Goal: Task Accomplishment & Management: Complete application form

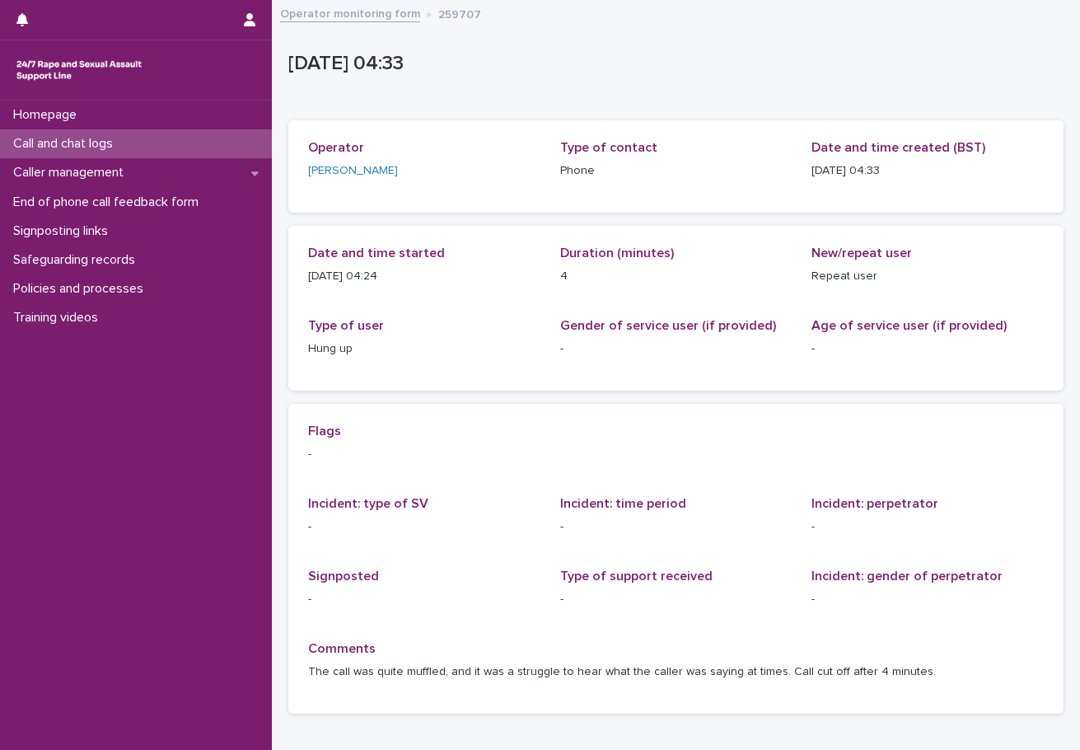
click at [157, 149] on div "Call and chat logs" at bounding box center [136, 143] width 272 height 29
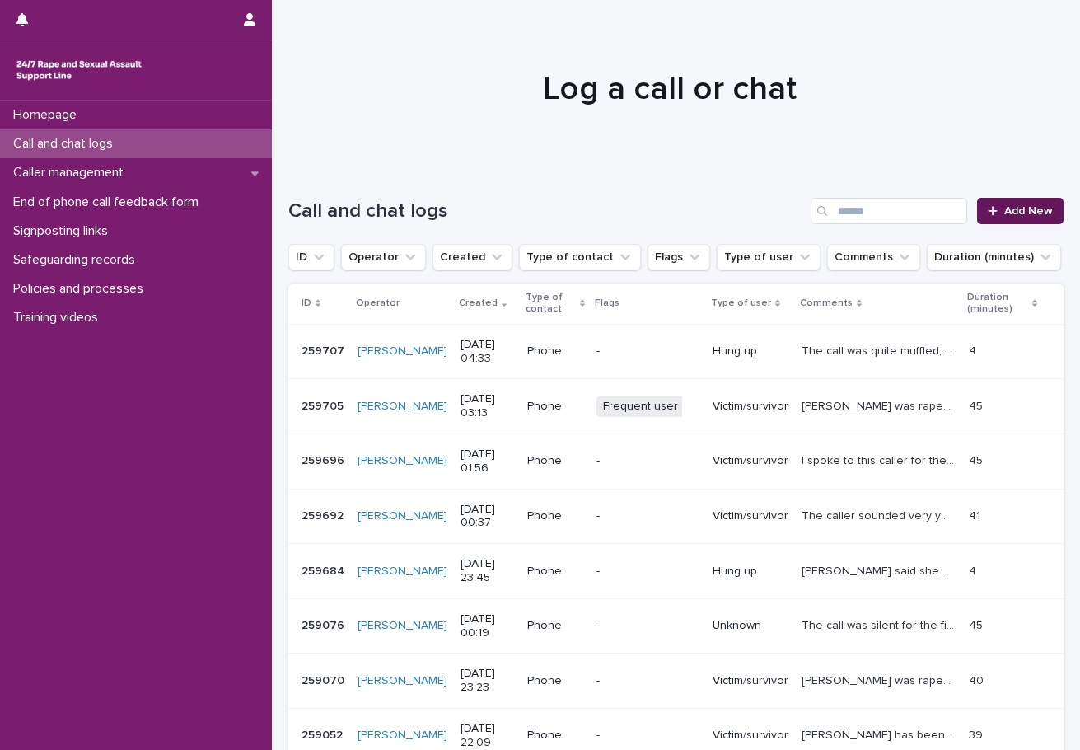
click at [1010, 213] on span "Add New" at bounding box center [1028, 211] width 49 height 12
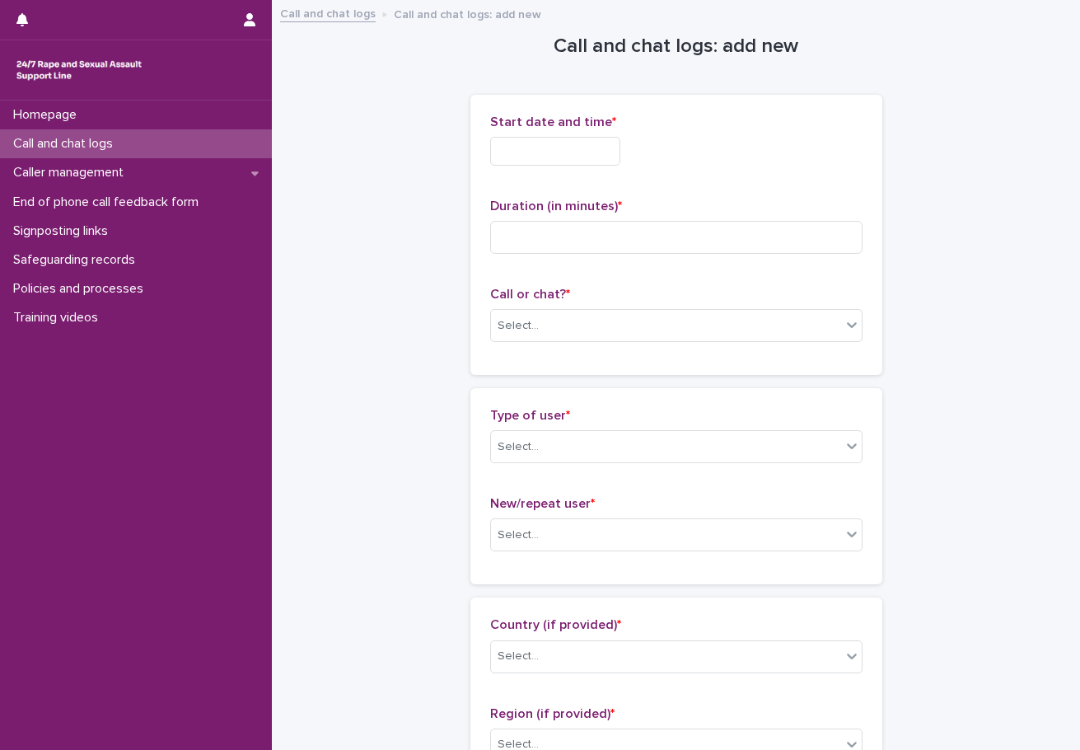
click at [546, 147] on input "text" at bounding box center [555, 151] width 130 height 29
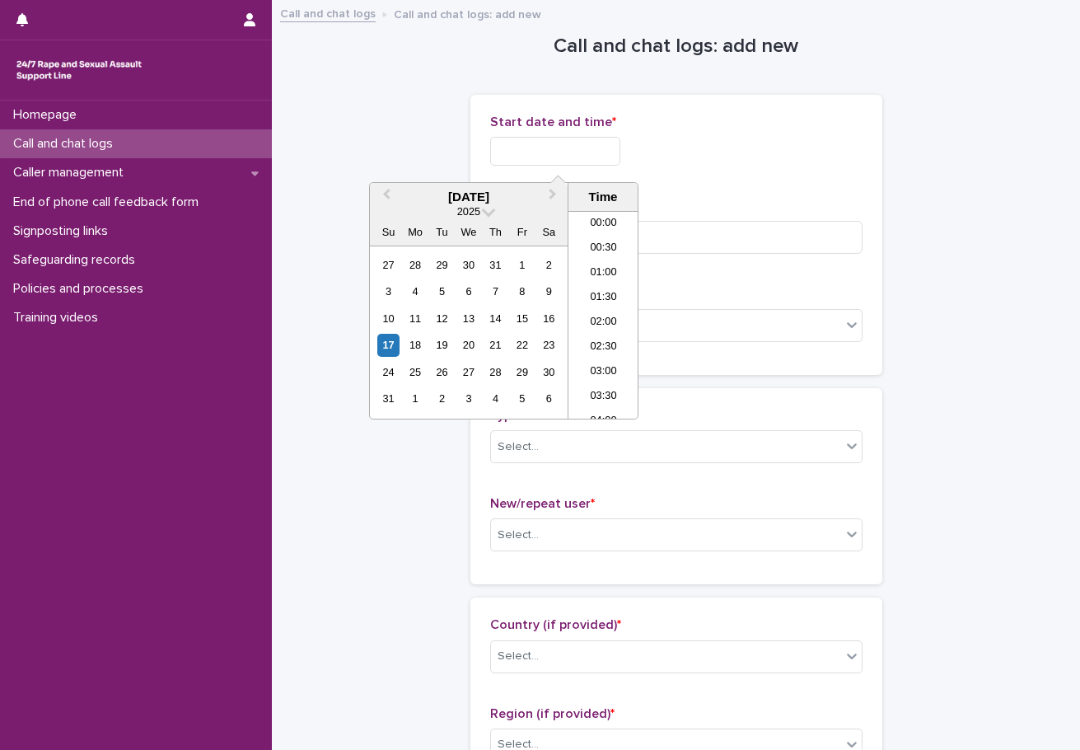
scroll to position [157, 0]
click at [607, 266] on li "04:00" at bounding box center [604, 265] width 70 height 25
click at [588, 152] on input "**********" at bounding box center [555, 151] width 130 height 29
type input "**********"
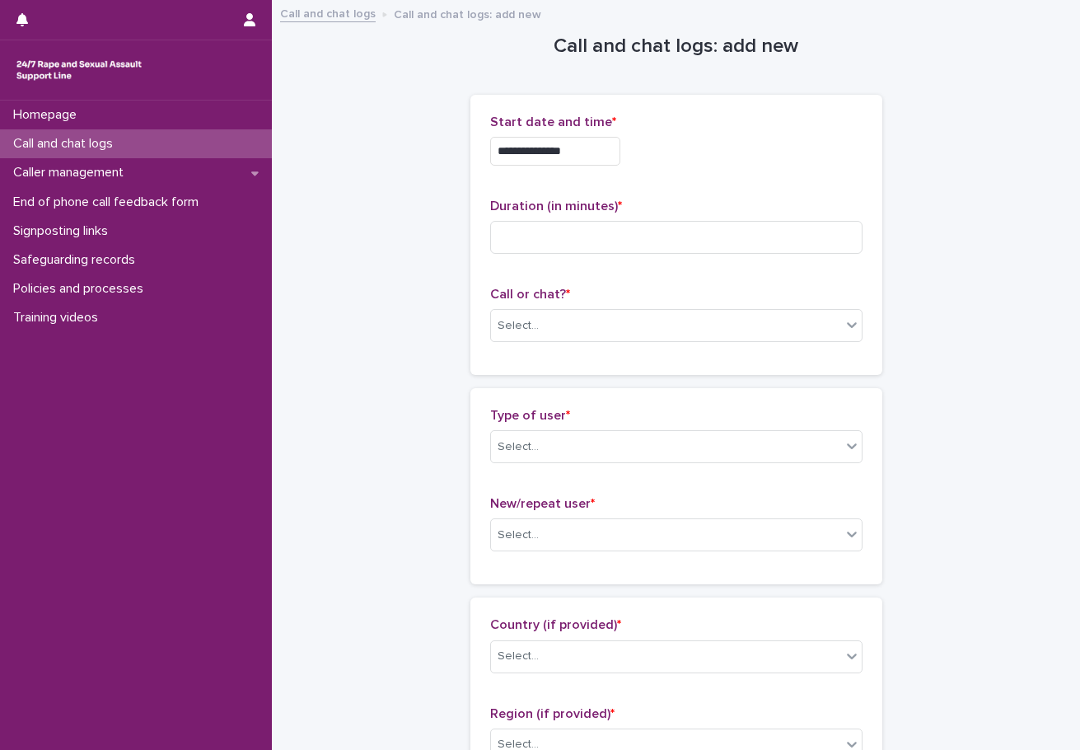
click at [671, 137] on div "**********" at bounding box center [676, 151] width 372 height 29
click at [634, 236] on input at bounding box center [676, 237] width 372 height 33
type input "**"
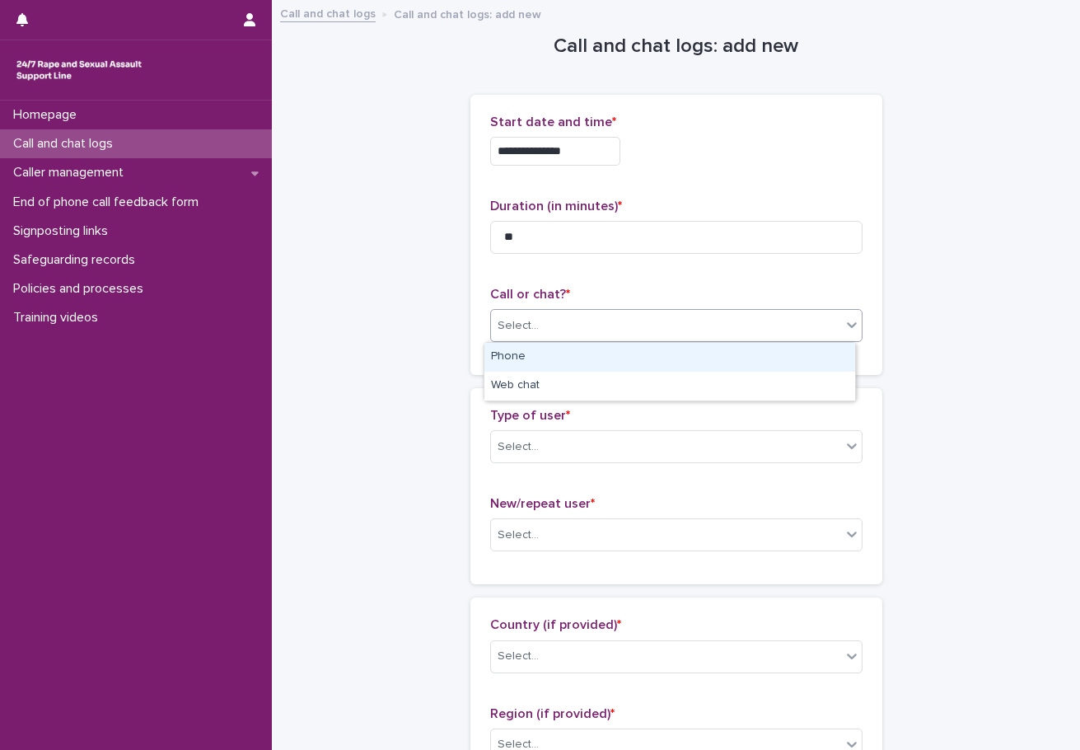
click at [575, 339] on div "Select..." at bounding box center [666, 325] width 350 height 27
drag, startPoint x: 503, startPoint y: 372, endPoint x: 512, endPoint y: 370, distance: 10.2
click at [507, 358] on div "Phone" at bounding box center [669, 357] width 371 height 29
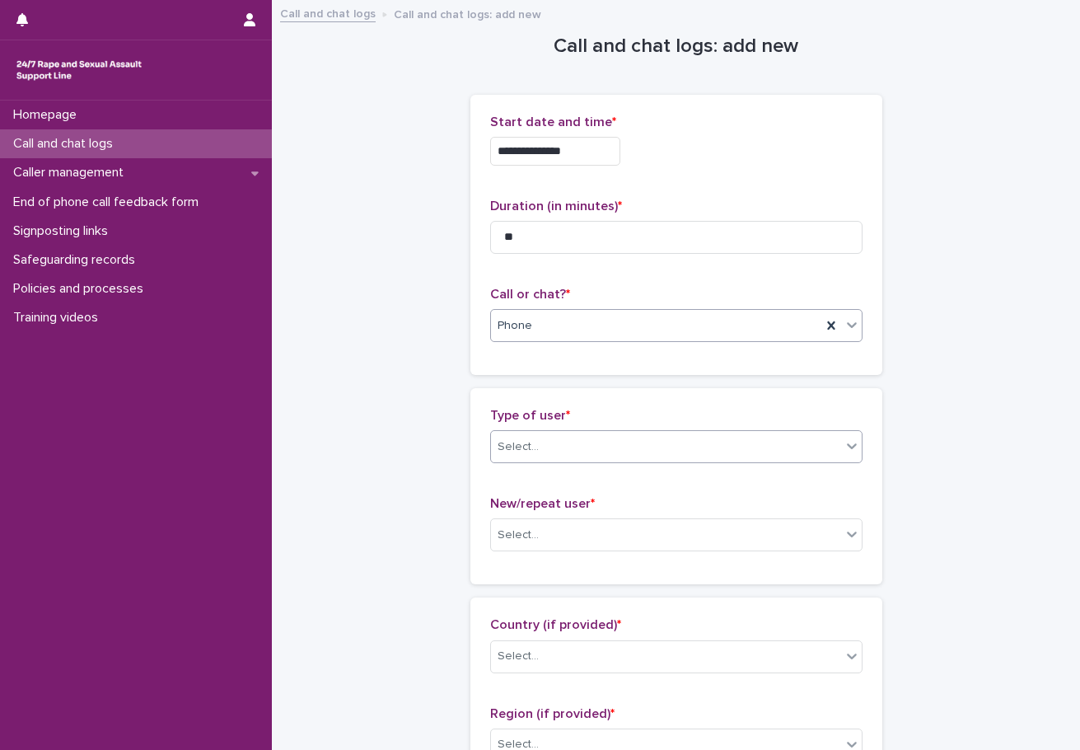
click at [538, 445] on div "Select..." at bounding box center [666, 446] width 350 height 27
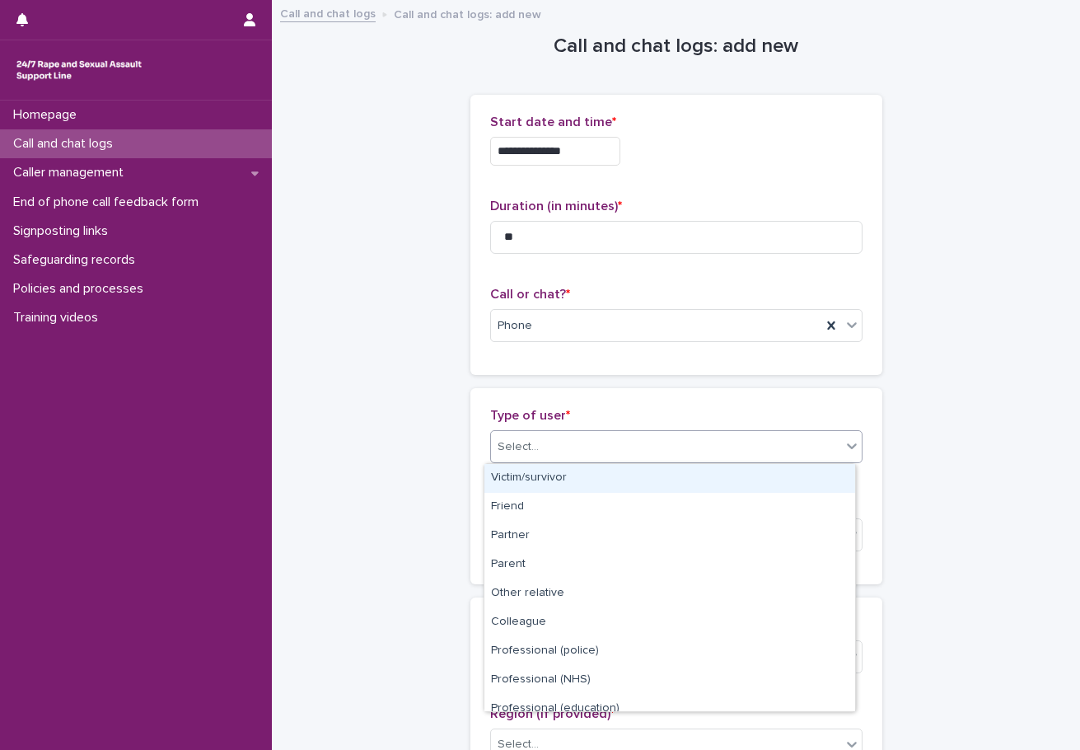
click at [543, 481] on div "Victim/survivor" at bounding box center [669, 478] width 371 height 29
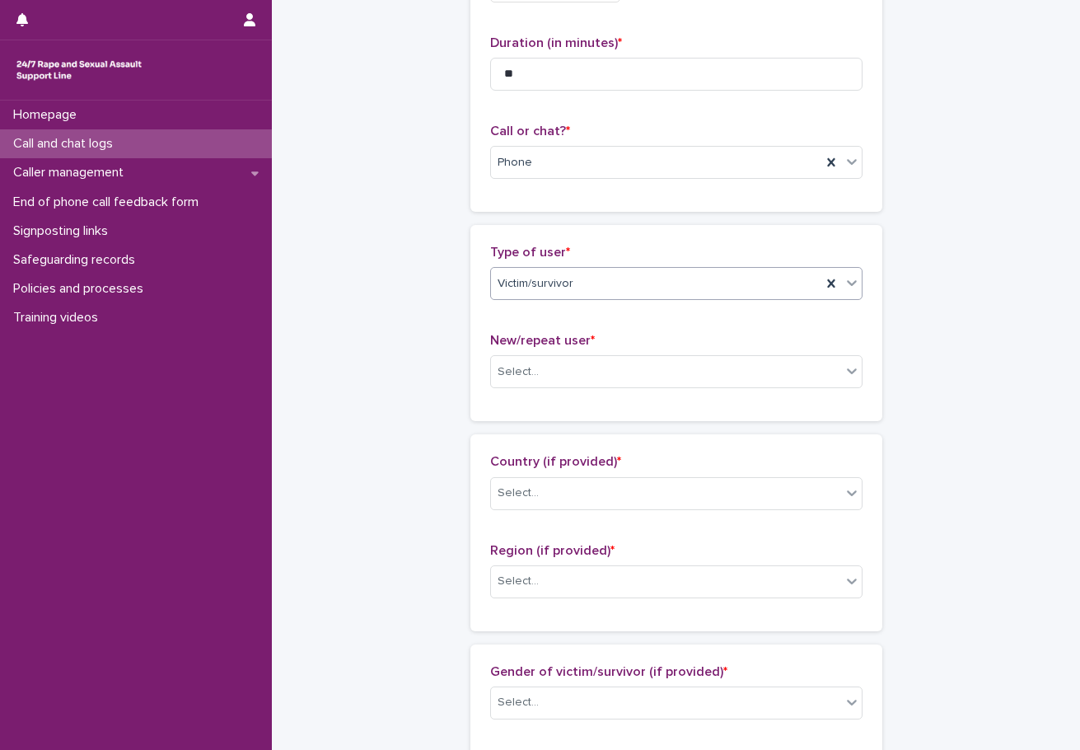
scroll to position [165, 0]
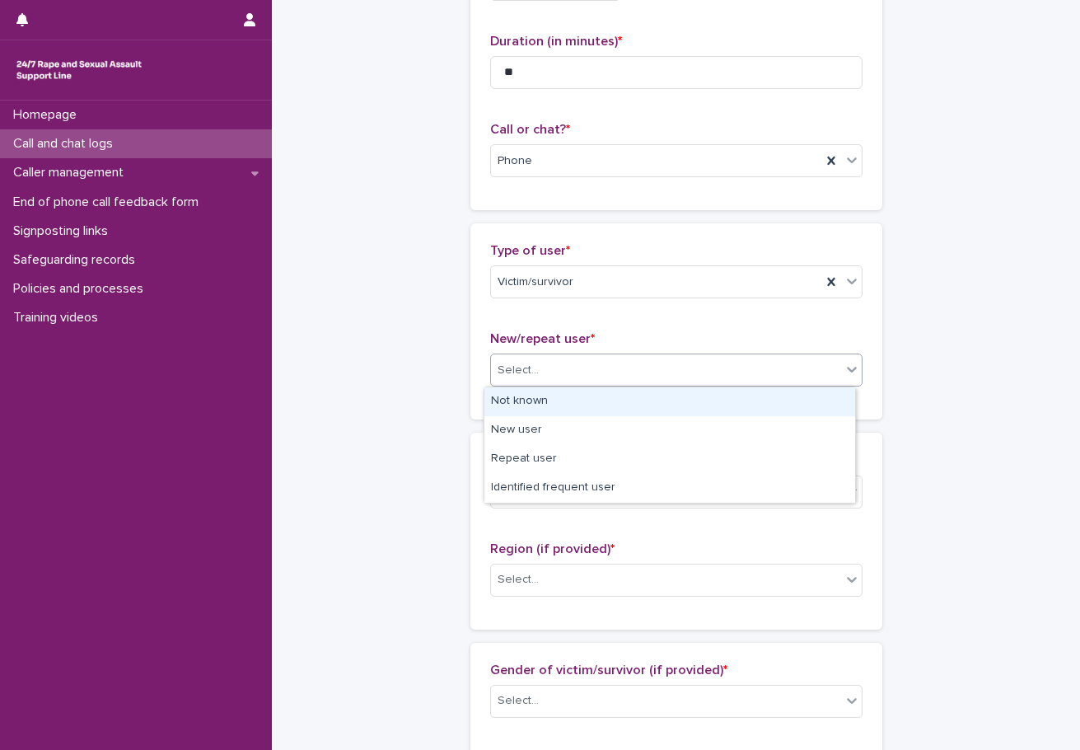
click at [535, 374] on div "Select..." at bounding box center [666, 370] width 350 height 27
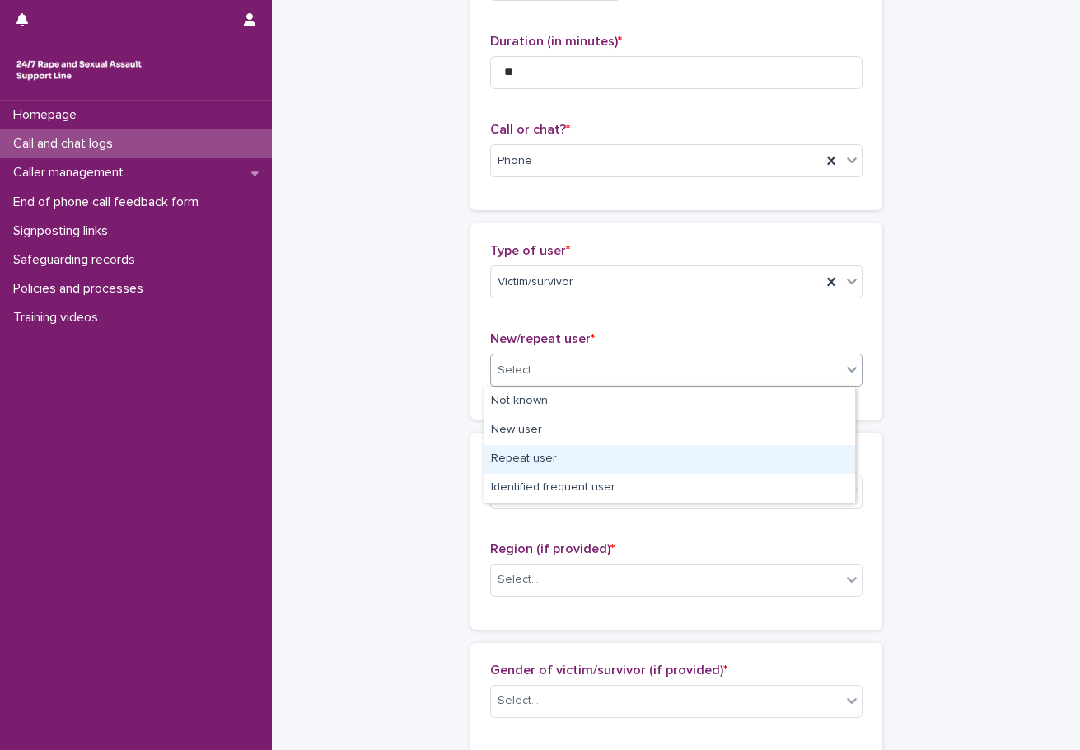
click at [539, 461] on div "Repeat user" at bounding box center [669, 459] width 371 height 29
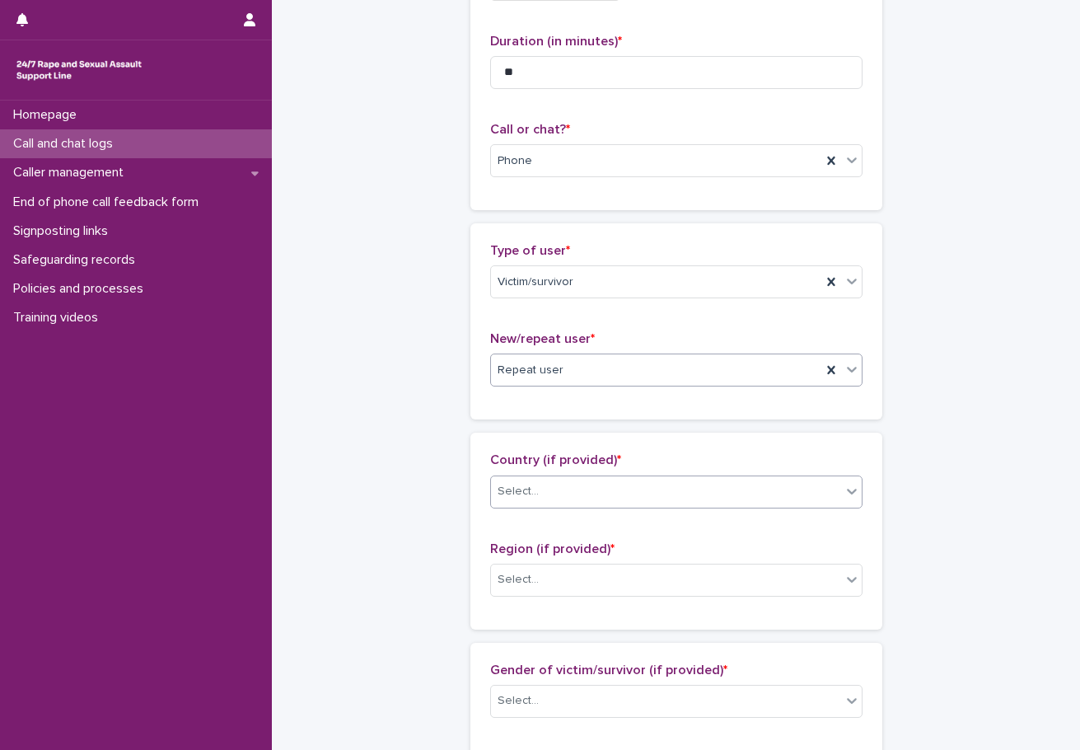
click at [539, 494] on div "Select..." at bounding box center [666, 491] width 350 height 27
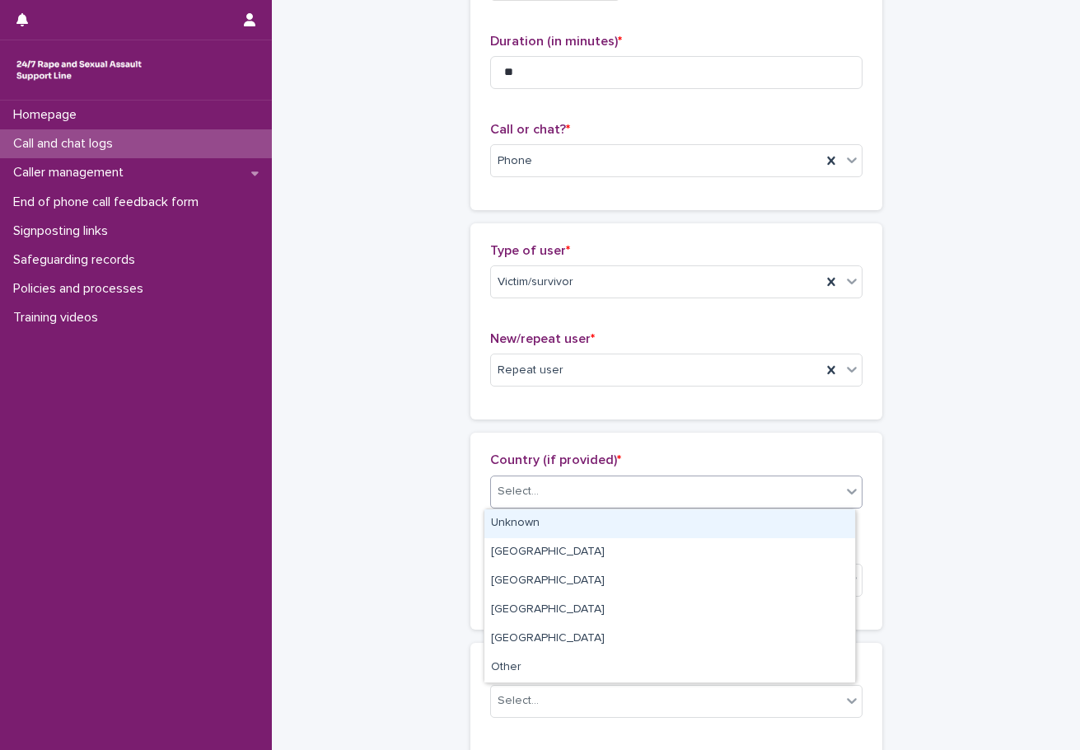
click at [539, 518] on div "Unknown" at bounding box center [669, 523] width 371 height 29
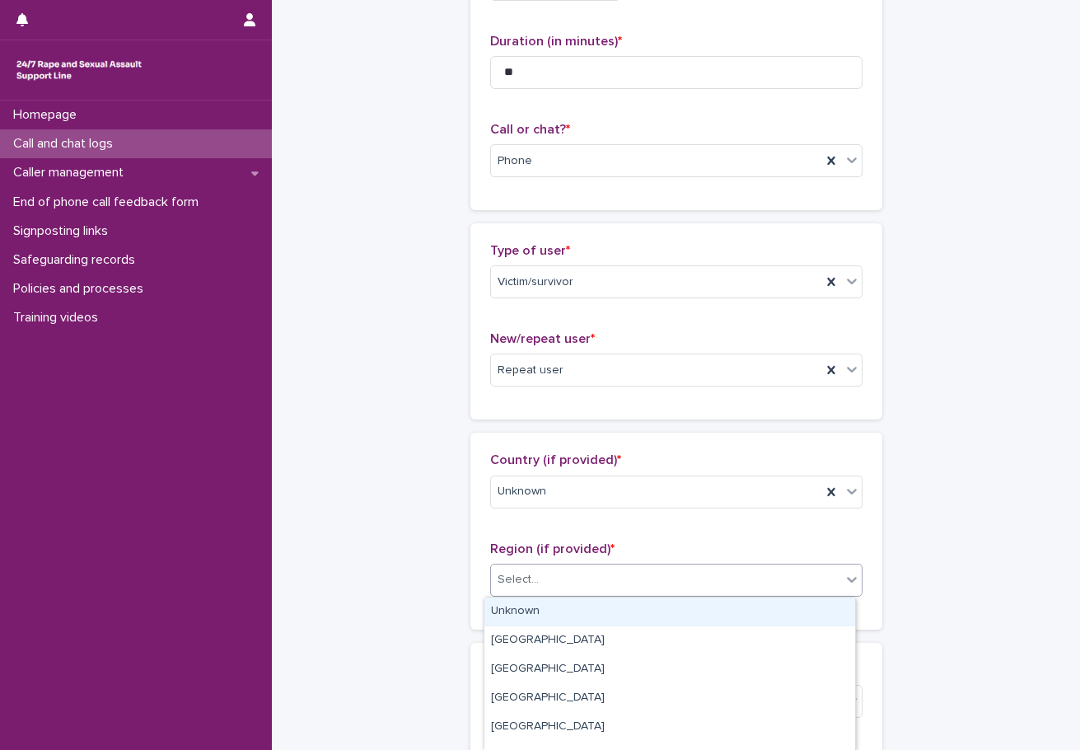
click at [561, 573] on div "Select..." at bounding box center [666, 579] width 350 height 27
click at [553, 605] on div "Unknown" at bounding box center [669, 611] width 371 height 29
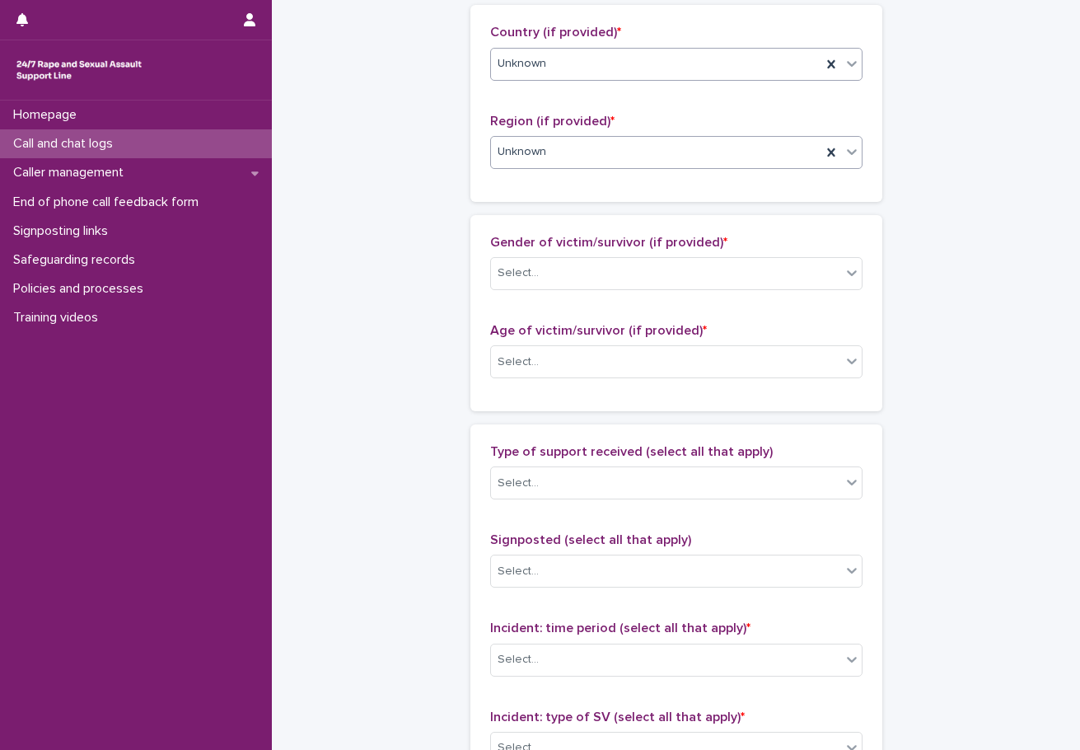
scroll to position [659, 0]
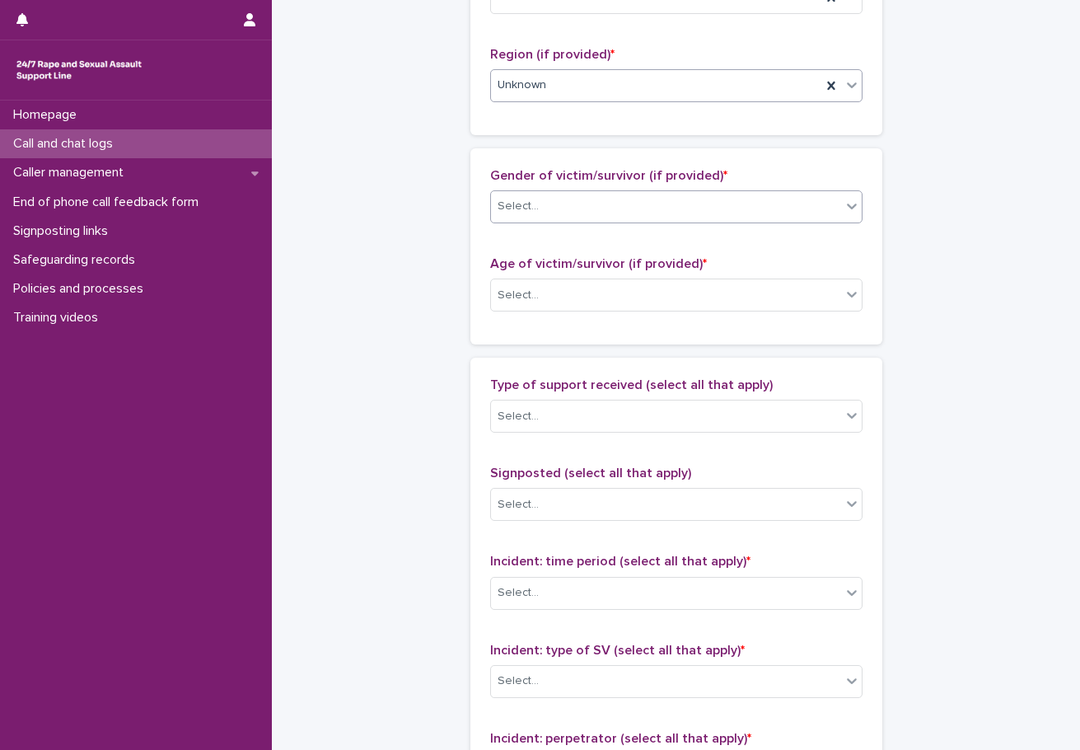
click at [557, 204] on div "Select..." at bounding box center [666, 206] width 350 height 27
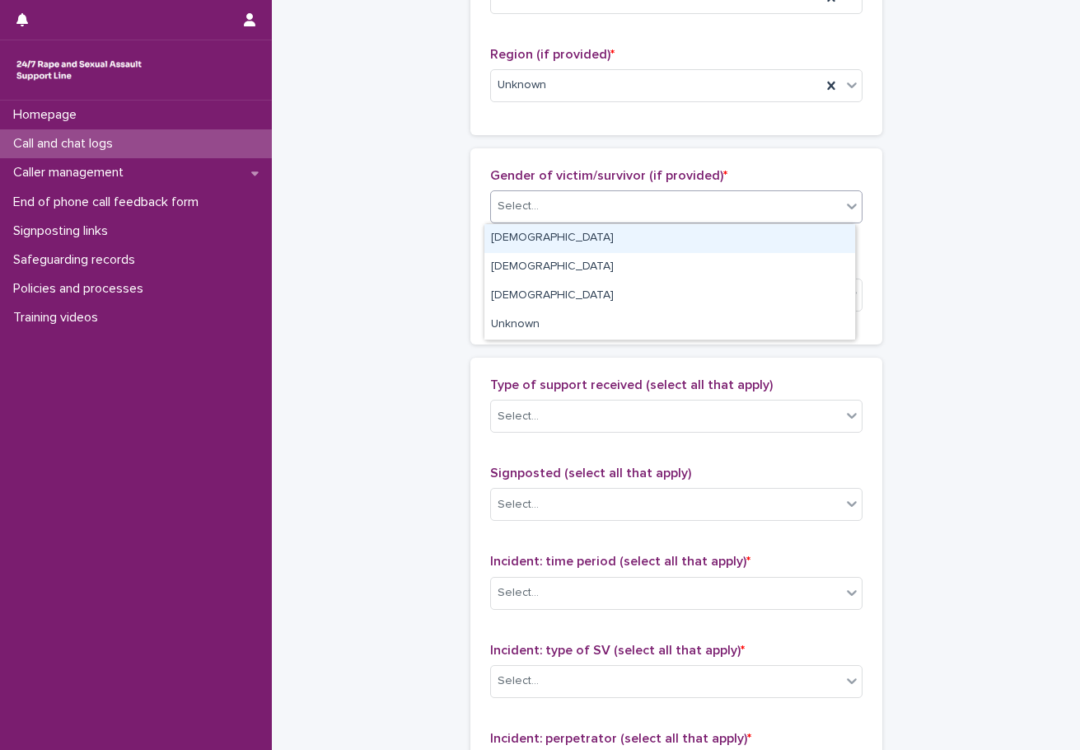
click at [544, 249] on div "[DEMOGRAPHIC_DATA]" at bounding box center [669, 238] width 371 height 29
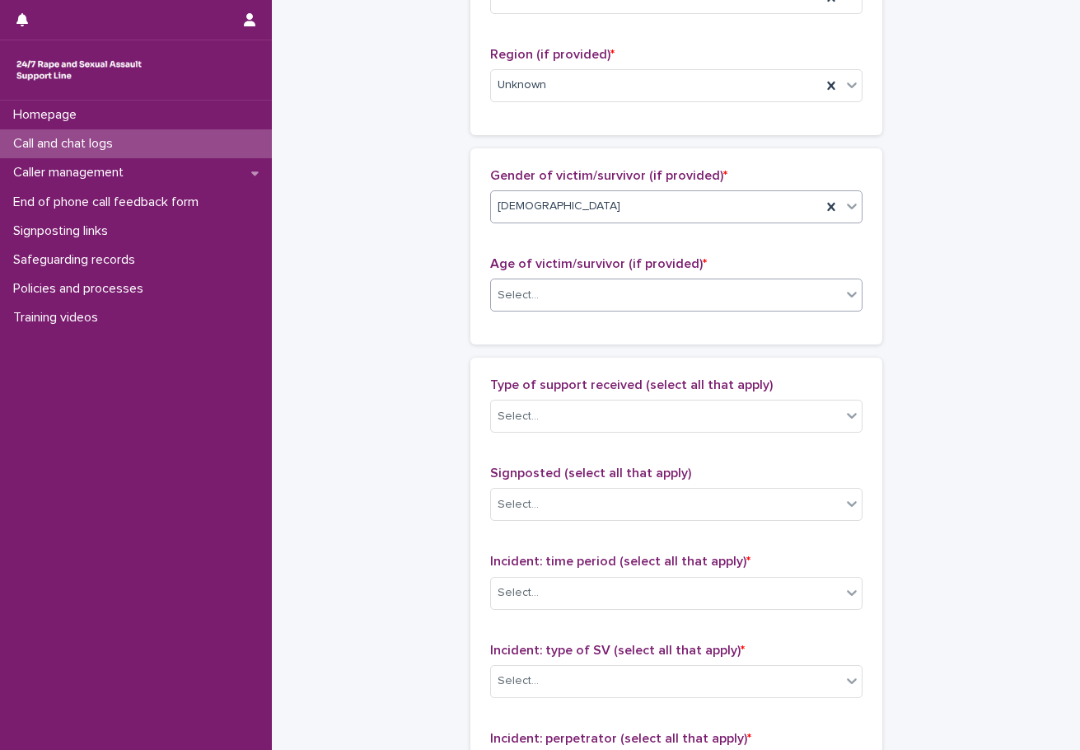
click at [564, 288] on div "Select..." at bounding box center [666, 295] width 350 height 27
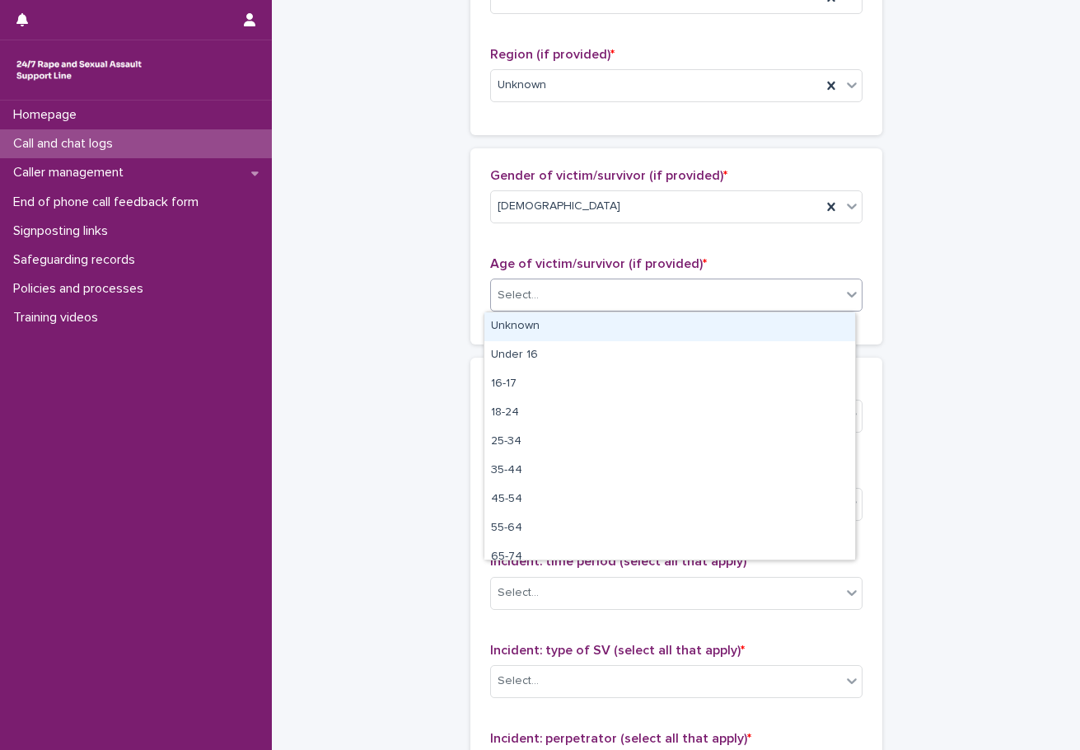
click at [578, 329] on div "Unknown" at bounding box center [669, 326] width 371 height 29
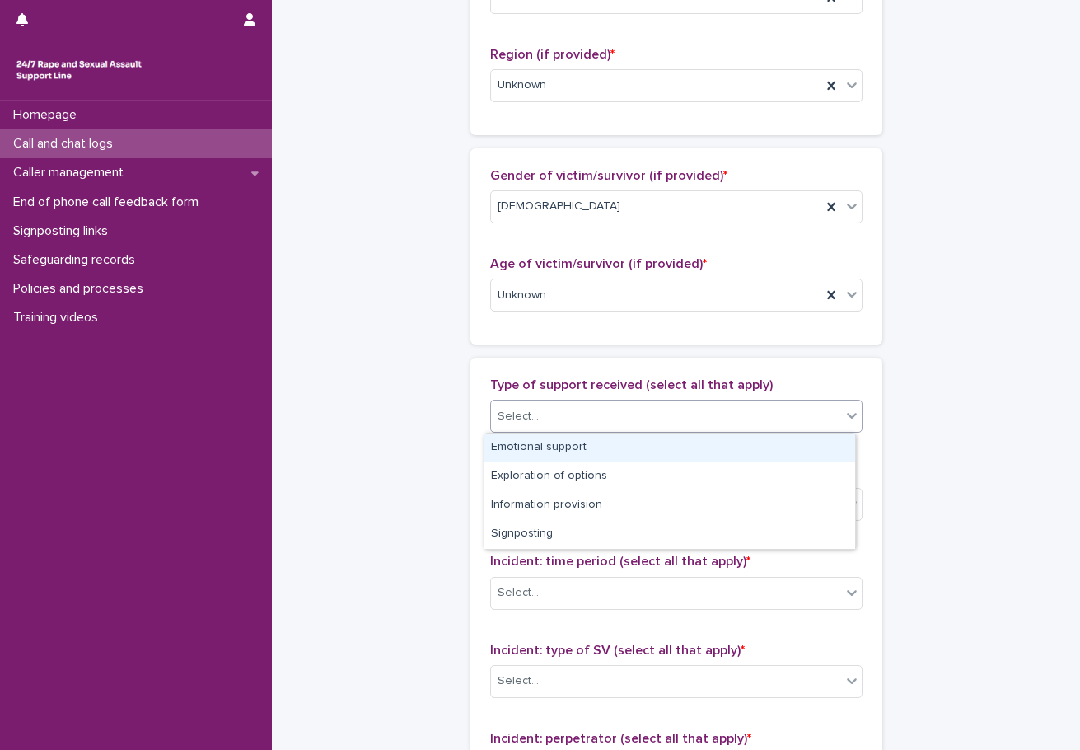
click at [543, 422] on div "Select..." at bounding box center [666, 416] width 350 height 27
click at [546, 451] on div "Emotional support" at bounding box center [669, 447] width 371 height 29
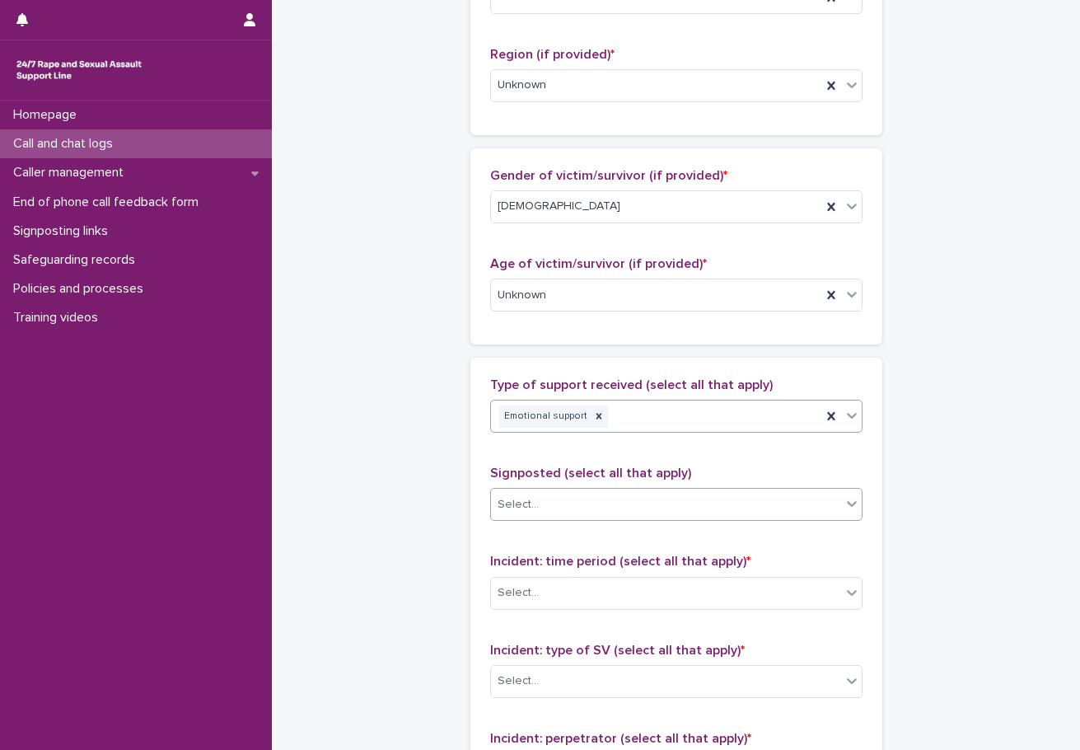
click at [555, 502] on div "Select..." at bounding box center [666, 504] width 350 height 27
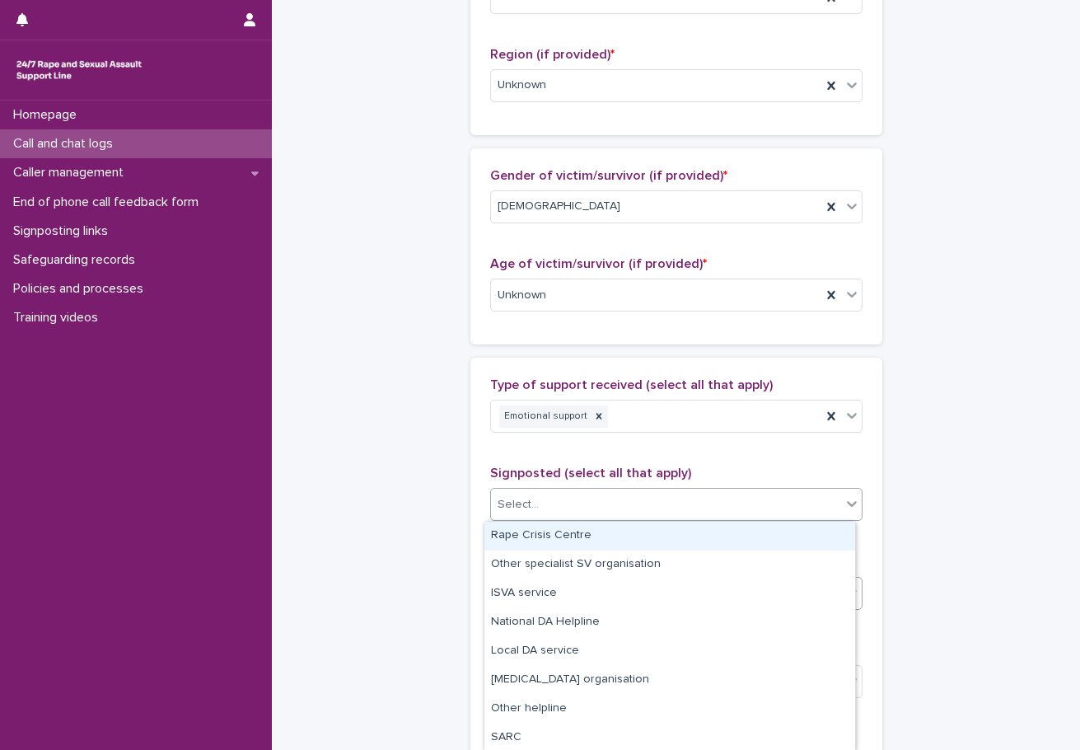
scroll to position [742, 0]
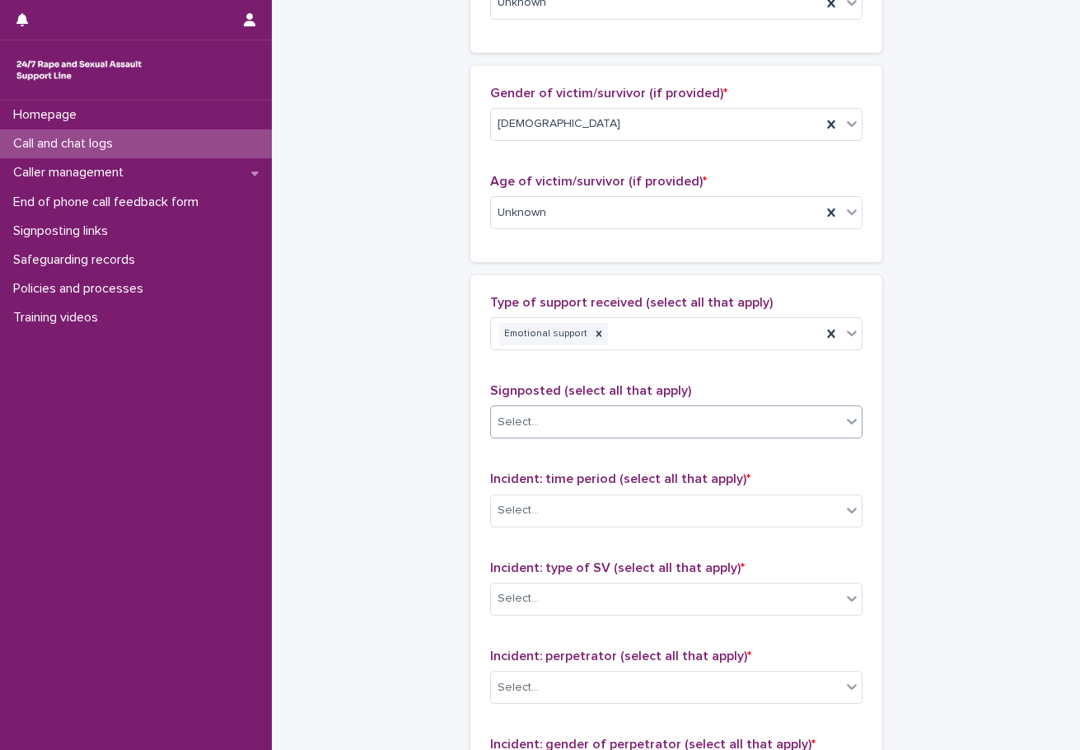
click at [824, 414] on div "Select..." at bounding box center [666, 422] width 350 height 27
click at [592, 527] on div "Incident: time period (select all that apply) * Select..." at bounding box center [676, 505] width 372 height 68
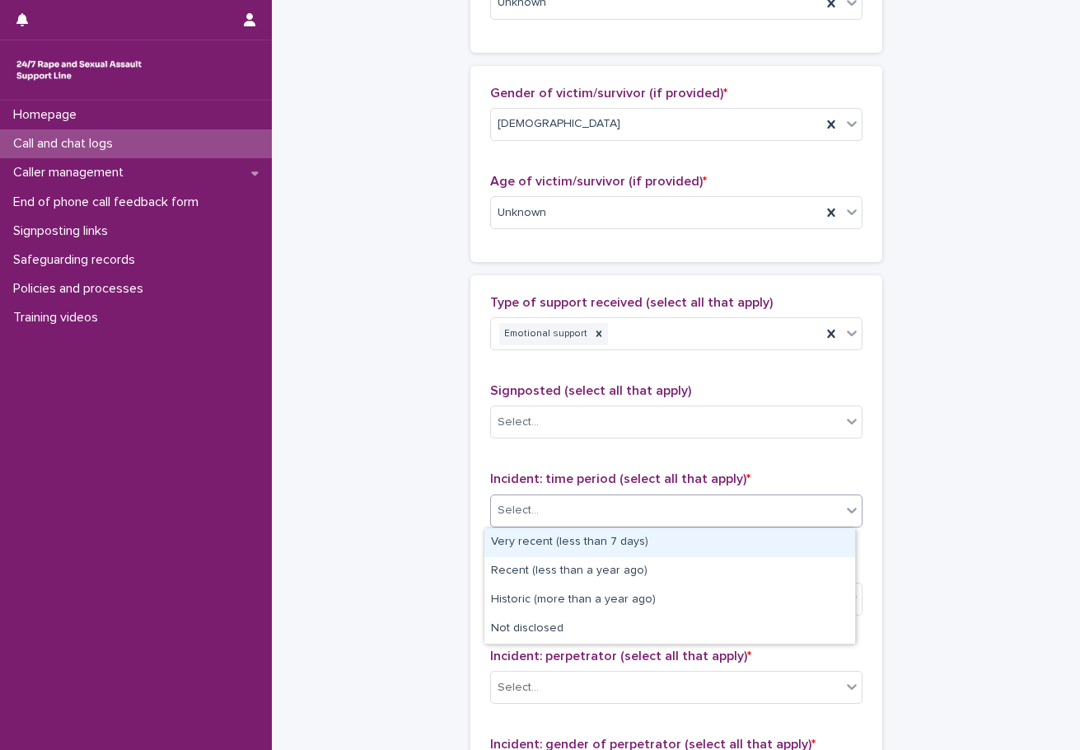
click at [569, 523] on div "Select..." at bounding box center [666, 510] width 350 height 27
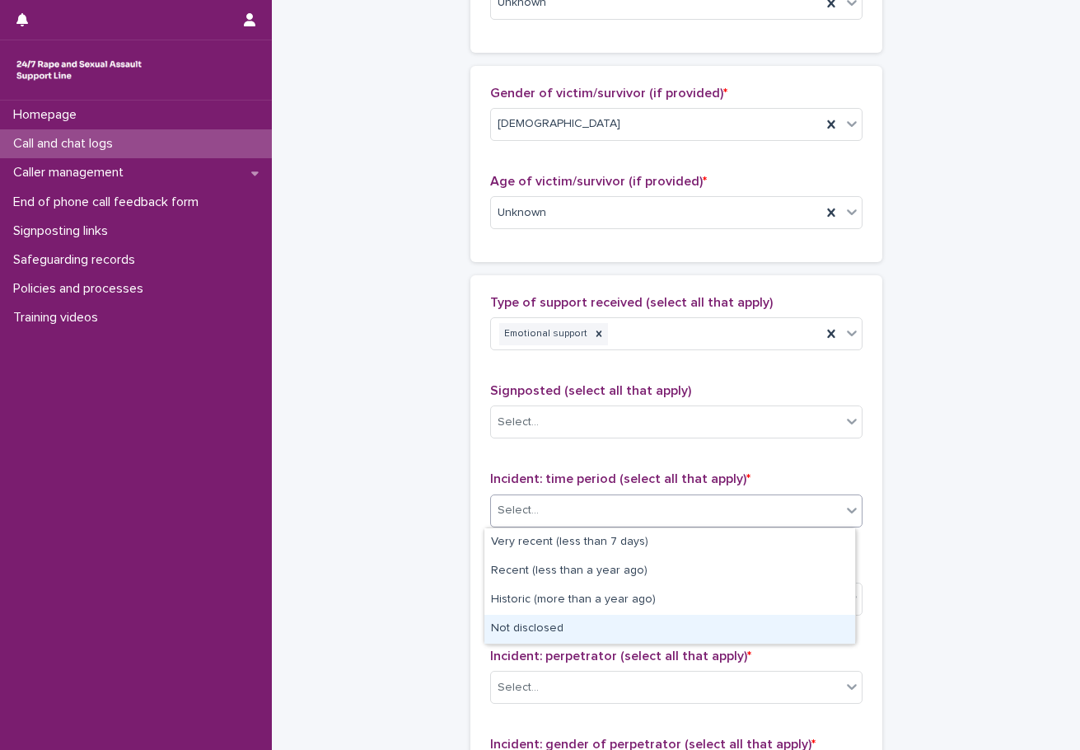
click at [542, 624] on div "Not disclosed" at bounding box center [669, 629] width 371 height 29
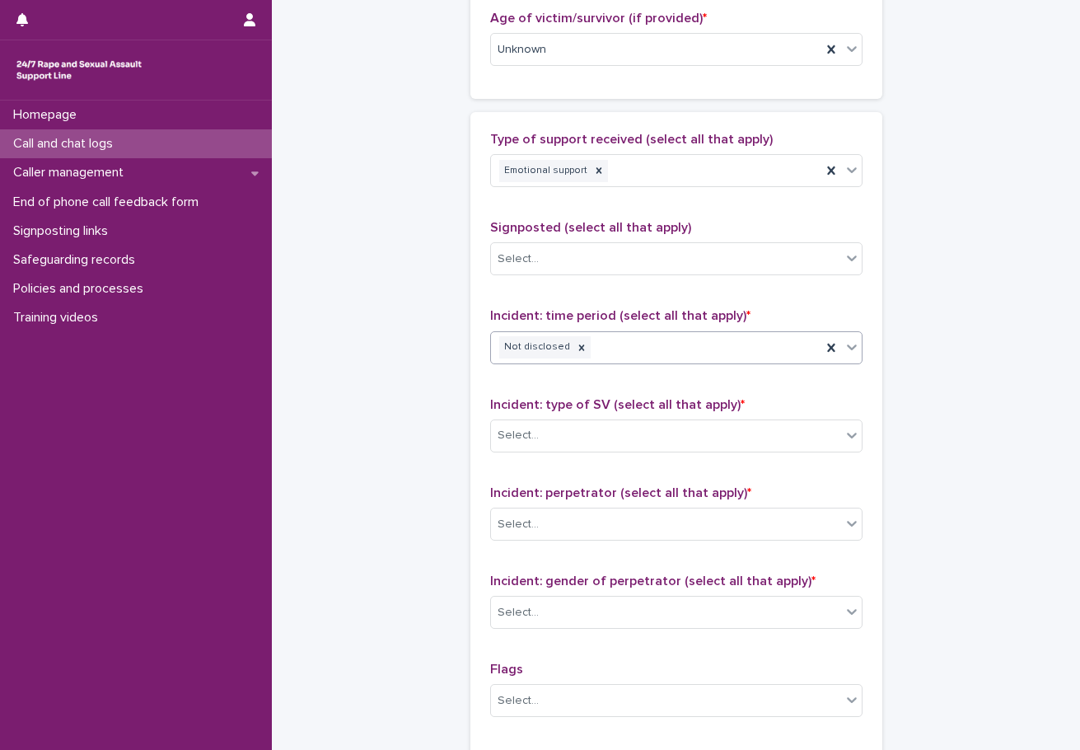
scroll to position [906, 0]
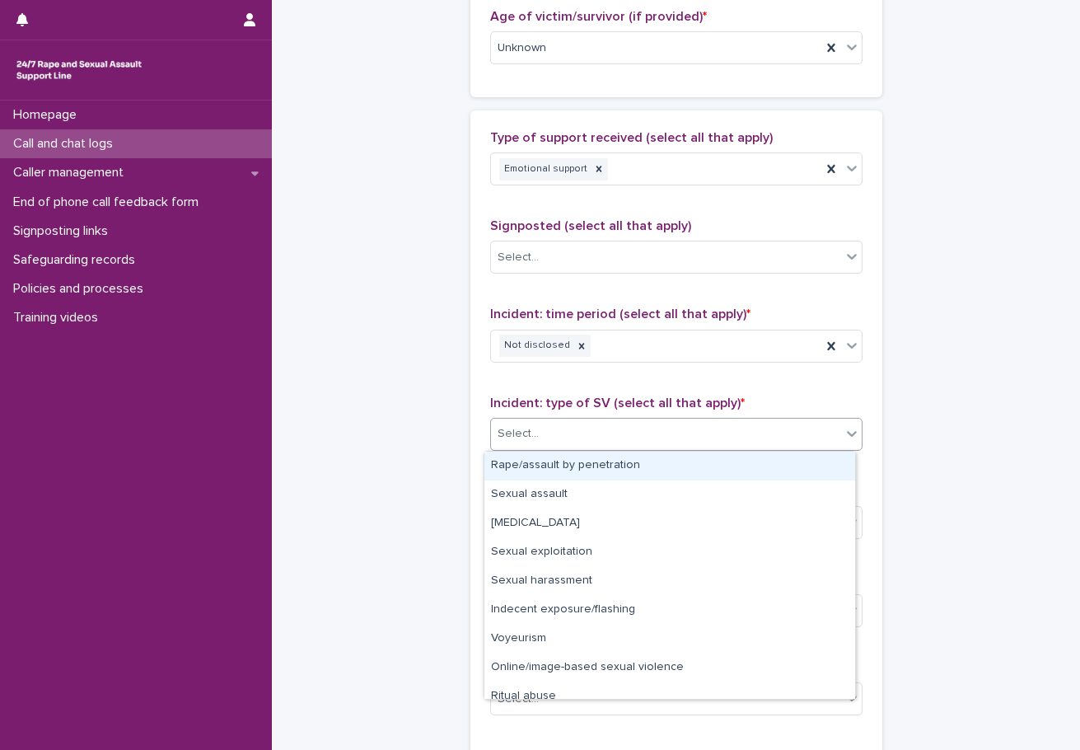
click at [592, 450] on body "**********" at bounding box center [540, 375] width 1080 height 750
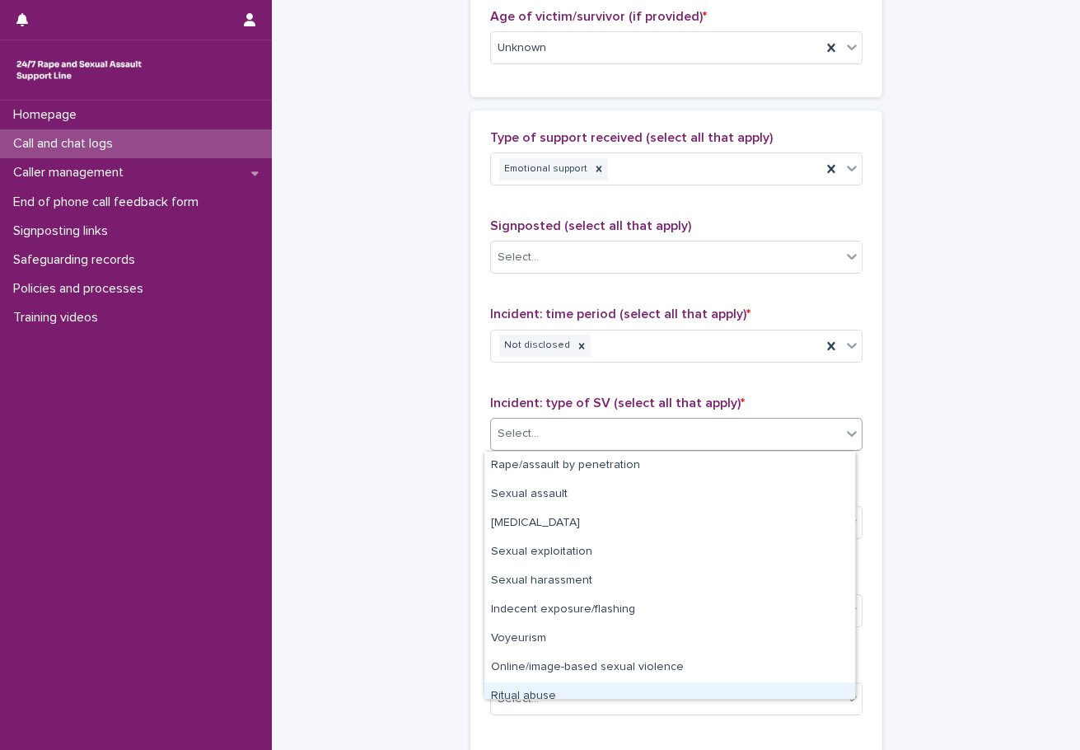
scroll to position [41, 0]
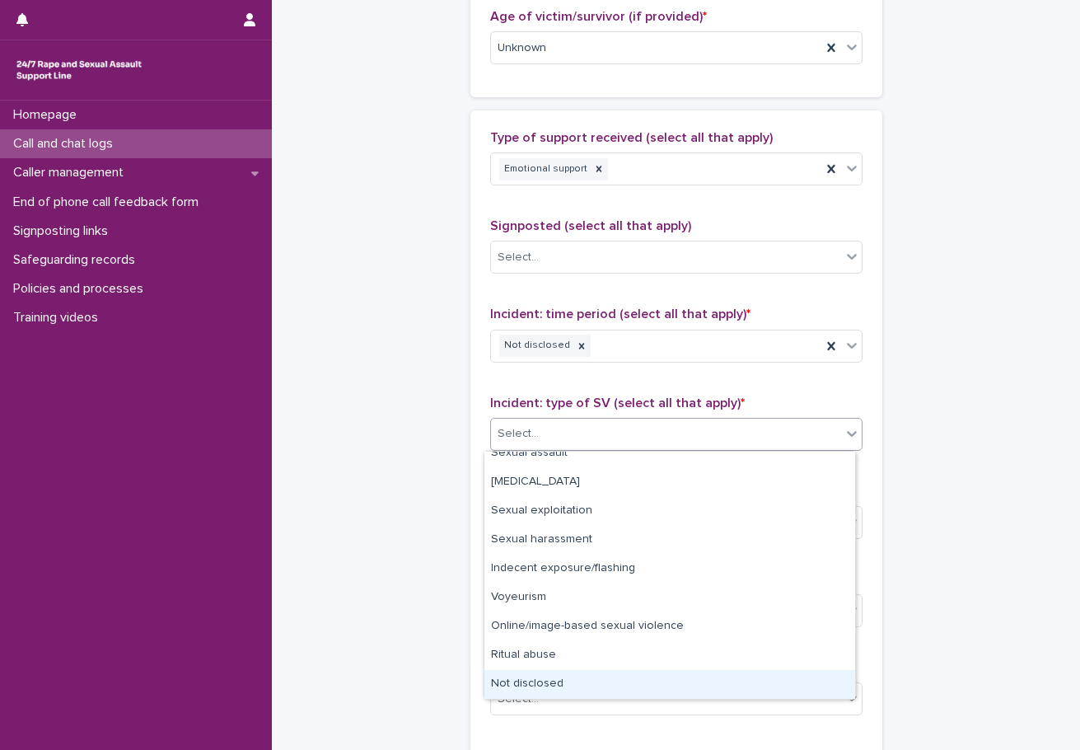
click at [563, 692] on div "Not disclosed" at bounding box center [669, 684] width 371 height 29
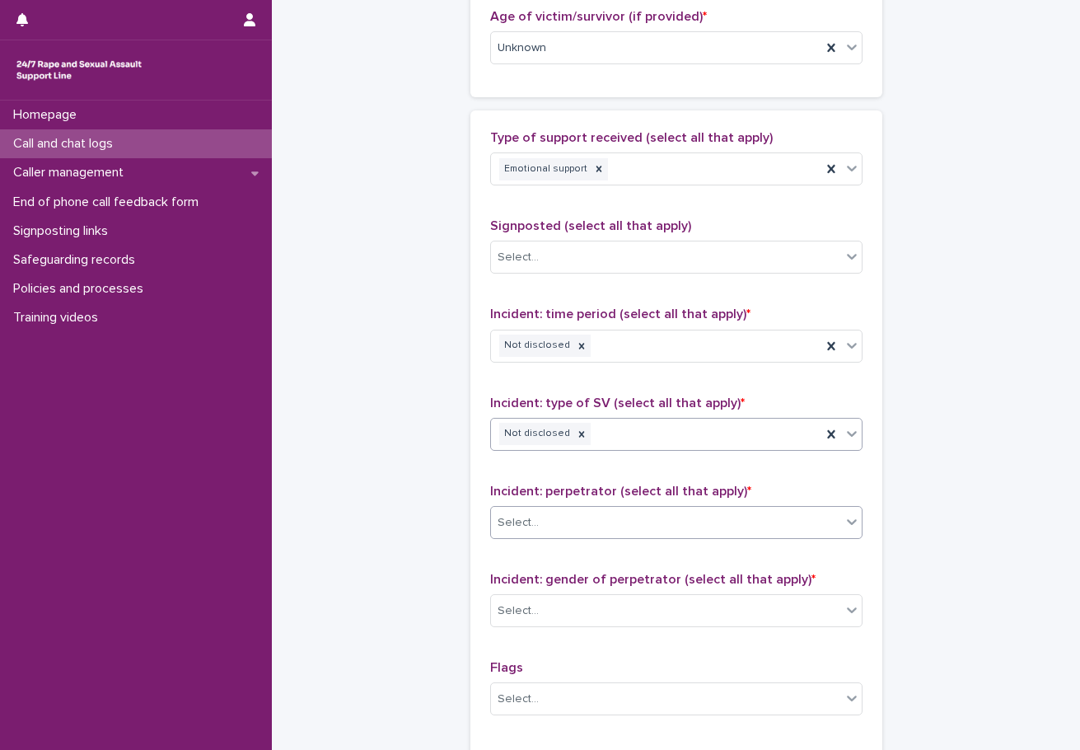
click at [560, 519] on div "Select..." at bounding box center [666, 522] width 350 height 27
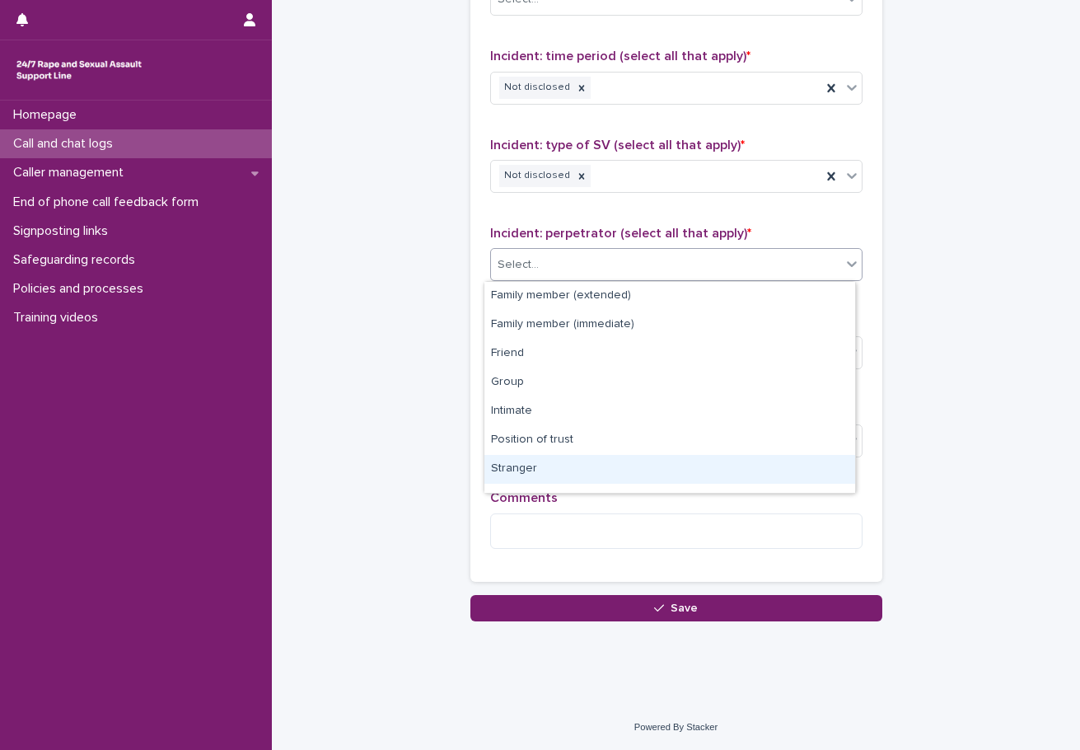
scroll to position [106, 0]
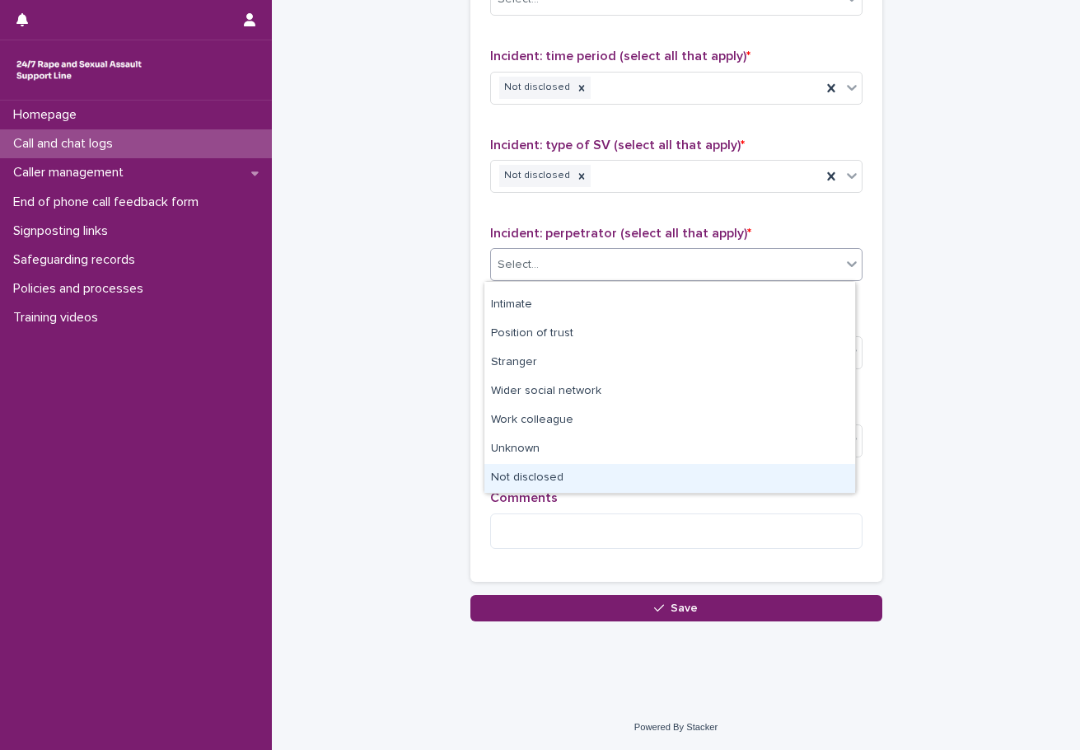
click at [559, 481] on div "Not disclosed" at bounding box center [669, 478] width 371 height 29
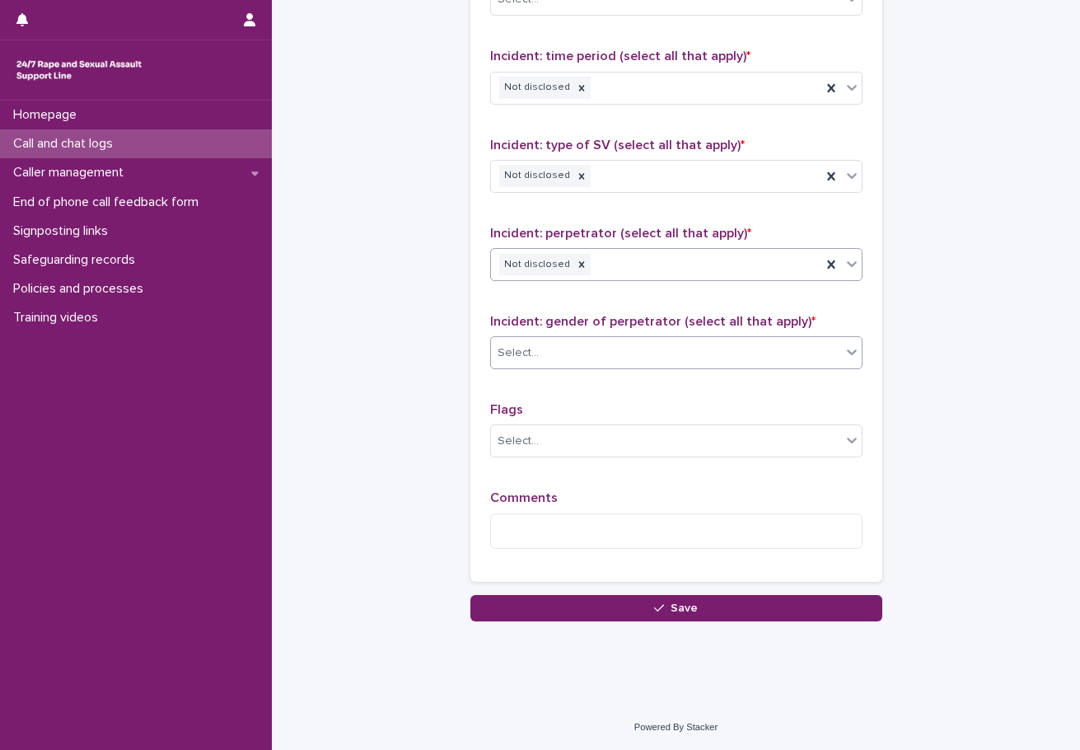
click at [575, 366] on div "Select..." at bounding box center [666, 352] width 350 height 27
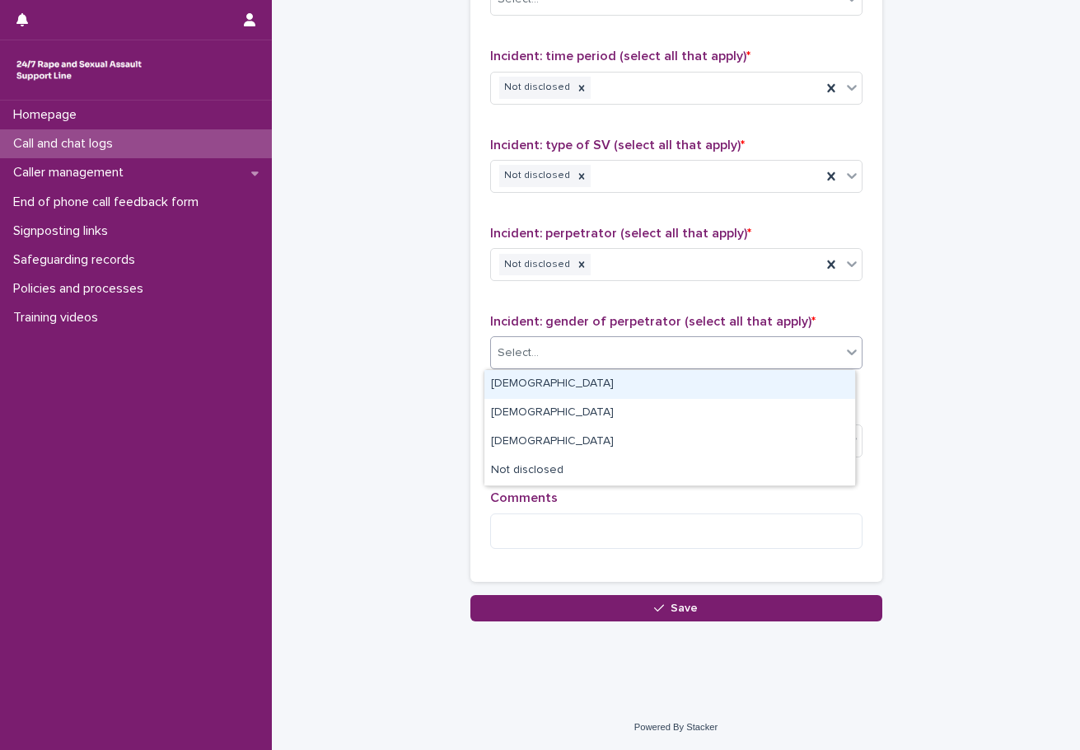
click at [530, 384] on div "[DEMOGRAPHIC_DATA]" at bounding box center [669, 384] width 371 height 29
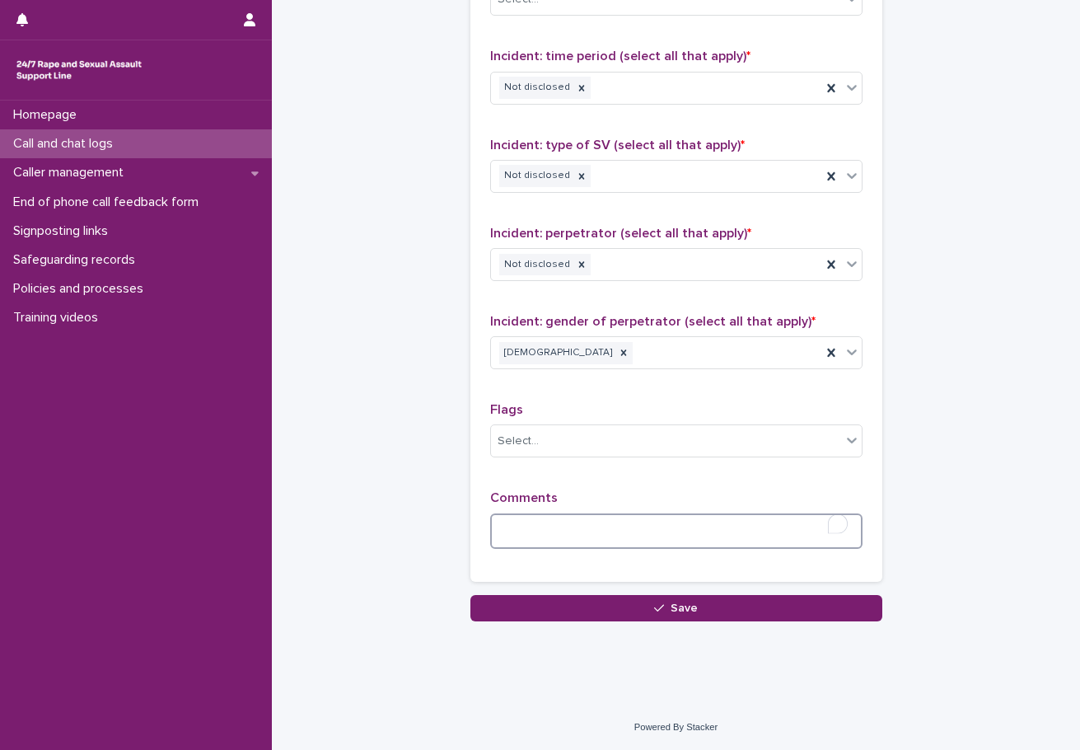
click at [587, 528] on textarea "To enrich screen reader interactions, please activate Accessibility in Grammarl…" at bounding box center [676, 530] width 372 height 35
type textarea "*"
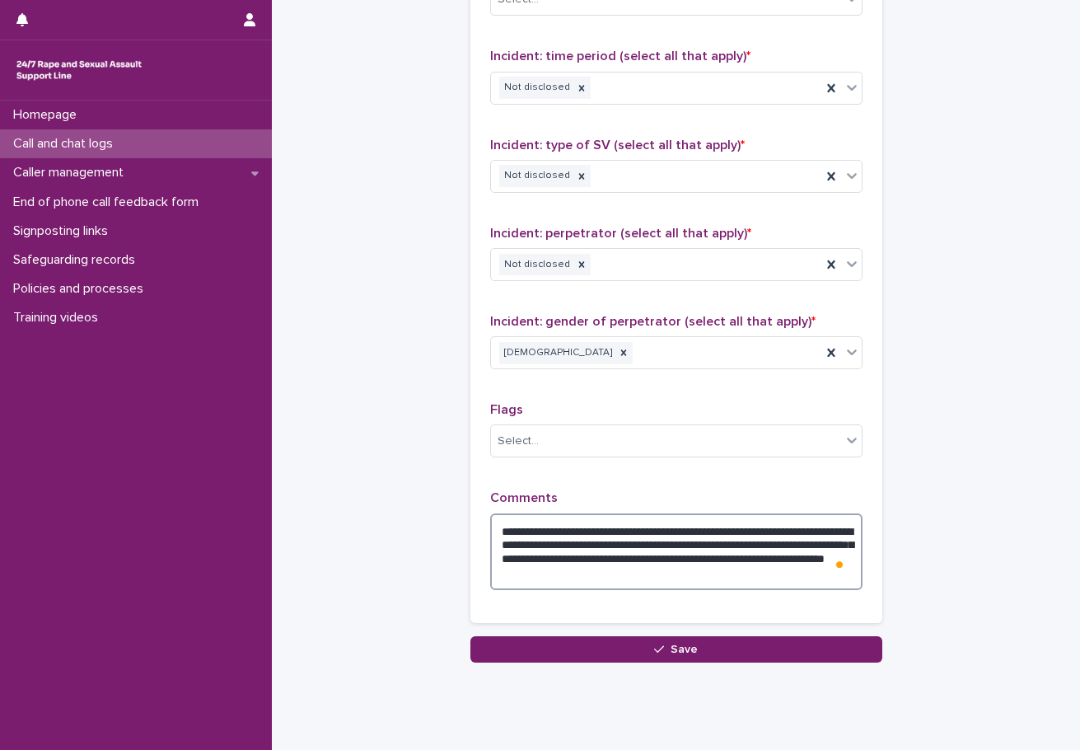
click at [744, 570] on textarea "**********" at bounding box center [676, 551] width 372 height 77
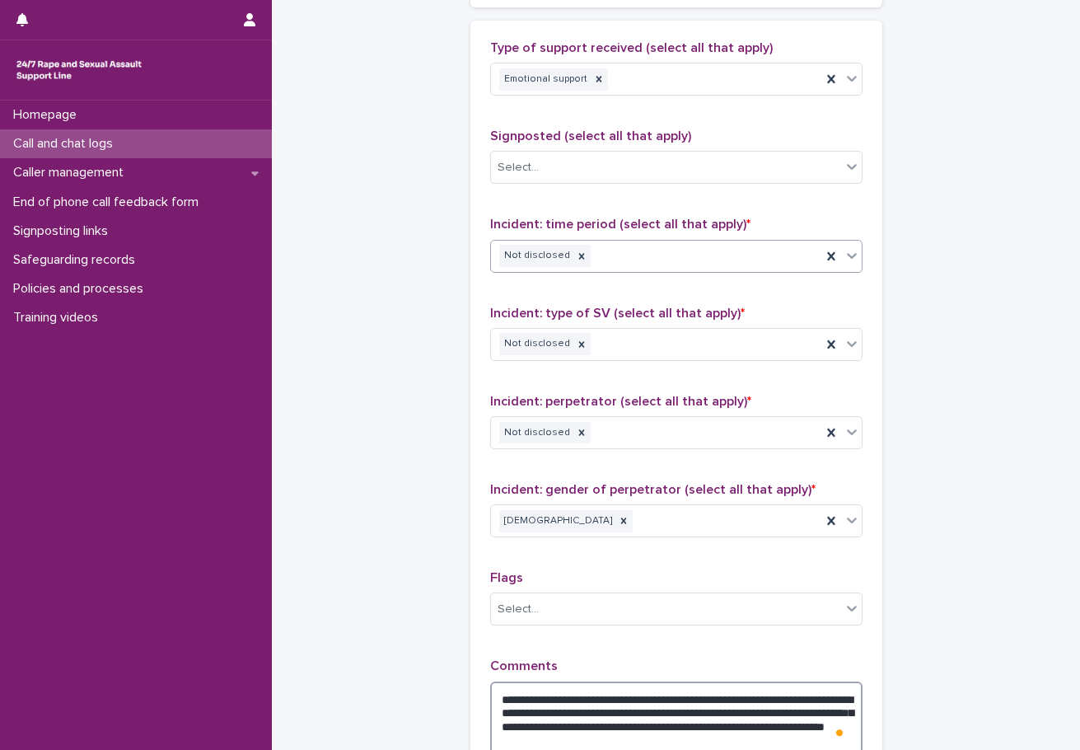
scroll to position [1205, 0]
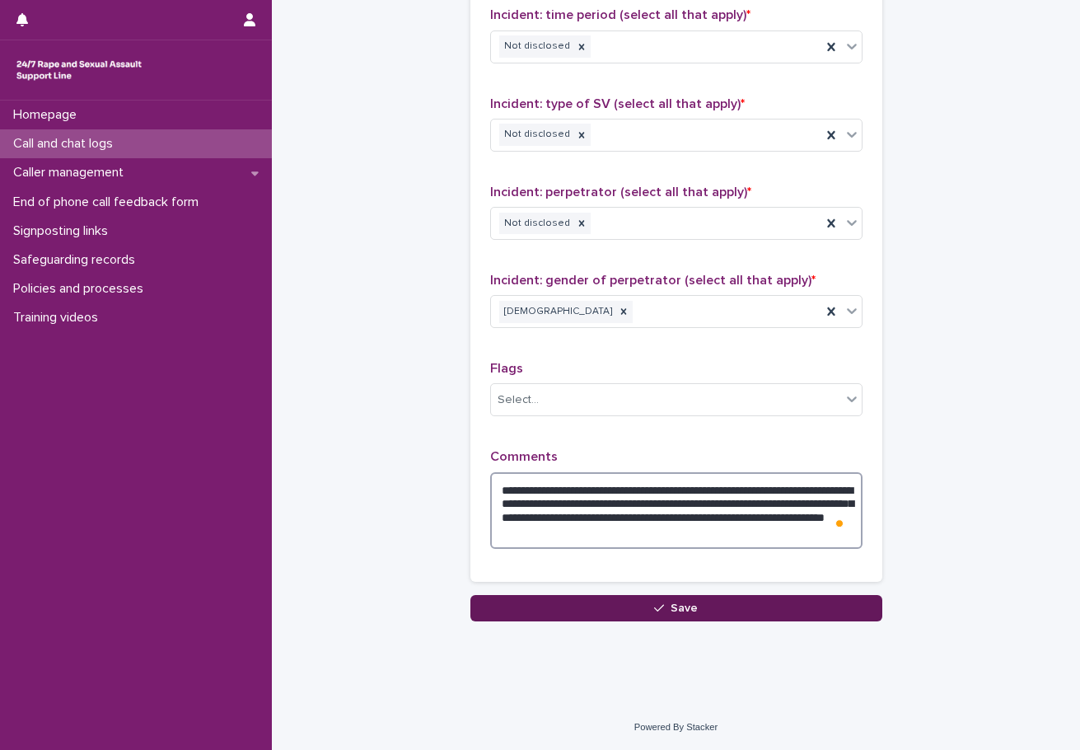
type textarea "**********"
click at [630, 616] on button "Save" at bounding box center [676, 608] width 412 height 26
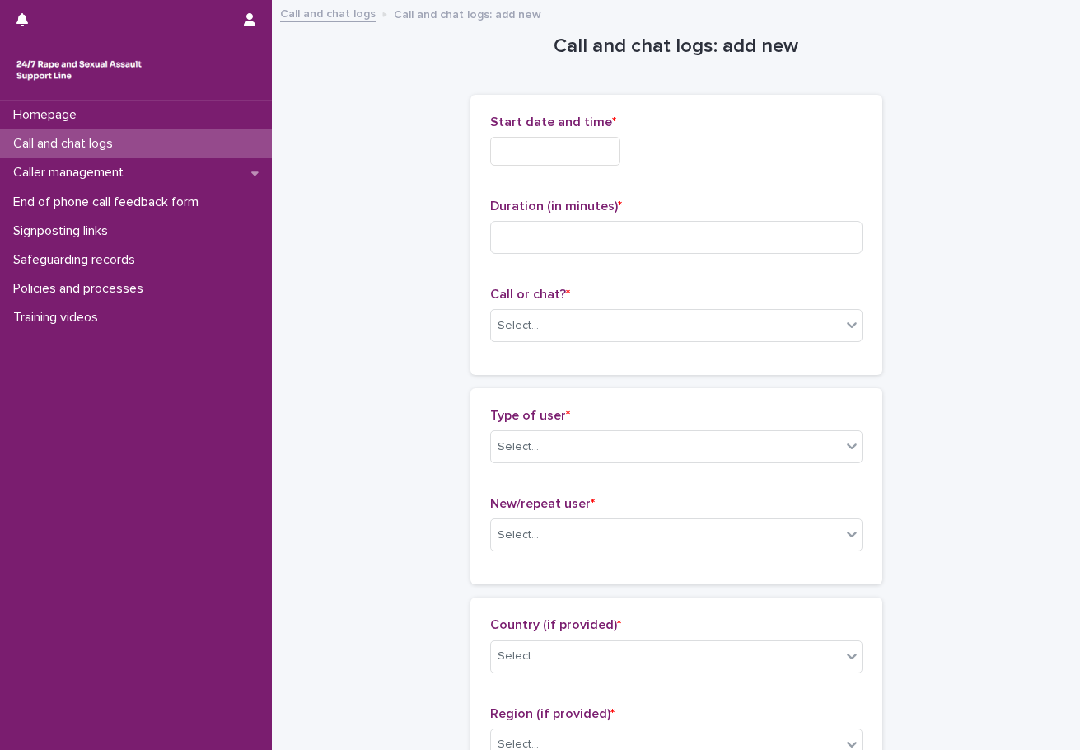
click at [106, 146] on p "Call and chat logs" at bounding box center [66, 144] width 119 height 16
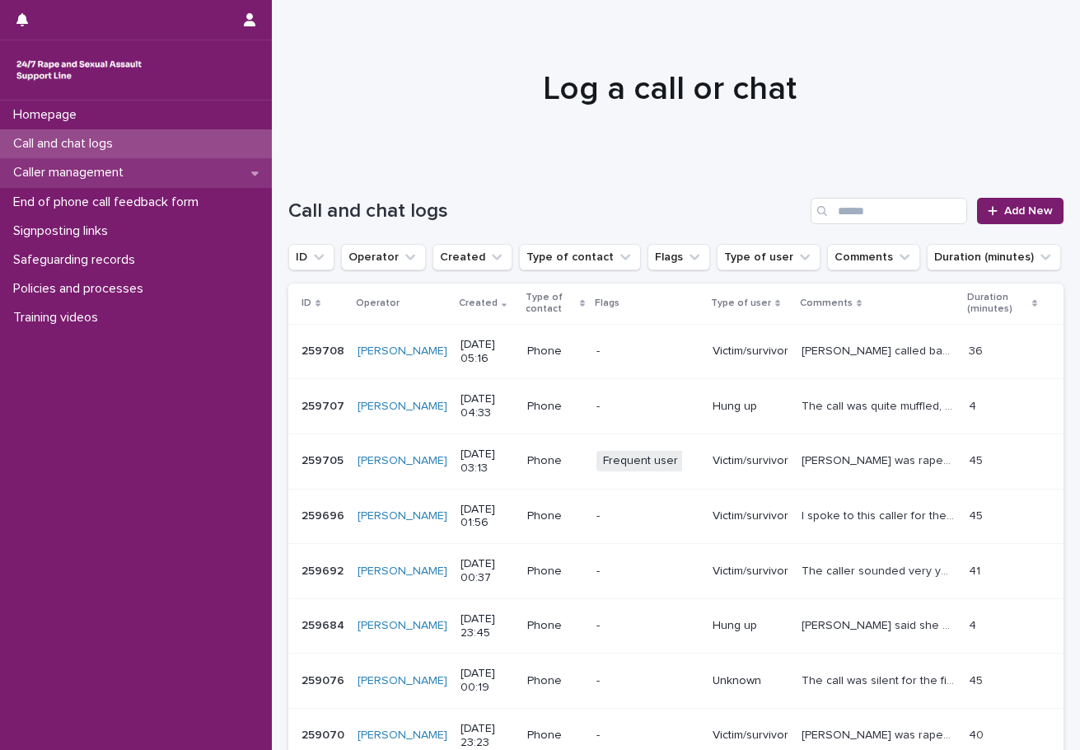
click at [133, 168] on p "Caller management" at bounding box center [72, 173] width 130 height 16
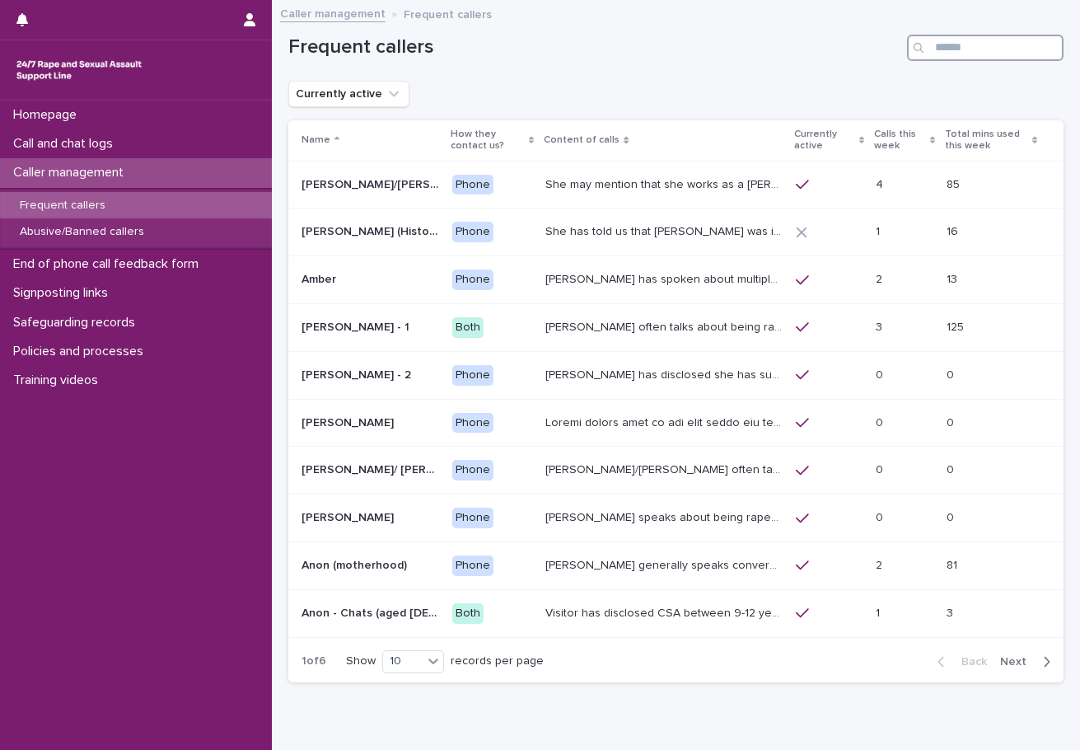
click at [938, 49] on input "Search" at bounding box center [985, 48] width 157 height 26
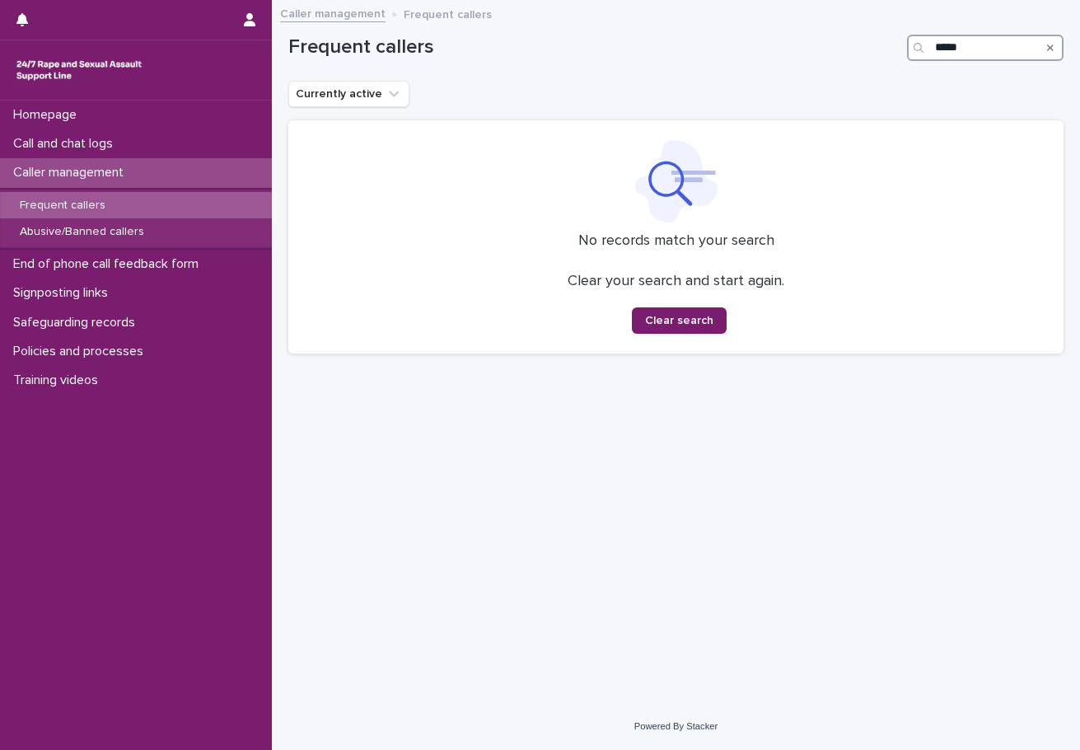
drag, startPoint x: 992, startPoint y: 51, endPoint x: 873, endPoint y: 26, distance: 122.0
click at [873, 26] on div "Frequent callers *****" at bounding box center [675, 41] width 775 height 79
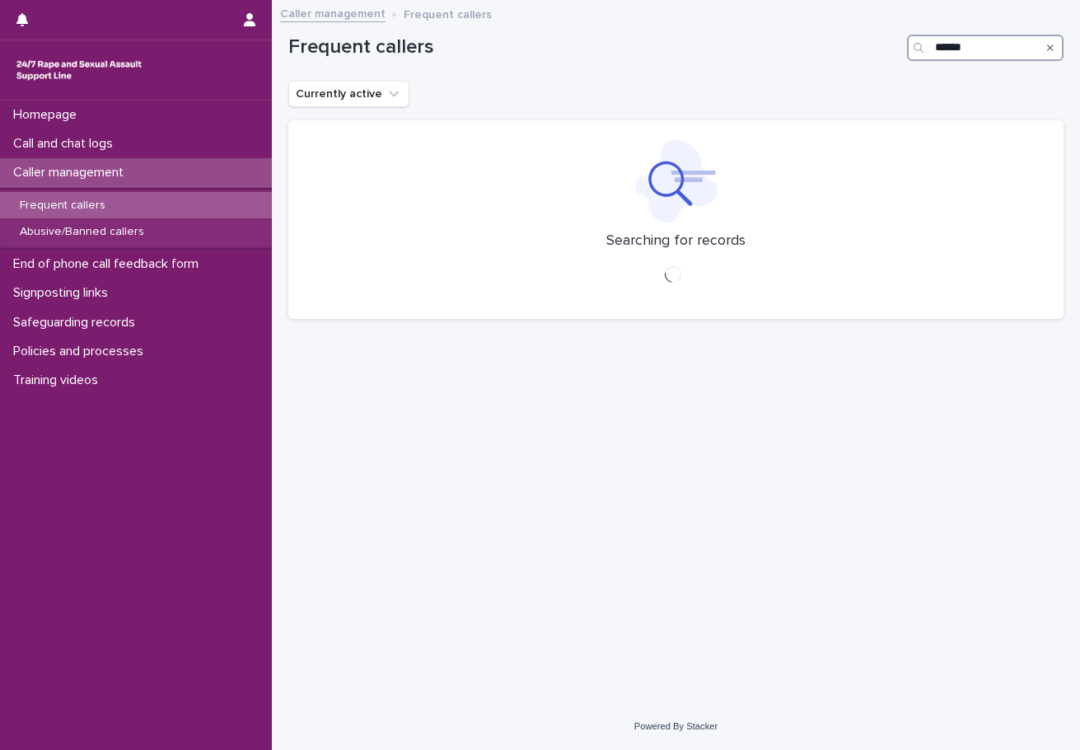
type input "******"
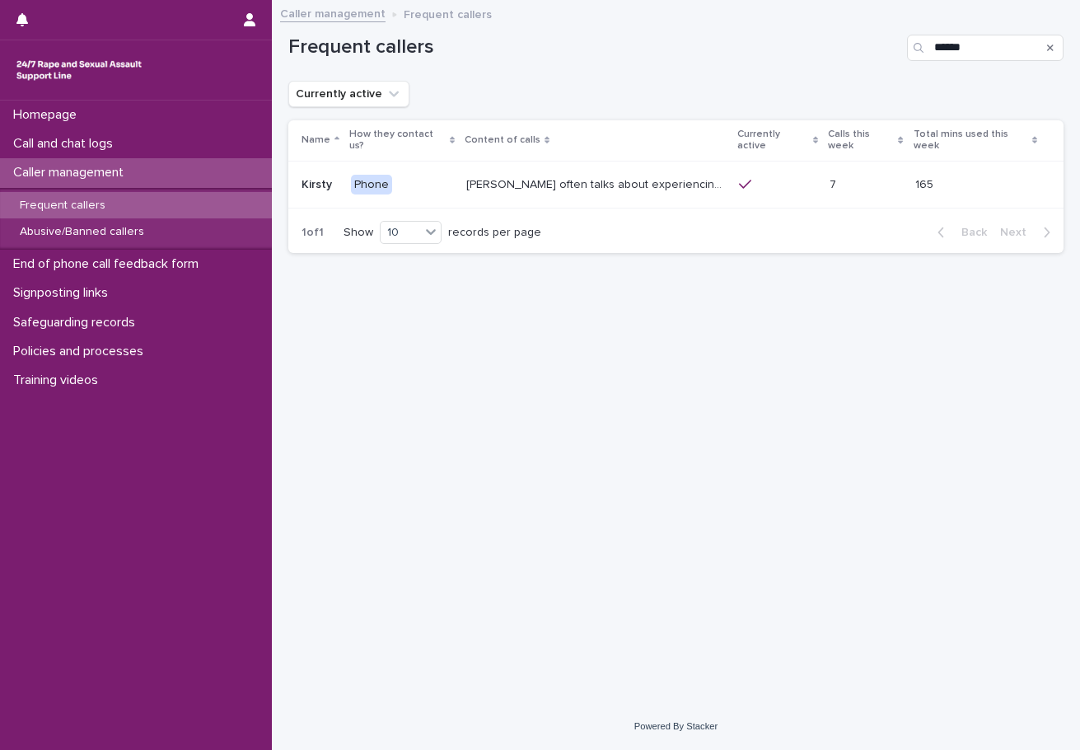
click at [404, 183] on p "Phone" at bounding box center [402, 185] width 102 height 21
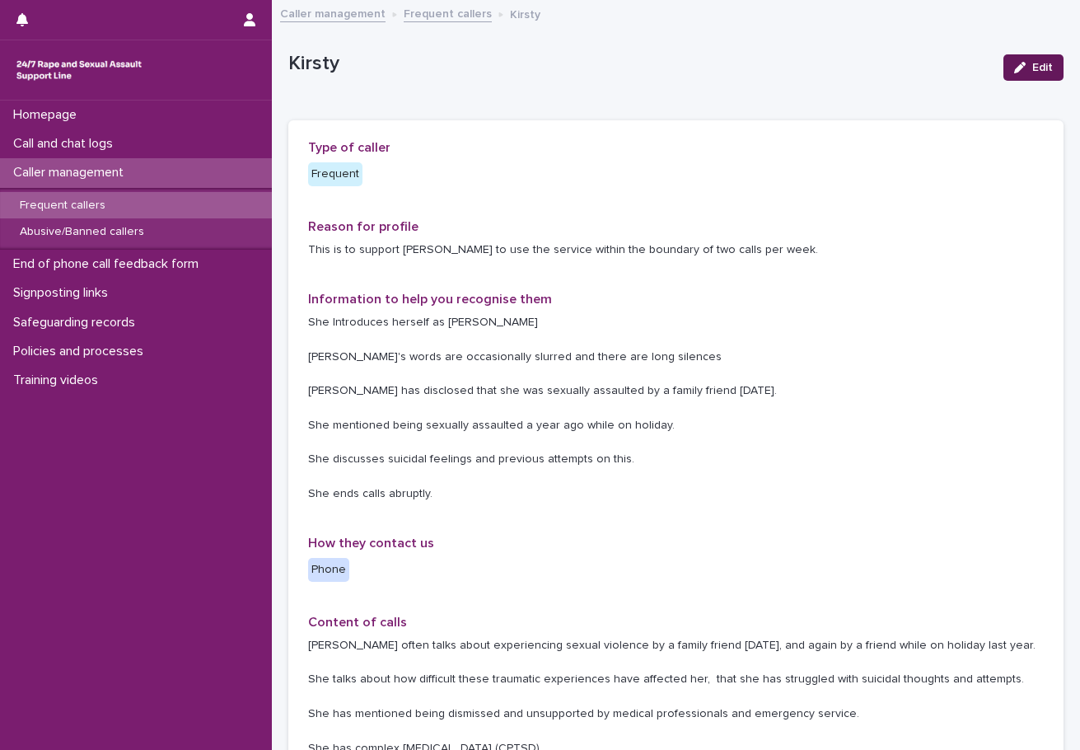
click at [1014, 65] on icon "button" at bounding box center [1020, 68] width 12 height 12
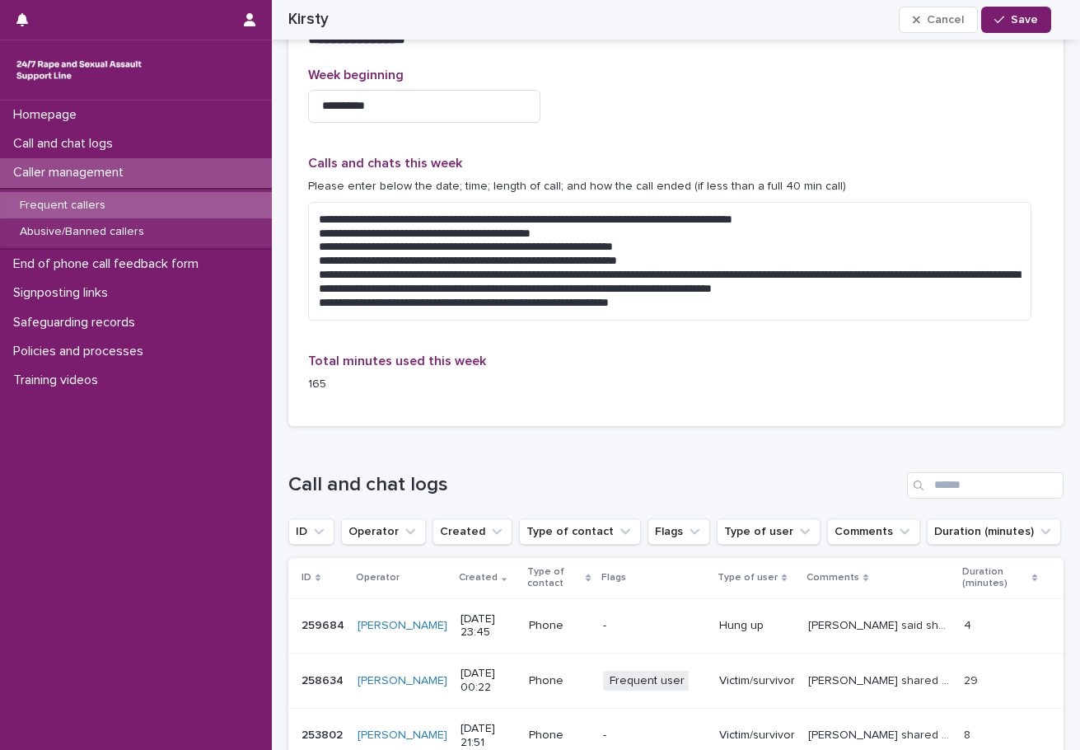
scroll to position [989, 0]
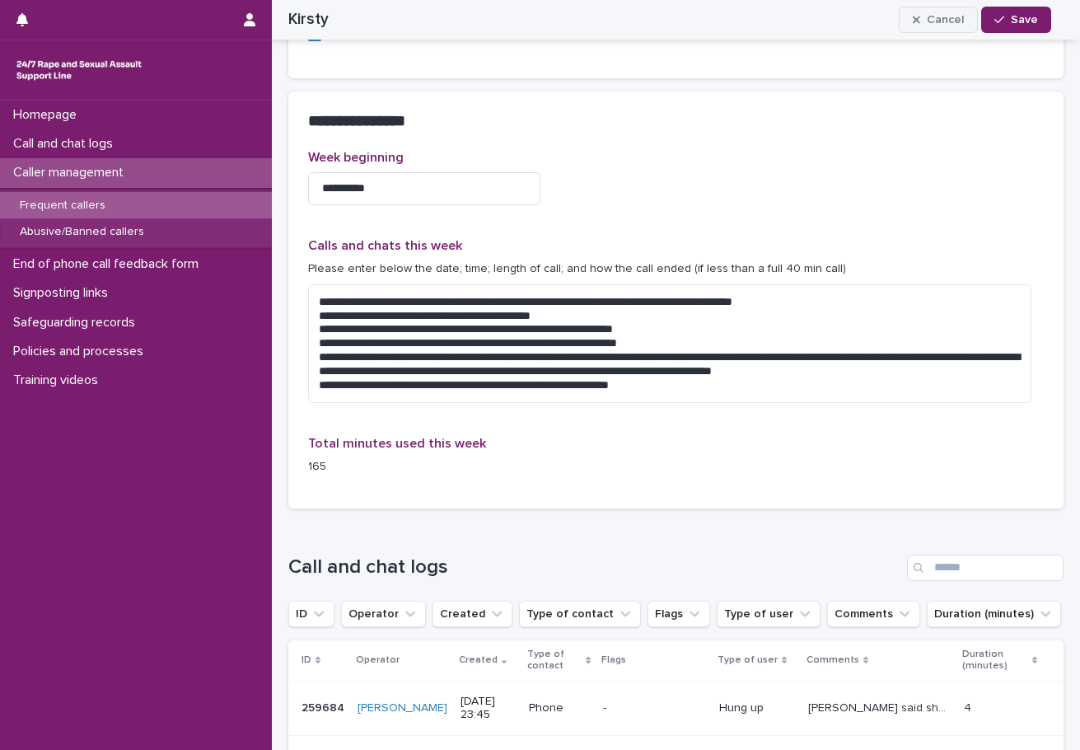
click at [920, 26] on button "Cancel" at bounding box center [938, 20] width 79 height 26
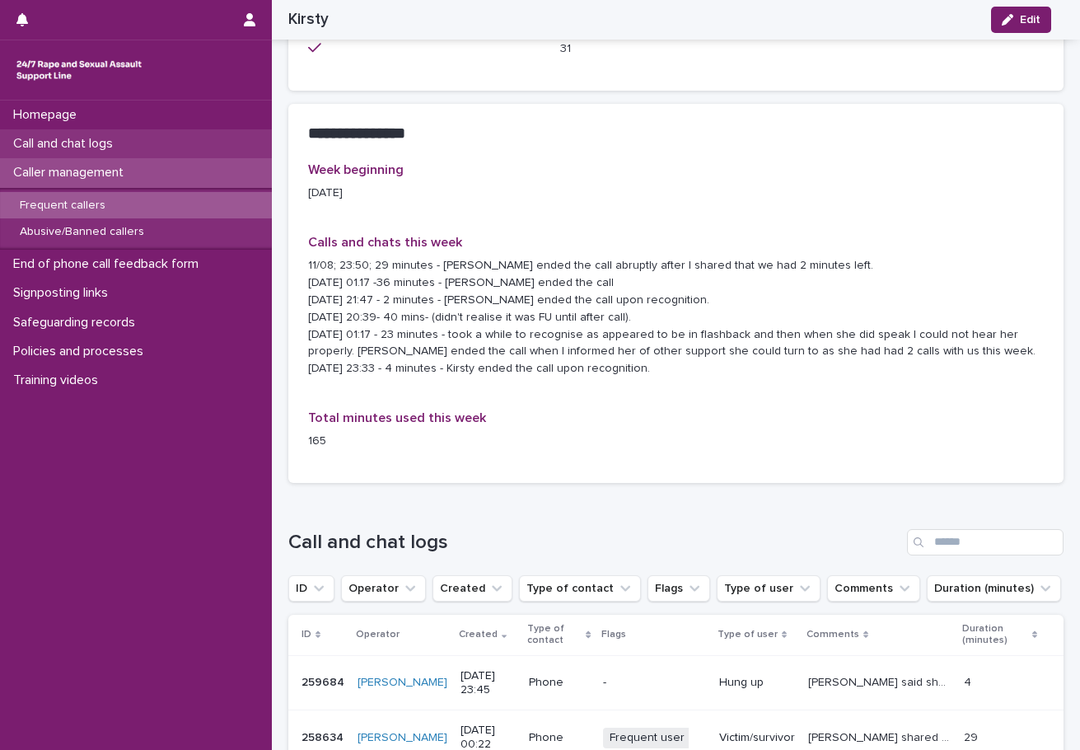
click at [107, 150] on p "Call and chat logs" at bounding box center [66, 144] width 119 height 16
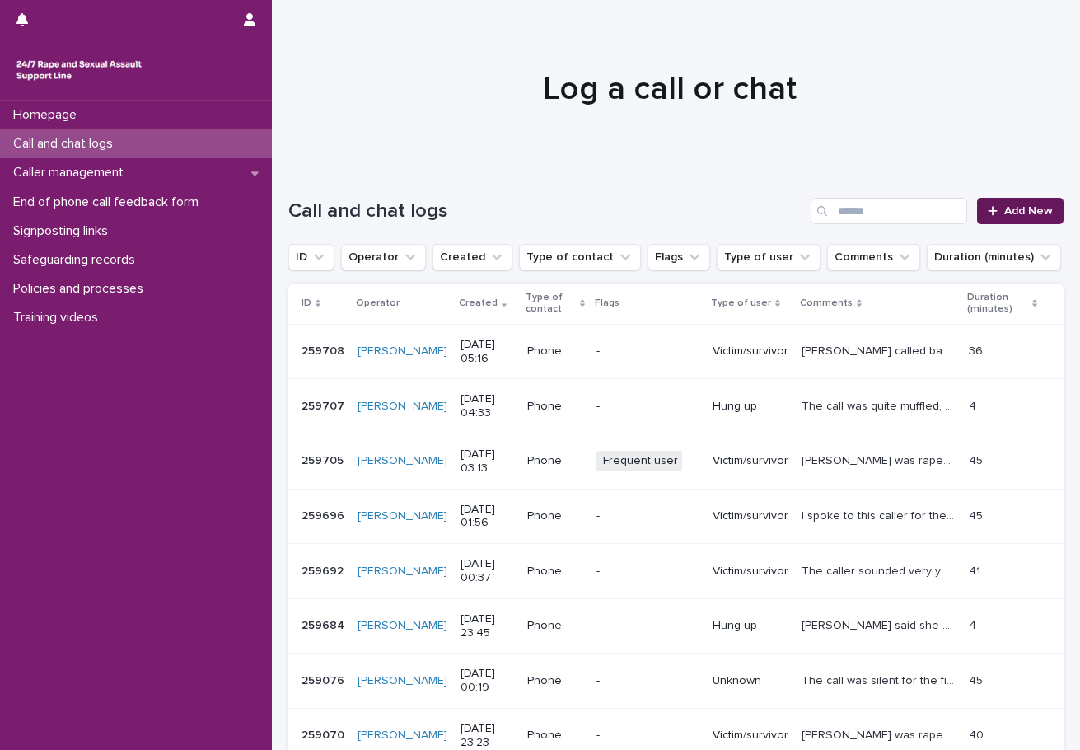
click at [1013, 218] on link "Add New" at bounding box center [1020, 211] width 87 height 26
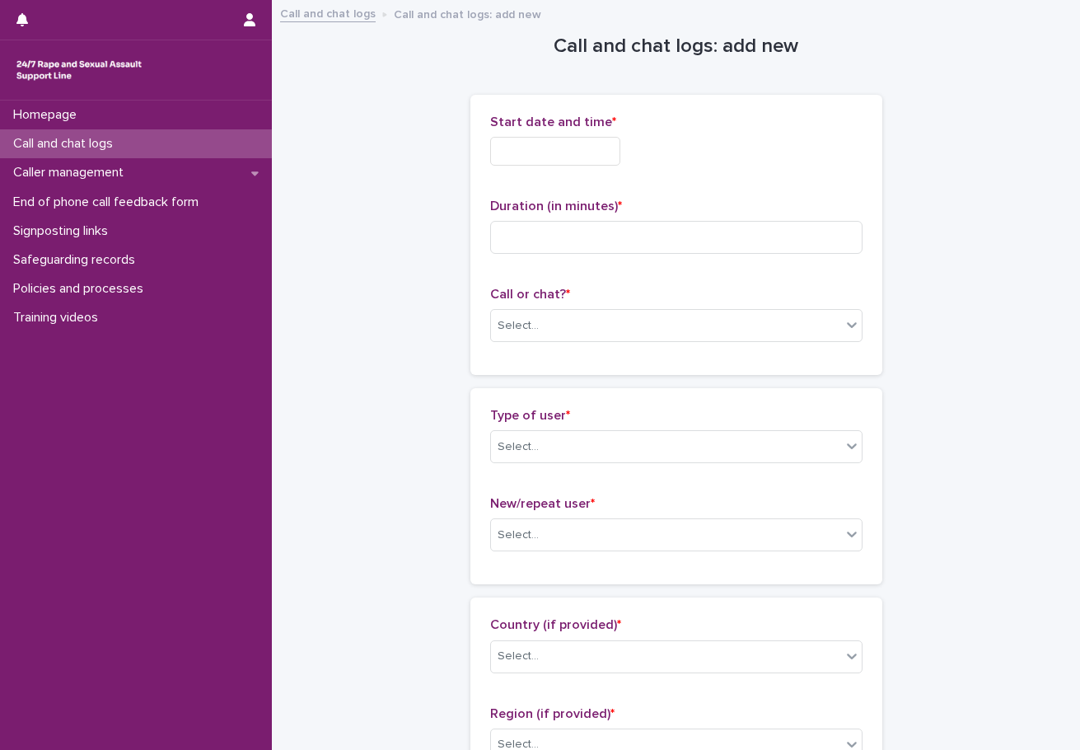
click at [591, 142] on input "text" at bounding box center [555, 151] width 130 height 29
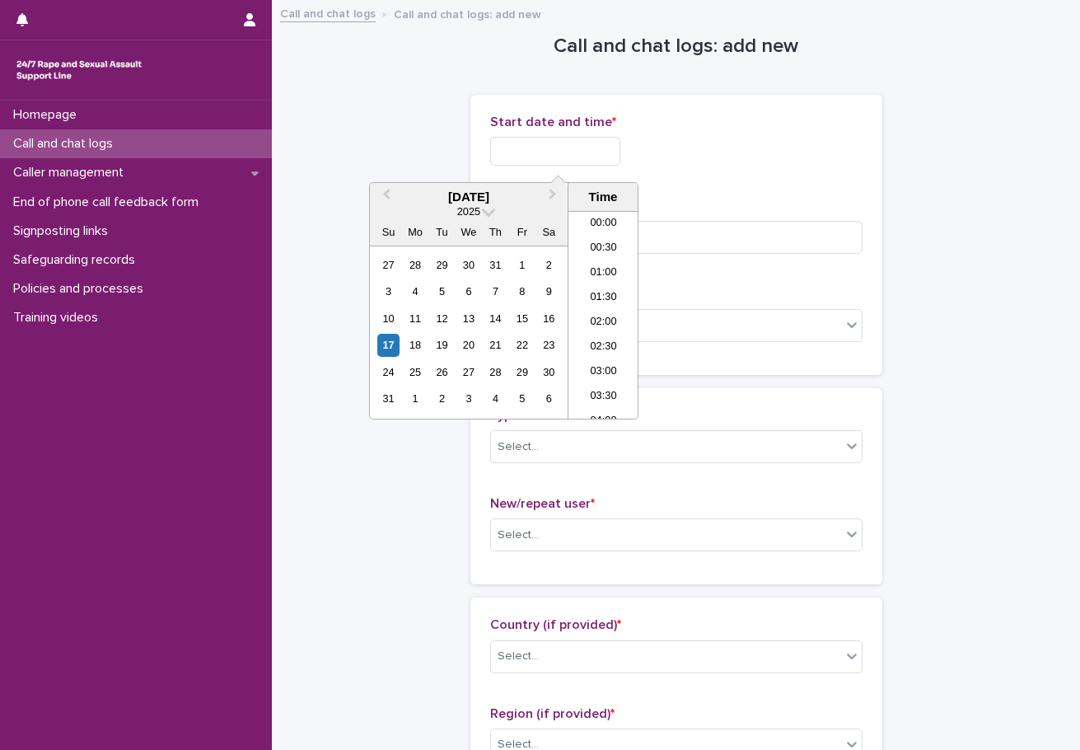
scroll to position [206, 0]
click at [611, 270] on li "05:00" at bounding box center [604, 265] width 70 height 25
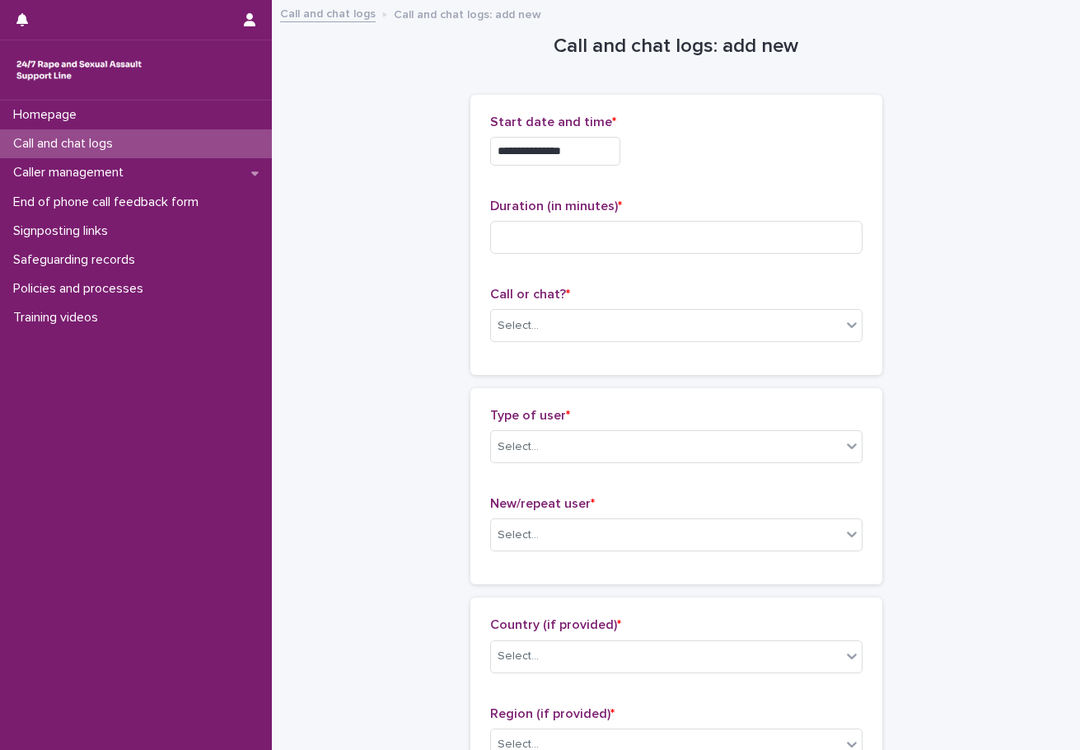
click at [596, 143] on input "**********" at bounding box center [555, 151] width 130 height 29
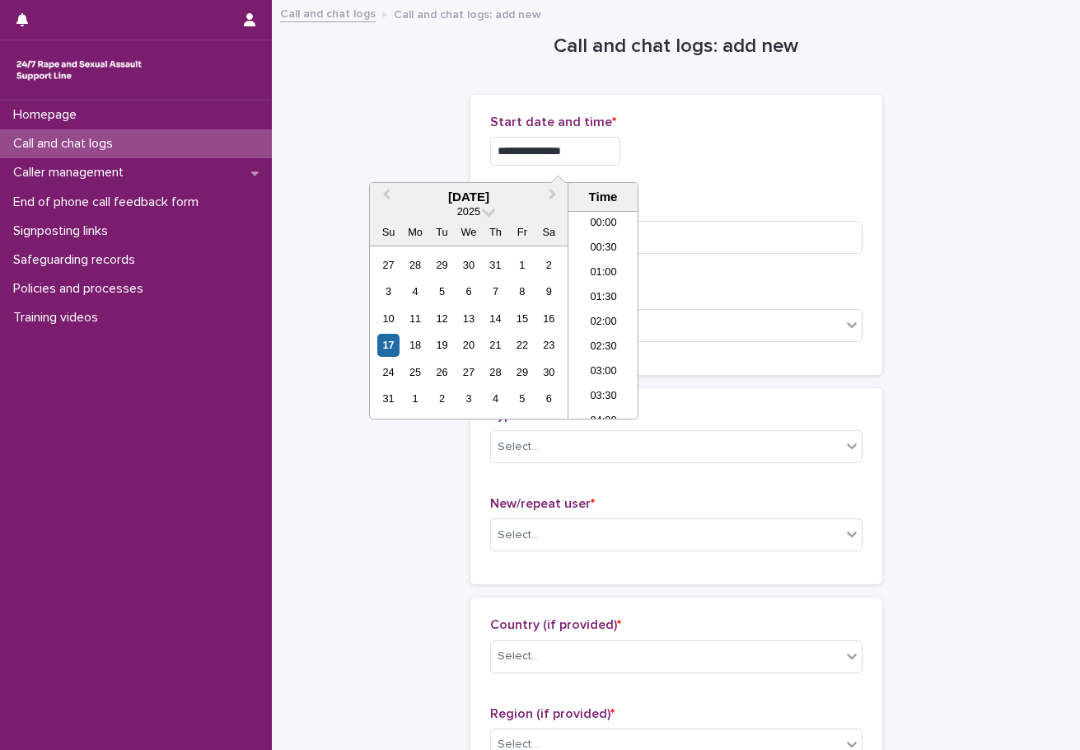
scroll to position [157, 0]
type input "**********"
click at [644, 194] on div "**********" at bounding box center [676, 235] width 372 height 241
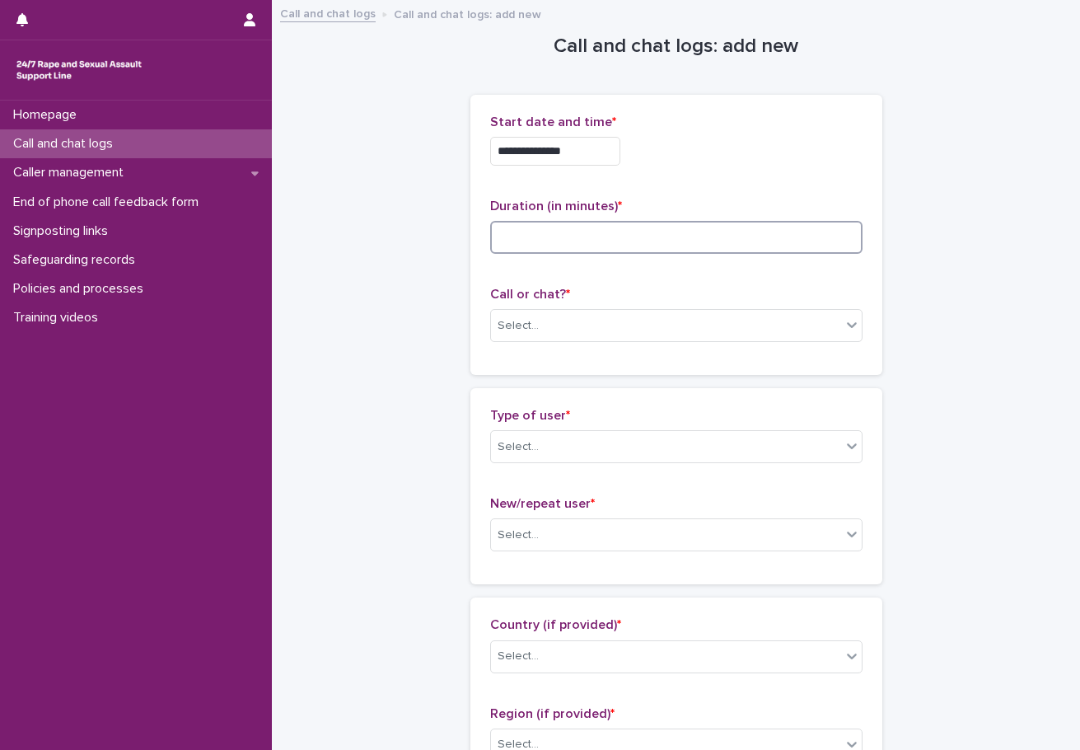
click at [515, 246] on input at bounding box center [676, 237] width 372 height 33
type input "**"
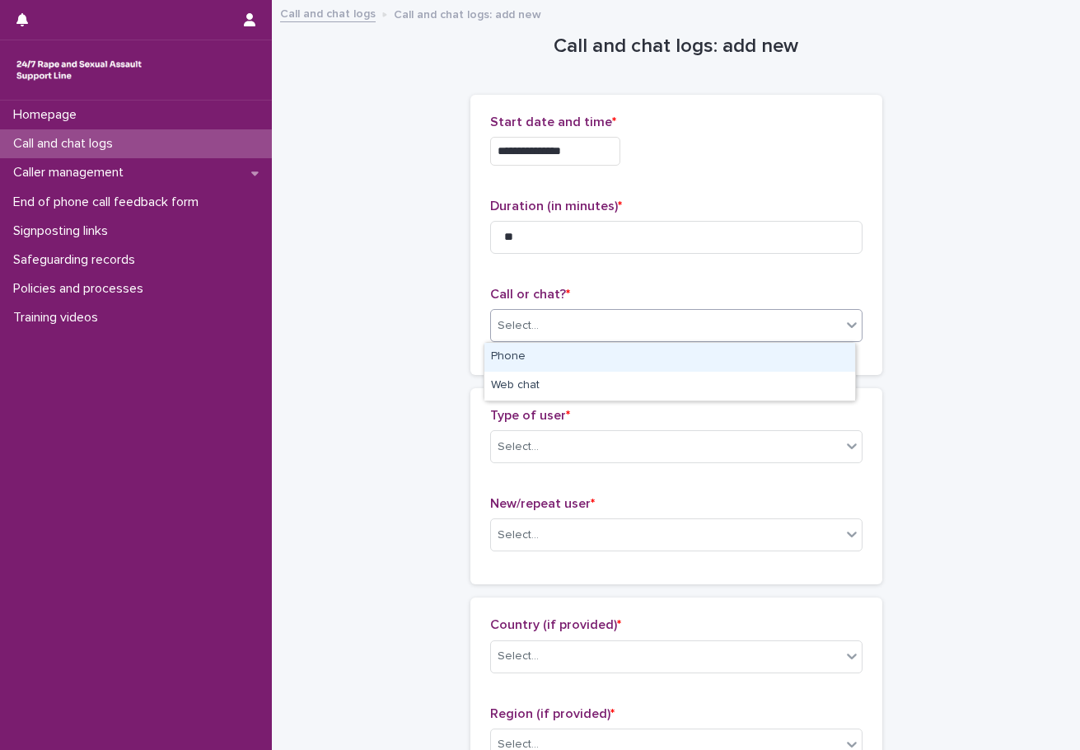
click at [554, 326] on div "Select..." at bounding box center [666, 325] width 350 height 27
click at [526, 352] on div "Phone" at bounding box center [669, 357] width 371 height 29
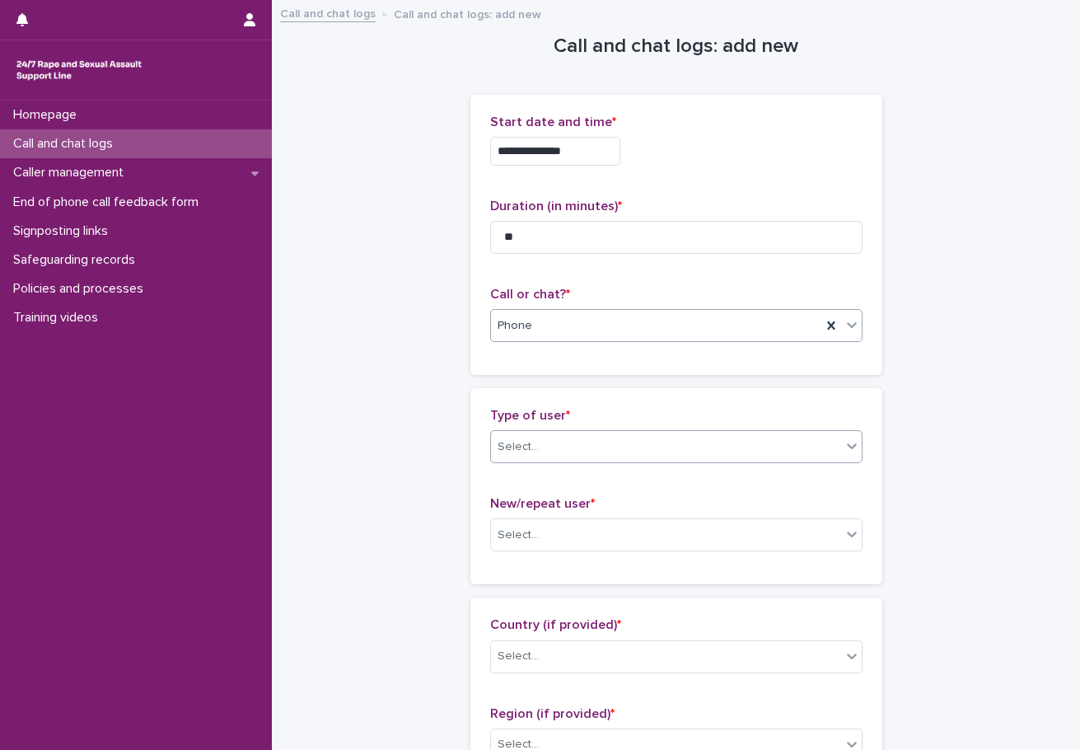
click at [551, 452] on div "Select..." at bounding box center [666, 446] width 350 height 27
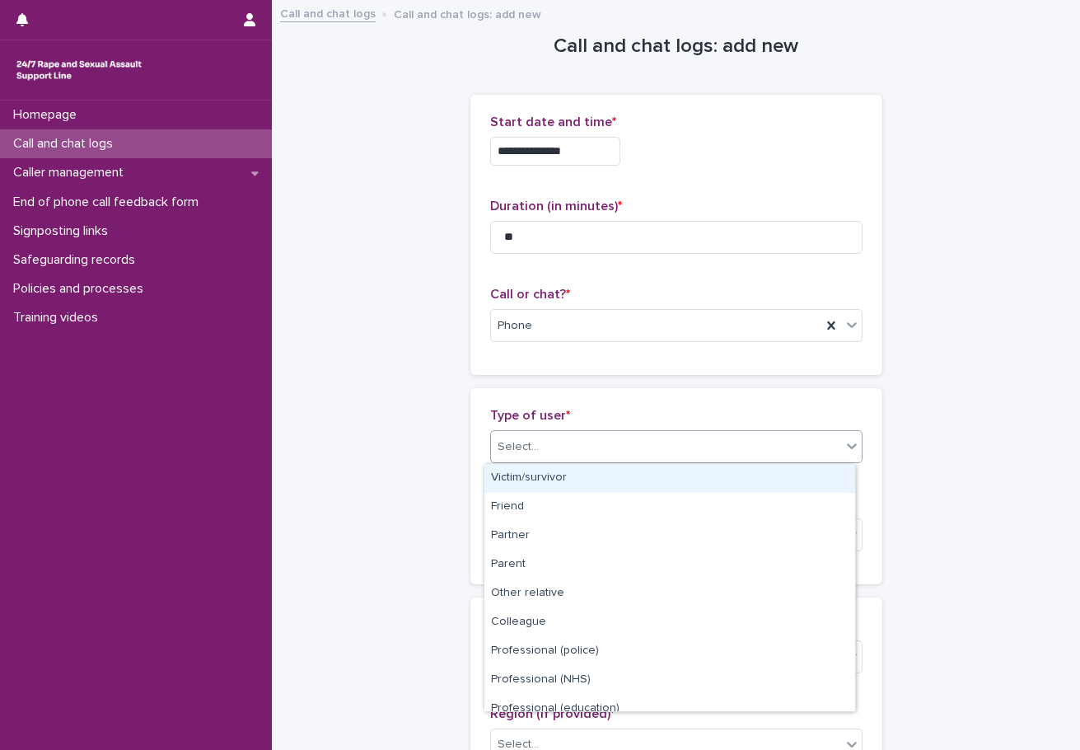
click at [541, 482] on div "Victim/survivor" at bounding box center [669, 478] width 371 height 29
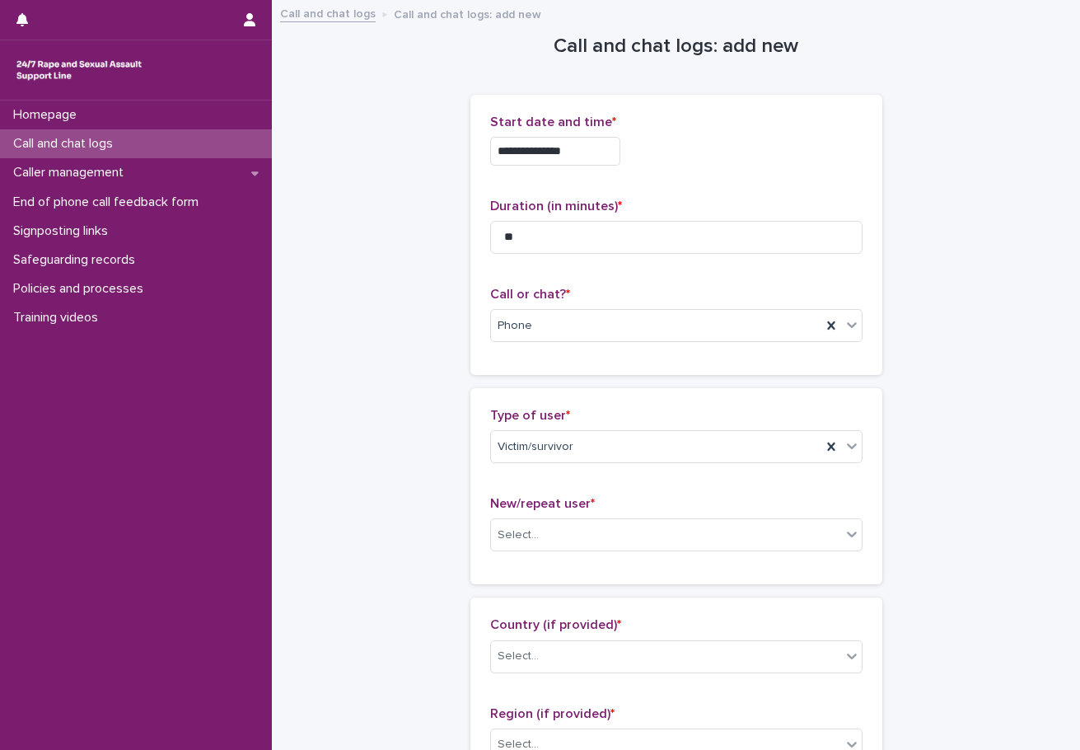
click at [548, 554] on div "New/repeat user * Select..." at bounding box center [676, 530] width 372 height 68
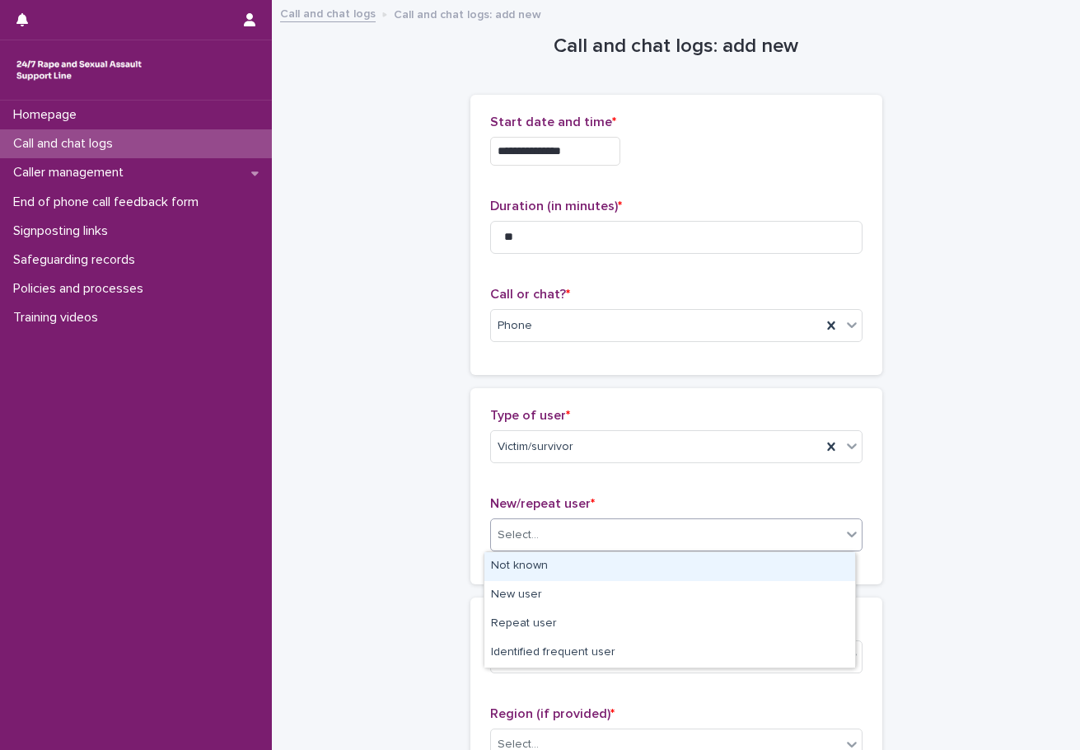
click at [547, 546] on div "Select..." at bounding box center [666, 535] width 350 height 27
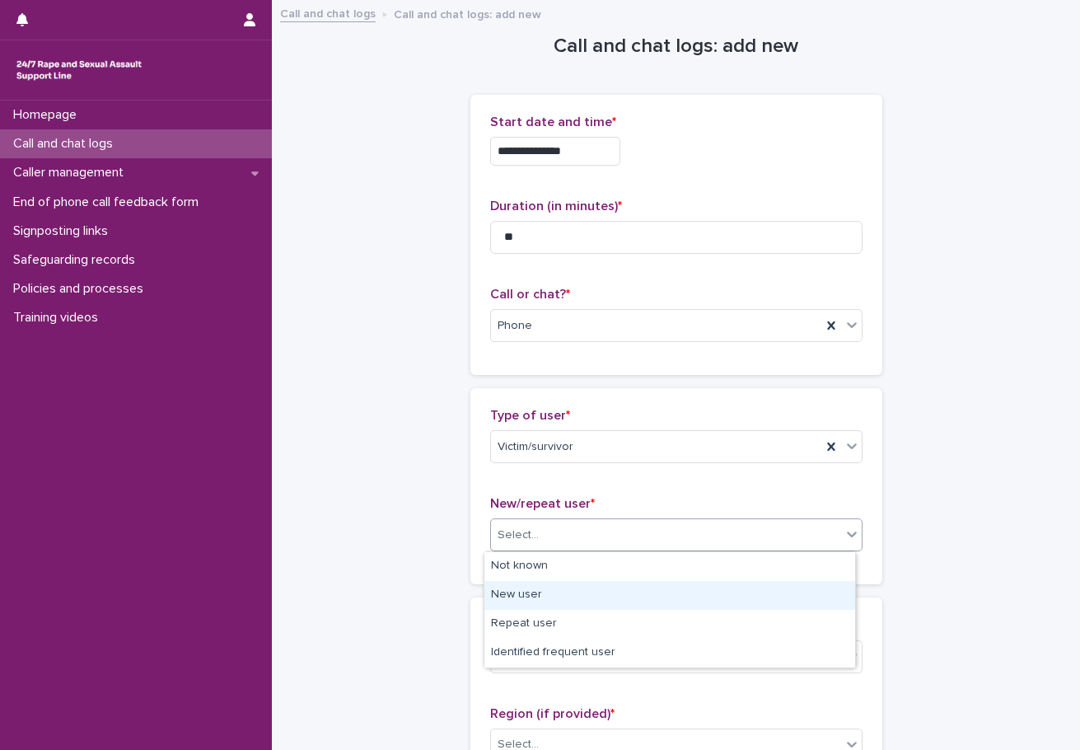
click at [569, 593] on div "New user" at bounding box center [669, 595] width 371 height 29
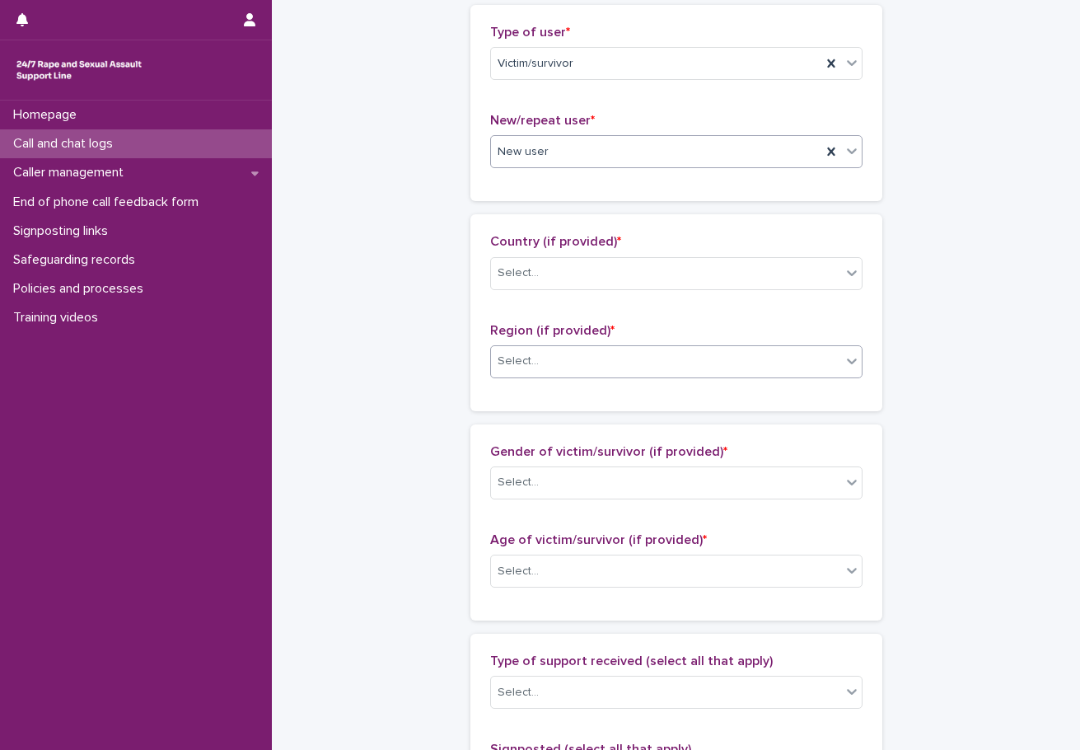
scroll to position [412, 0]
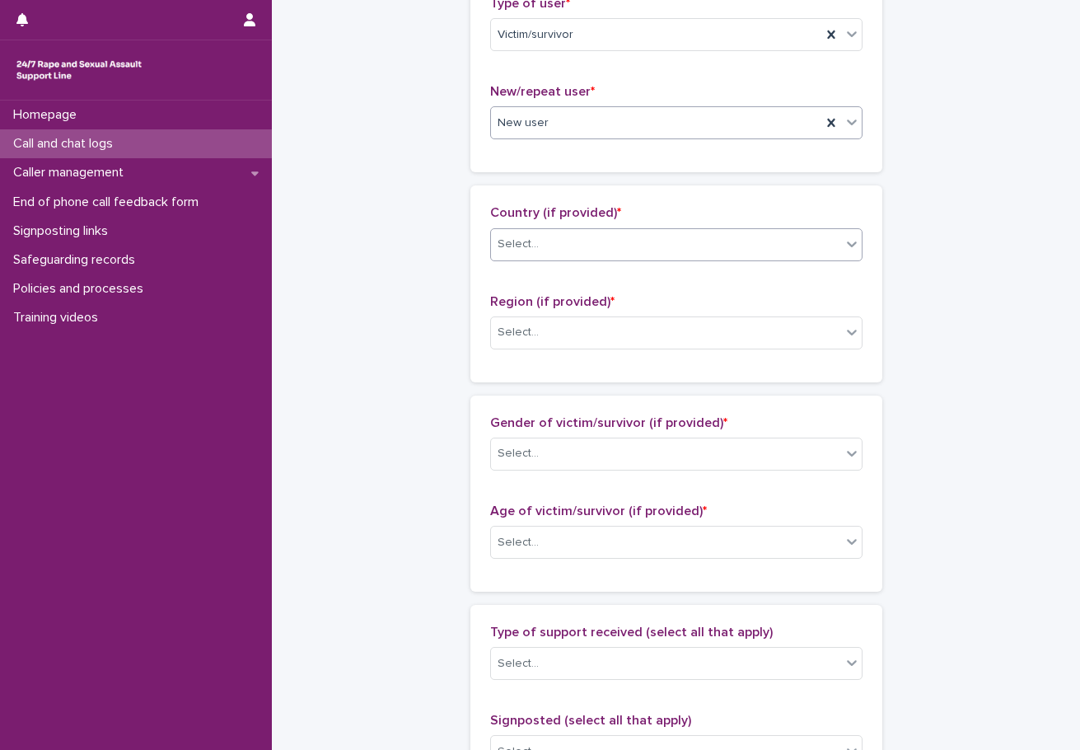
click at [594, 246] on div "Select..." at bounding box center [666, 244] width 350 height 27
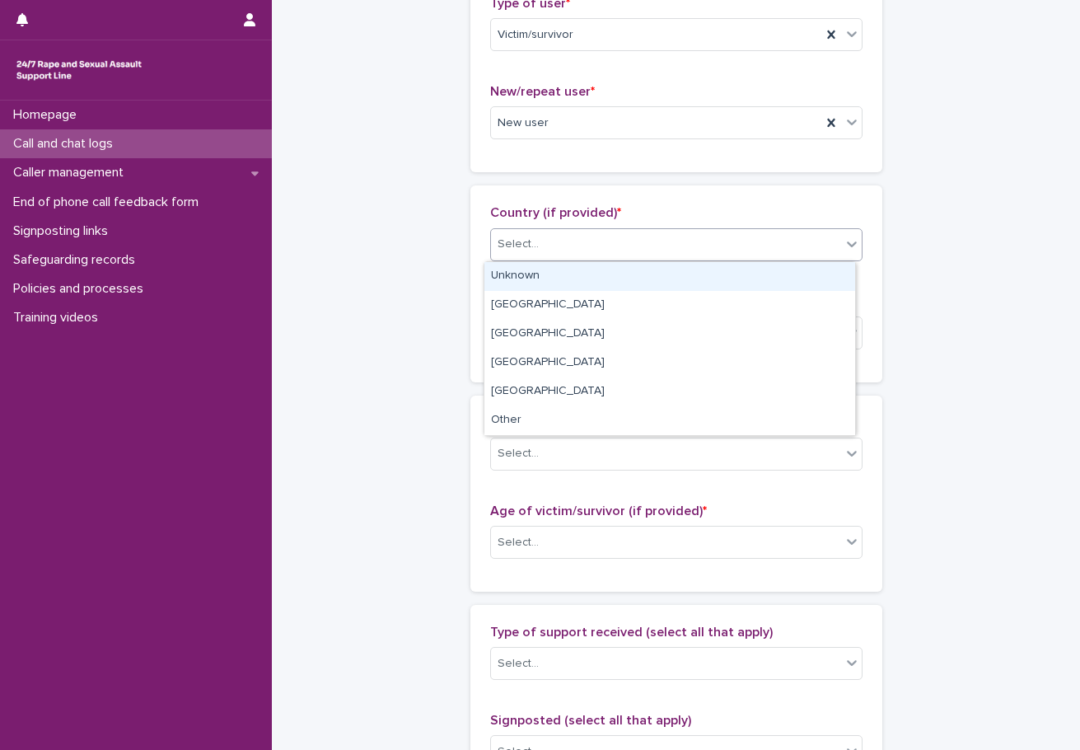
click at [522, 283] on div "Unknown" at bounding box center [669, 276] width 371 height 29
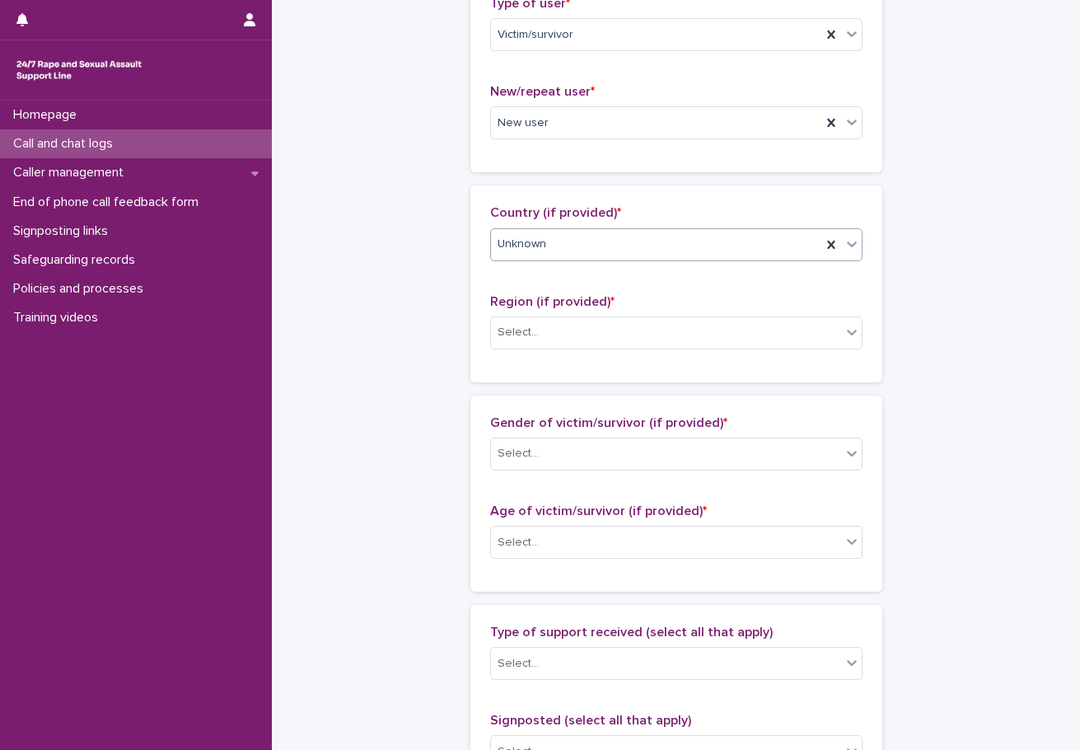
click at [561, 351] on div "Region (if provided) * Select..." at bounding box center [676, 328] width 372 height 68
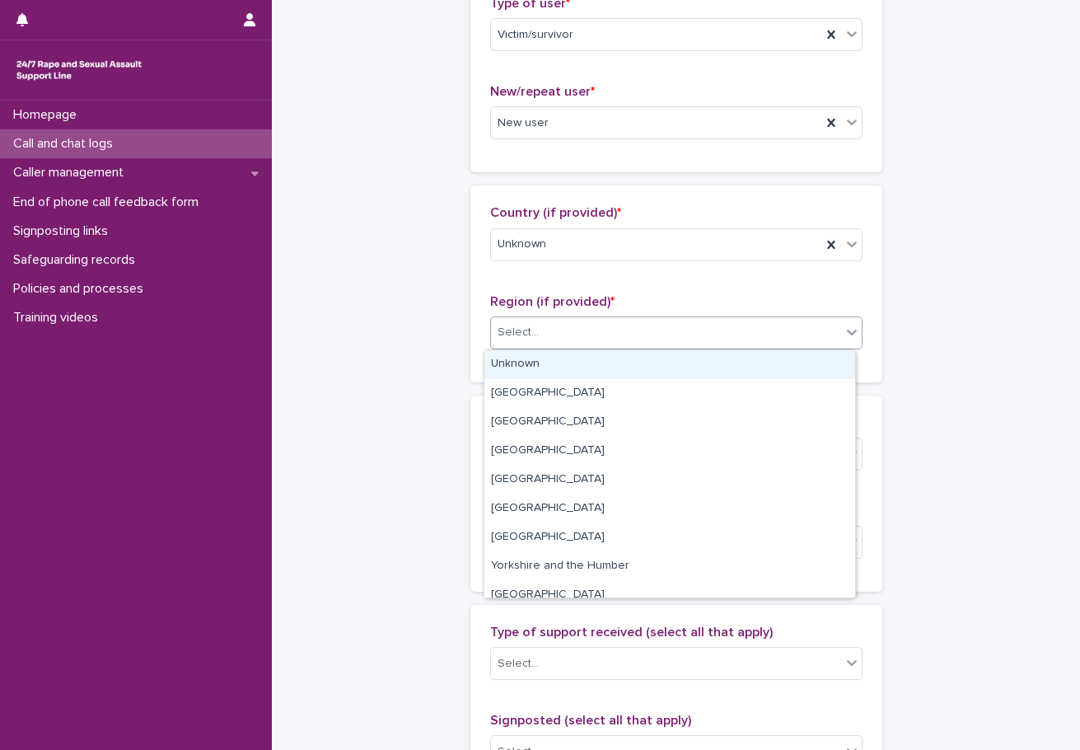
click at [552, 337] on div "Select..." at bounding box center [666, 332] width 350 height 27
click at [527, 353] on div "Unknown" at bounding box center [669, 364] width 371 height 29
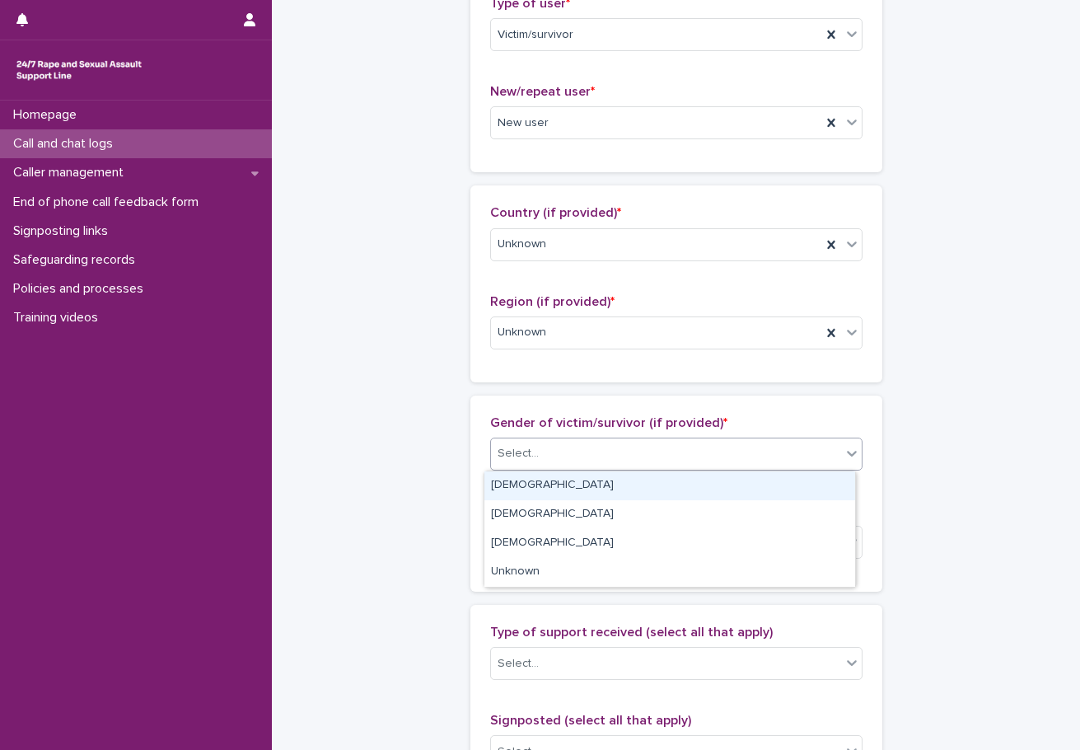
click at [538, 440] on div "Select..." at bounding box center [666, 453] width 350 height 27
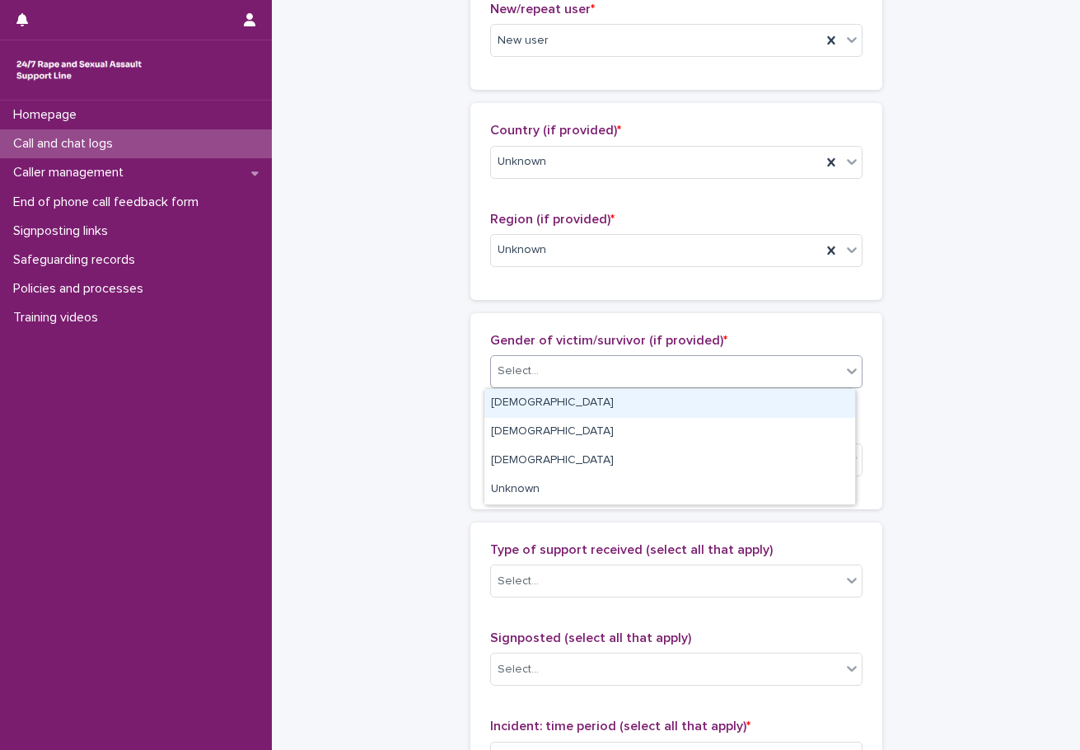
click at [523, 411] on div "[DEMOGRAPHIC_DATA]" at bounding box center [669, 403] width 371 height 29
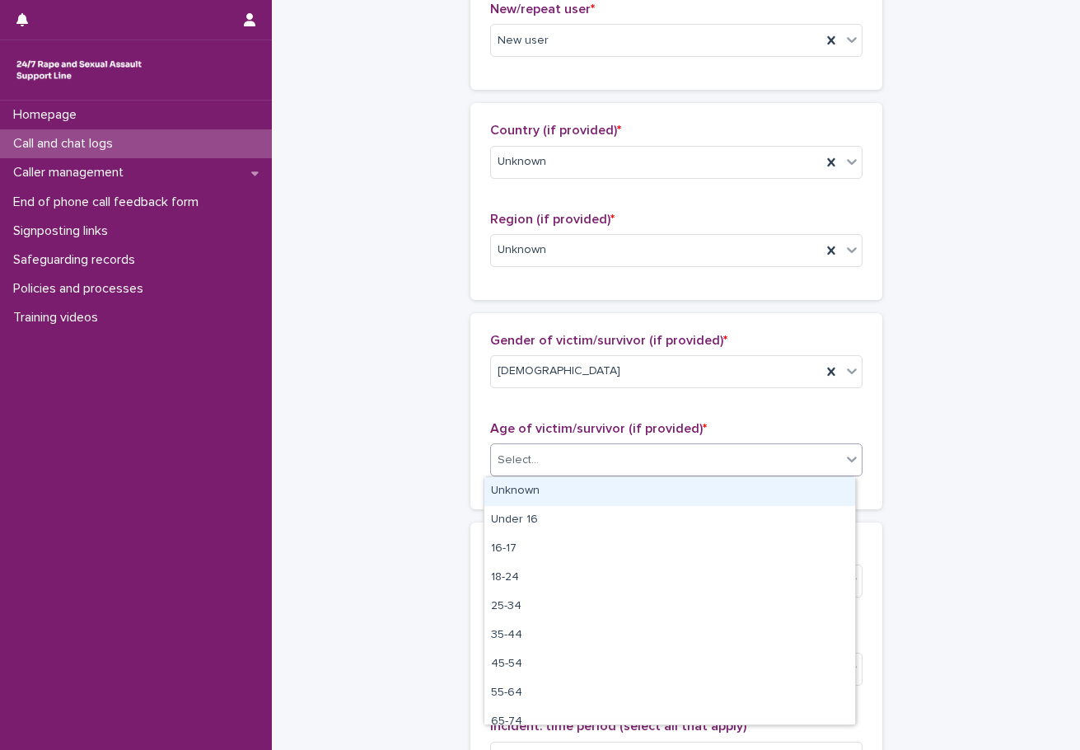
click at [559, 457] on div "Select..." at bounding box center [666, 460] width 350 height 27
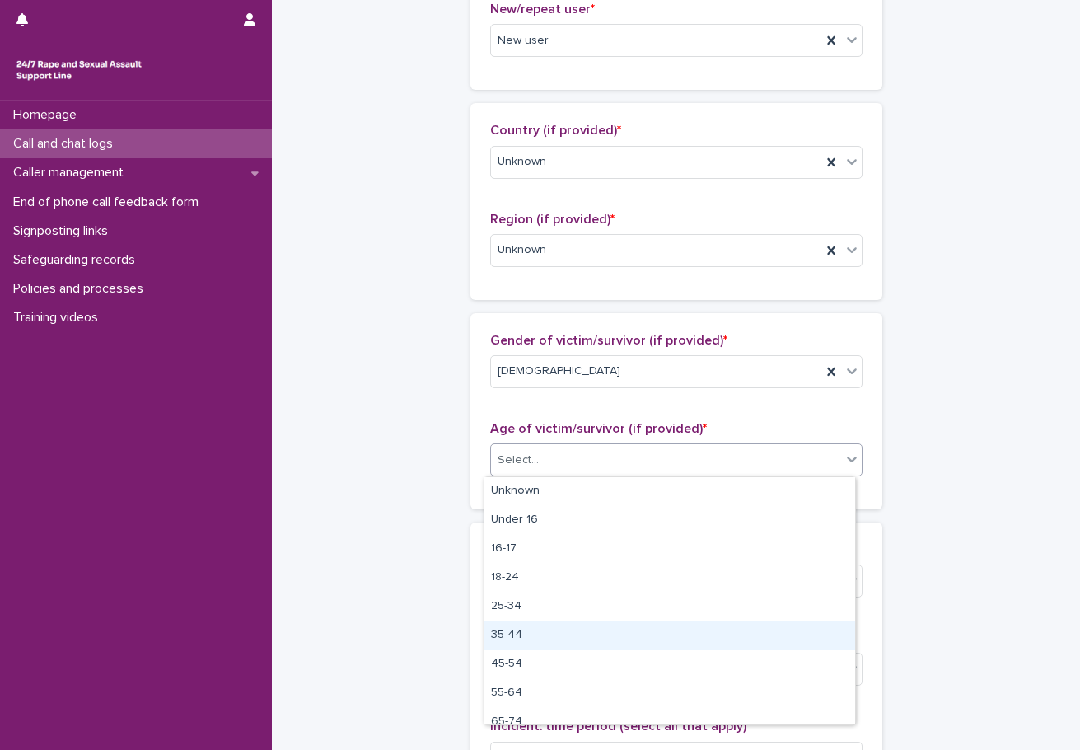
click at [518, 637] on div "35-44" at bounding box center [669, 635] width 371 height 29
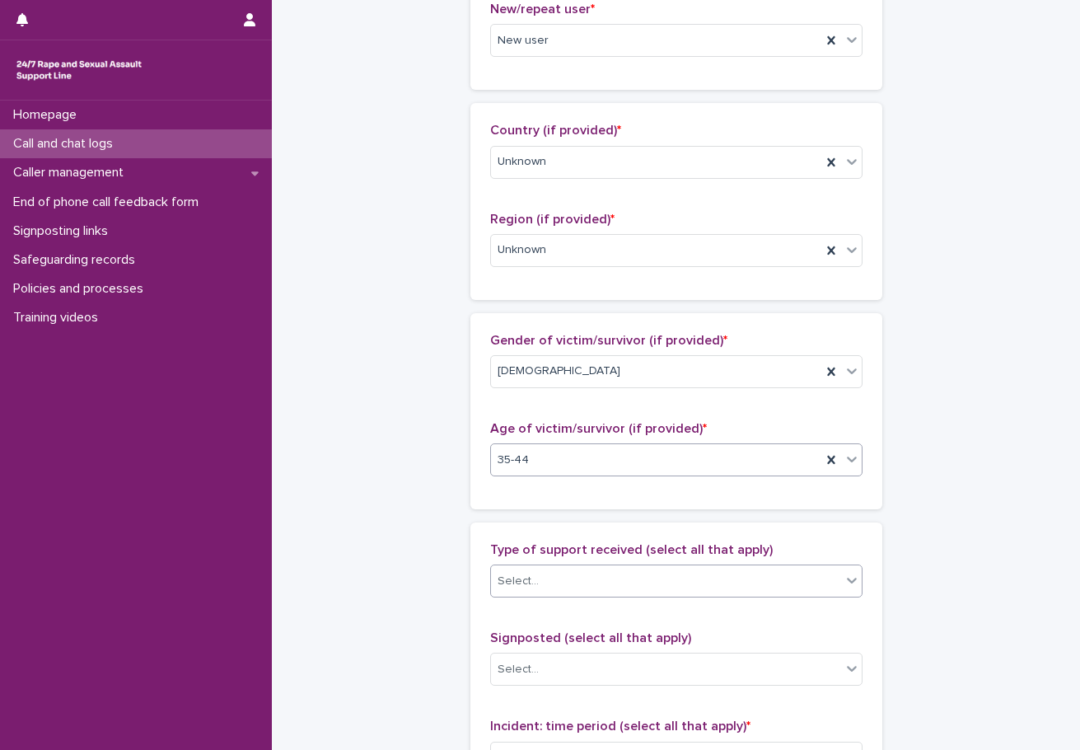
click at [561, 582] on div "Select..." at bounding box center [666, 581] width 350 height 27
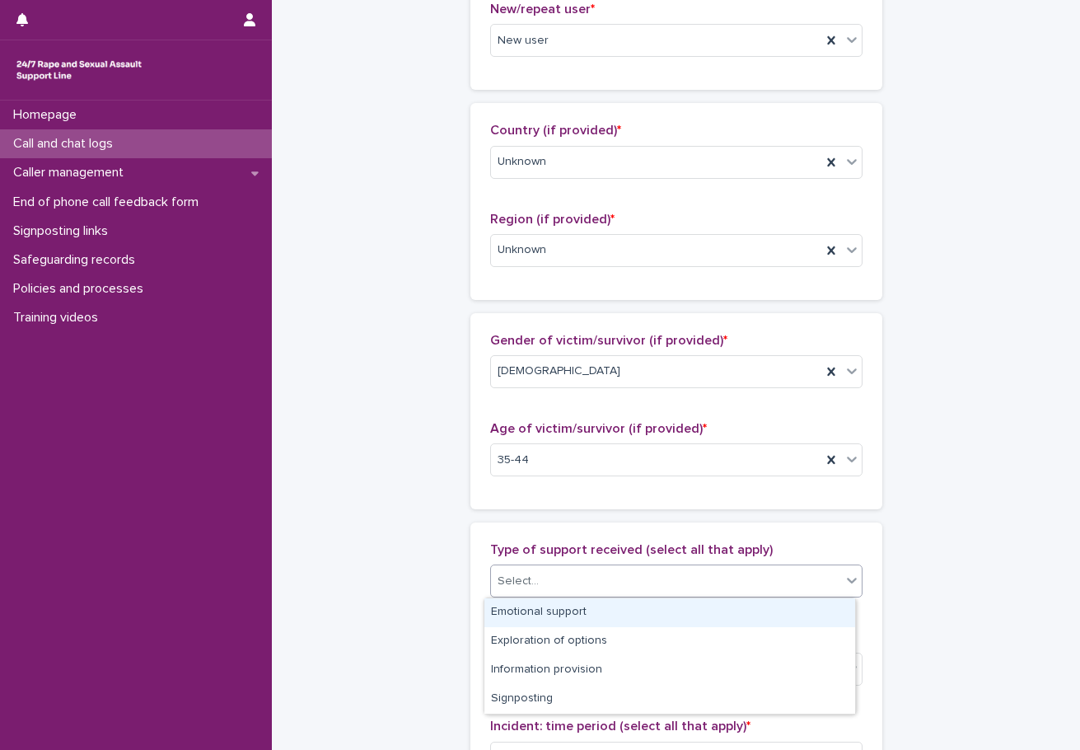
click at [567, 617] on div "Emotional support" at bounding box center [669, 612] width 371 height 29
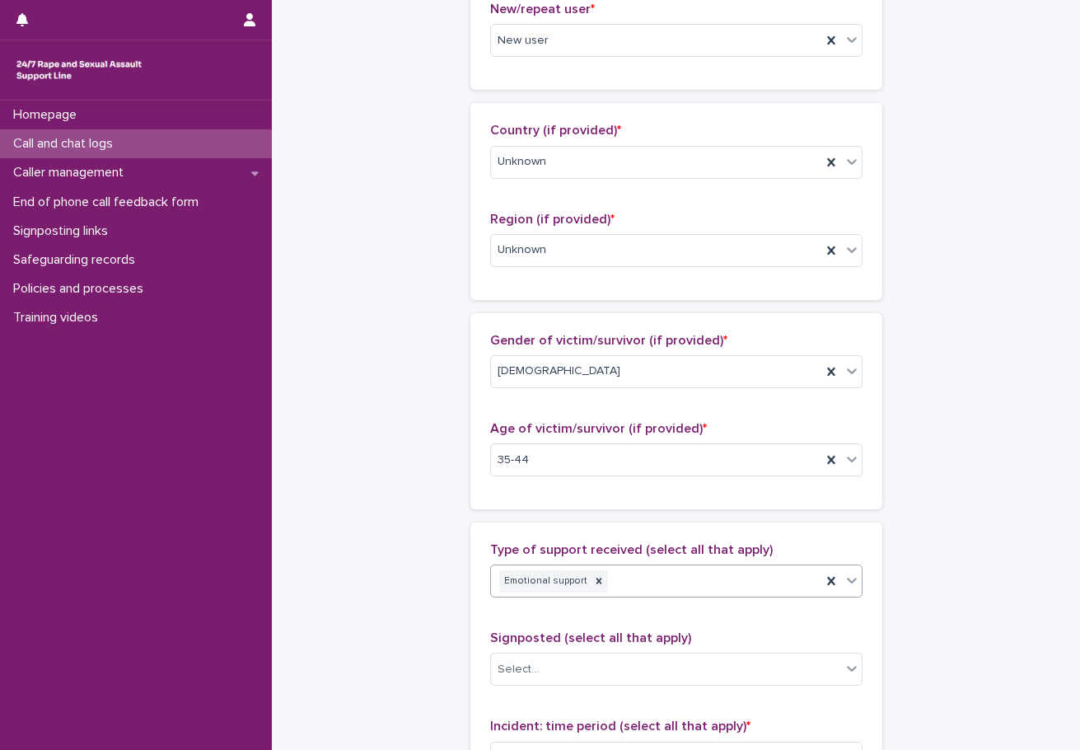
click at [647, 587] on div "Emotional support" at bounding box center [656, 581] width 330 height 29
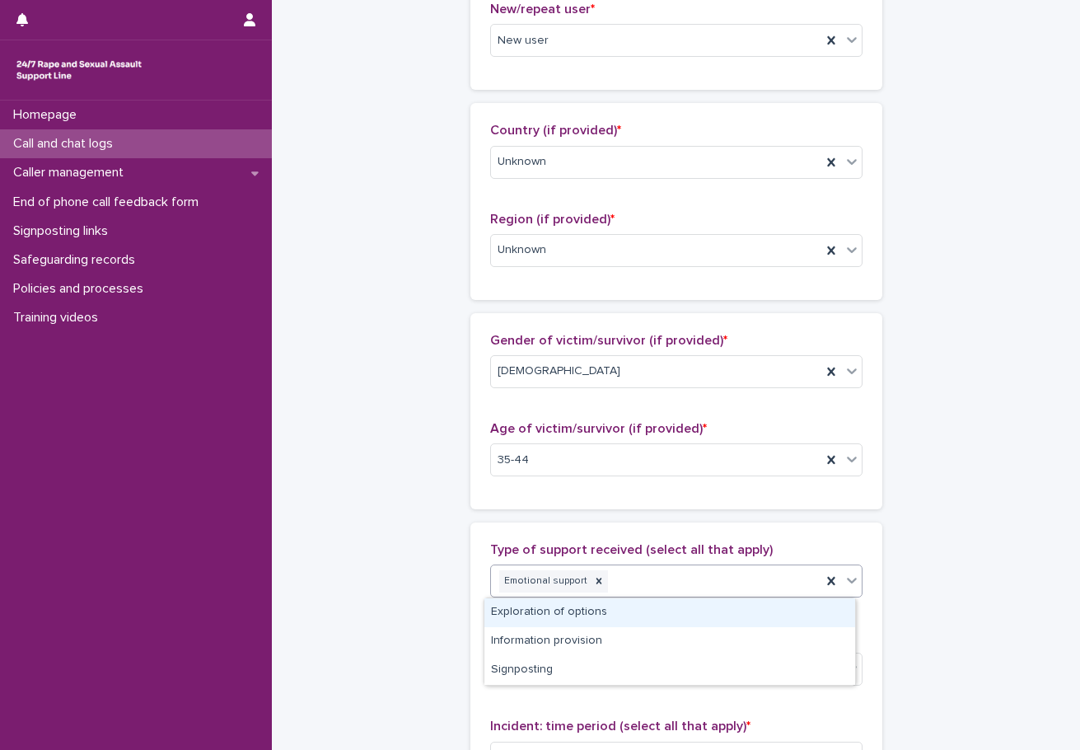
click at [583, 612] on div "Exploration of options" at bounding box center [669, 612] width 371 height 29
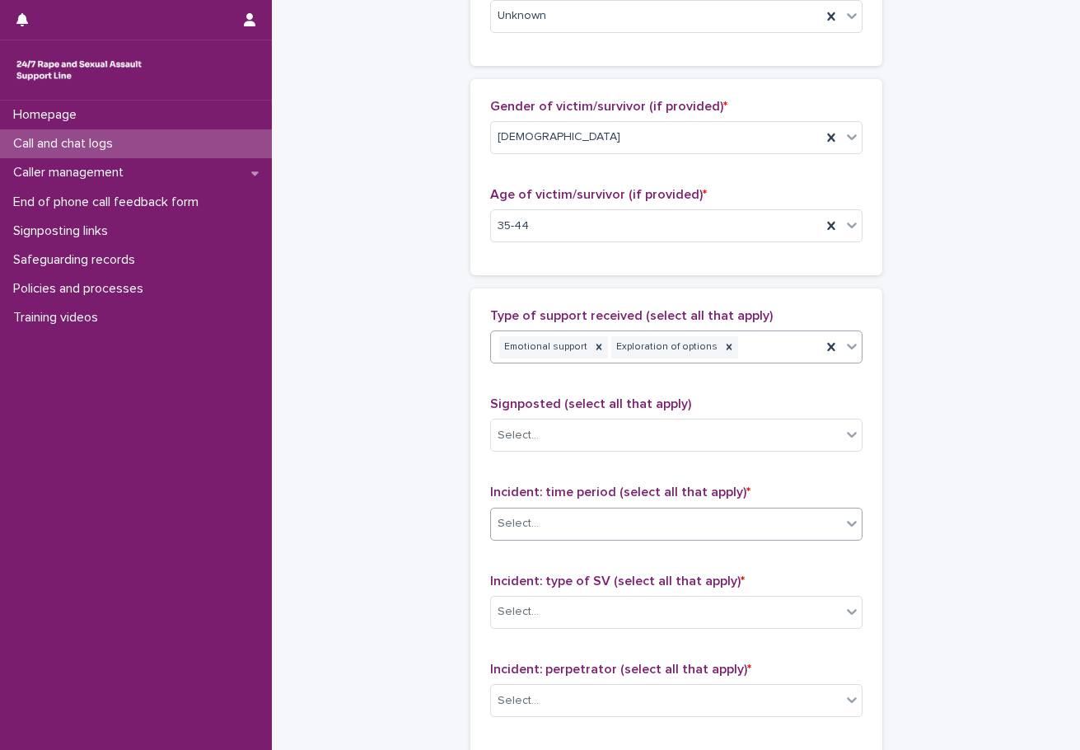
scroll to position [742, 0]
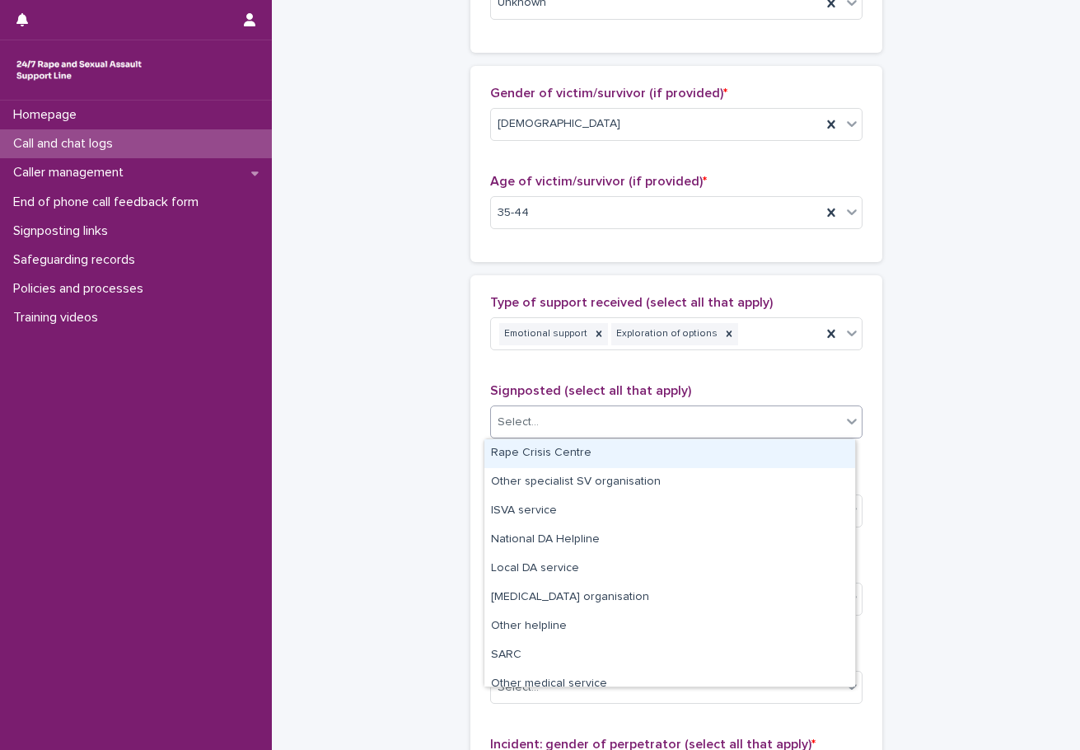
click at [564, 421] on div "Select..." at bounding box center [666, 422] width 350 height 27
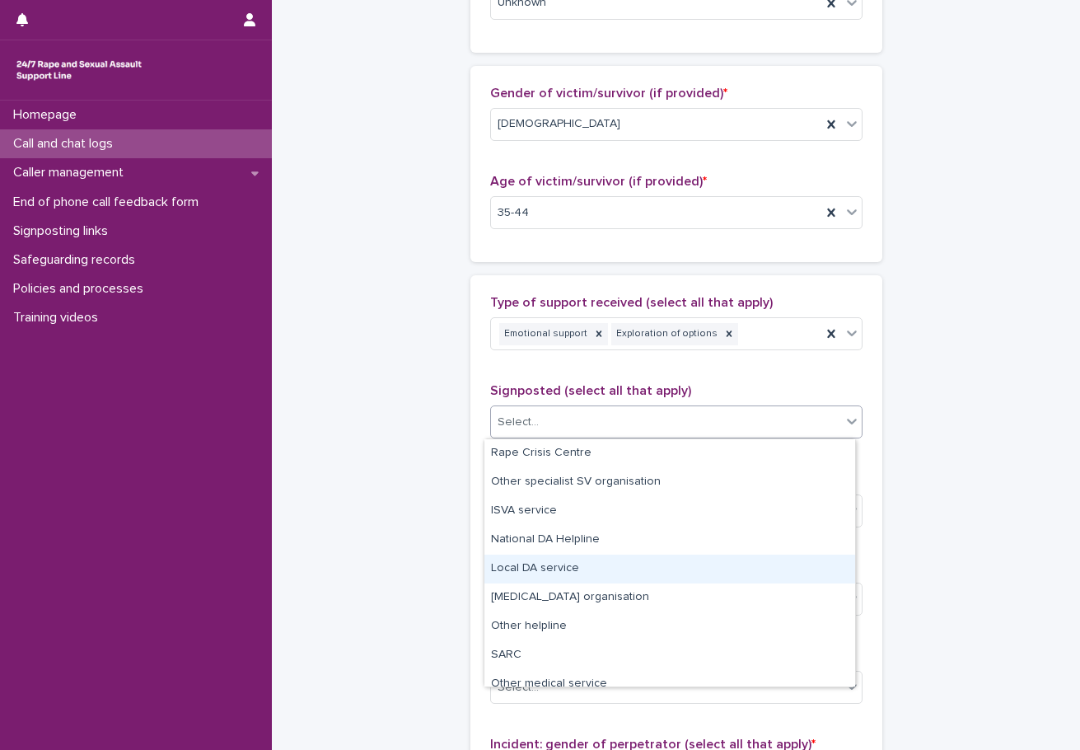
scroll to position [99, 0]
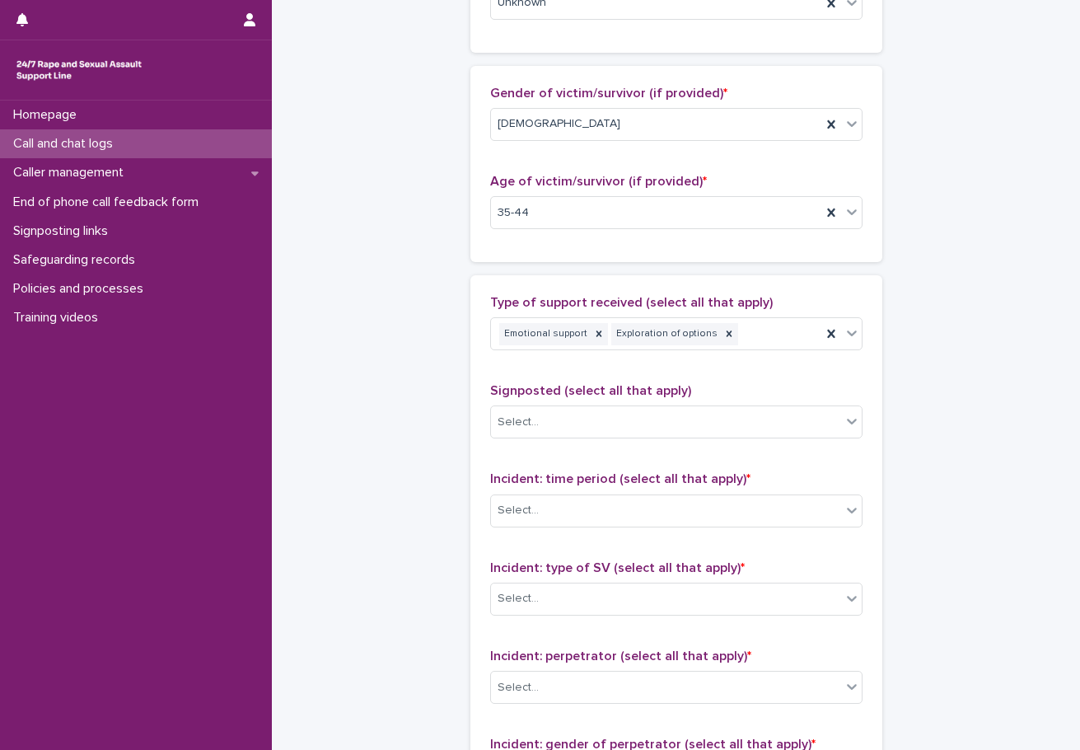
click at [433, 511] on div "**********" at bounding box center [675, 152] width 775 height 1784
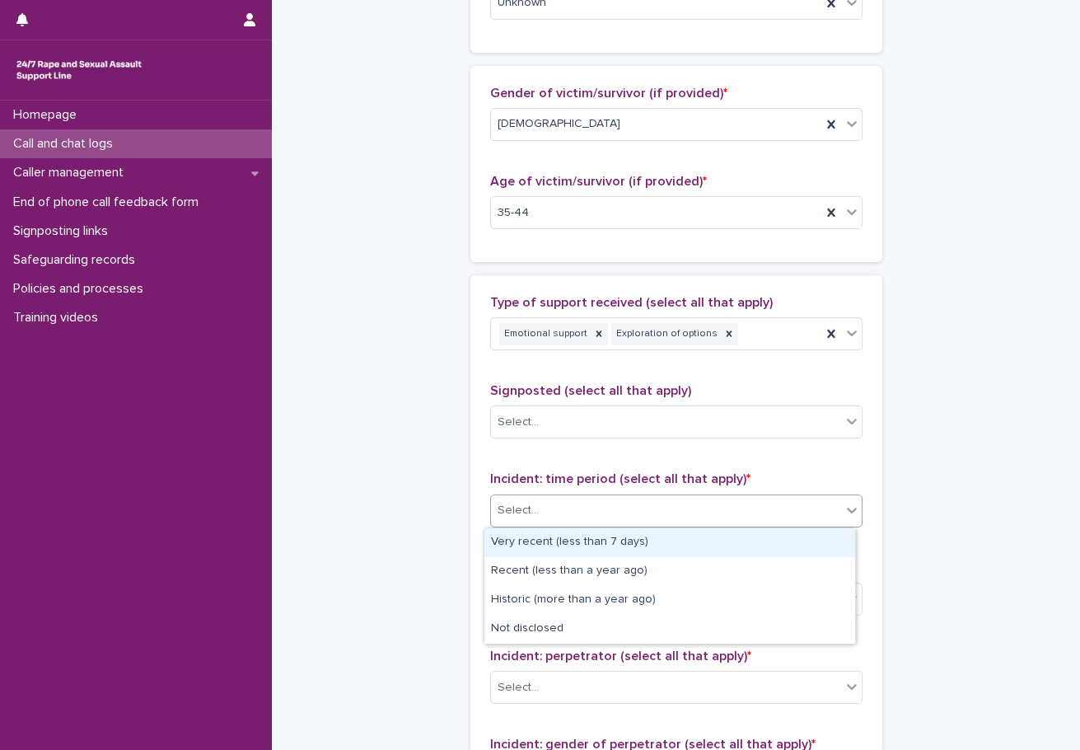
click at [596, 509] on div "Select..." at bounding box center [666, 510] width 350 height 27
click at [597, 544] on div "Very recent (less than 7 days)" at bounding box center [669, 542] width 371 height 29
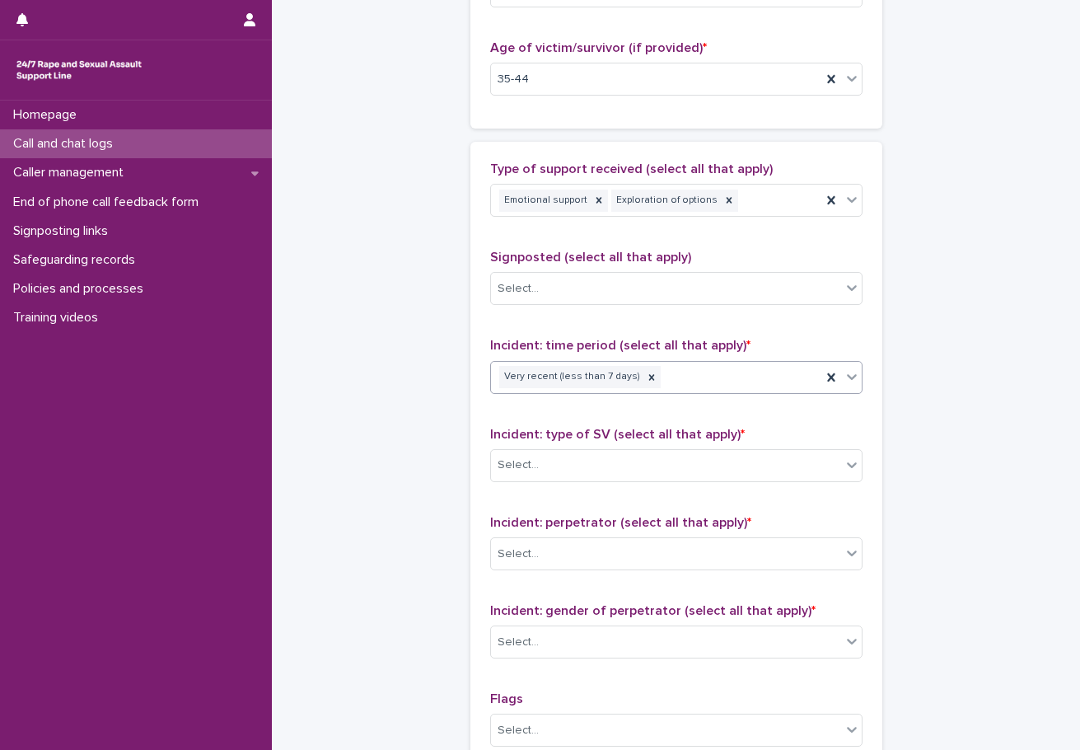
scroll to position [906, 0]
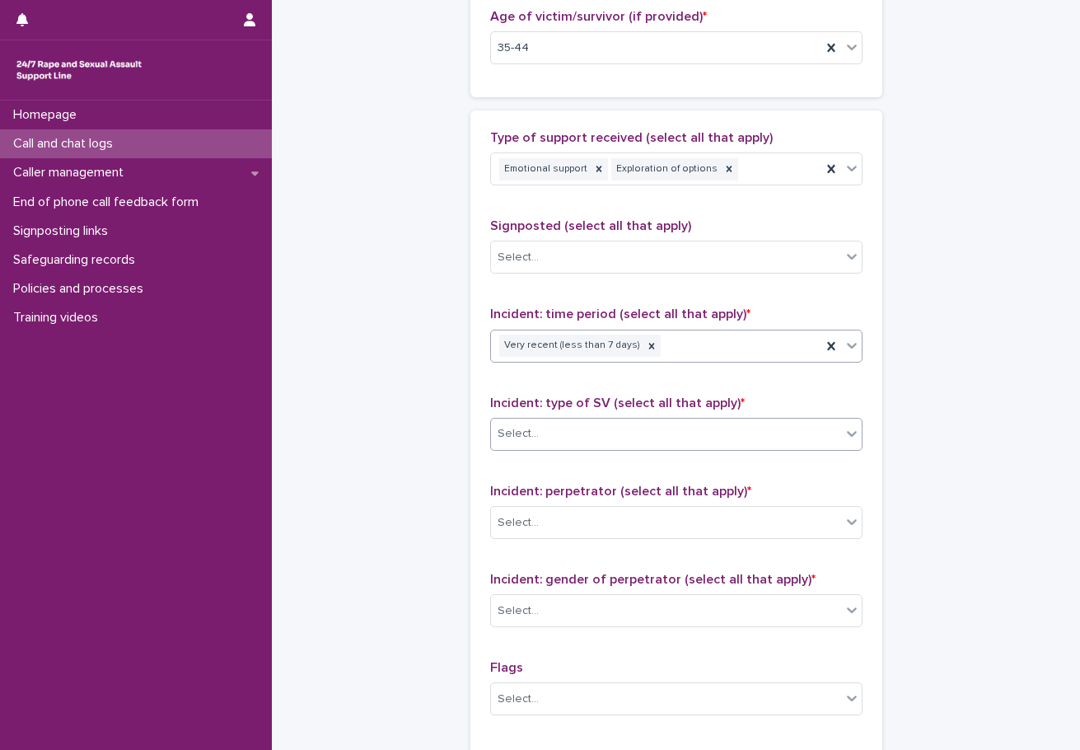
click at [568, 435] on div "Select..." at bounding box center [666, 433] width 350 height 27
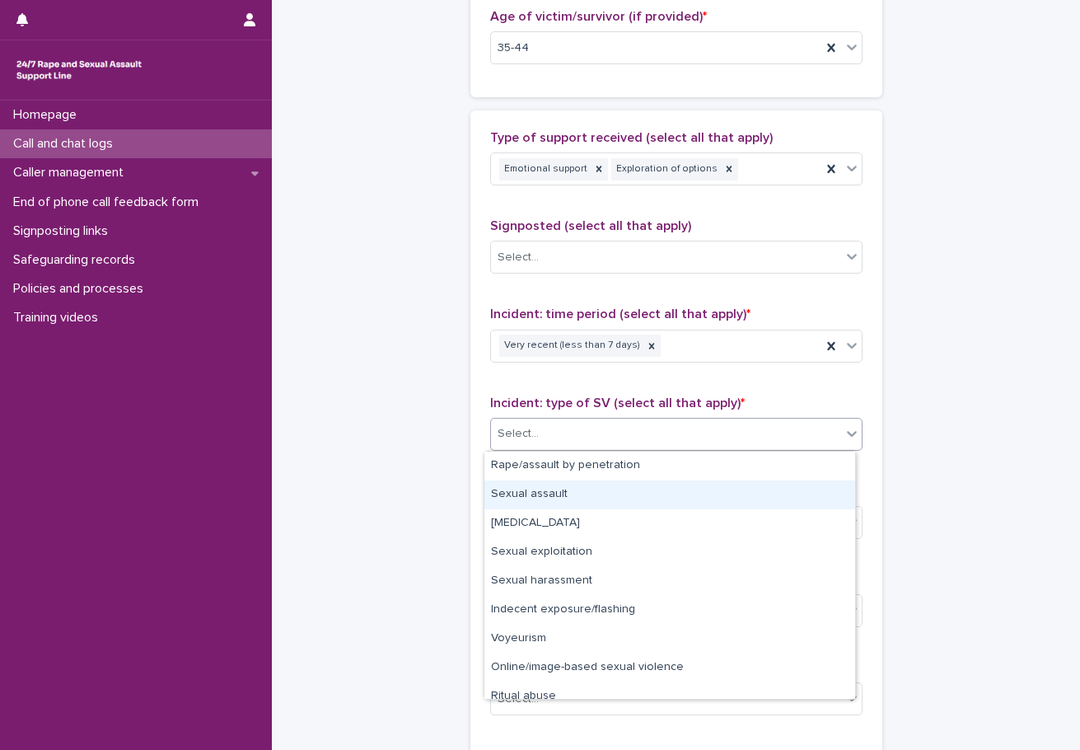
click at [565, 494] on div "Sexual assault" at bounding box center [669, 494] width 371 height 29
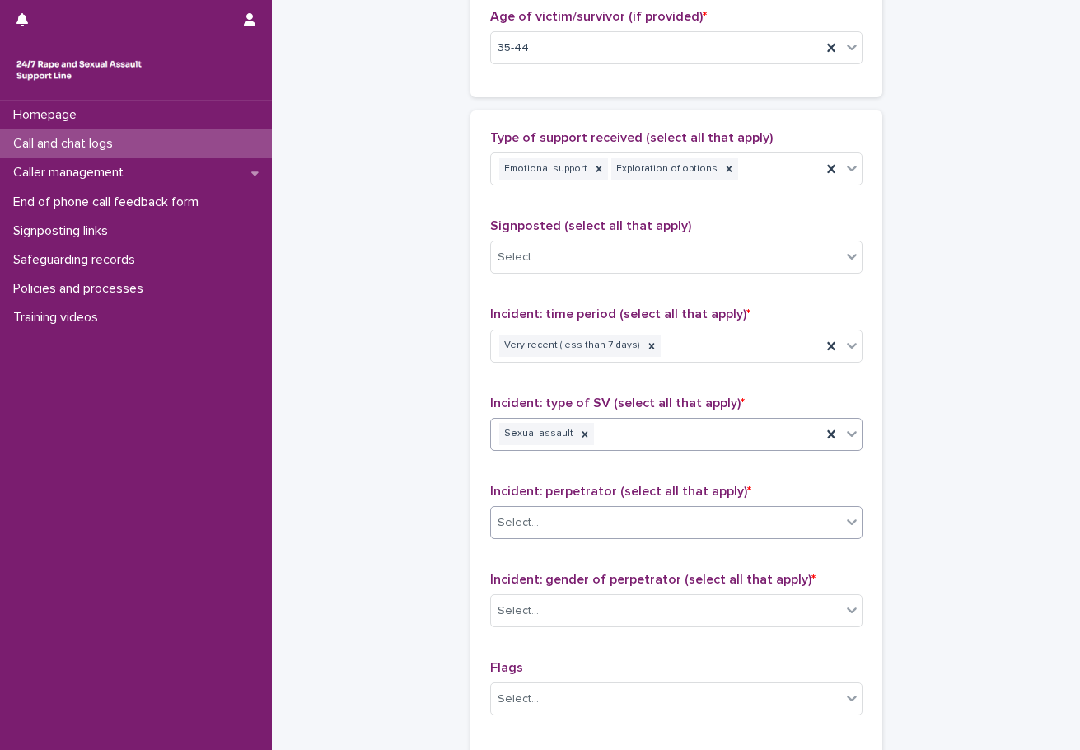
click at [568, 532] on div "Select..." at bounding box center [666, 522] width 350 height 27
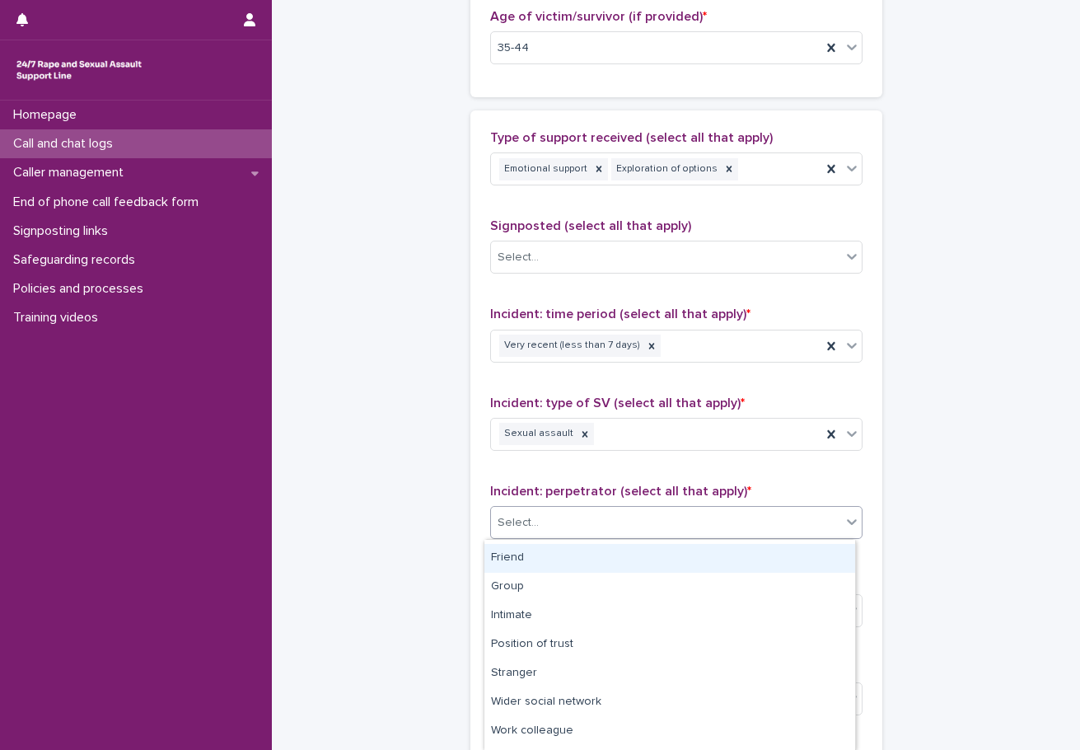
scroll to position [82, 0]
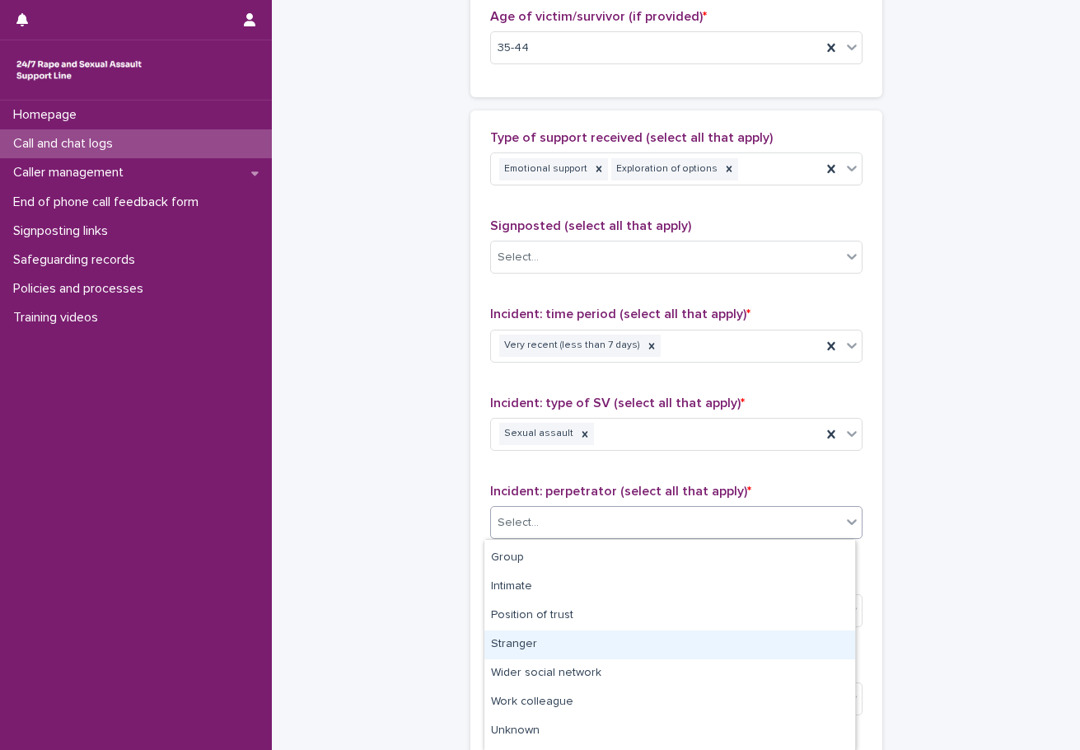
click at [534, 643] on div "Stranger" at bounding box center [669, 644] width 371 height 29
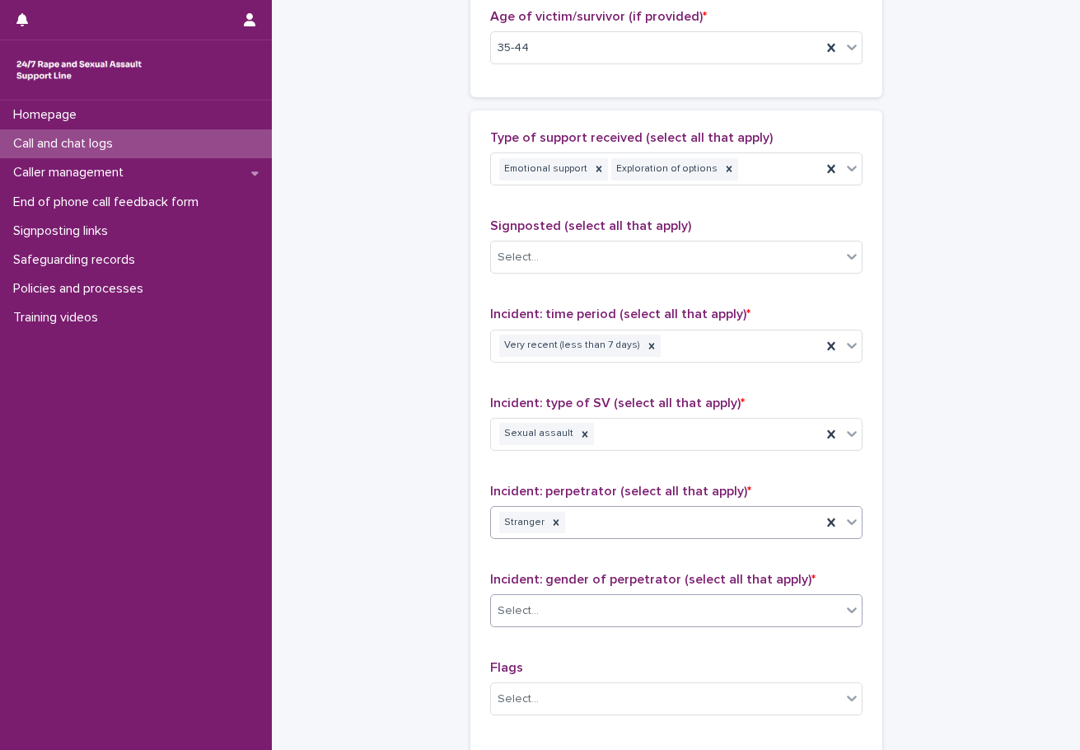
click at [593, 614] on div "Select..." at bounding box center [666, 610] width 350 height 27
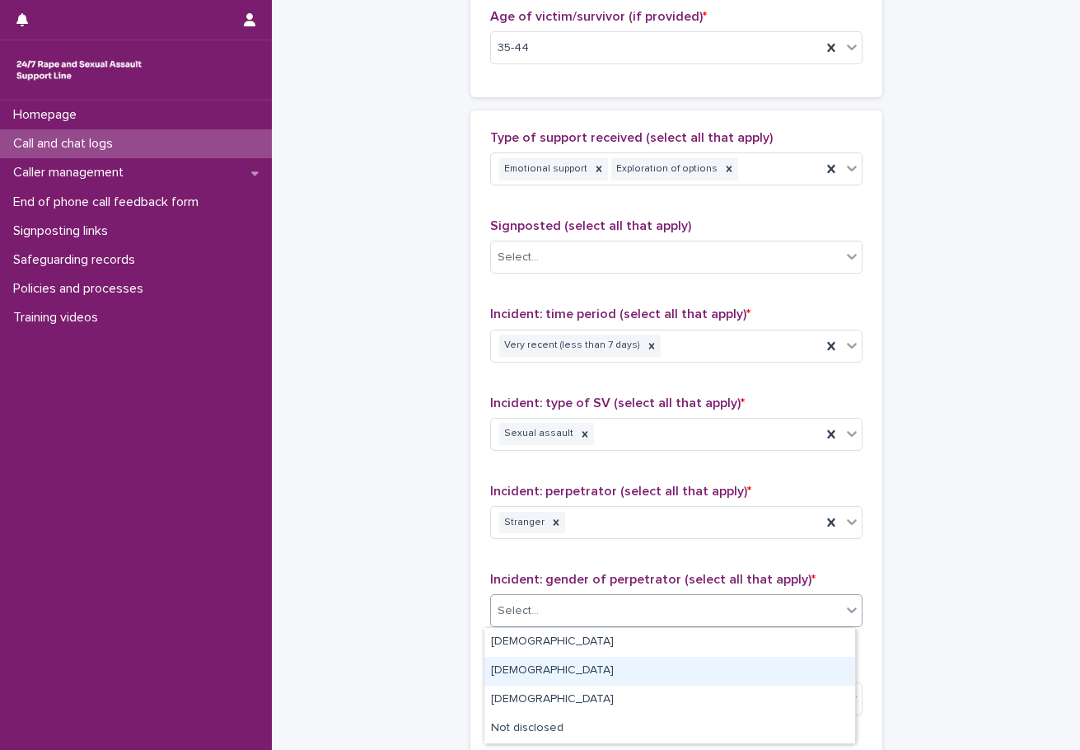
click at [545, 665] on div "[DEMOGRAPHIC_DATA]" at bounding box center [669, 671] width 371 height 29
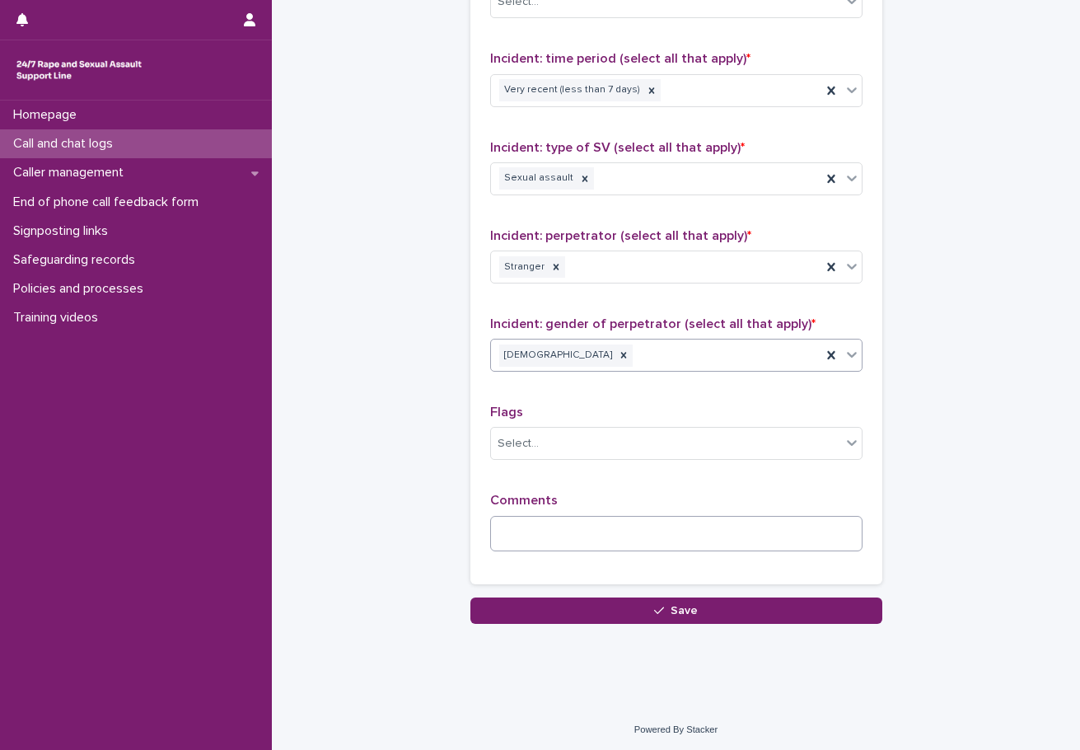
scroll to position [1164, 0]
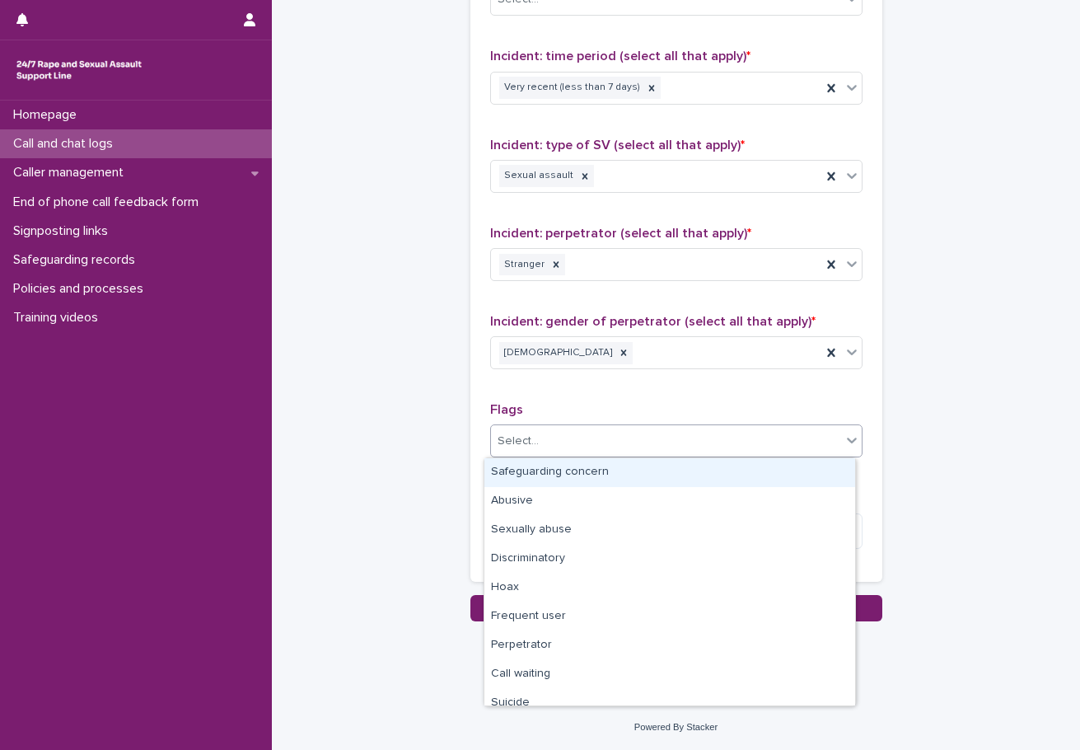
click at [555, 444] on div "Select..." at bounding box center [666, 441] width 350 height 27
click at [537, 475] on div "Safeguarding concern" at bounding box center [669, 472] width 371 height 29
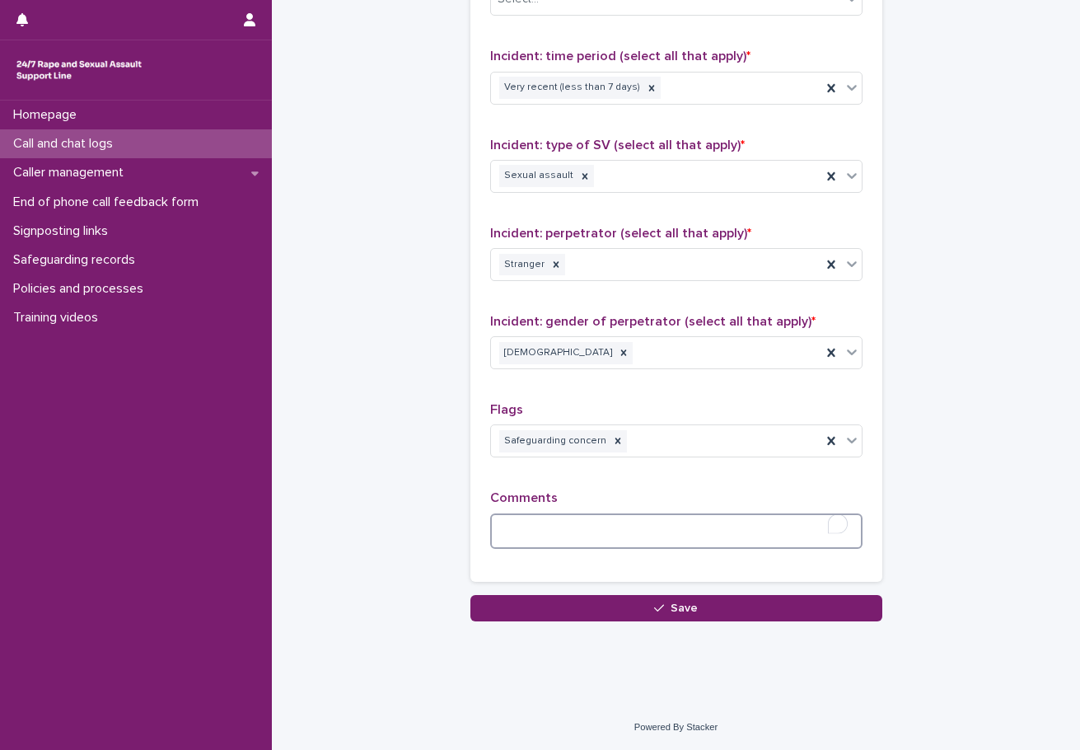
click at [559, 545] on textarea "To enrich screen reader interactions, please activate Accessibility in Grammarl…" at bounding box center [676, 530] width 372 height 35
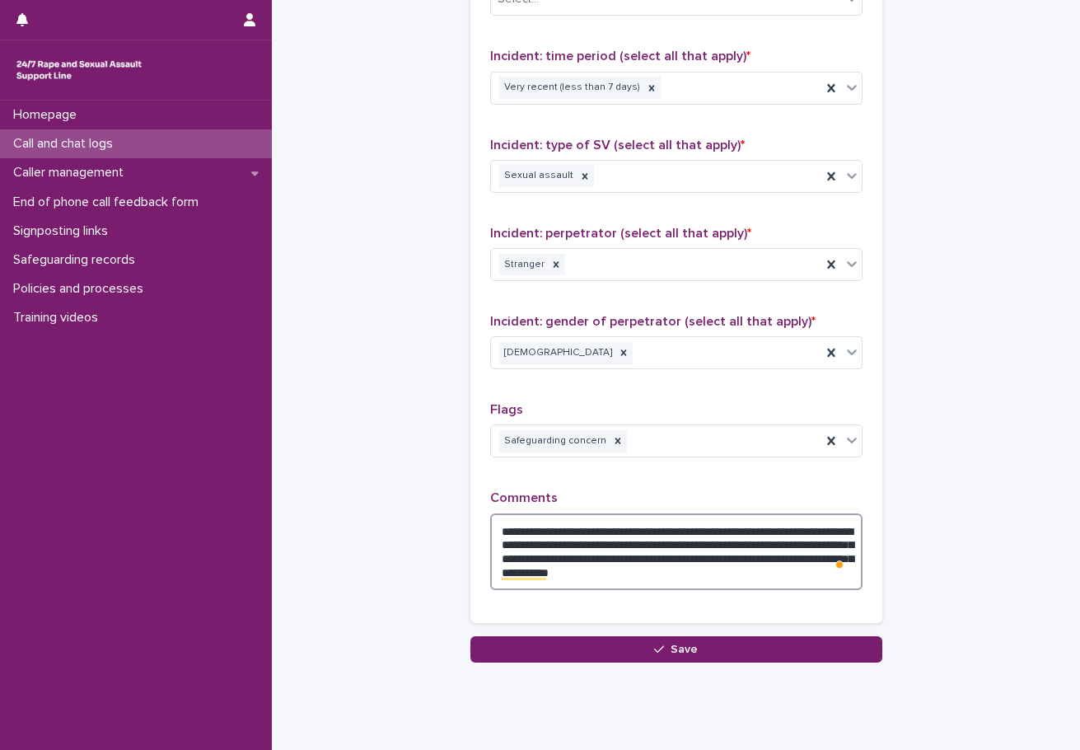
type textarea "**********"
click at [609, 447] on div at bounding box center [618, 441] width 18 height 22
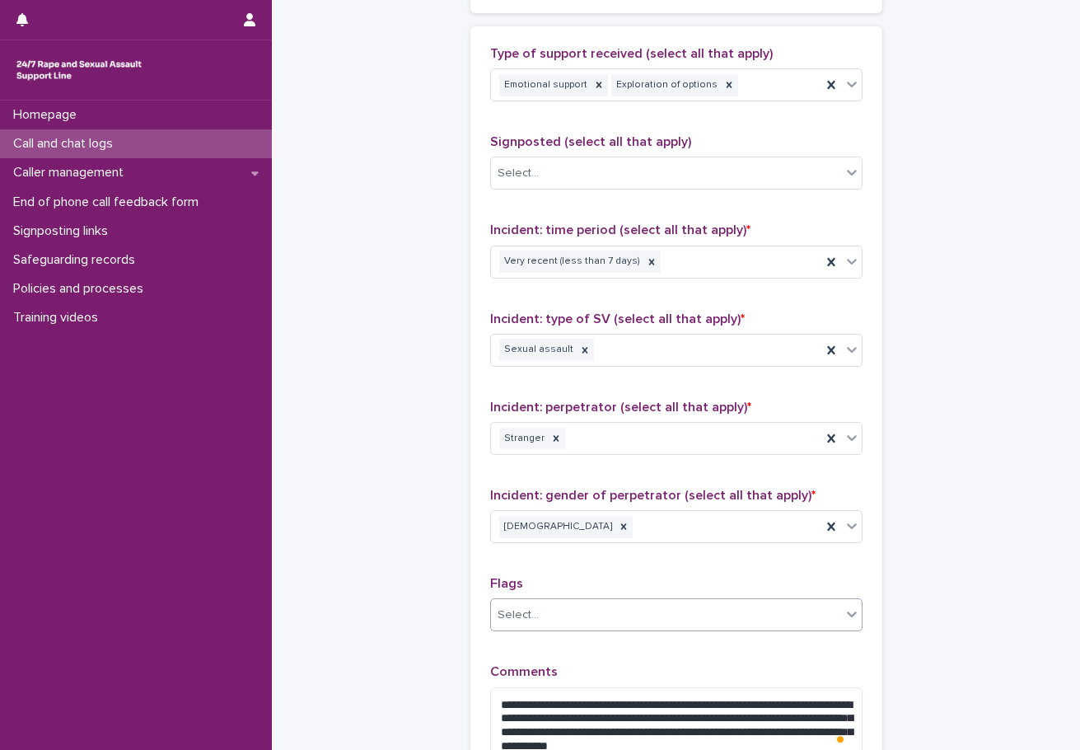
scroll to position [1205, 0]
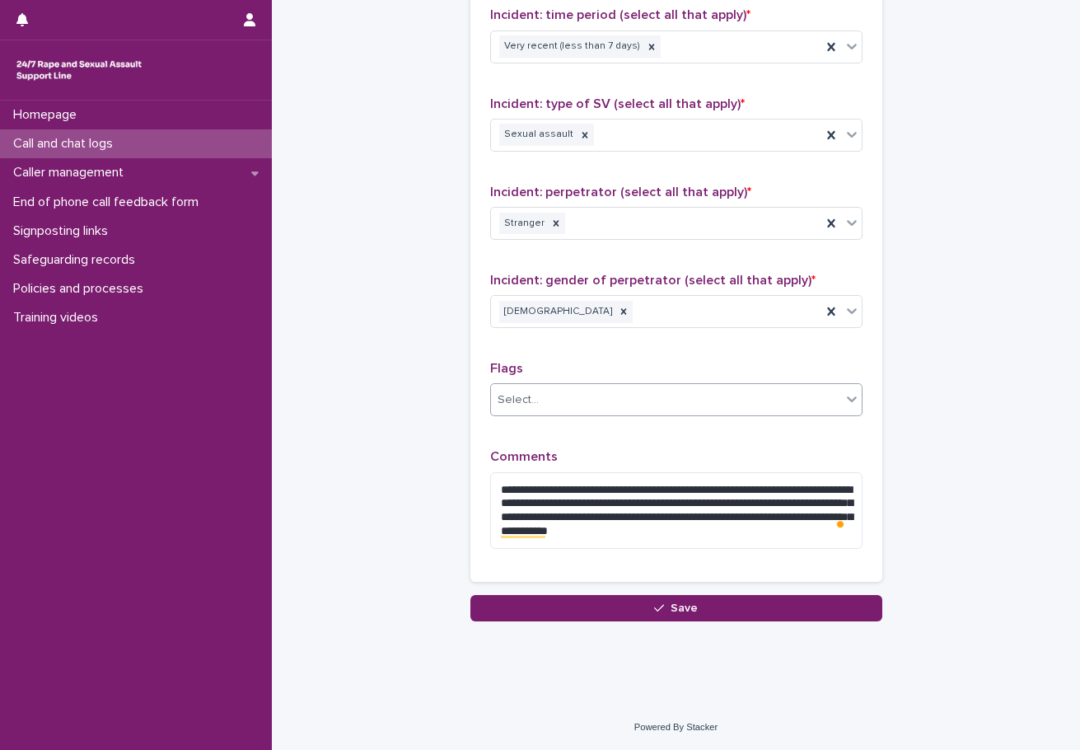
click at [665, 615] on button "Save" at bounding box center [676, 608] width 412 height 26
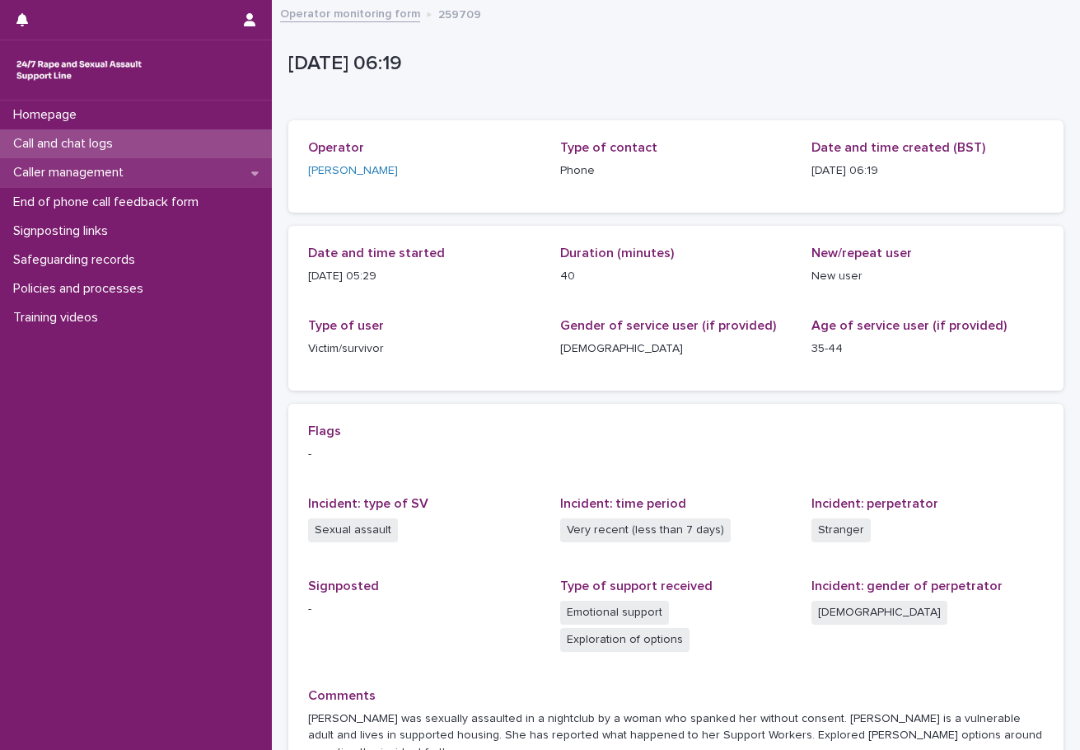
click at [133, 180] on p "Caller management" at bounding box center [72, 173] width 130 height 16
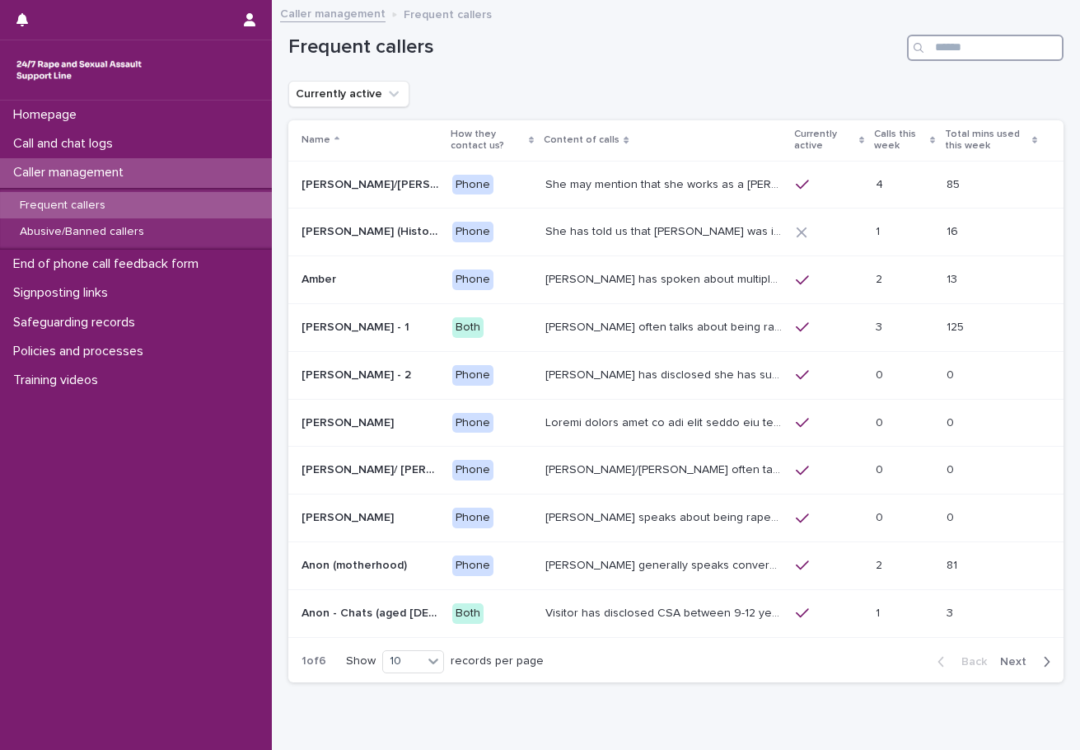
click at [946, 55] on input "Search" at bounding box center [985, 48] width 157 height 26
type input "****"
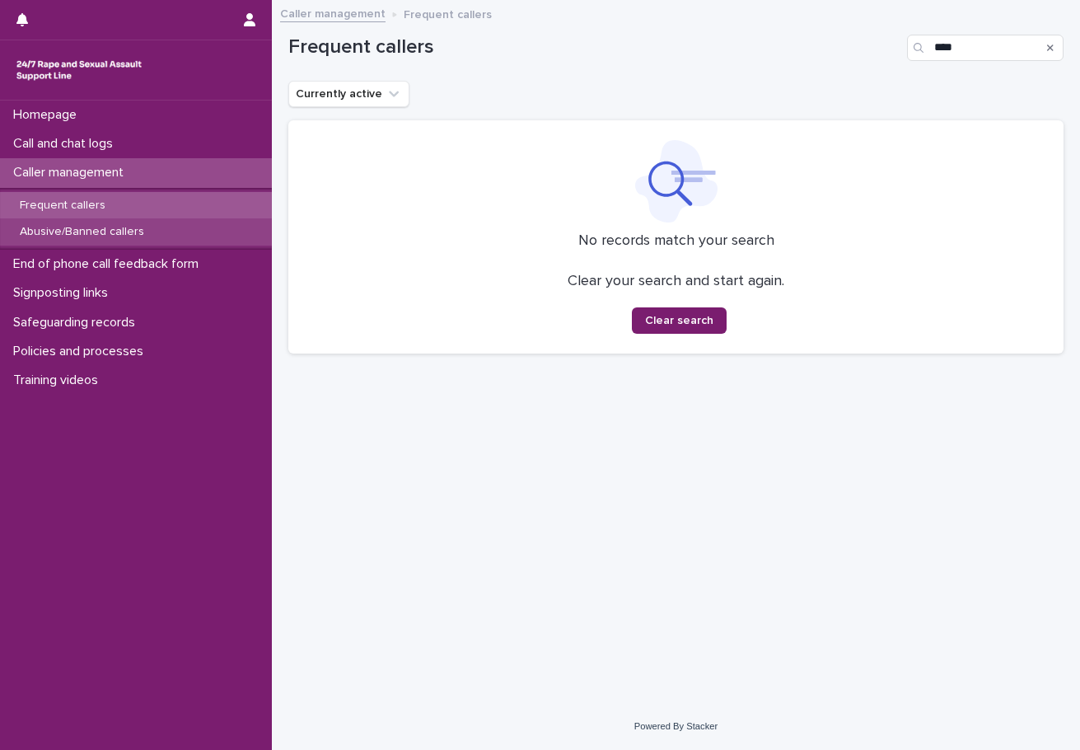
click at [43, 231] on p "Abusive/Banned callers" at bounding box center [82, 232] width 151 height 14
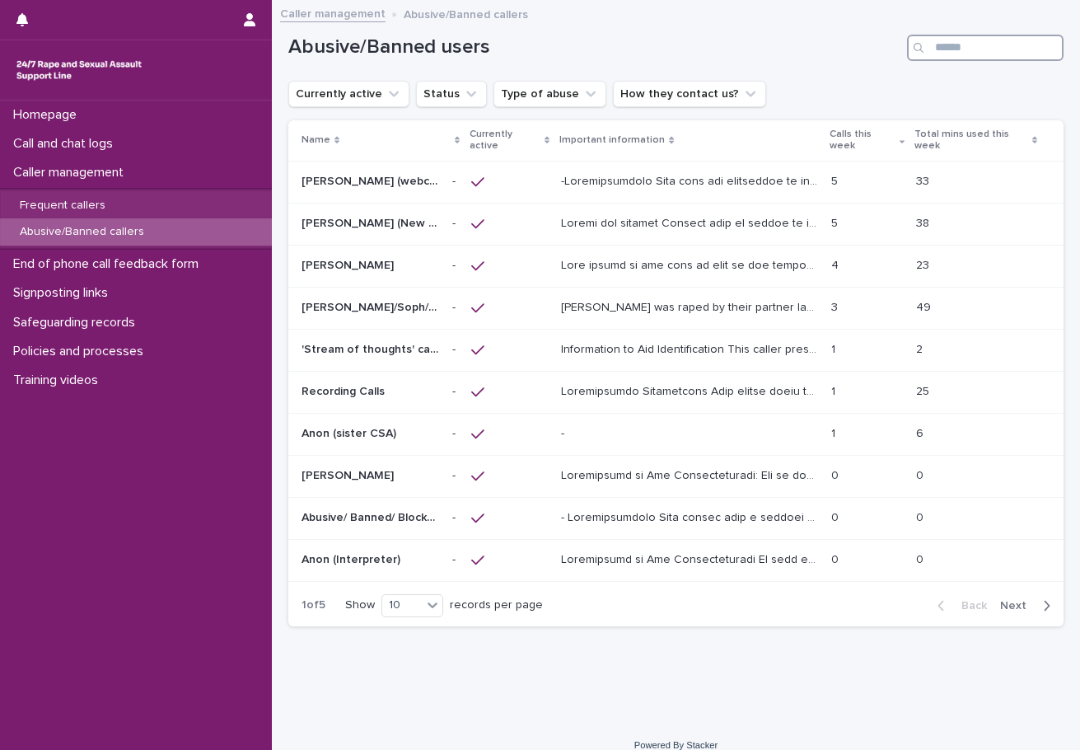
click at [938, 49] on input "Search" at bounding box center [985, 48] width 157 height 26
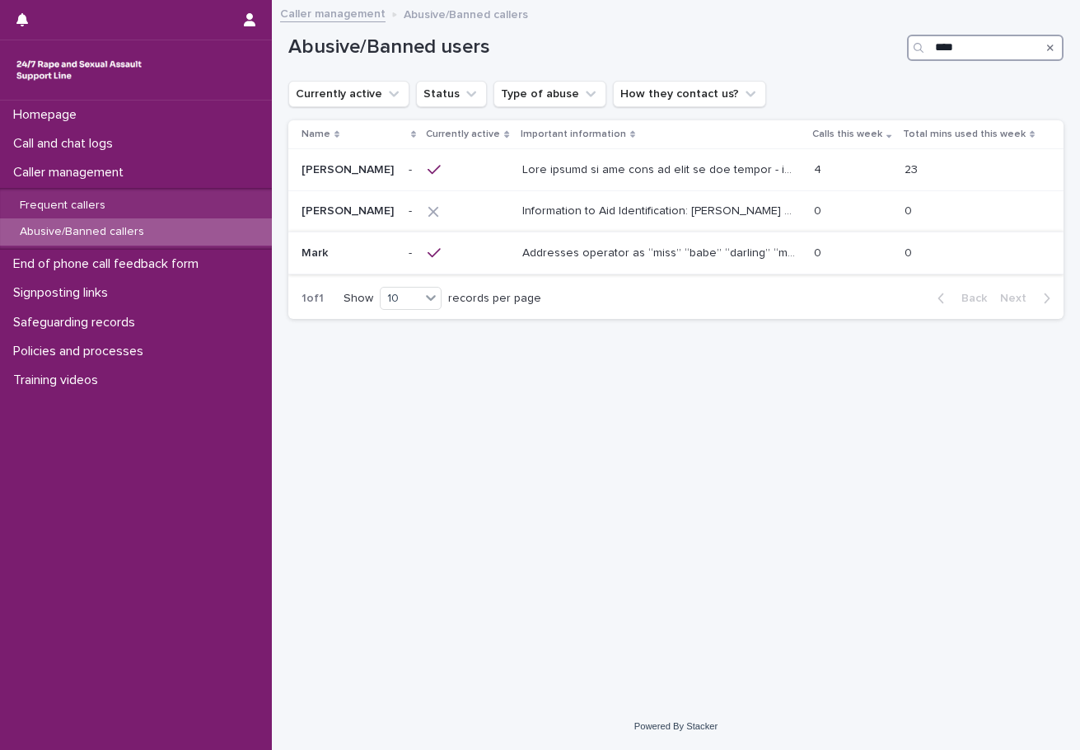
type input "****"
click at [625, 247] on p "Addresses operator as “miss” “babe” “darling” “my love”. Often puts “xx” at the…" at bounding box center [661, 251] width 278 height 17
drag, startPoint x: 1007, startPoint y: 58, endPoint x: 788, endPoint y: 42, distance: 219.7
click at [789, 42] on div "Abusive/Banned users ****" at bounding box center [675, 48] width 775 height 26
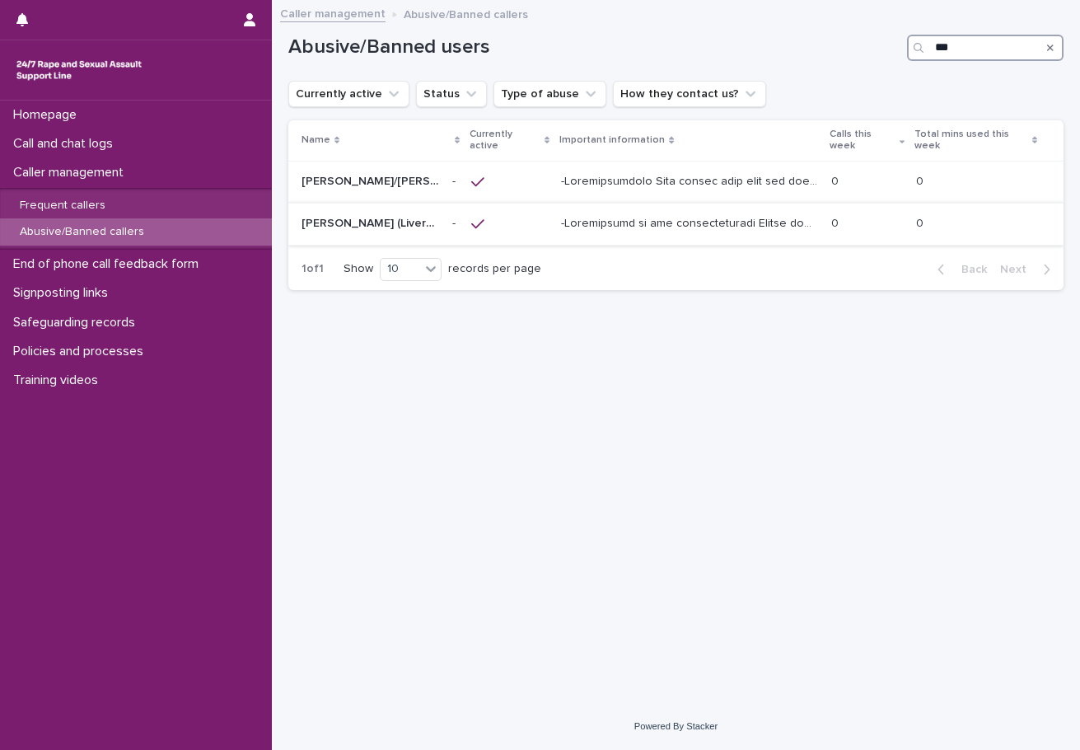
type input "***"
click at [702, 227] on p at bounding box center [691, 221] width 260 height 17
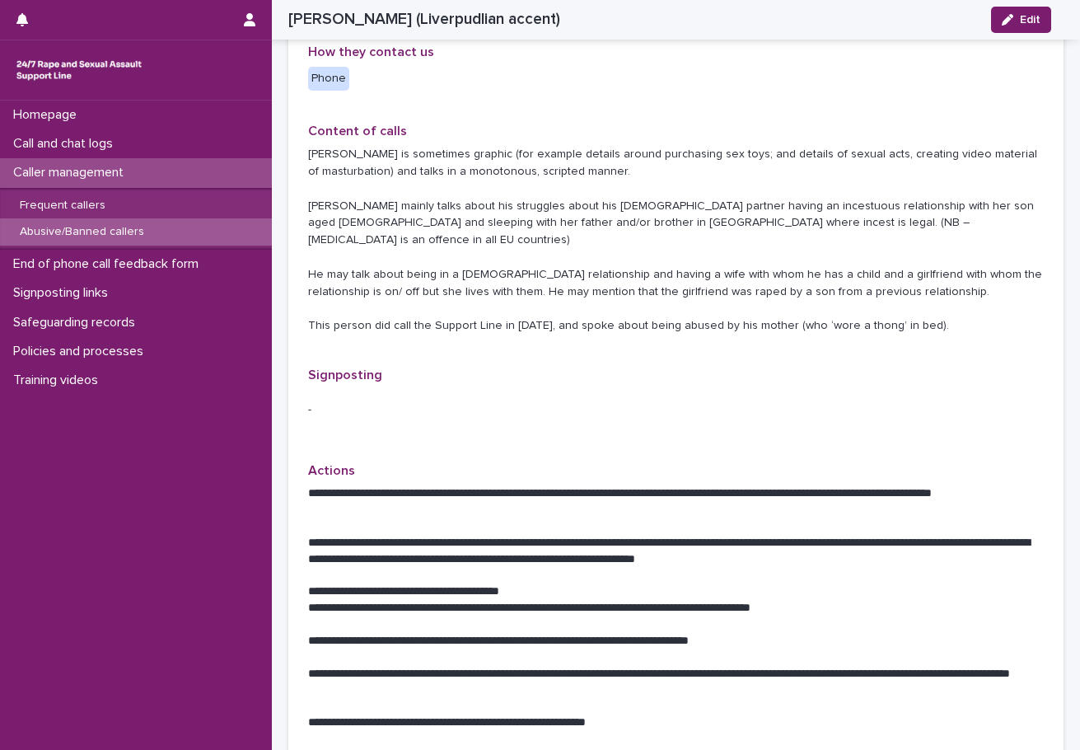
scroll to position [659, 0]
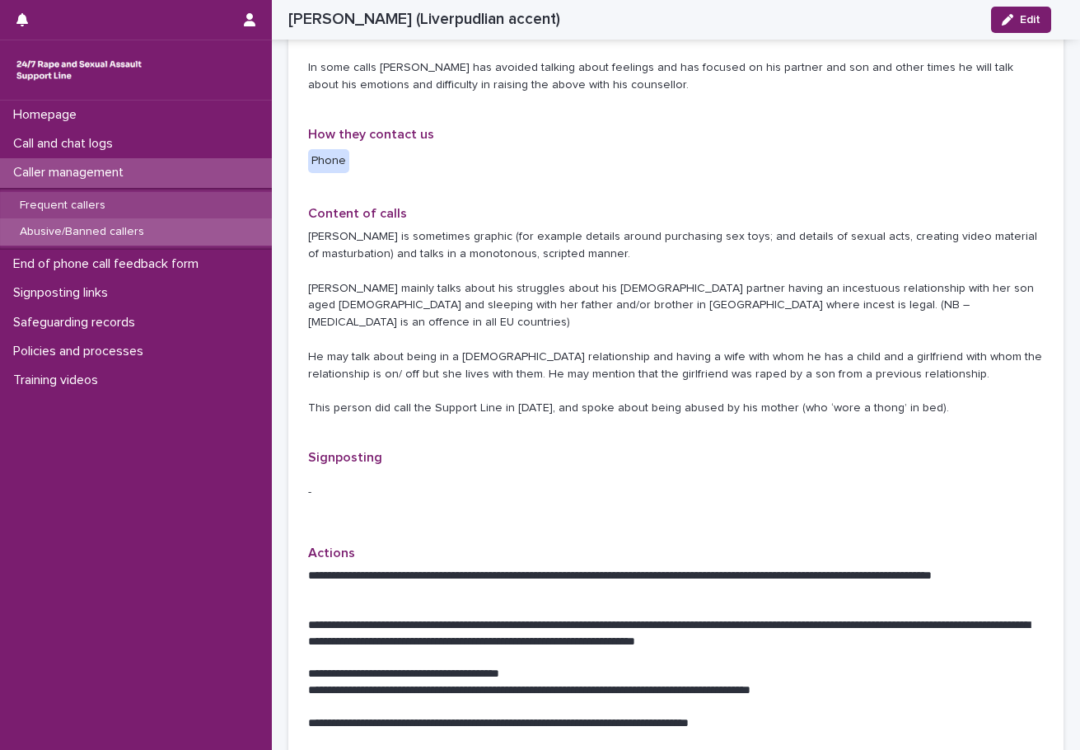
click at [77, 202] on p "Frequent callers" at bounding box center [63, 206] width 112 height 14
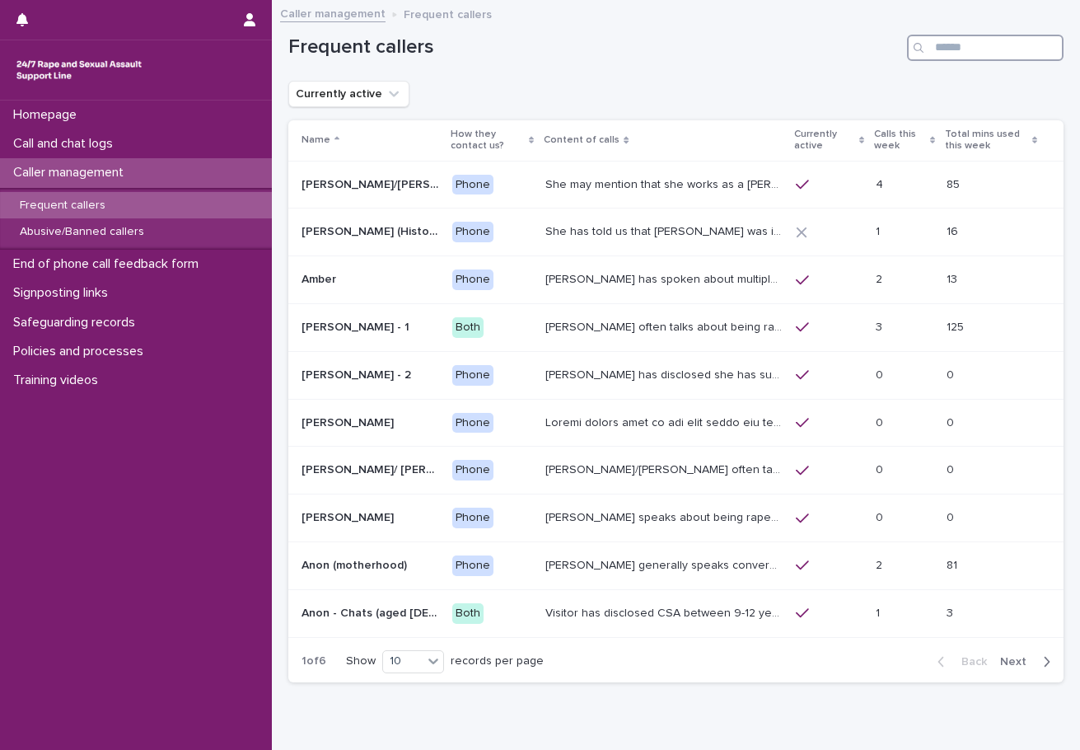
click at [926, 48] on input "Search" at bounding box center [985, 48] width 157 height 26
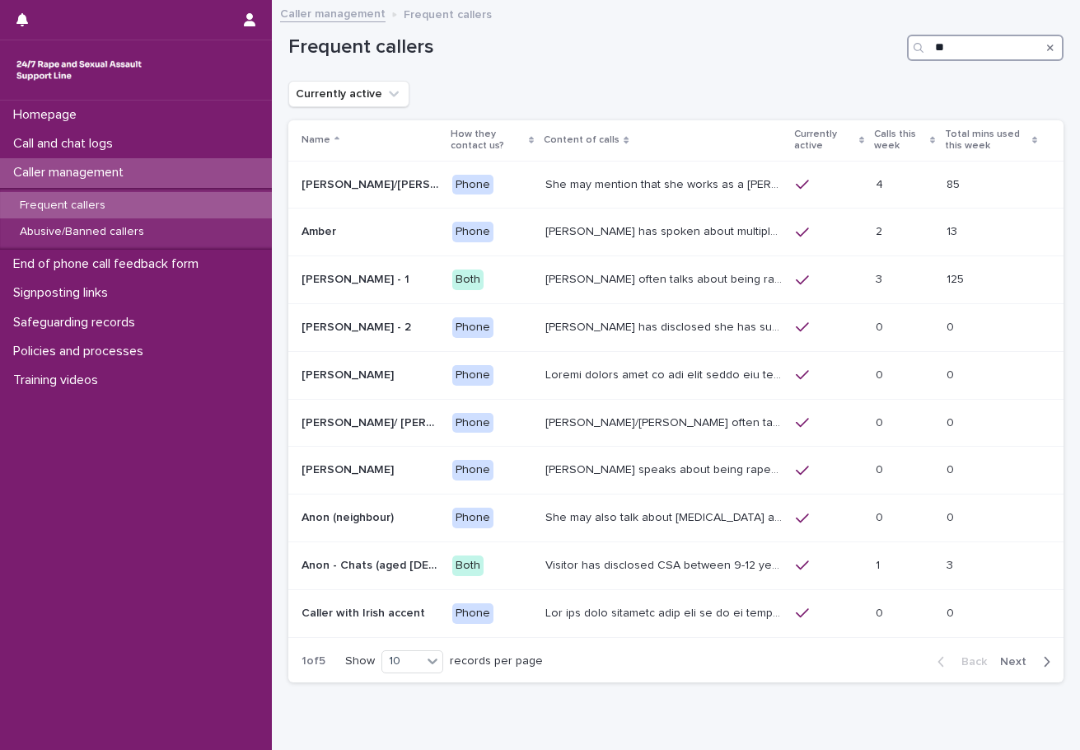
type input "*"
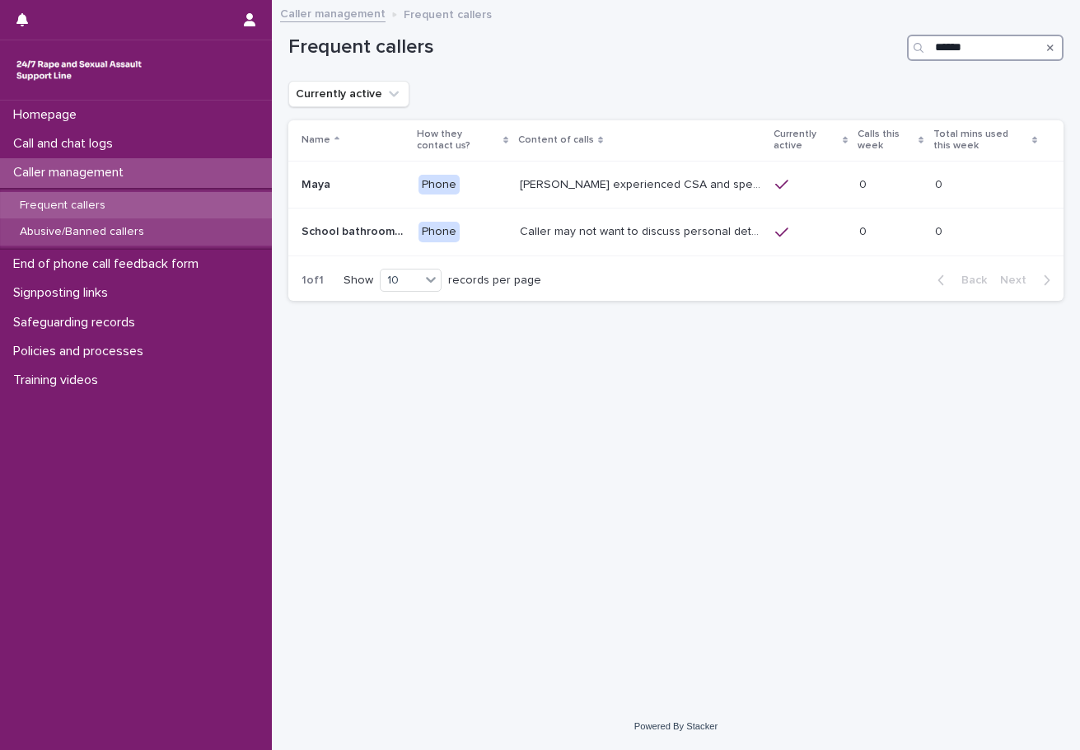
type input "******"
click at [115, 231] on p "Abusive/Banned callers" at bounding box center [82, 232] width 151 height 14
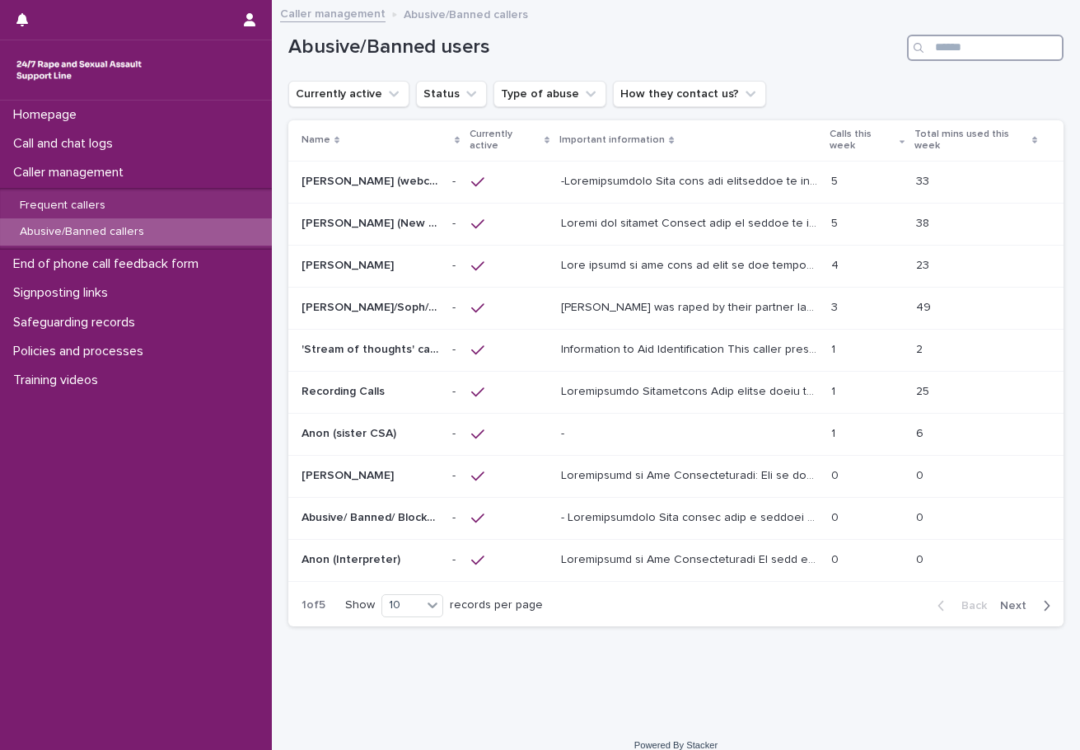
click at [938, 47] on input "Search" at bounding box center [985, 48] width 157 height 26
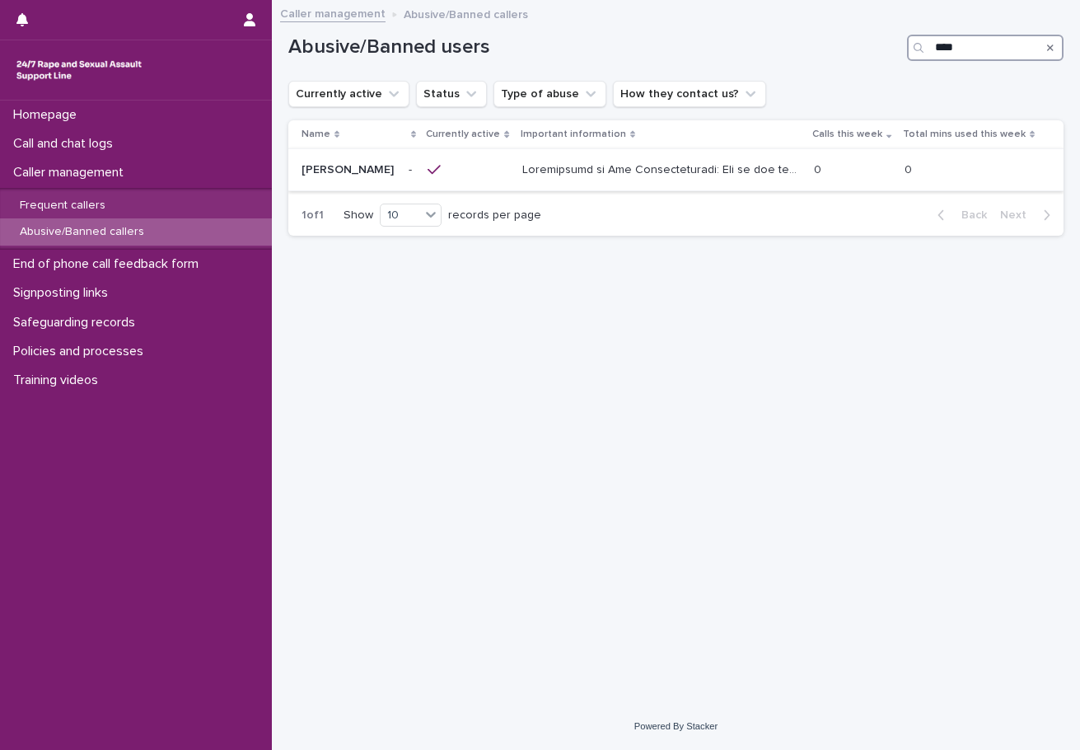
type input "****"
click at [702, 176] on p at bounding box center [661, 168] width 278 height 17
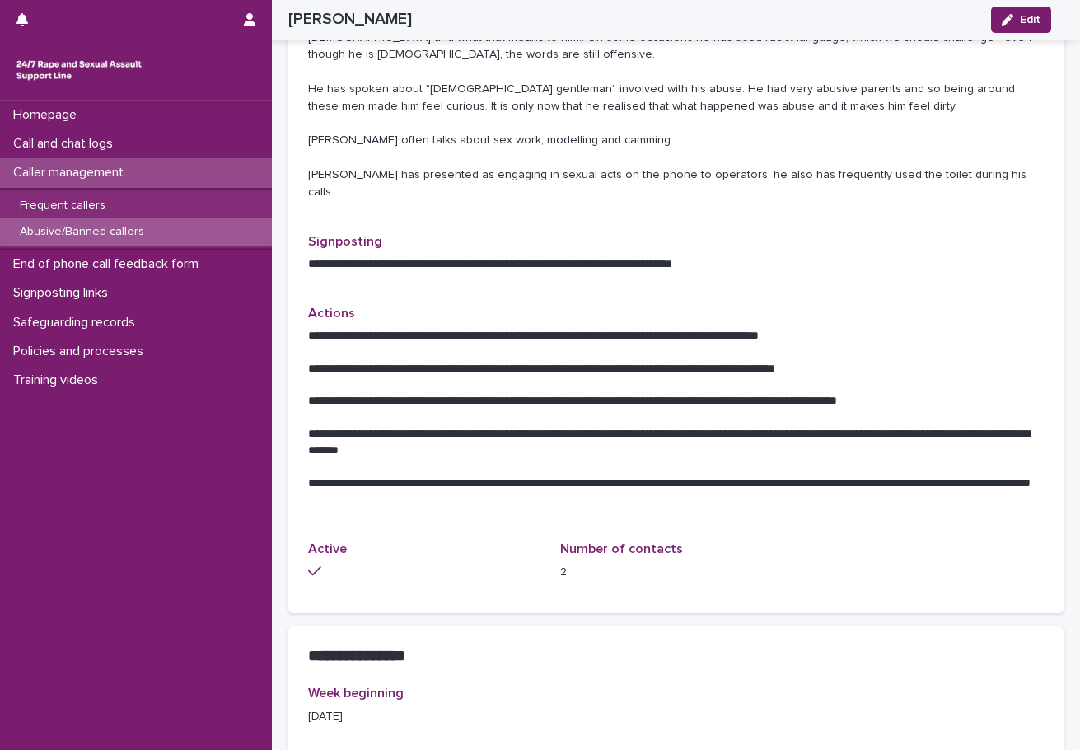
scroll to position [742, 0]
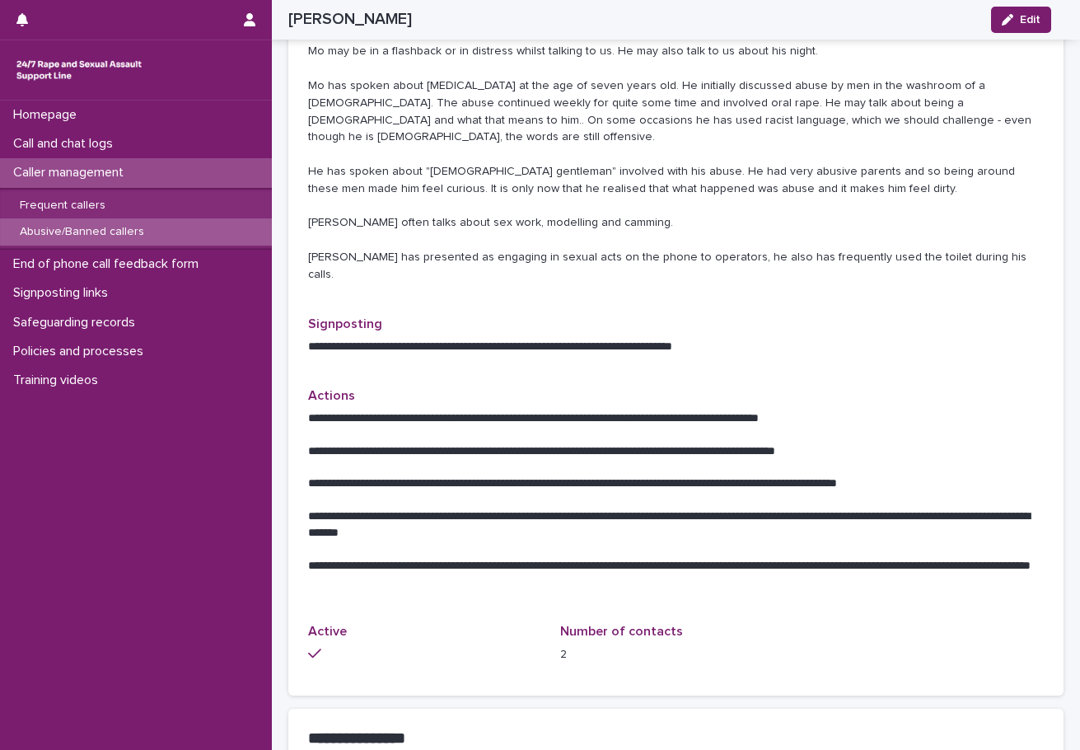
click at [96, 236] on p "Abusive/Banned callers" at bounding box center [82, 232] width 151 height 14
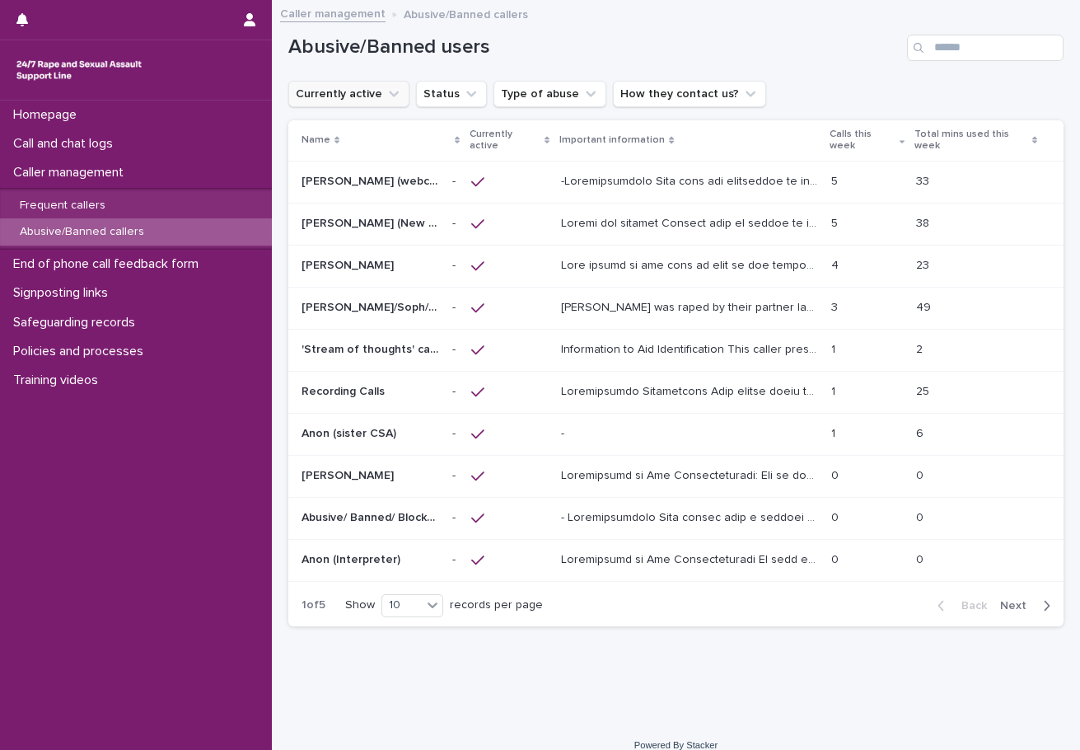
click at [391, 99] on icon "Currently active" at bounding box center [394, 94] width 16 height 16
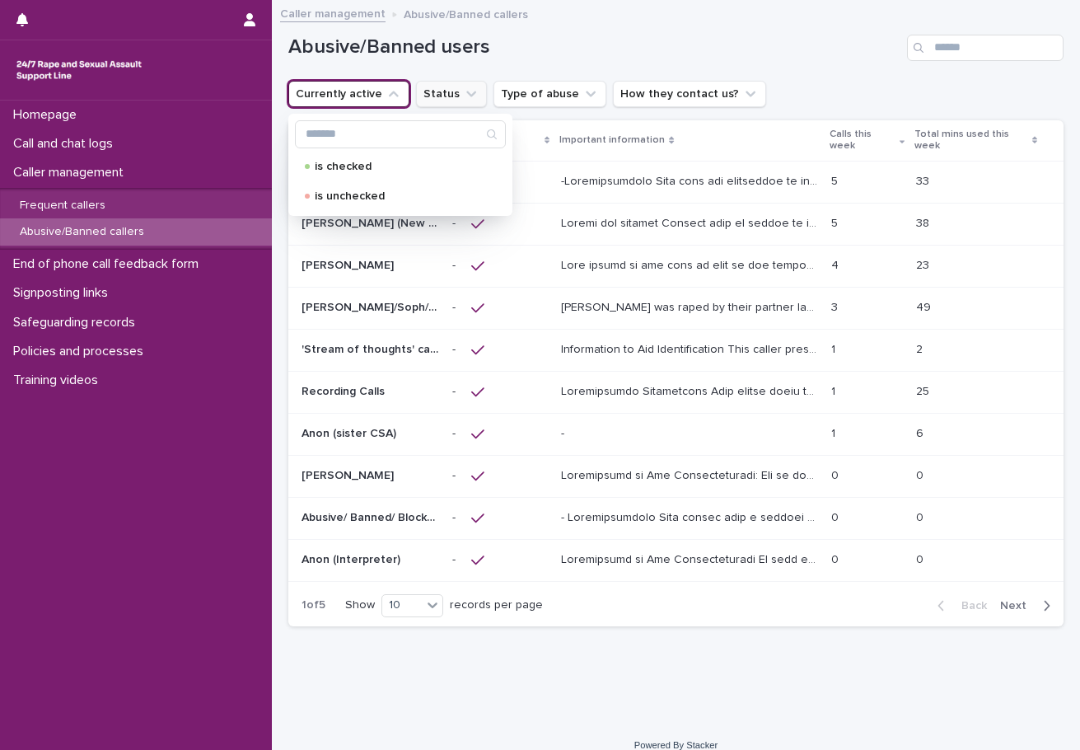
click at [441, 94] on button "Status" at bounding box center [451, 94] width 71 height 26
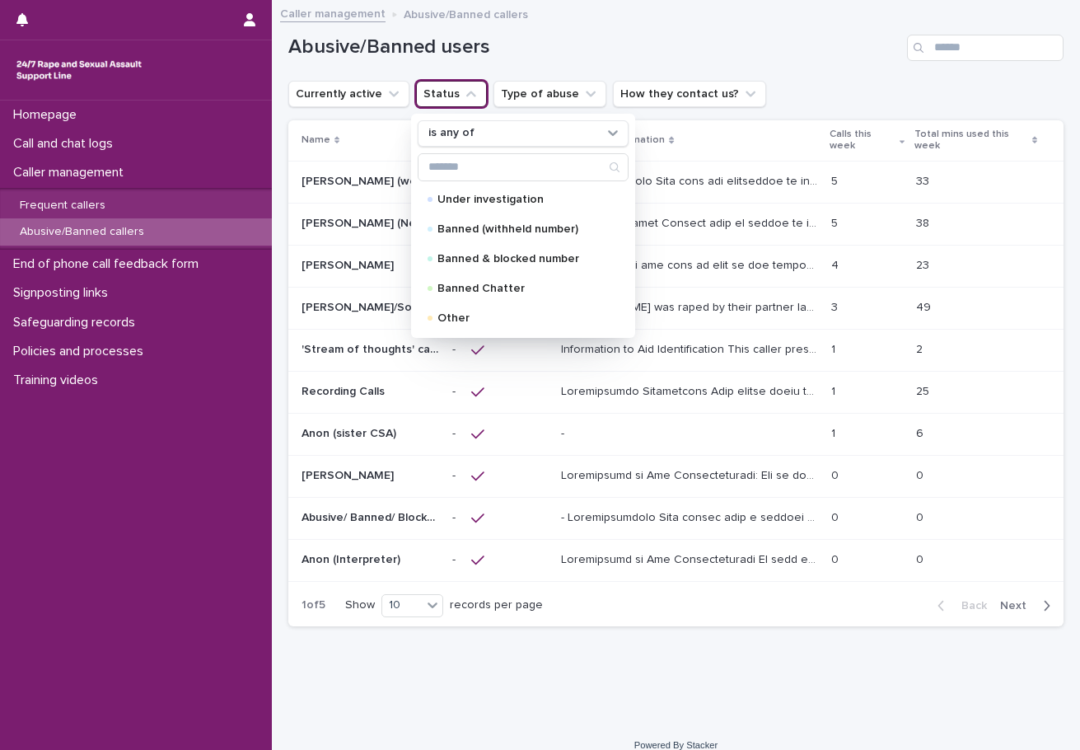
click at [569, 61] on div "Abusive/Banned users" at bounding box center [675, 41] width 775 height 79
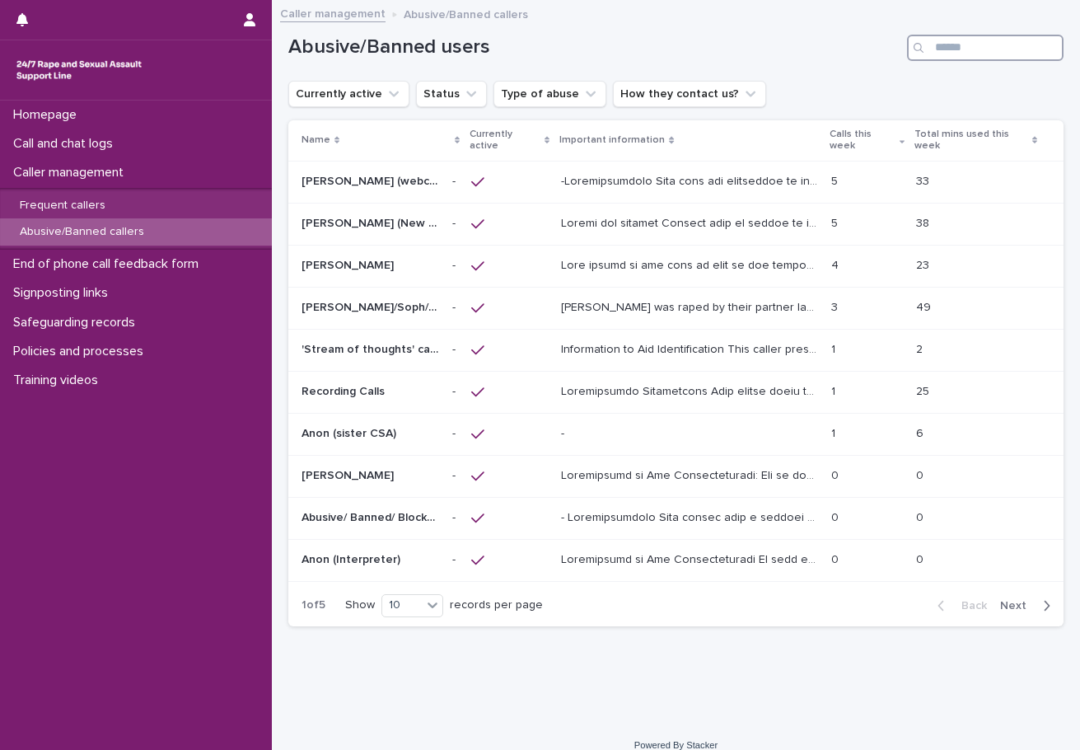
click at [929, 51] on input "Search" at bounding box center [985, 48] width 157 height 26
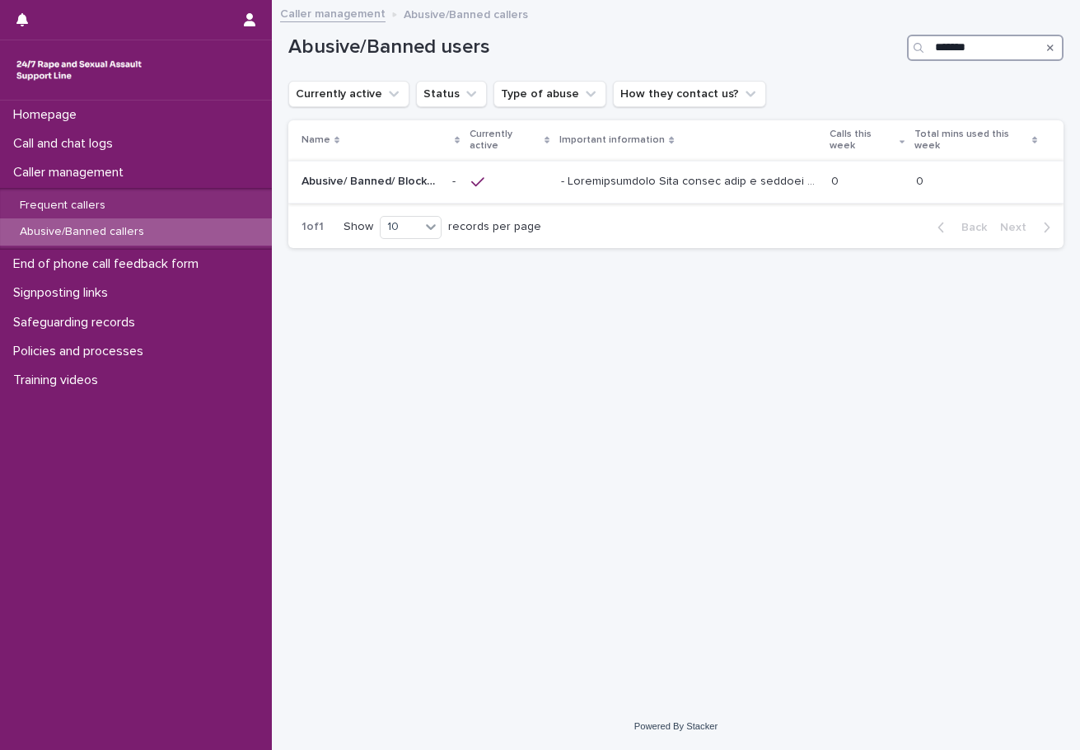
type input "*******"
click at [779, 179] on p at bounding box center [691, 179] width 260 height 17
click at [1052, 47] on icon "Search" at bounding box center [1050, 48] width 7 height 10
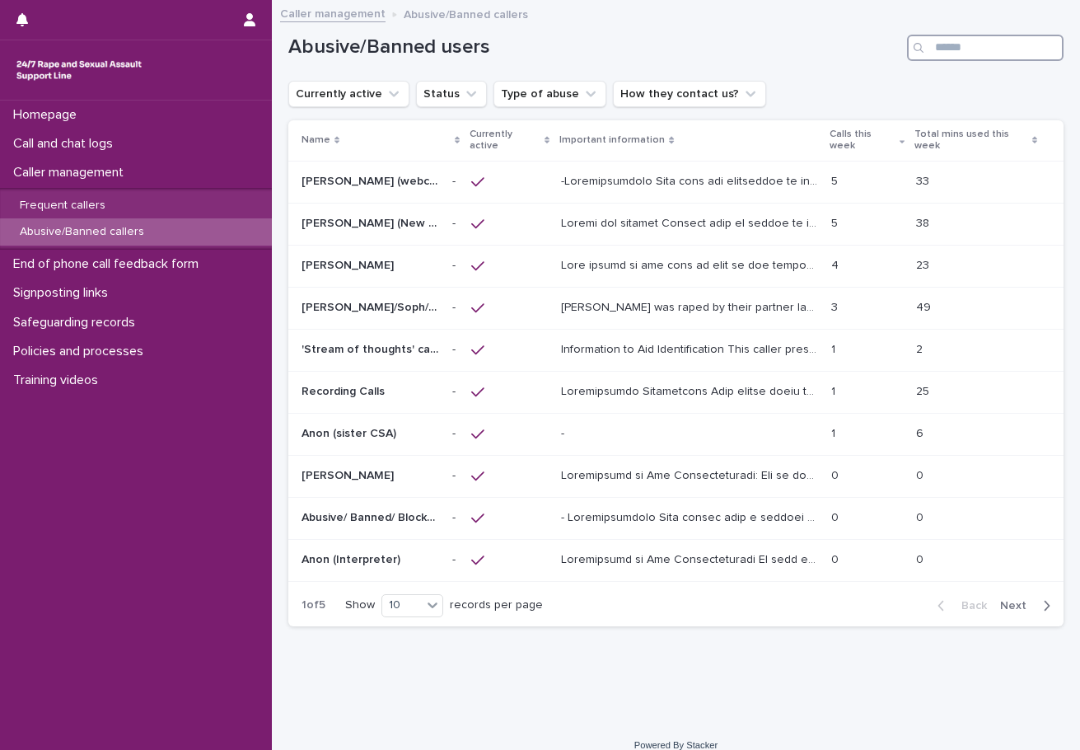
click at [1018, 47] on input "Search" at bounding box center [985, 48] width 157 height 26
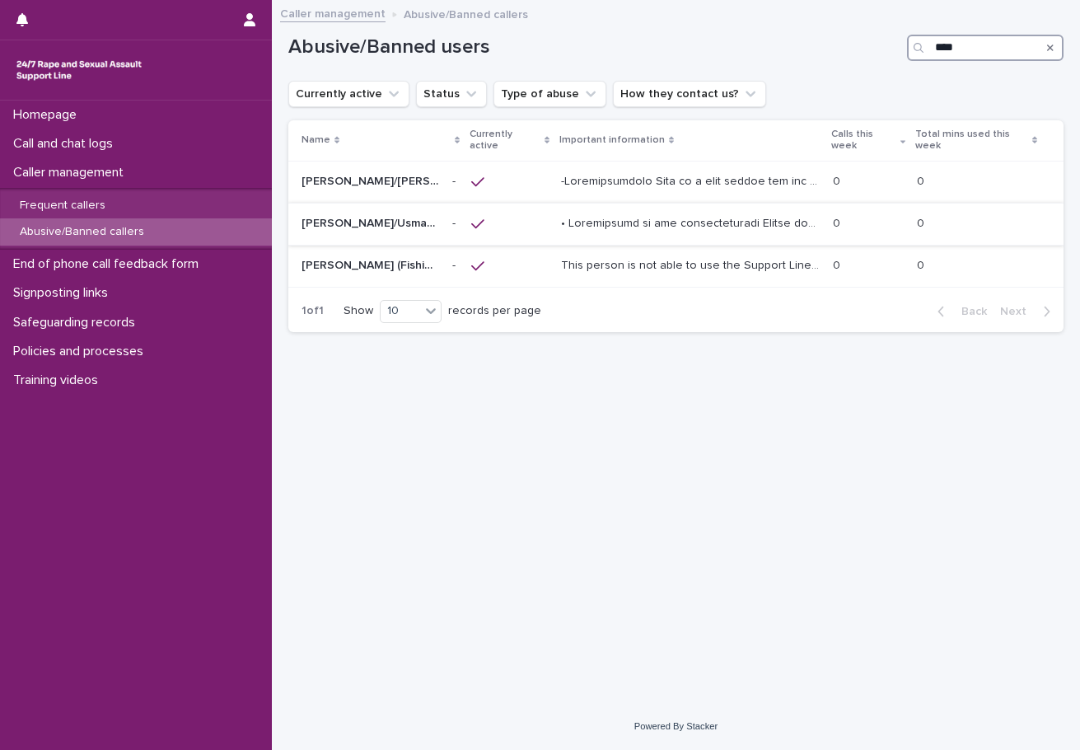
type input "****"
click at [650, 223] on p at bounding box center [692, 221] width 262 height 17
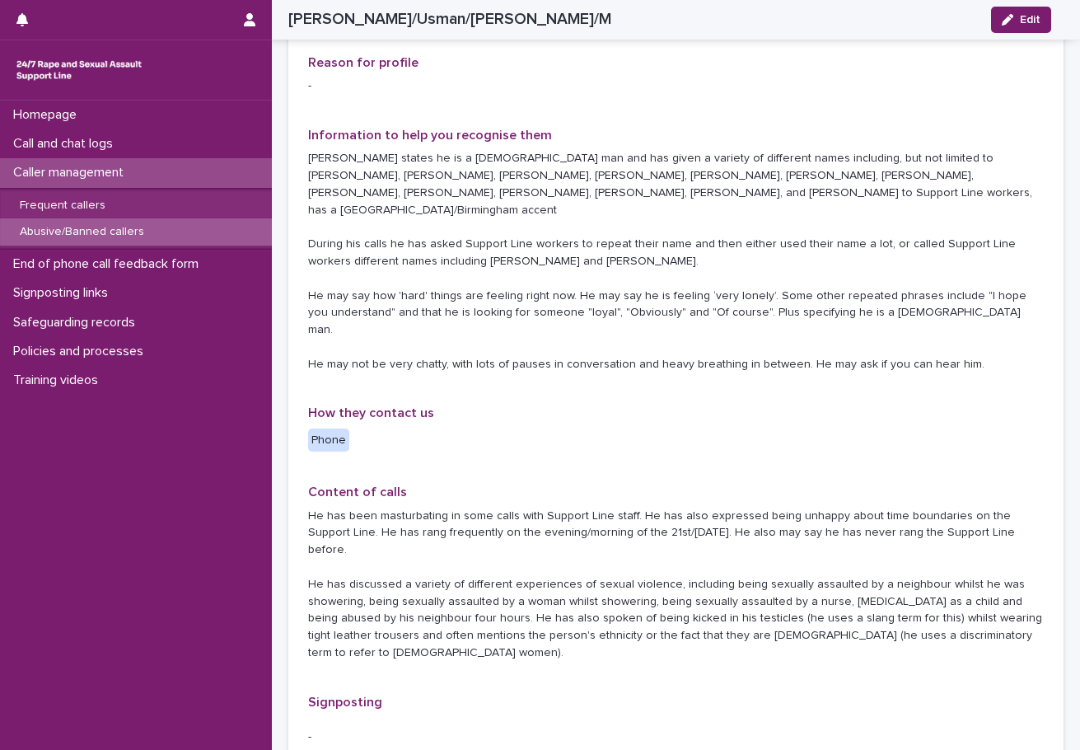
scroll to position [330, 0]
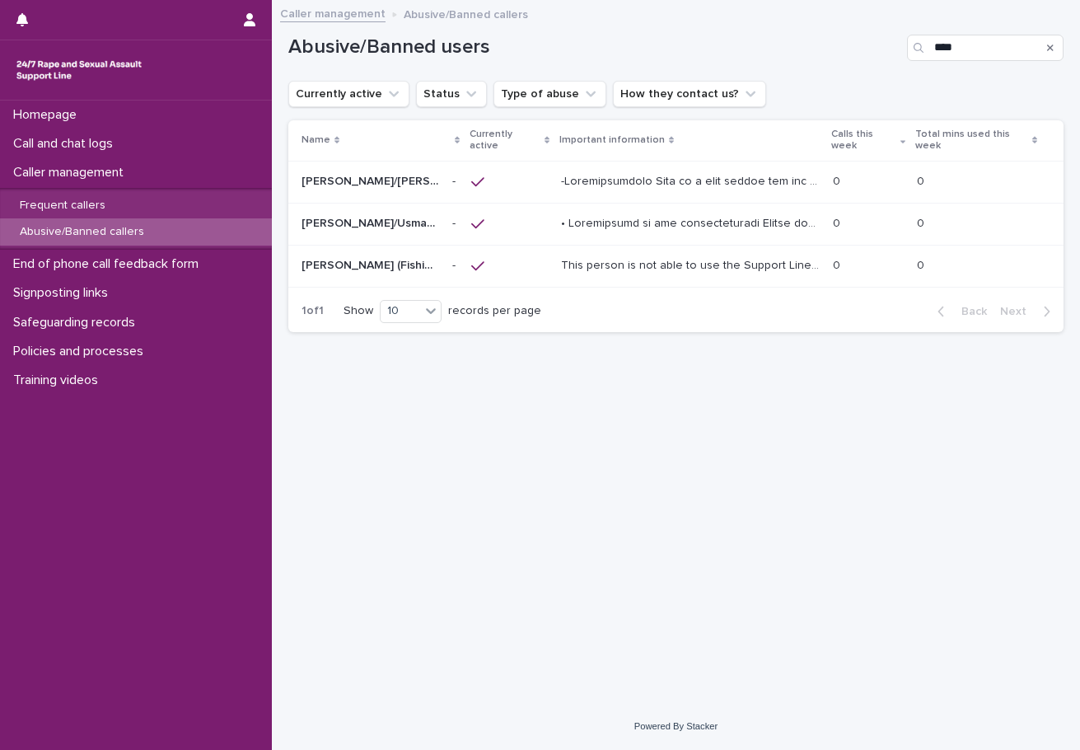
click at [403, 190] on div "[PERSON_NAME]/[PERSON_NAME]/[PERSON_NAME]/[PERSON_NAME]/[PERSON_NAME]/[PERSON_N…" at bounding box center [371, 181] width 138 height 27
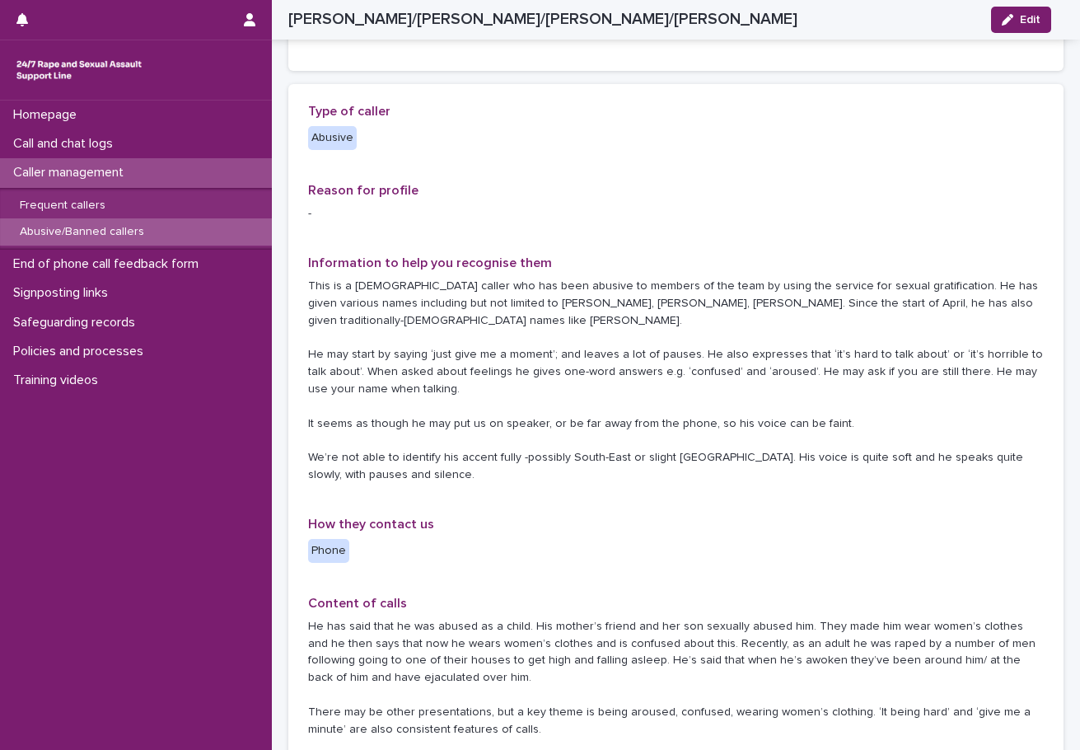
scroll to position [247, 0]
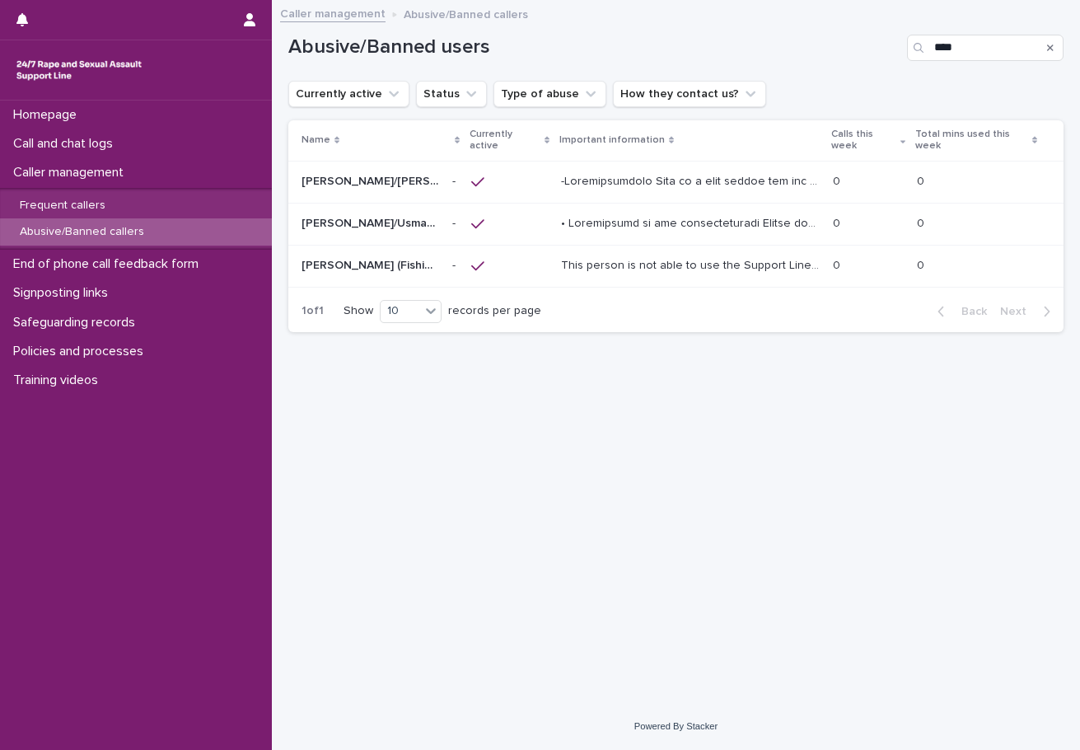
click at [355, 268] on p "[PERSON_NAME] (Fishing trip)" at bounding box center [372, 263] width 141 height 17
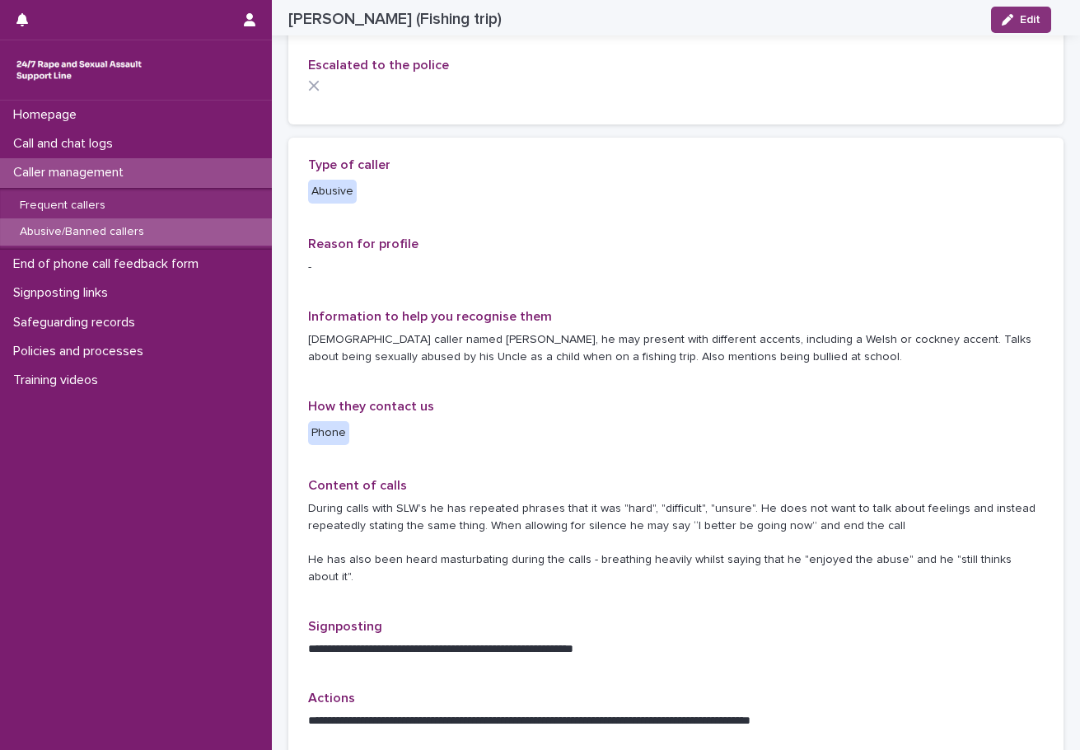
scroll to position [247, 0]
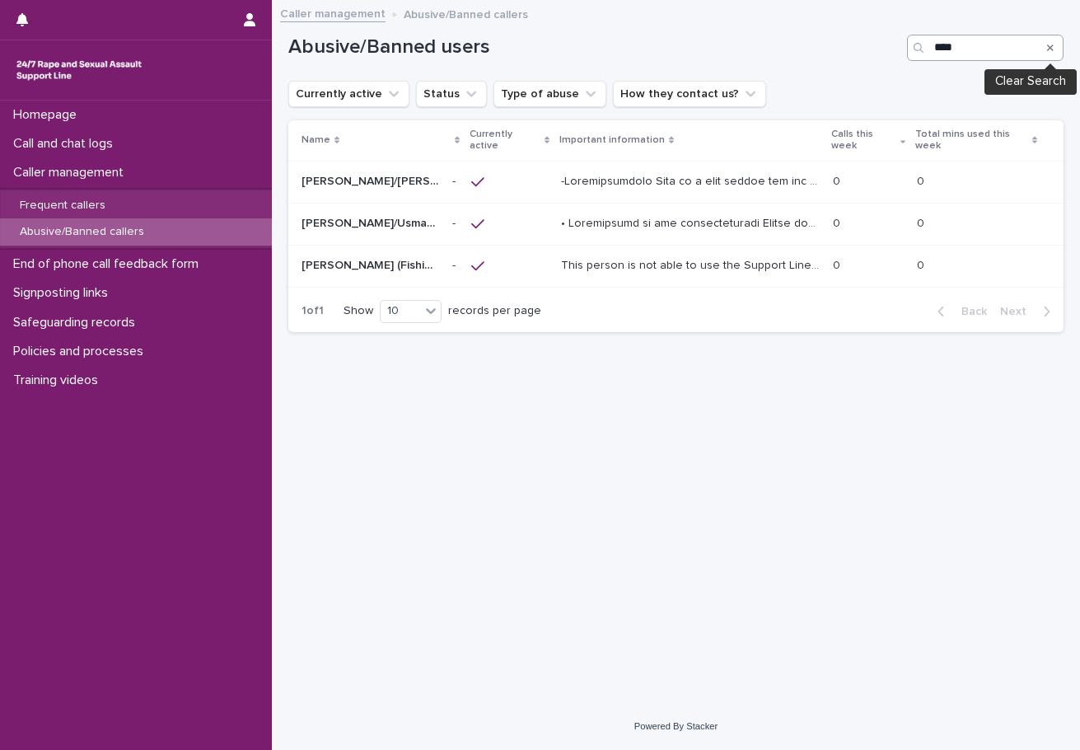
click at [1051, 53] on button "Search" at bounding box center [1050, 48] width 7 height 26
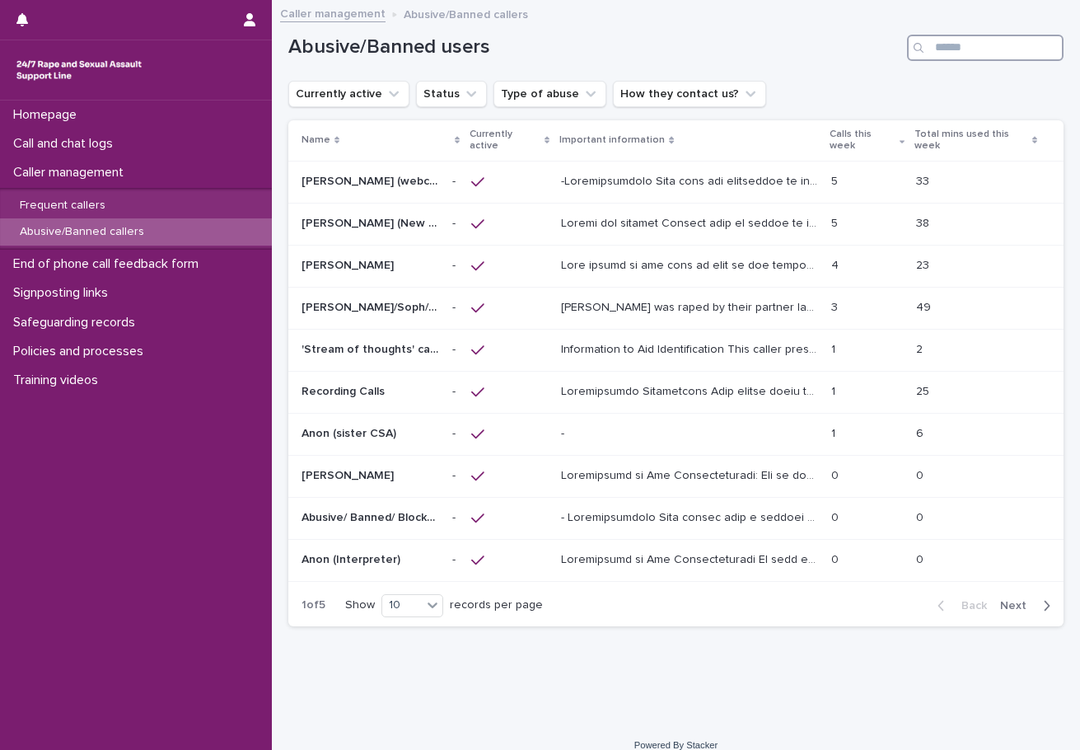
click at [1005, 49] on input "Search" at bounding box center [985, 48] width 157 height 26
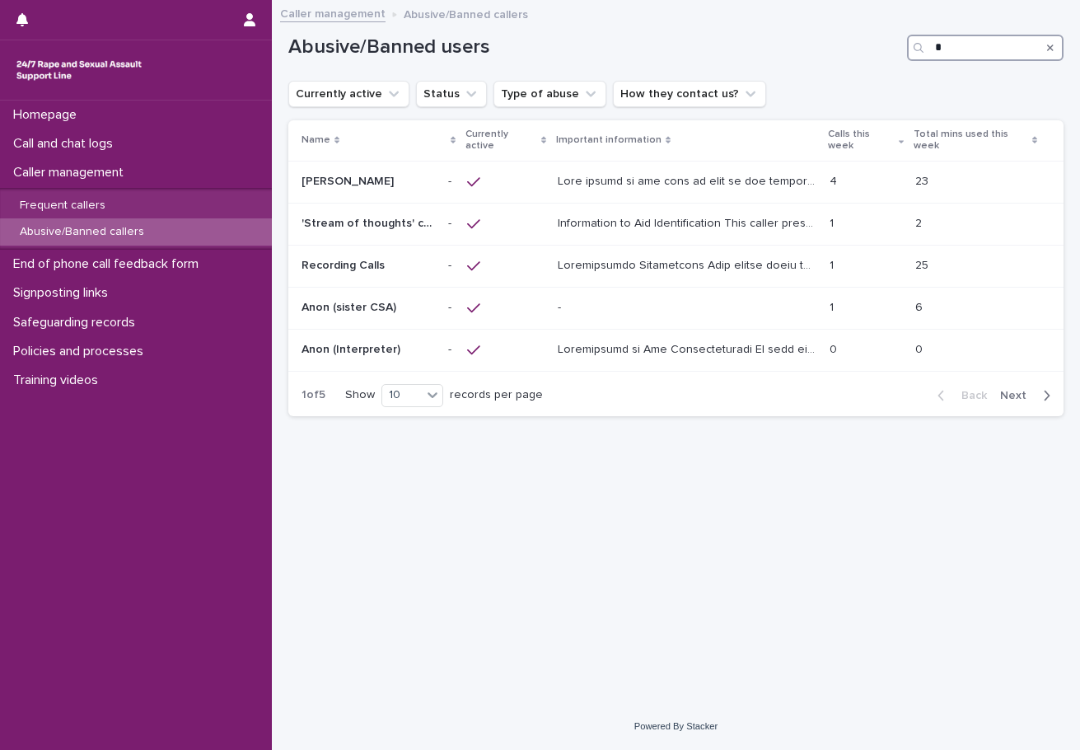
type input "**"
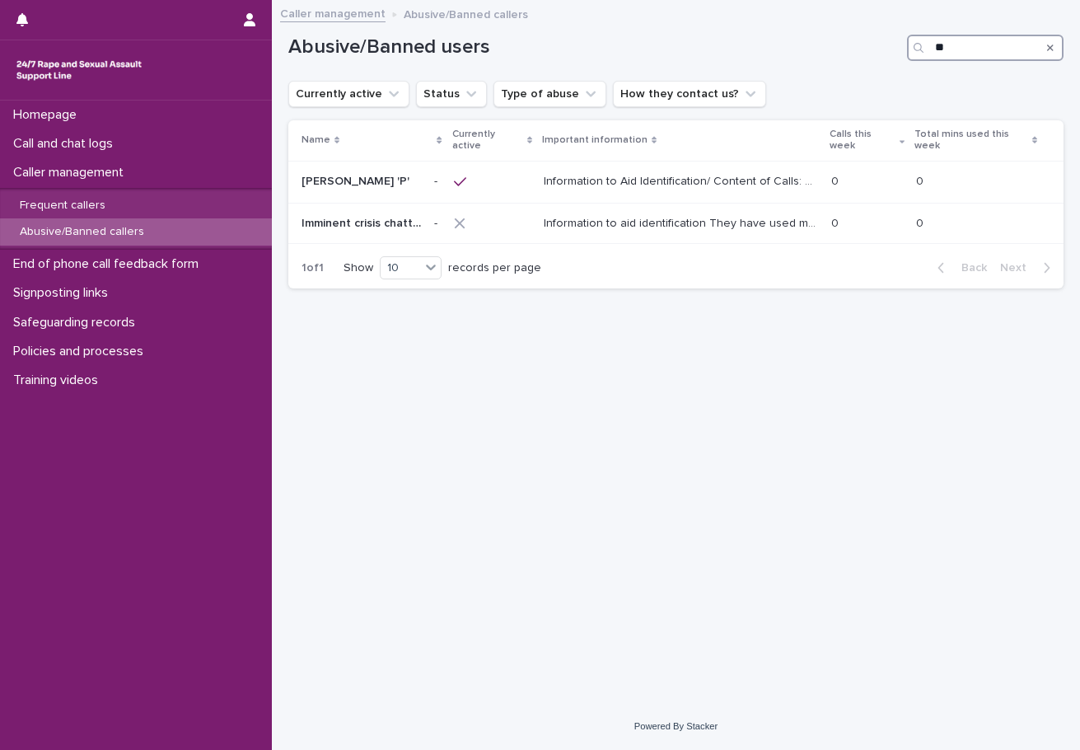
drag, startPoint x: 985, startPoint y: 49, endPoint x: 907, endPoint y: 49, distance: 77.5
click at [907, 49] on div "**" at bounding box center [985, 48] width 157 height 26
type input "*****"
click at [650, 190] on div at bounding box center [689, 181] width 257 height 27
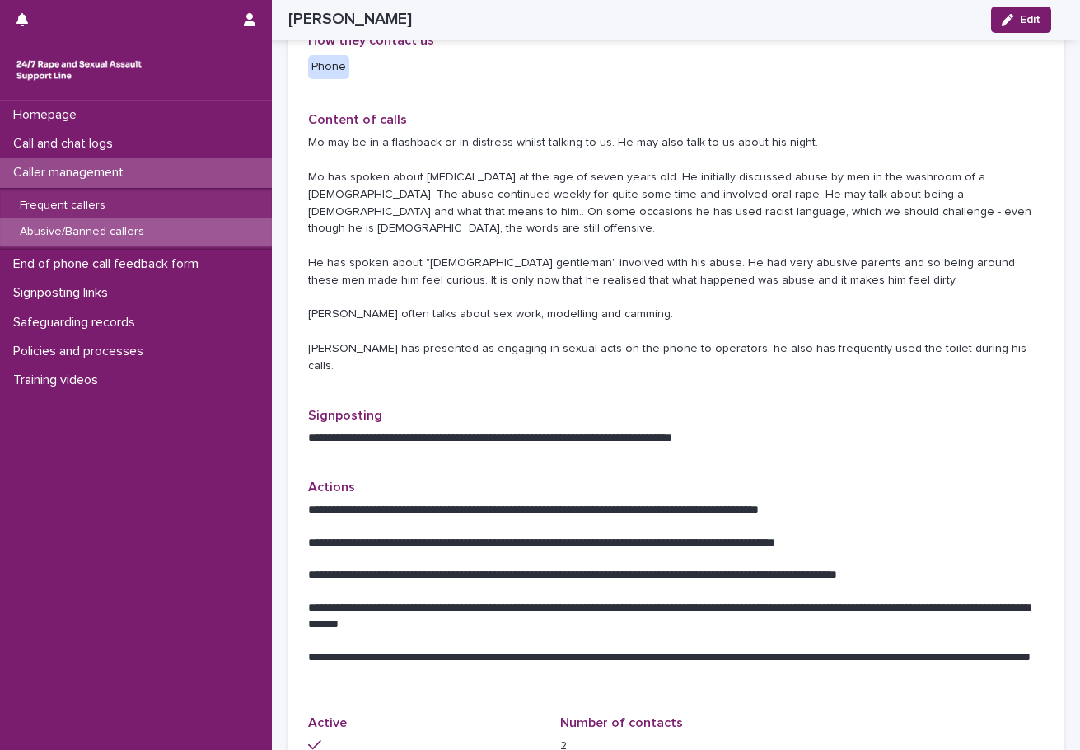
scroll to position [742, 0]
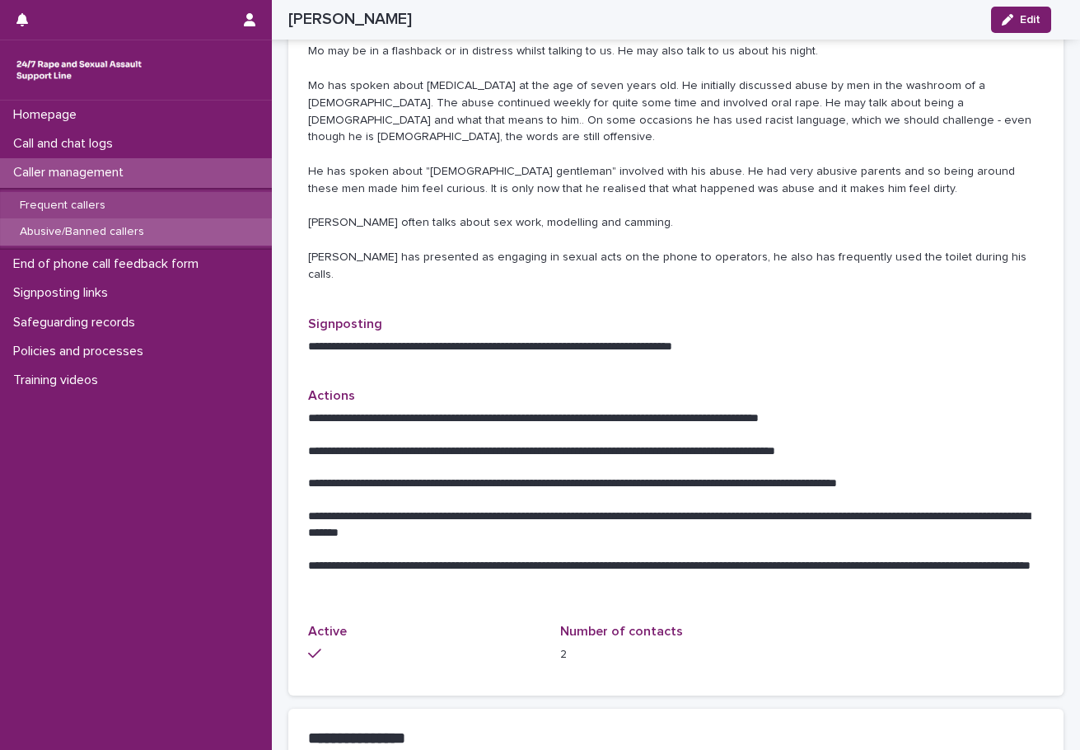
click at [69, 210] on p "Frequent callers" at bounding box center [63, 206] width 112 height 14
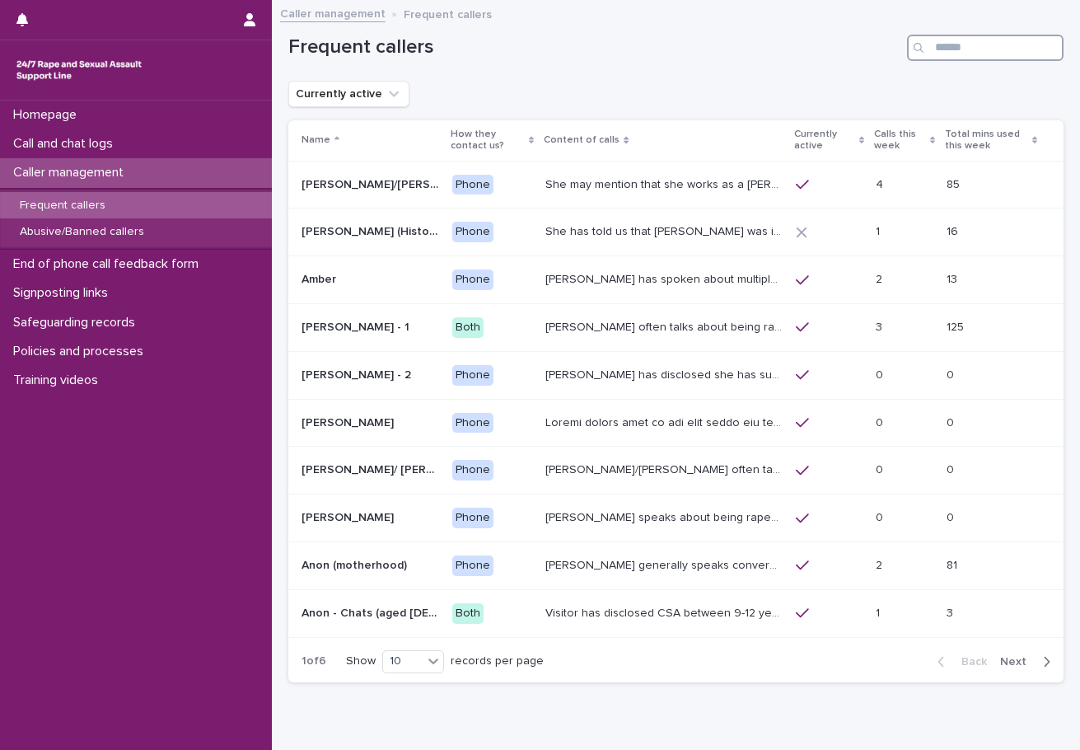
click at [987, 49] on input "Search" at bounding box center [985, 48] width 157 height 26
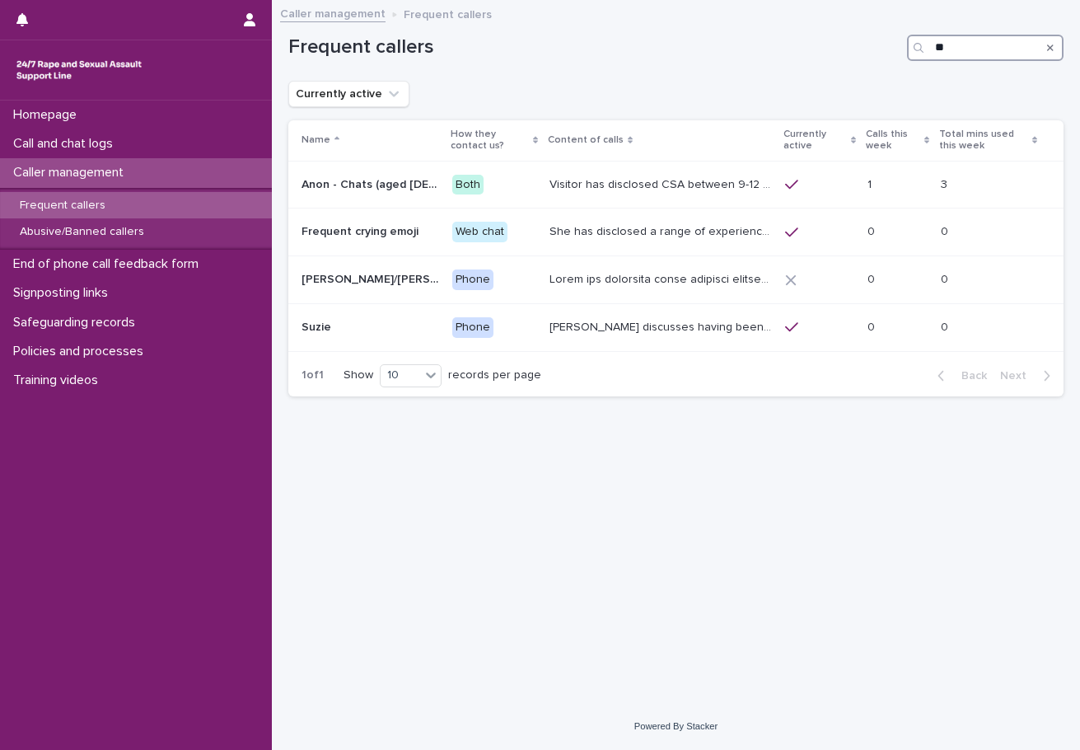
type input "**"
click at [1052, 50] on icon "Search" at bounding box center [1050, 48] width 7 height 10
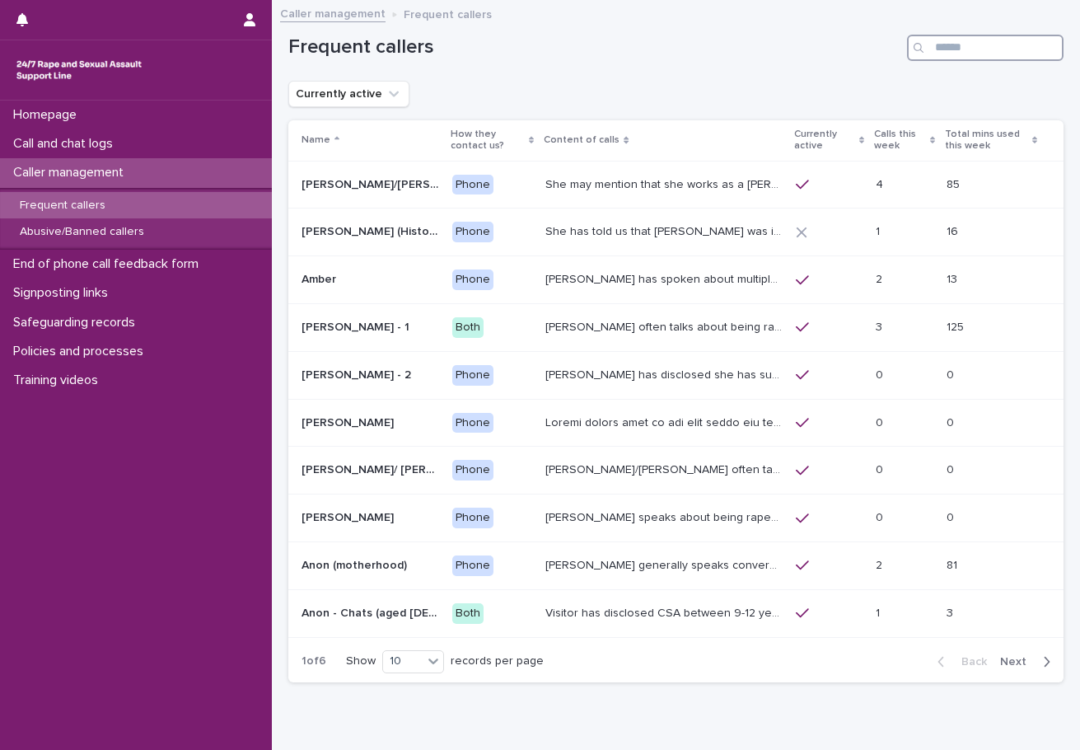
click at [1008, 45] on input "Search" at bounding box center [985, 48] width 157 height 26
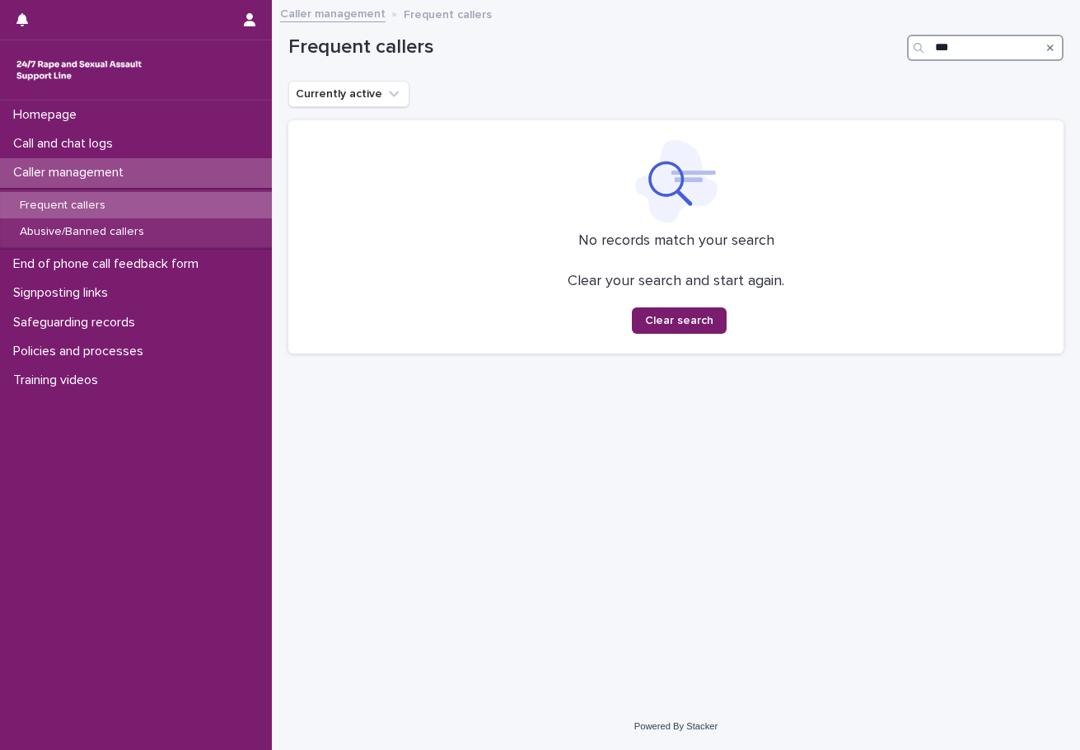
type input "***"
click at [1050, 51] on icon "Search" at bounding box center [1050, 48] width 7 height 10
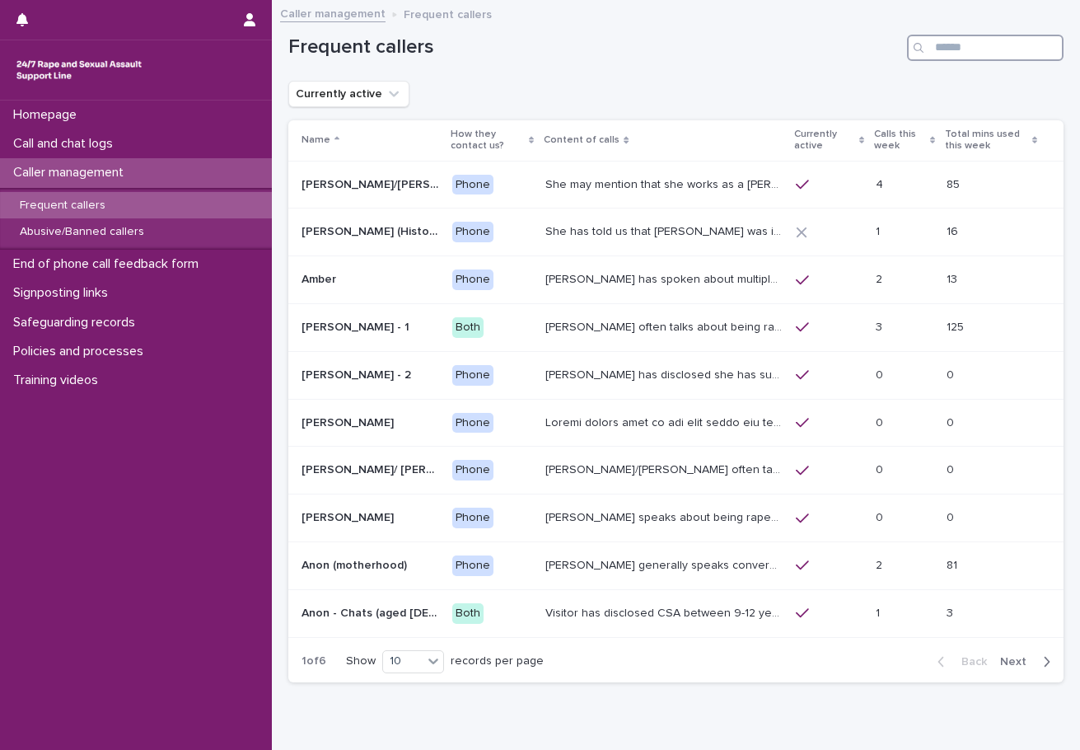
click at [1016, 51] on input "Search" at bounding box center [985, 48] width 157 height 26
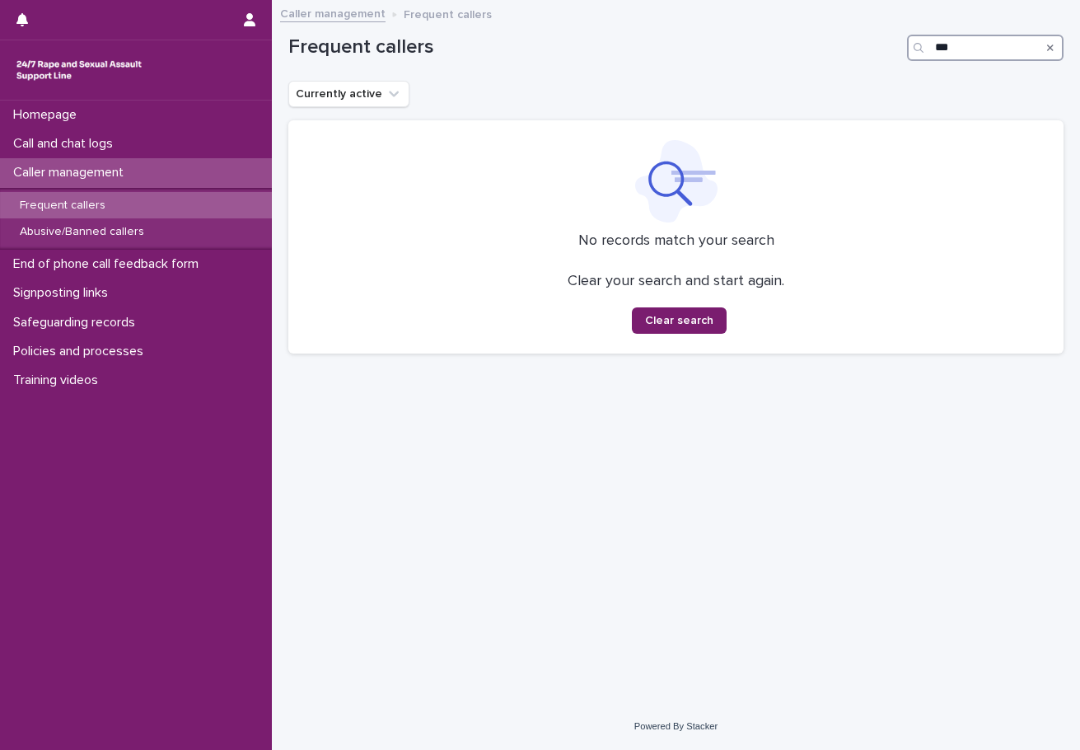
type input "***"
click at [1048, 50] on icon "Search" at bounding box center [1050, 47] width 7 height 7
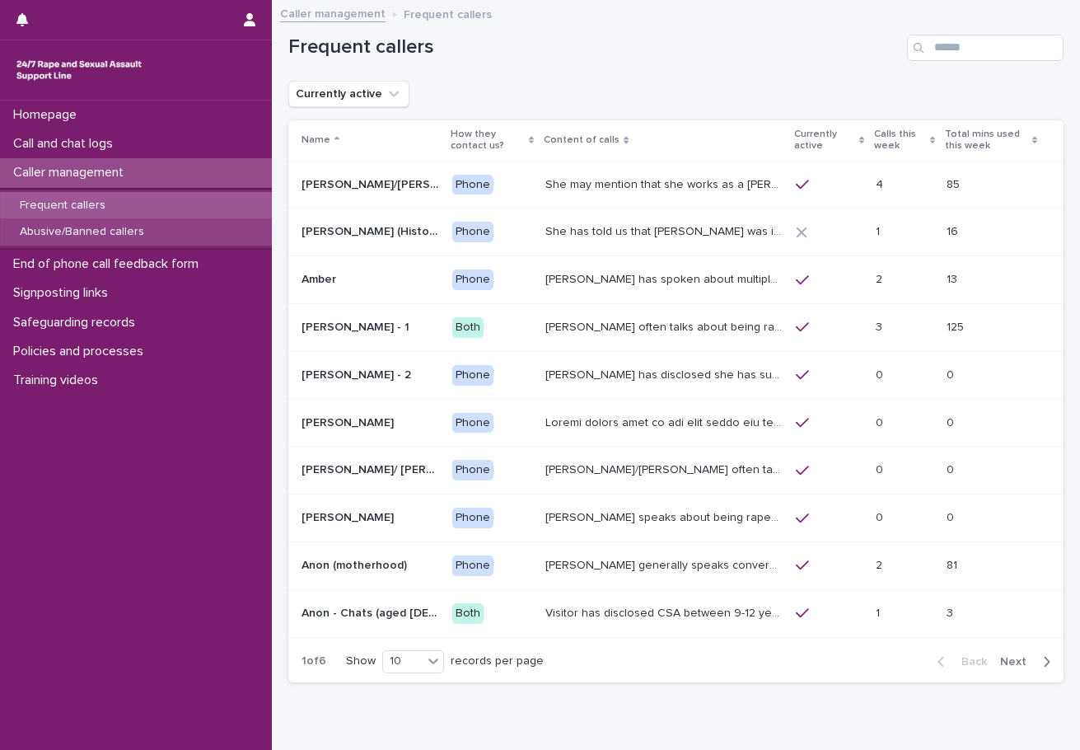
click at [109, 238] on p "Abusive/Banned callers" at bounding box center [82, 232] width 151 height 14
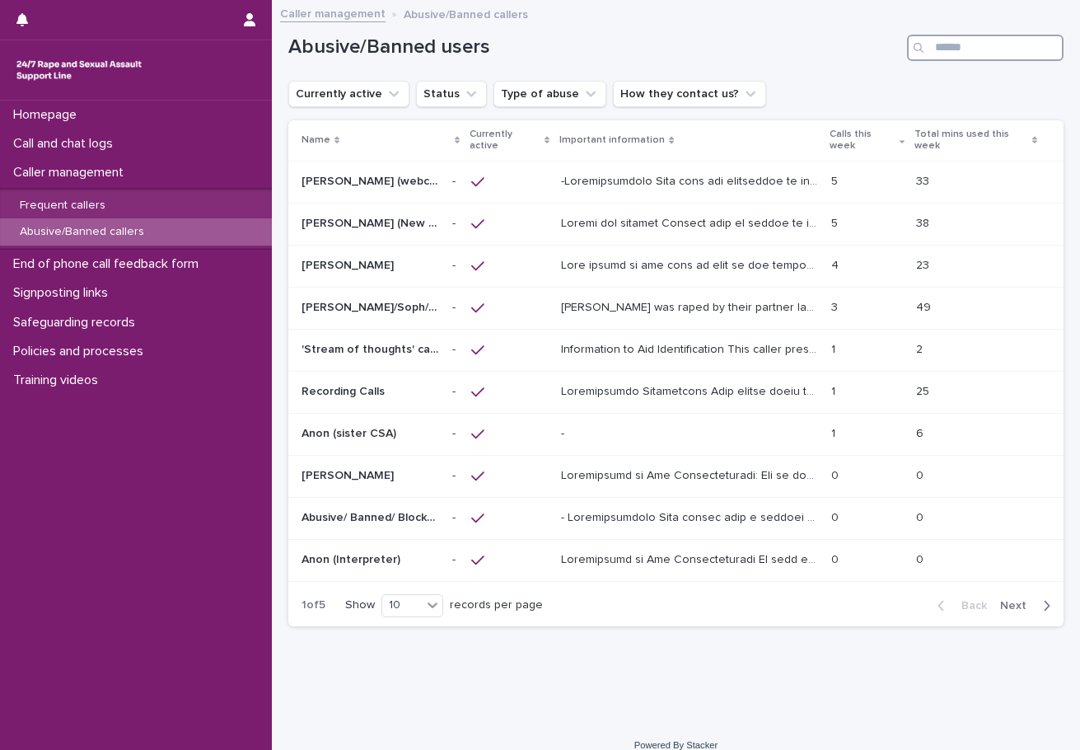
click at [944, 47] on input "Search" at bounding box center [985, 48] width 157 height 26
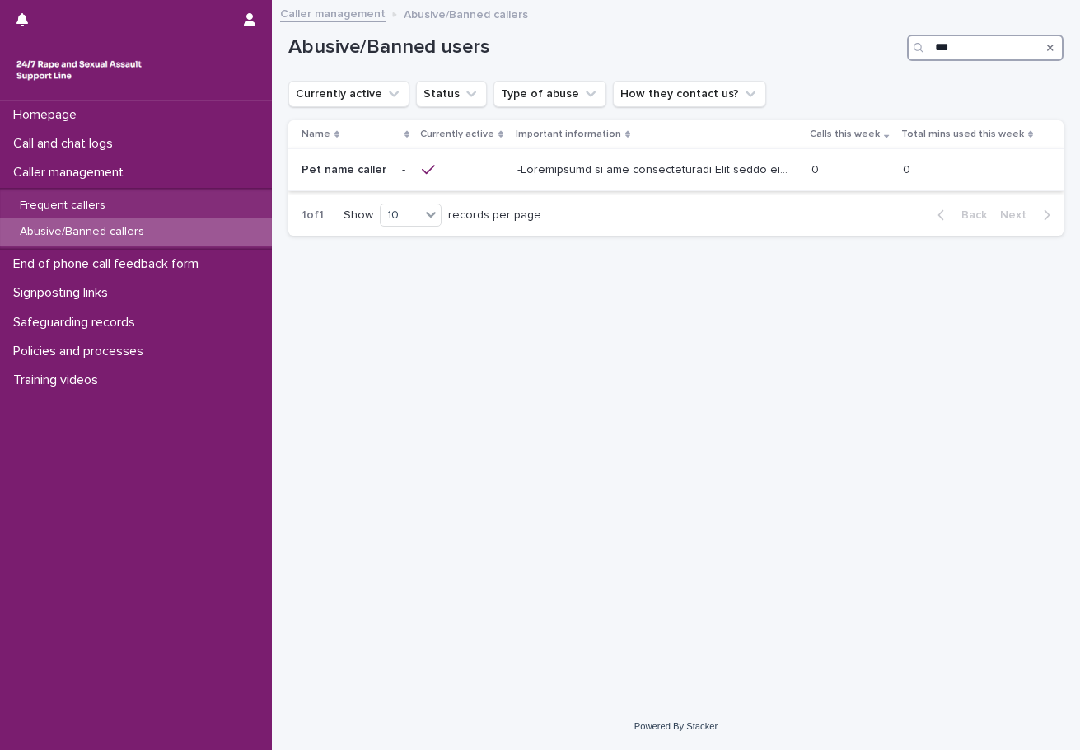
type input "***"
click at [635, 176] on p at bounding box center [656, 168] width 278 height 17
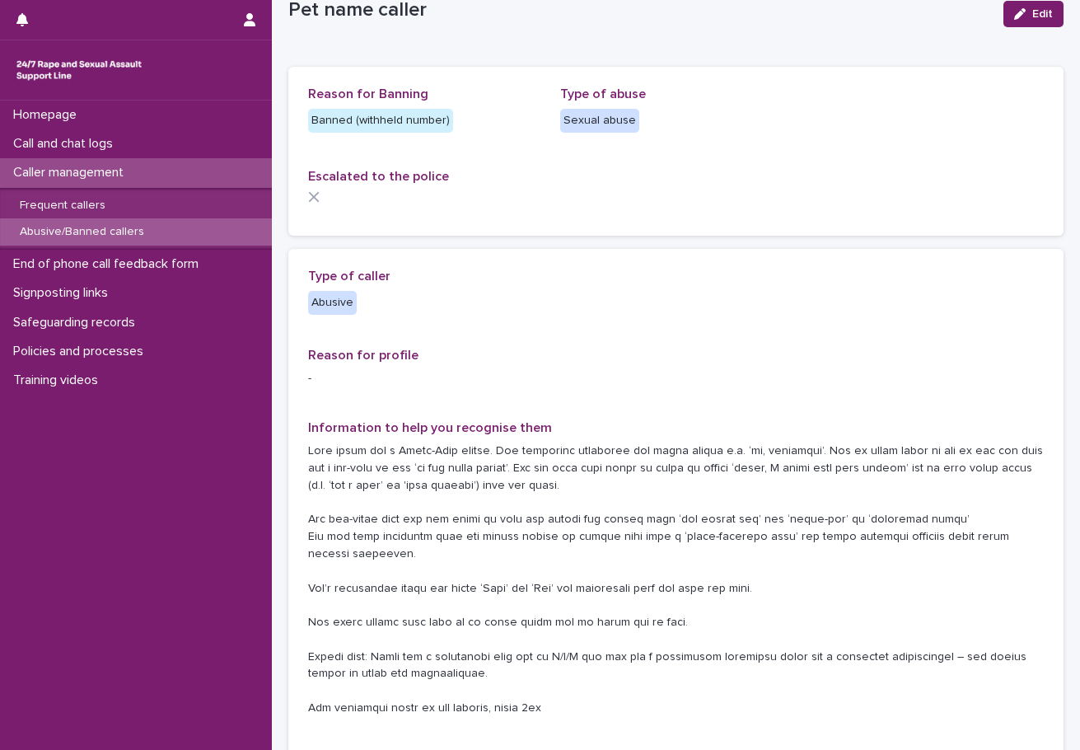
scroll to position [82, 0]
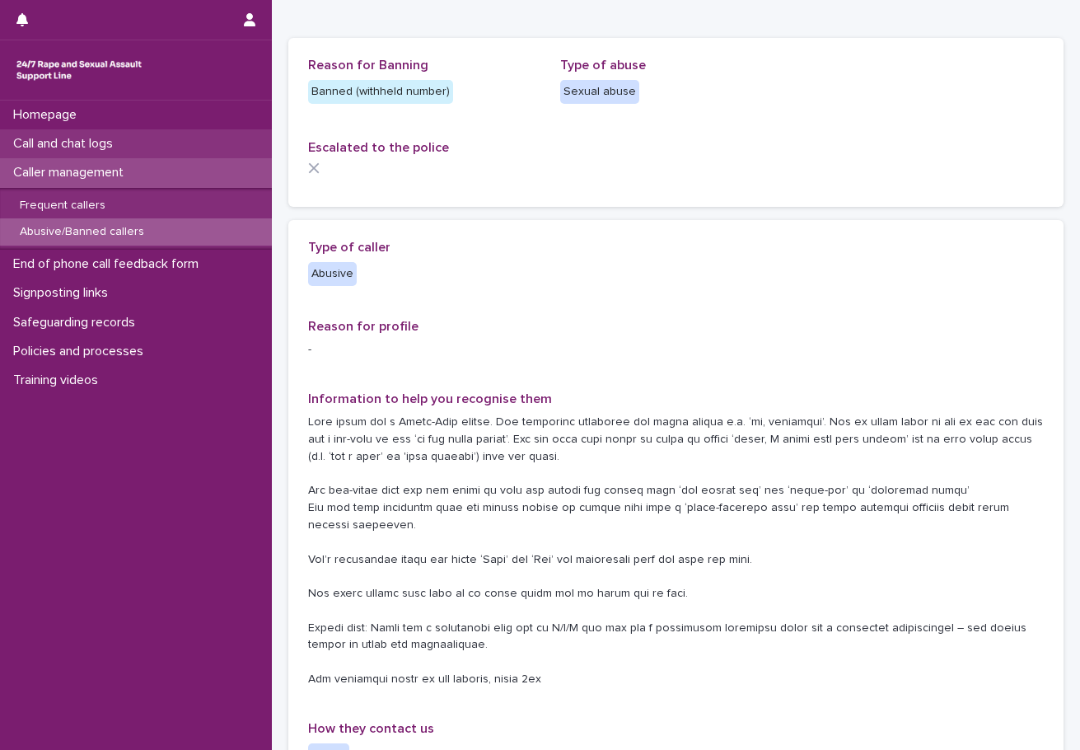
click at [106, 148] on p "Call and chat logs" at bounding box center [66, 144] width 119 height 16
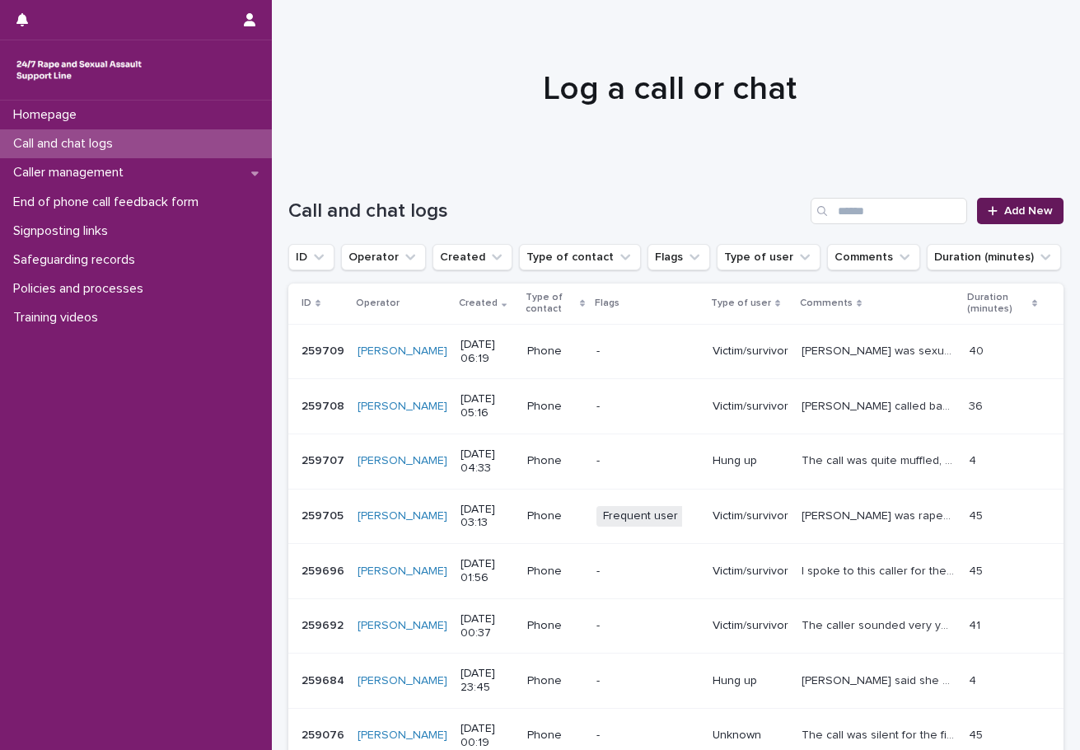
click at [1004, 205] on span "Add New" at bounding box center [1028, 211] width 49 height 12
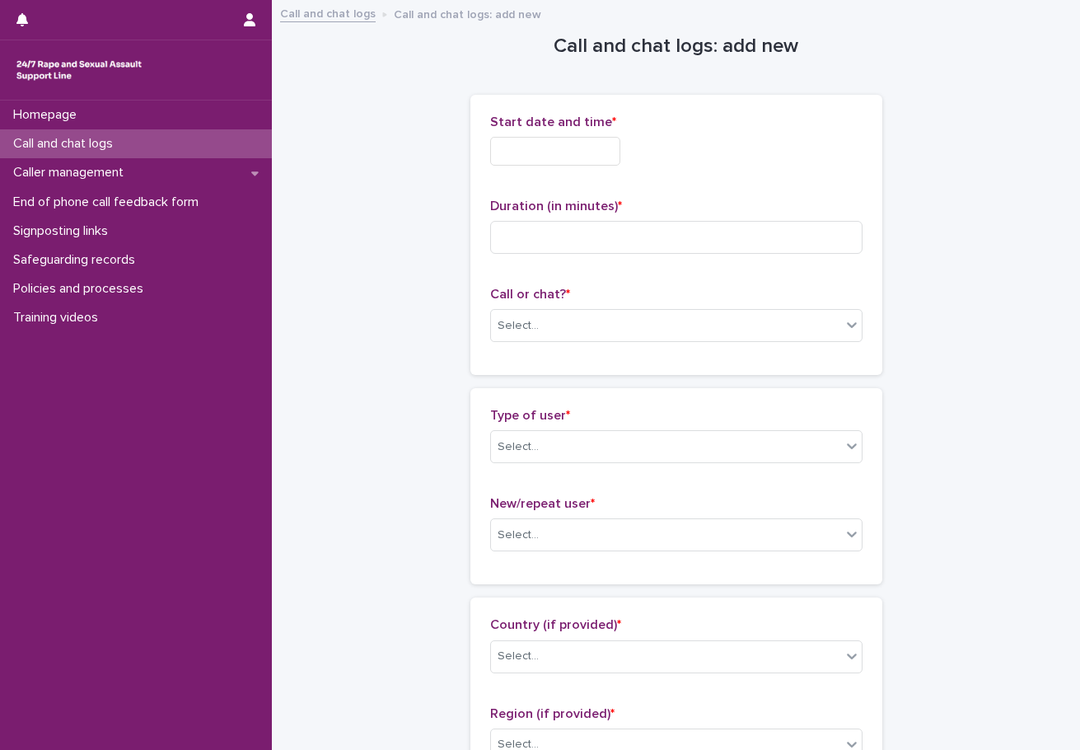
click at [545, 156] on input "text" at bounding box center [555, 151] width 130 height 29
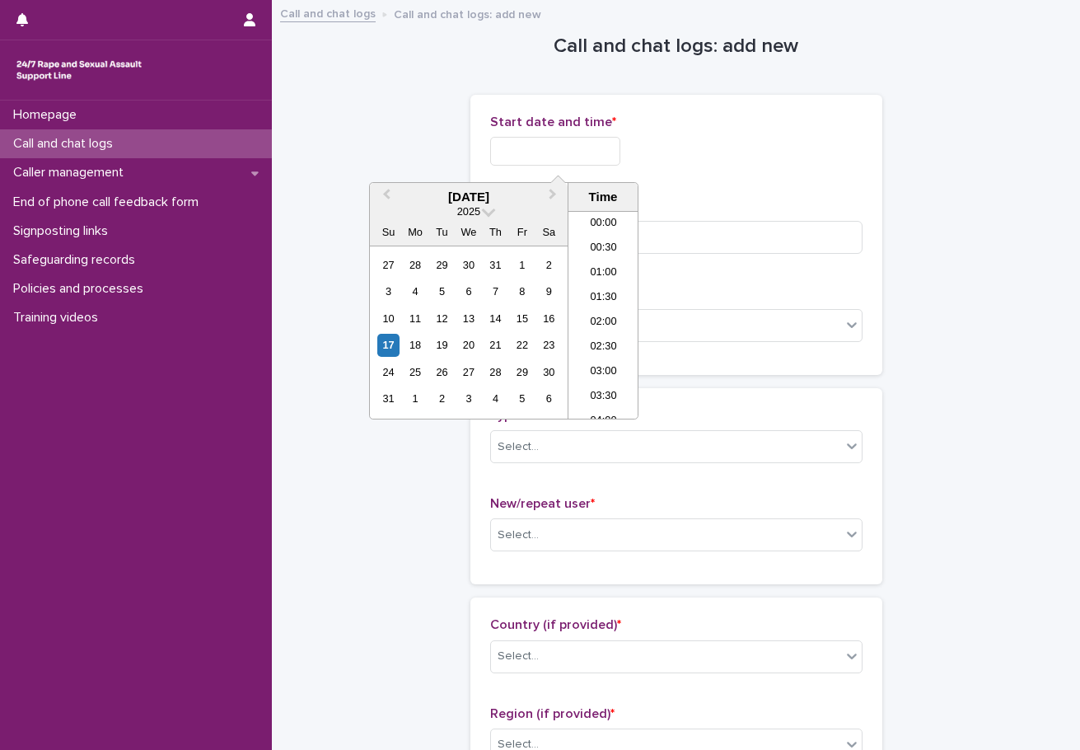
scroll to position [231, 0]
click at [607, 291] on li "06:00" at bounding box center [604, 290] width 70 height 25
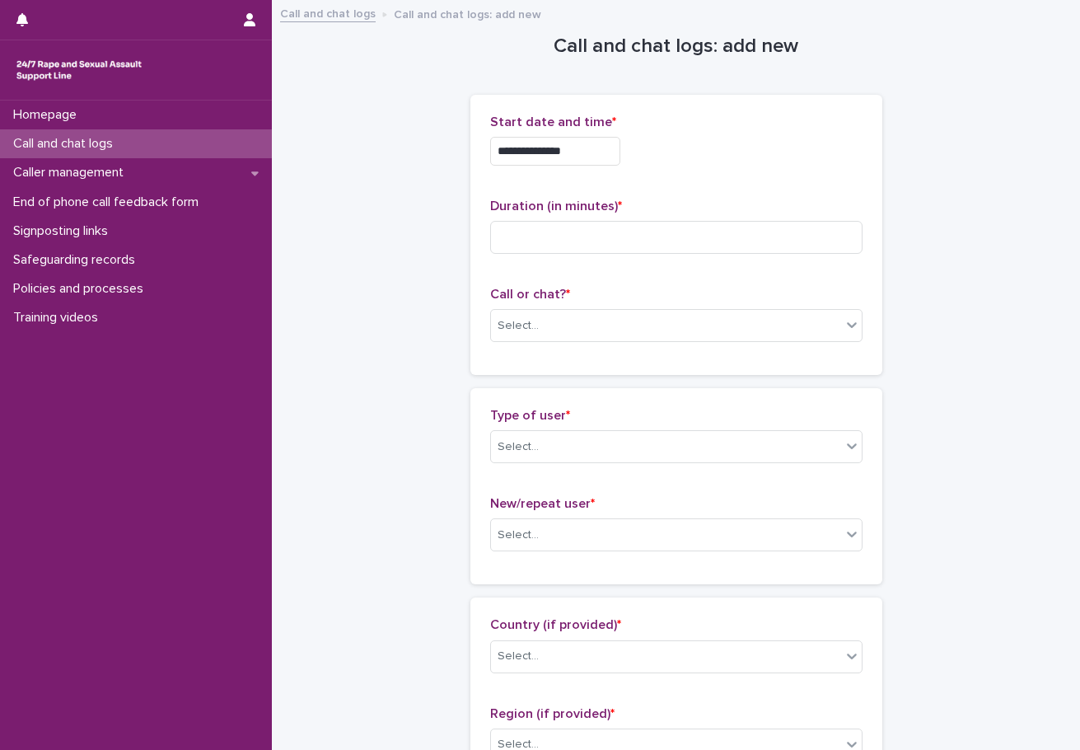
click at [591, 159] on input "**********" at bounding box center [555, 151] width 130 height 29
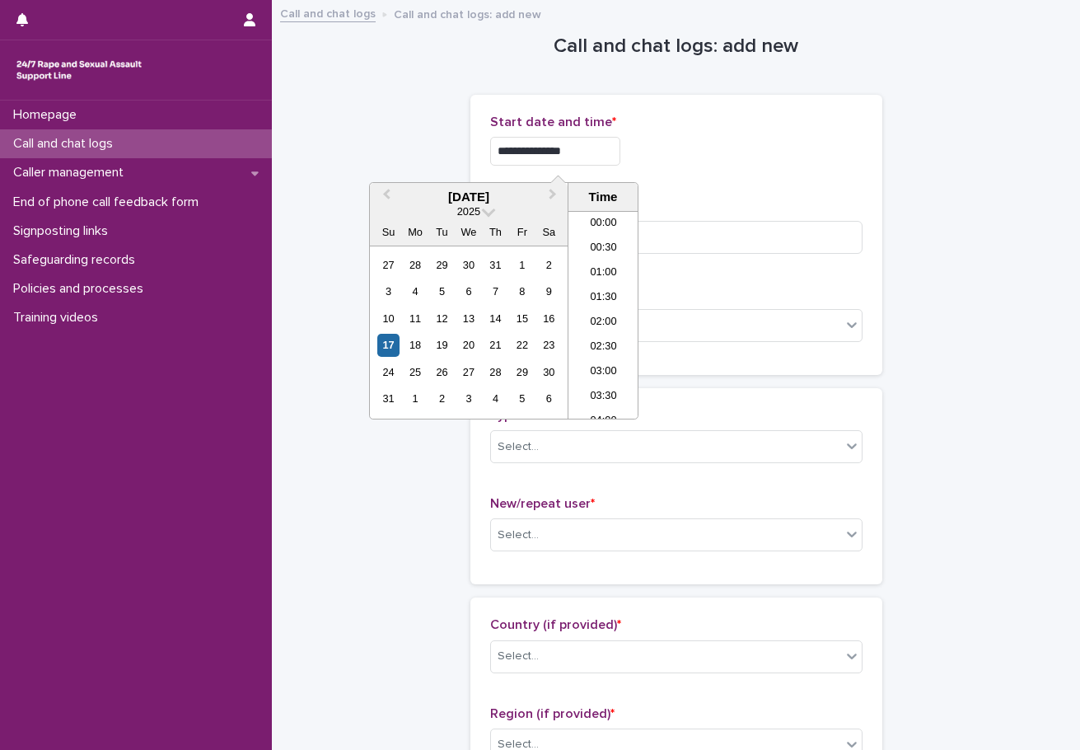
scroll to position [206, 0]
type input "**********"
click at [705, 135] on div "**********" at bounding box center [676, 147] width 372 height 64
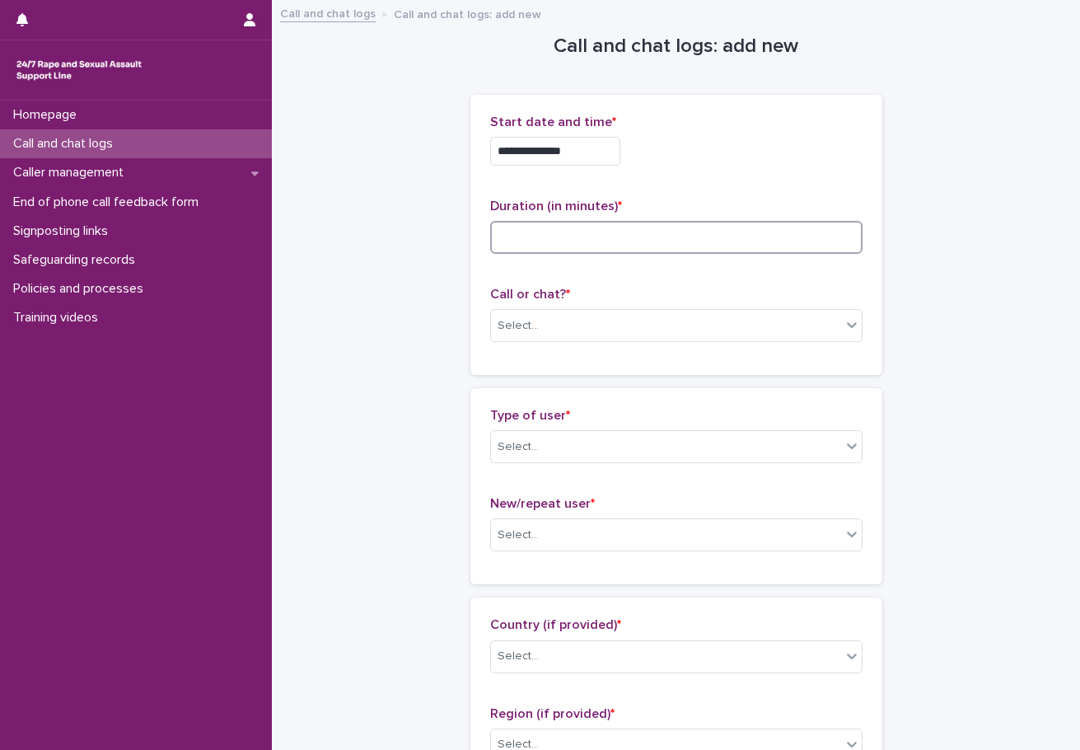
click at [604, 234] on input at bounding box center [676, 237] width 372 height 33
type input "**"
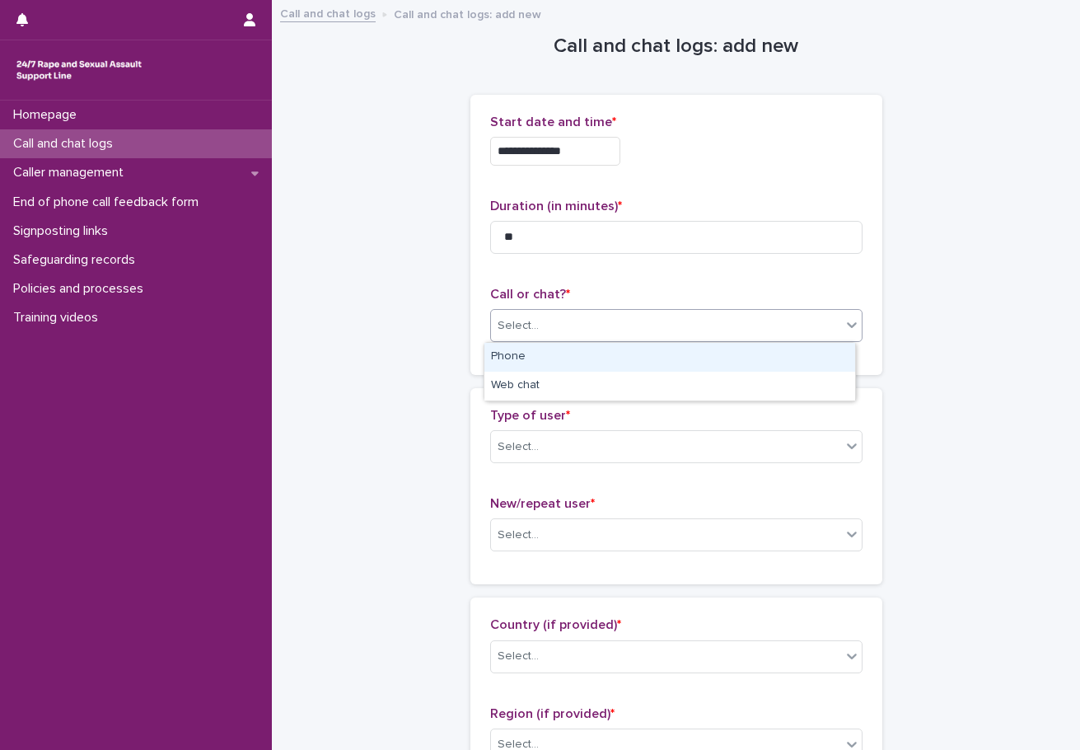
click at [590, 336] on div "Select..." at bounding box center [666, 325] width 350 height 27
click at [531, 363] on div "Phone" at bounding box center [669, 357] width 371 height 29
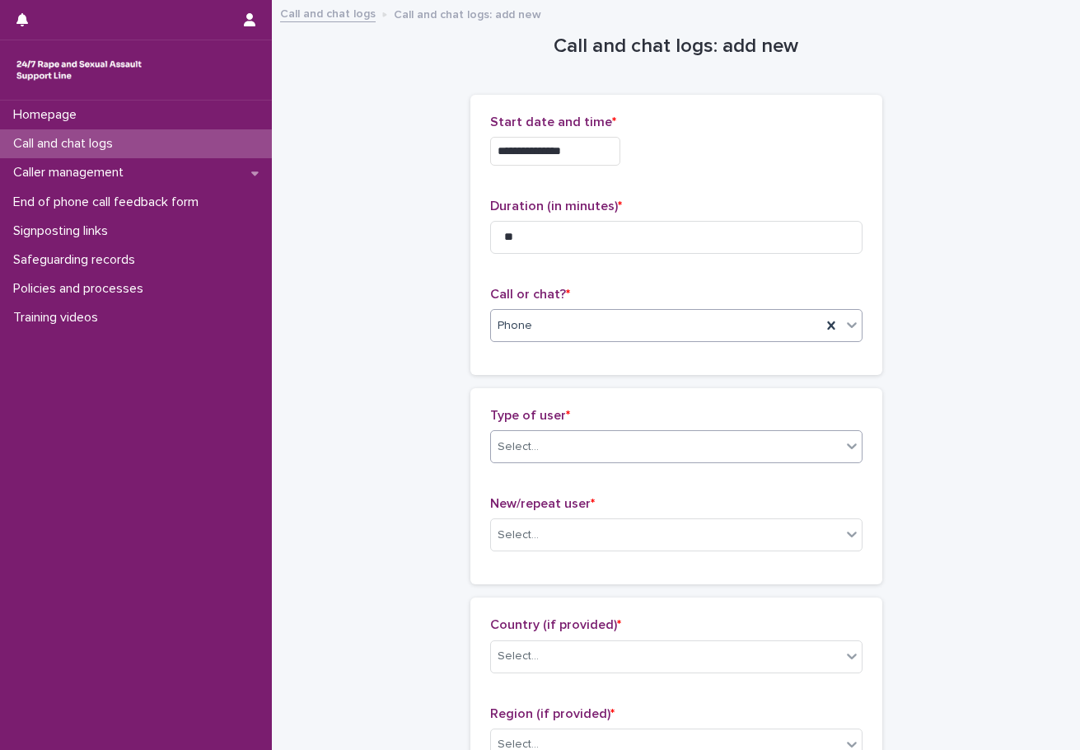
click at [542, 443] on div "Select..." at bounding box center [666, 446] width 350 height 27
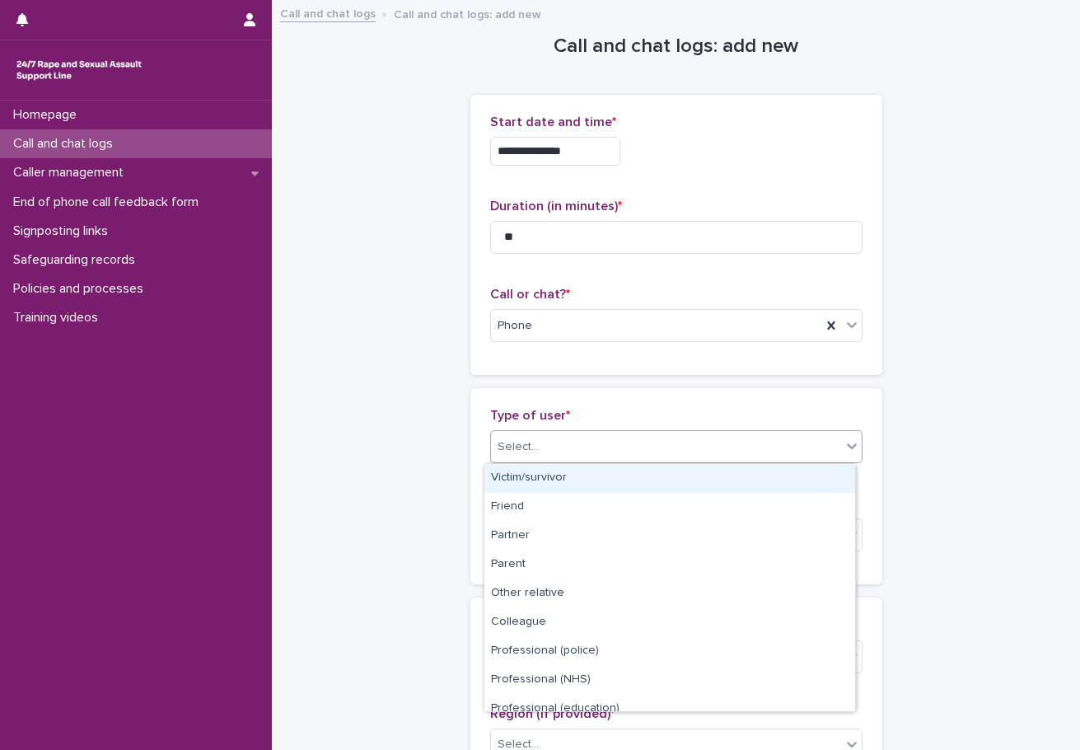
click at [555, 473] on div "Victim/survivor" at bounding box center [669, 478] width 371 height 29
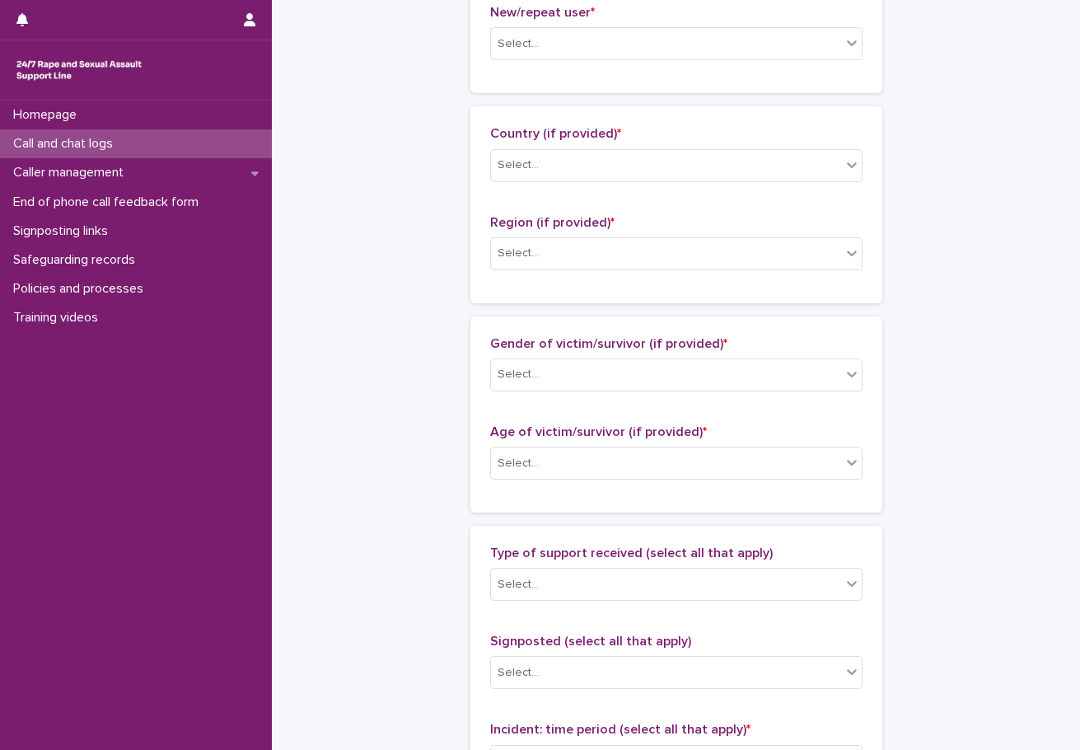
scroll to position [494, 0]
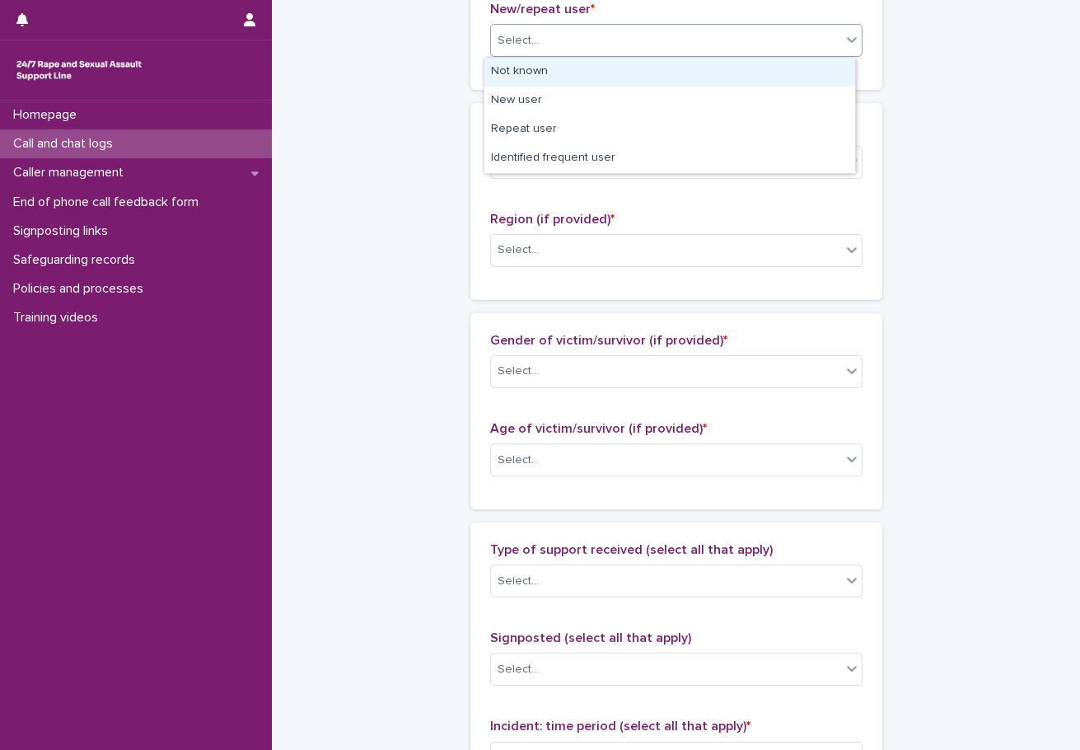
click at [529, 43] on div "Select..." at bounding box center [518, 40] width 41 height 17
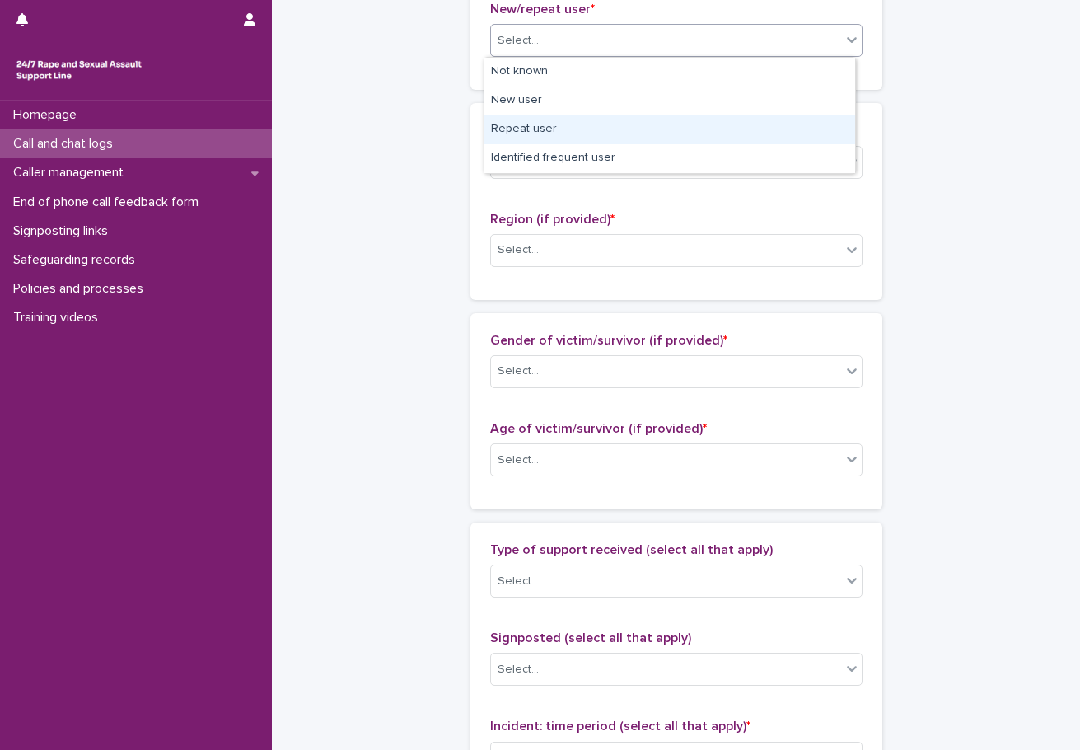
click at [541, 133] on div "Repeat user" at bounding box center [669, 129] width 371 height 29
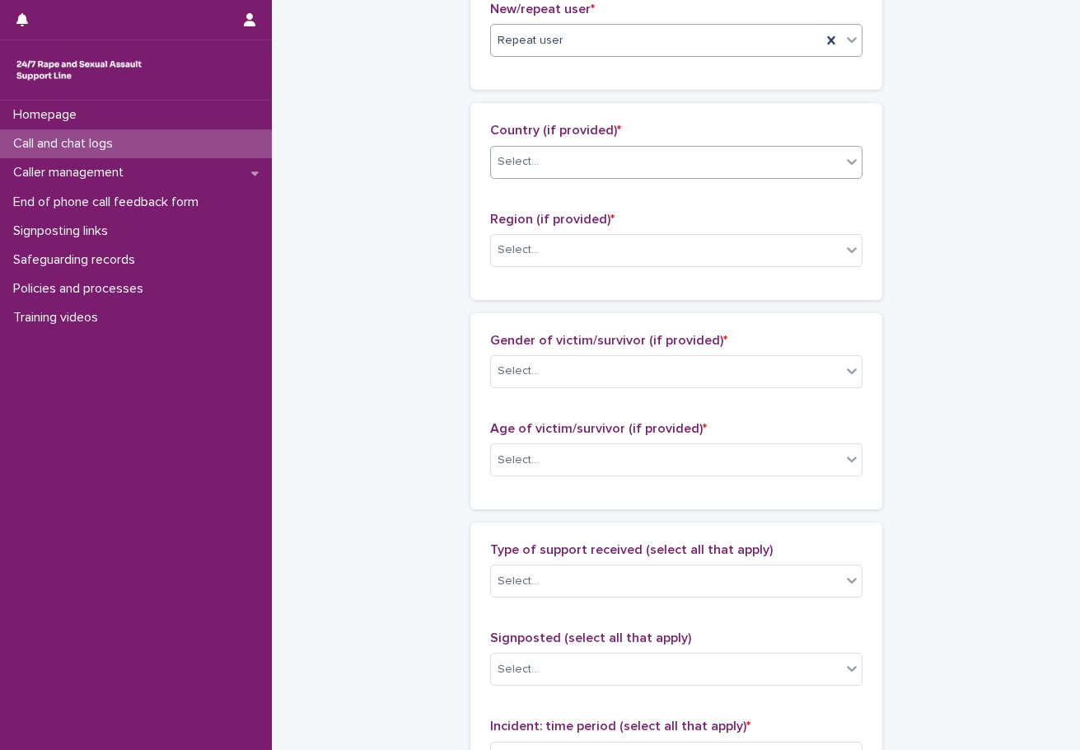
click at [537, 168] on div "Select..." at bounding box center [666, 161] width 350 height 27
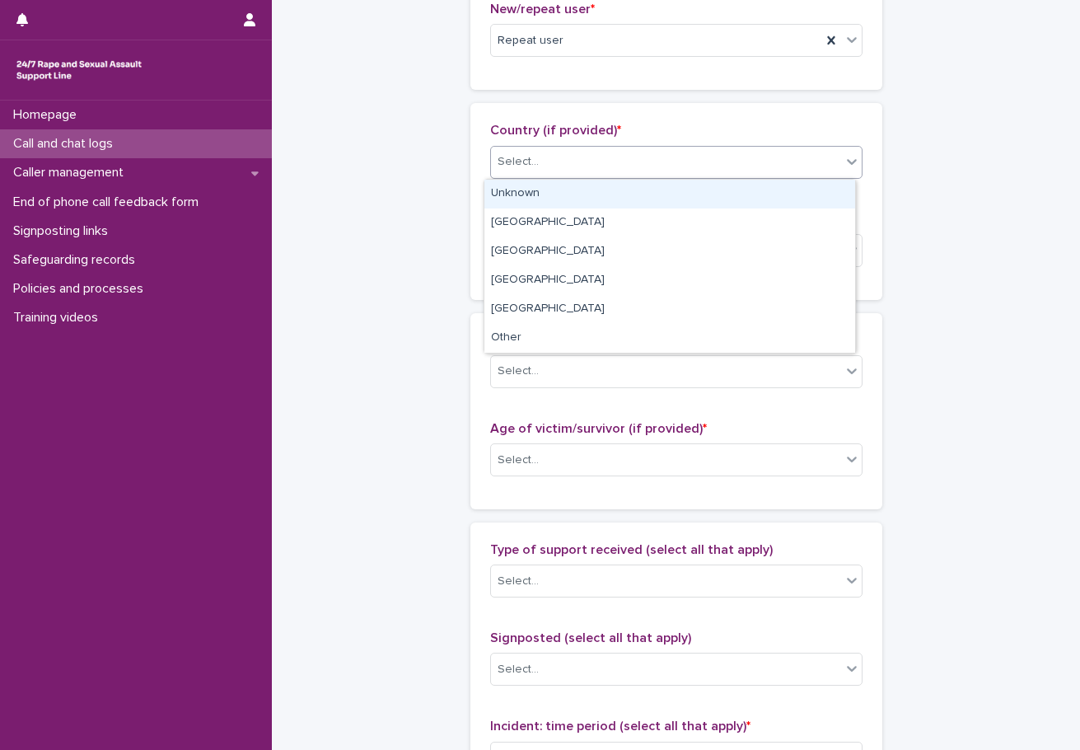
click at [537, 190] on div "Unknown" at bounding box center [669, 194] width 371 height 29
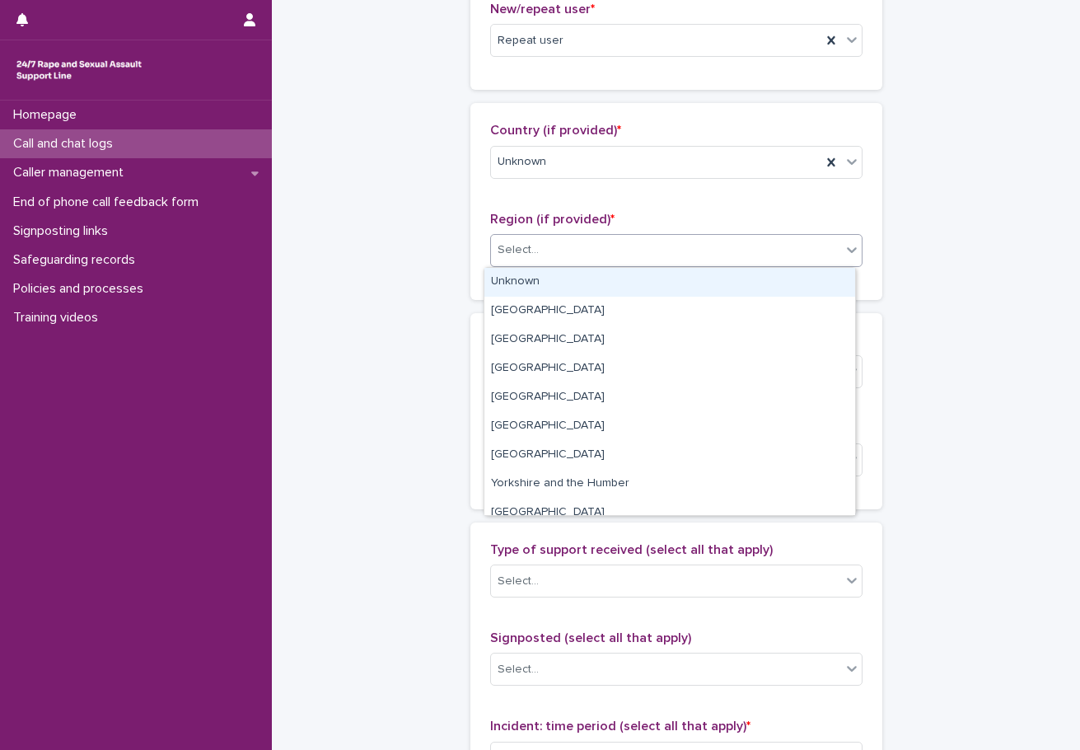
click at [569, 263] on div "Select..." at bounding box center [666, 249] width 350 height 27
click at [546, 287] on div "Unknown" at bounding box center [669, 282] width 371 height 29
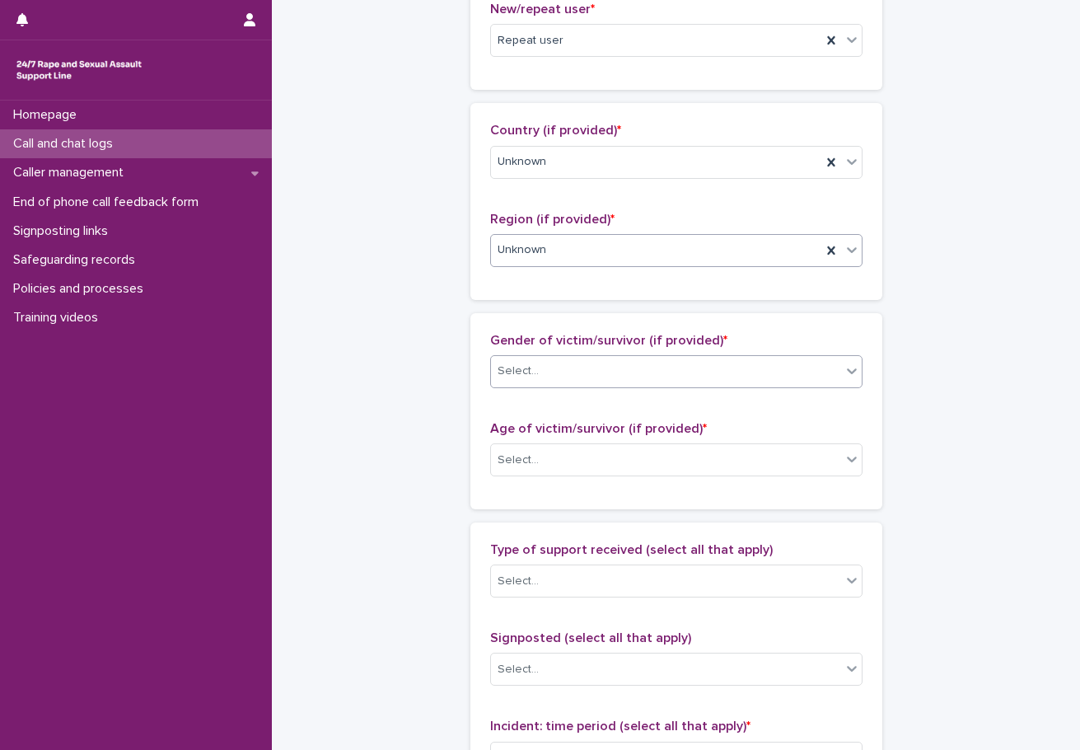
click at [573, 382] on div "Select..." at bounding box center [666, 371] width 350 height 27
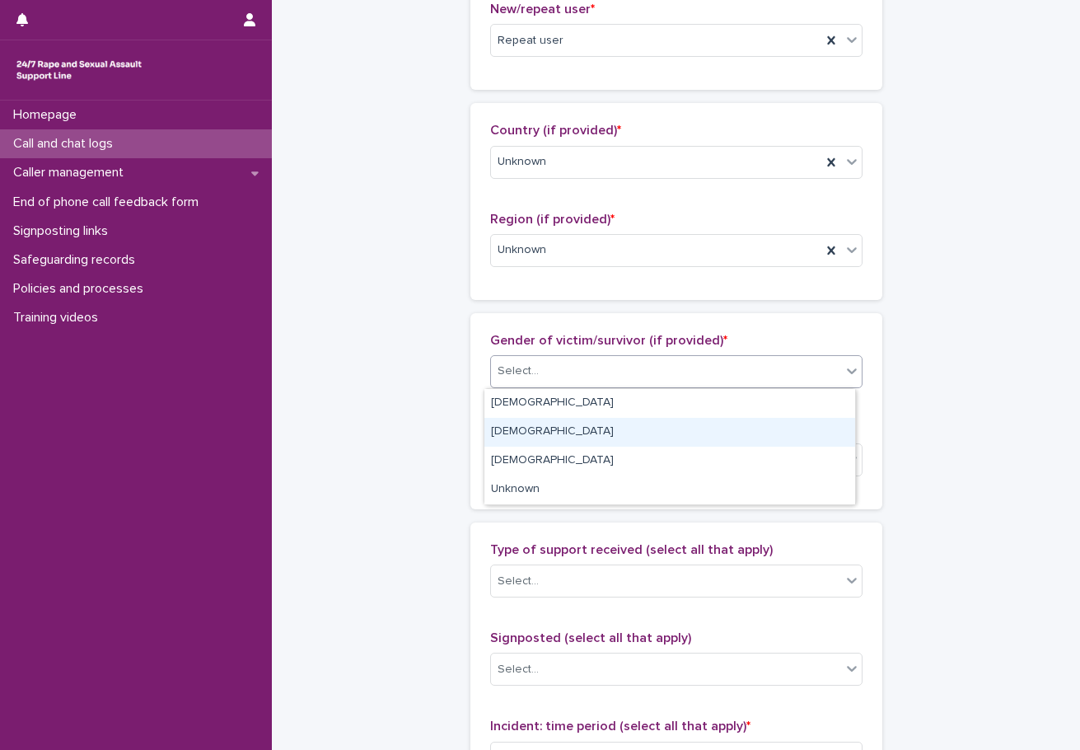
click at [525, 438] on div "[DEMOGRAPHIC_DATA]" at bounding box center [669, 432] width 371 height 29
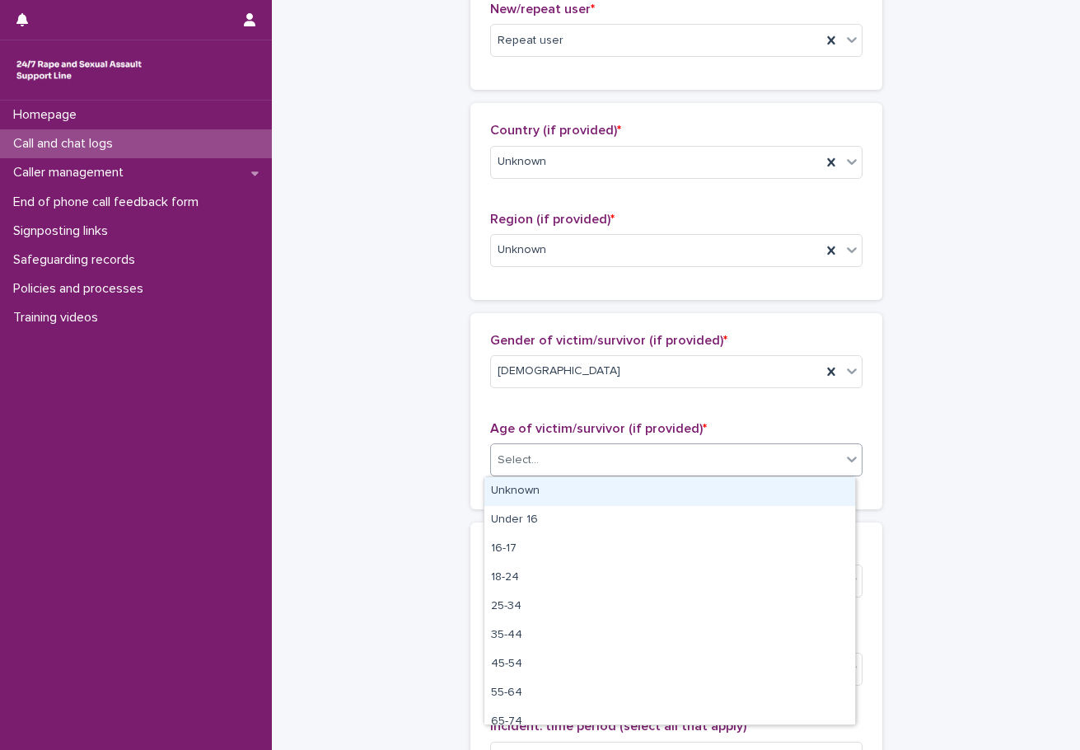
click at [546, 455] on div "Select..." at bounding box center [666, 460] width 350 height 27
click at [529, 494] on div "Unknown" at bounding box center [669, 491] width 371 height 29
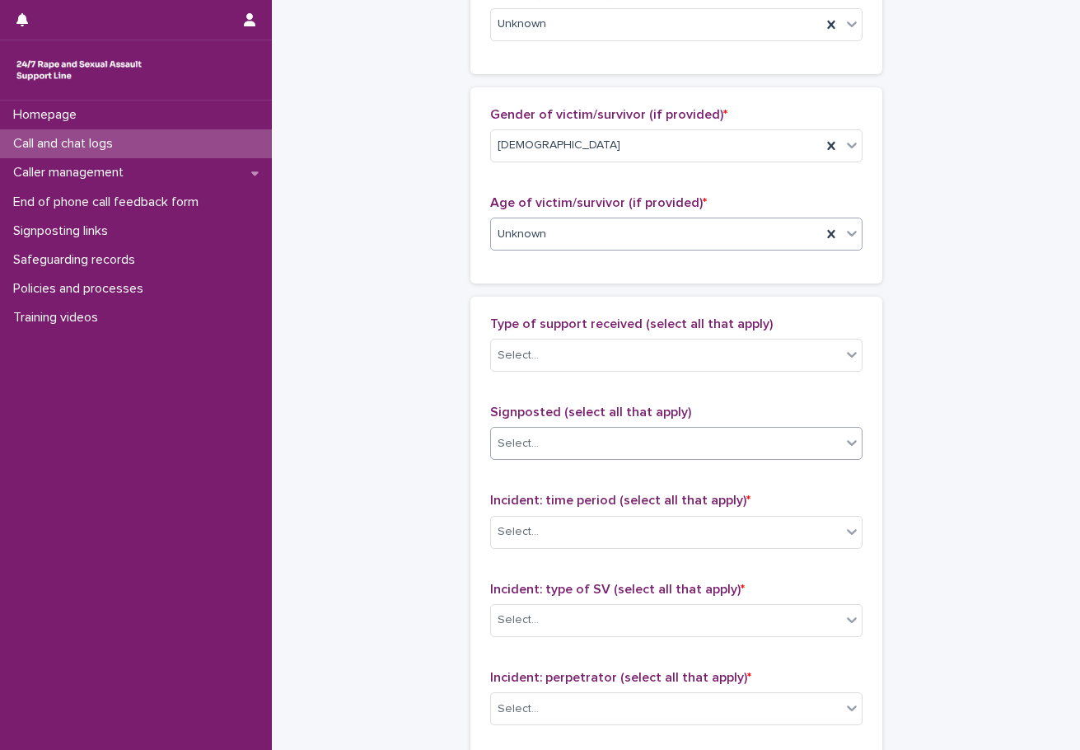
scroll to position [742, 0]
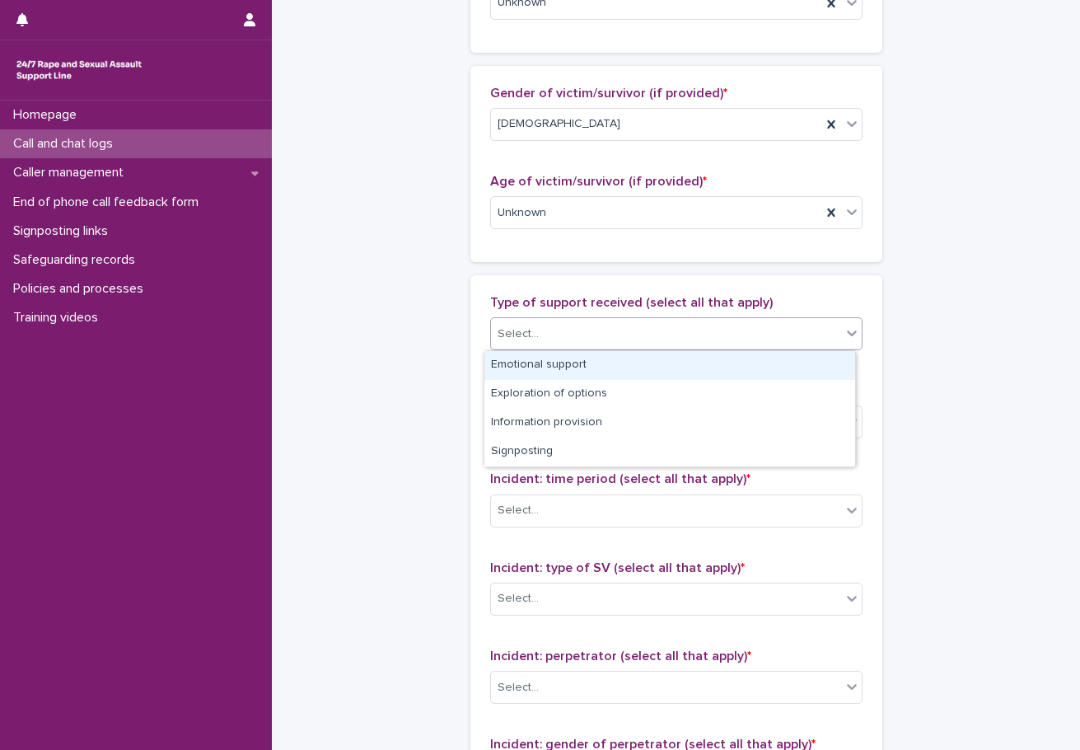
click at [540, 332] on div "Select..." at bounding box center [666, 334] width 350 height 27
click at [560, 377] on div "Emotional support" at bounding box center [669, 365] width 371 height 29
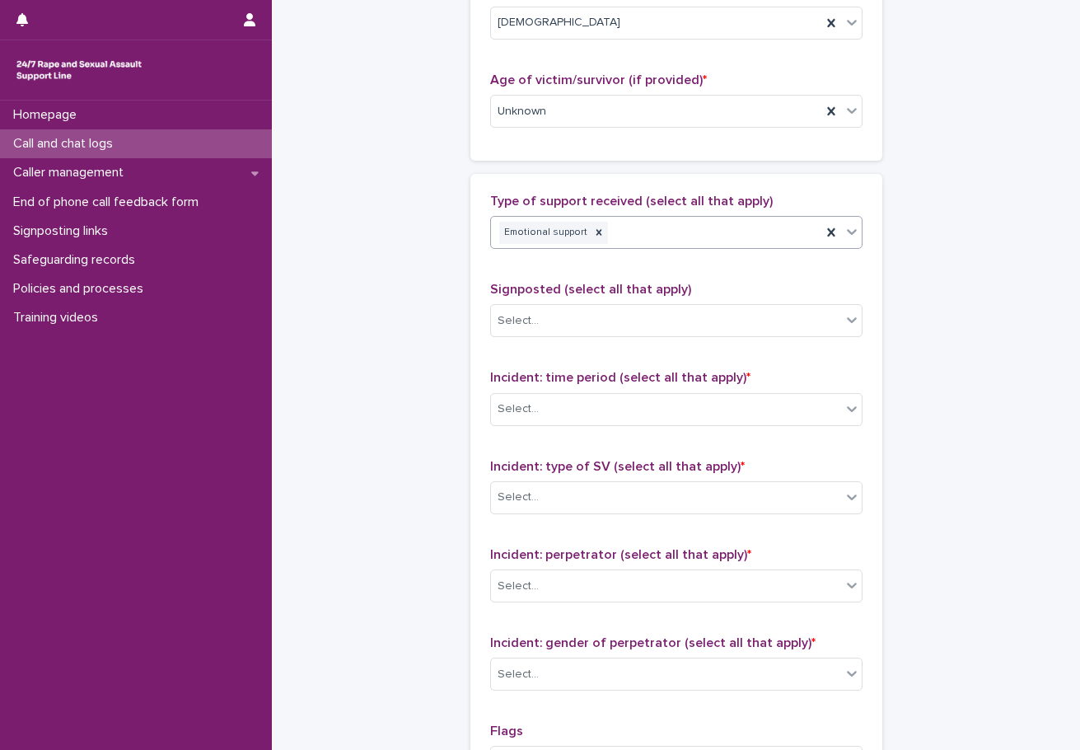
scroll to position [906, 0]
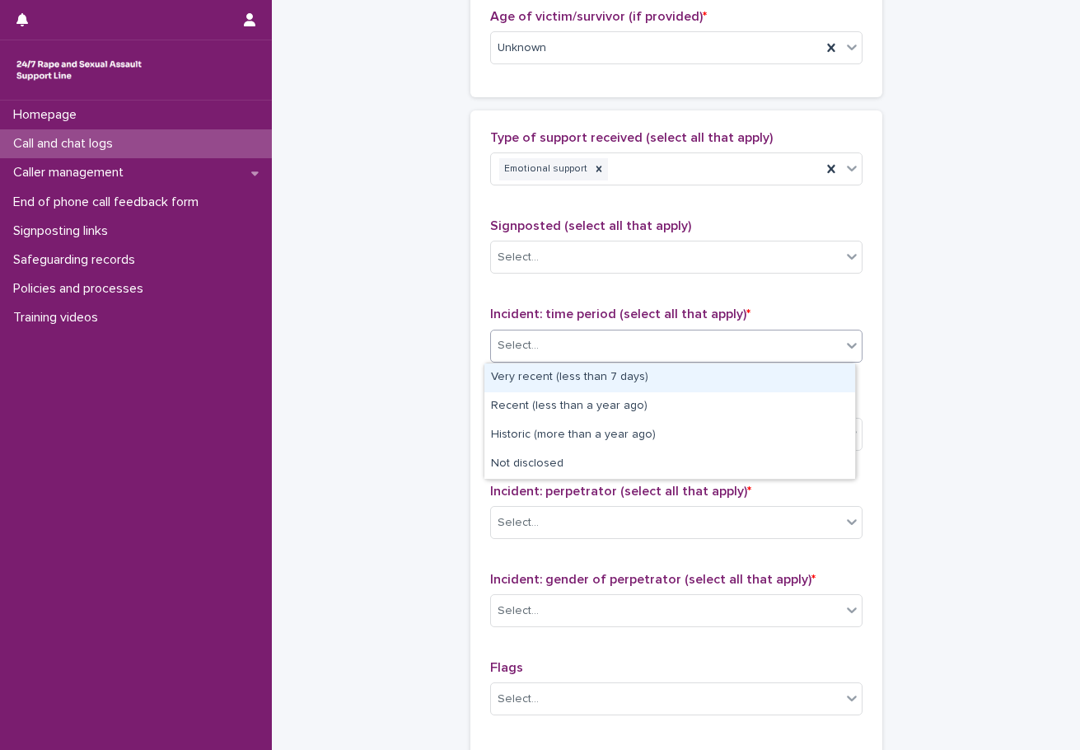
click at [571, 335] on div "Select..." at bounding box center [666, 345] width 350 height 27
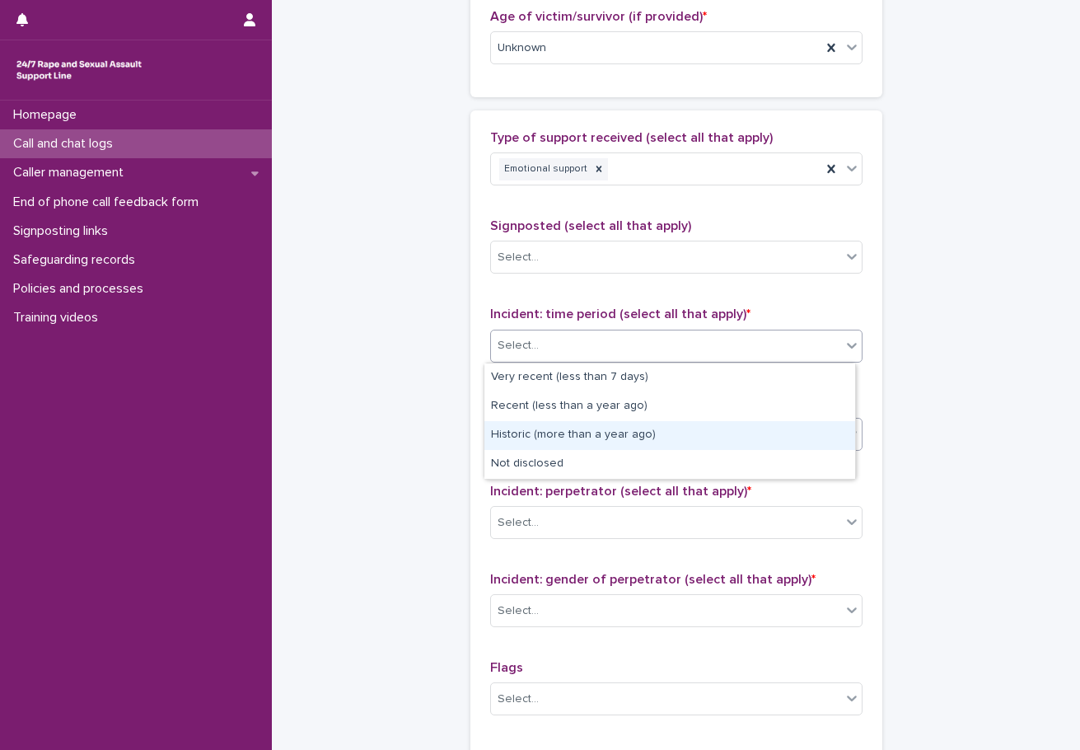
drag, startPoint x: 565, startPoint y: 386, endPoint x: 567, endPoint y: 428, distance: 41.2
click at [567, 426] on div "Historic (more than a year ago)" at bounding box center [669, 435] width 371 height 29
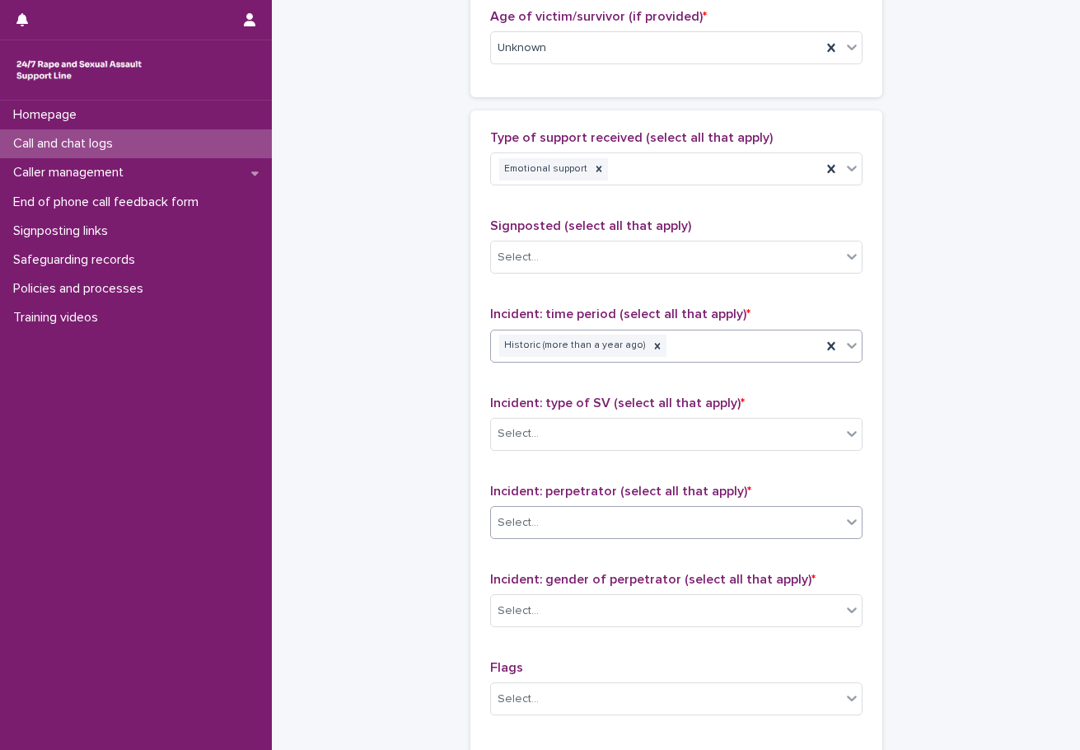
click at [593, 526] on div "Select..." at bounding box center [666, 522] width 350 height 27
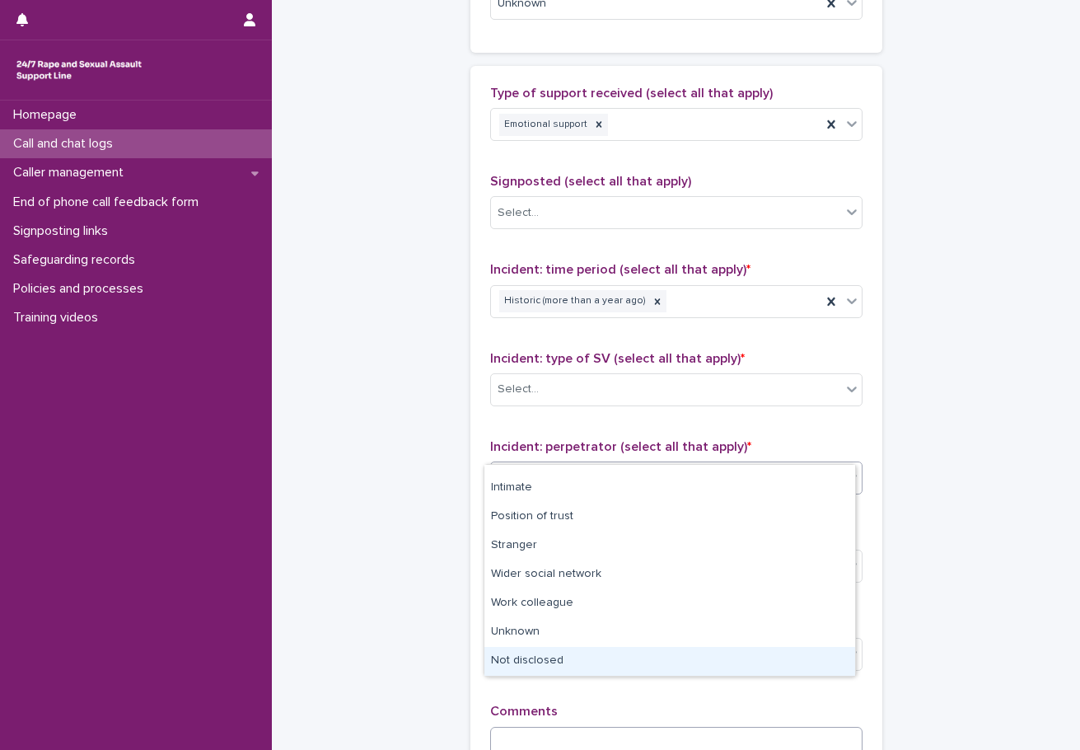
scroll to position [989, 0]
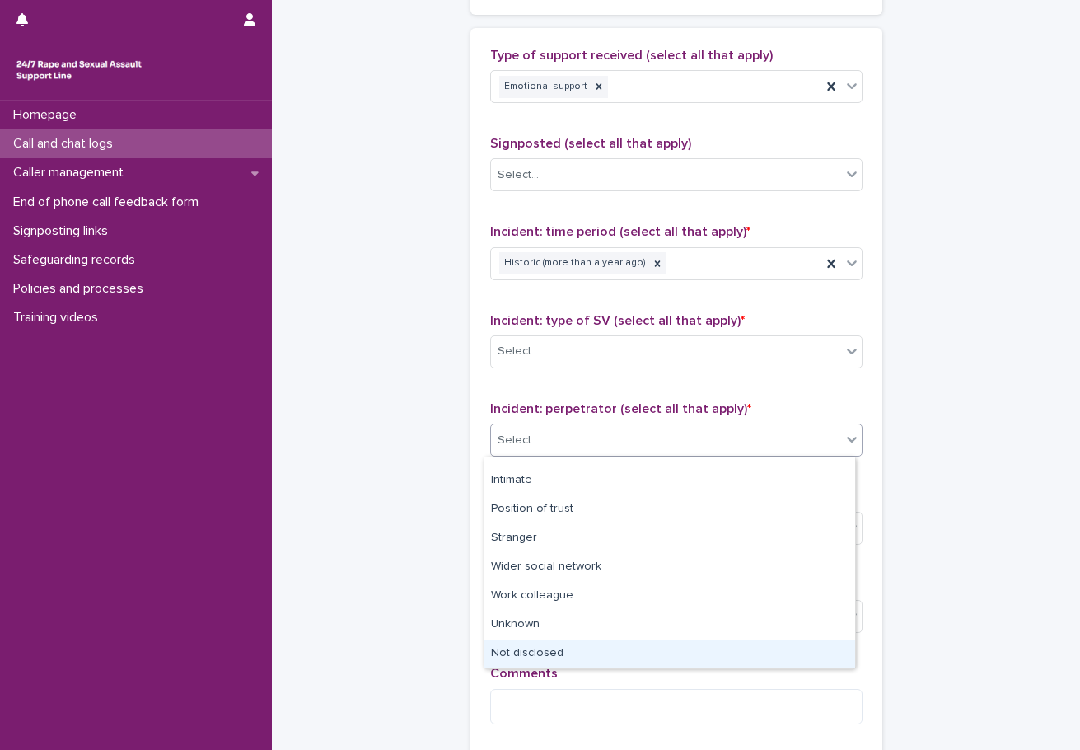
click at [542, 648] on div "Not disclosed" at bounding box center [669, 653] width 371 height 29
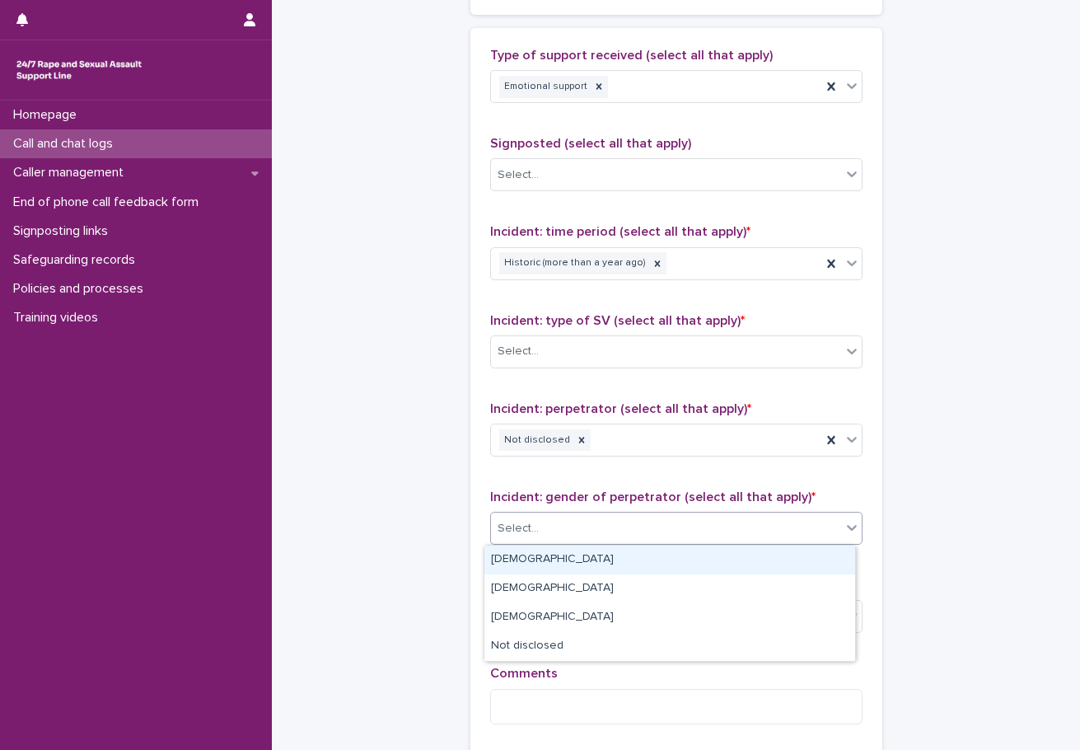
click at [559, 521] on div "Select..." at bounding box center [666, 528] width 350 height 27
click at [558, 564] on div "[DEMOGRAPHIC_DATA]" at bounding box center [669, 559] width 371 height 29
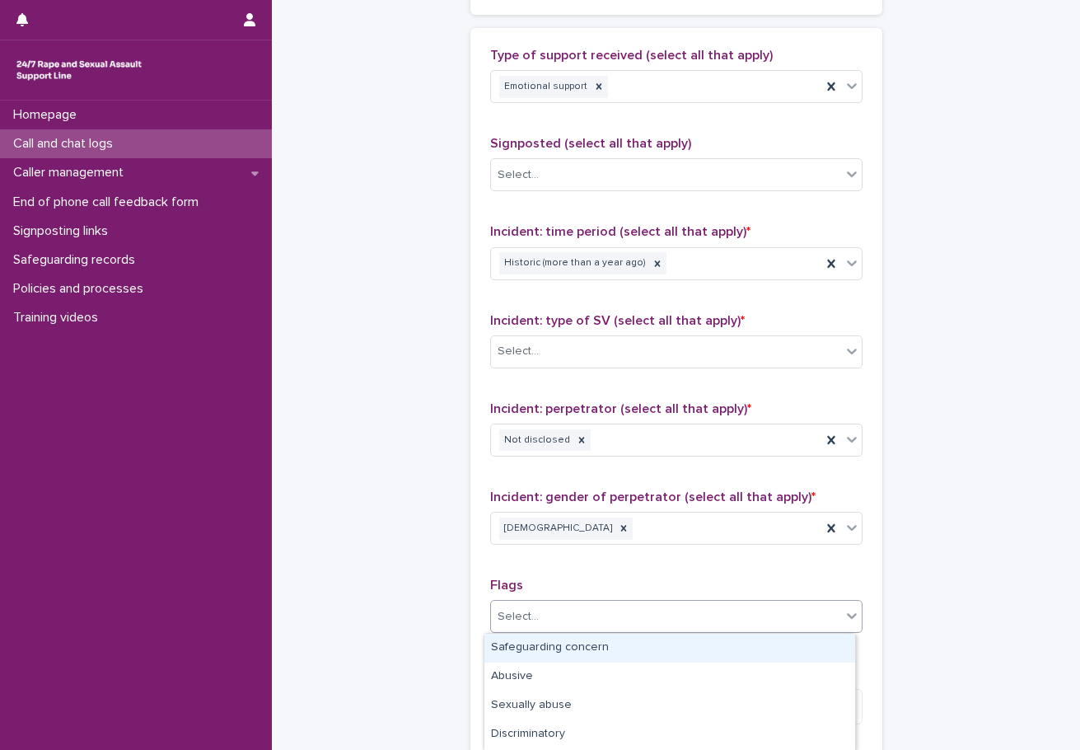
click at [662, 622] on div "Select..." at bounding box center [666, 616] width 350 height 27
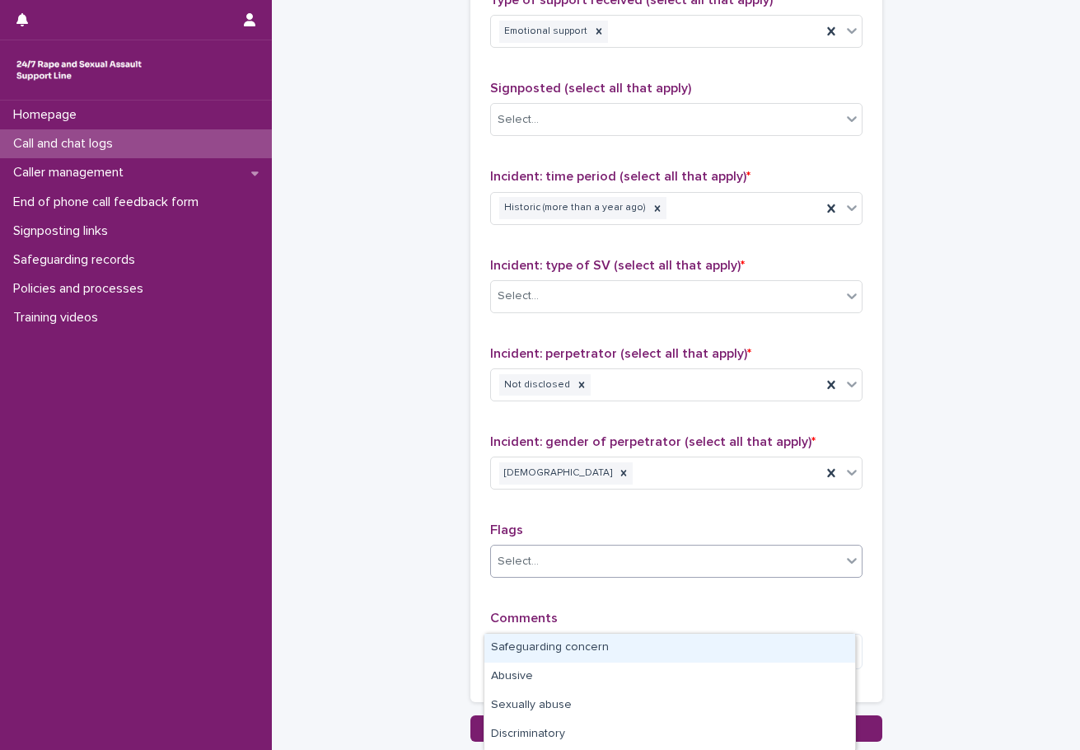
scroll to position [1154, 0]
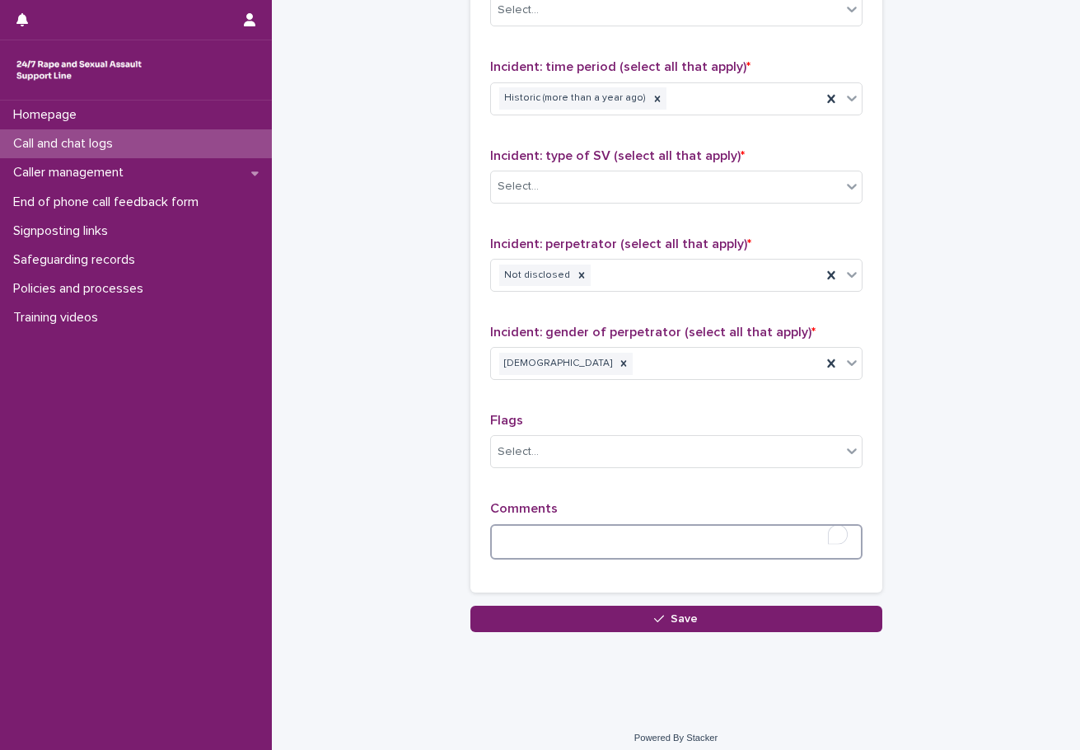
click at [672, 536] on textarea "To enrich screen reader interactions, please activate Accessibility in Grammarl…" at bounding box center [676, 541] width 372 height 35
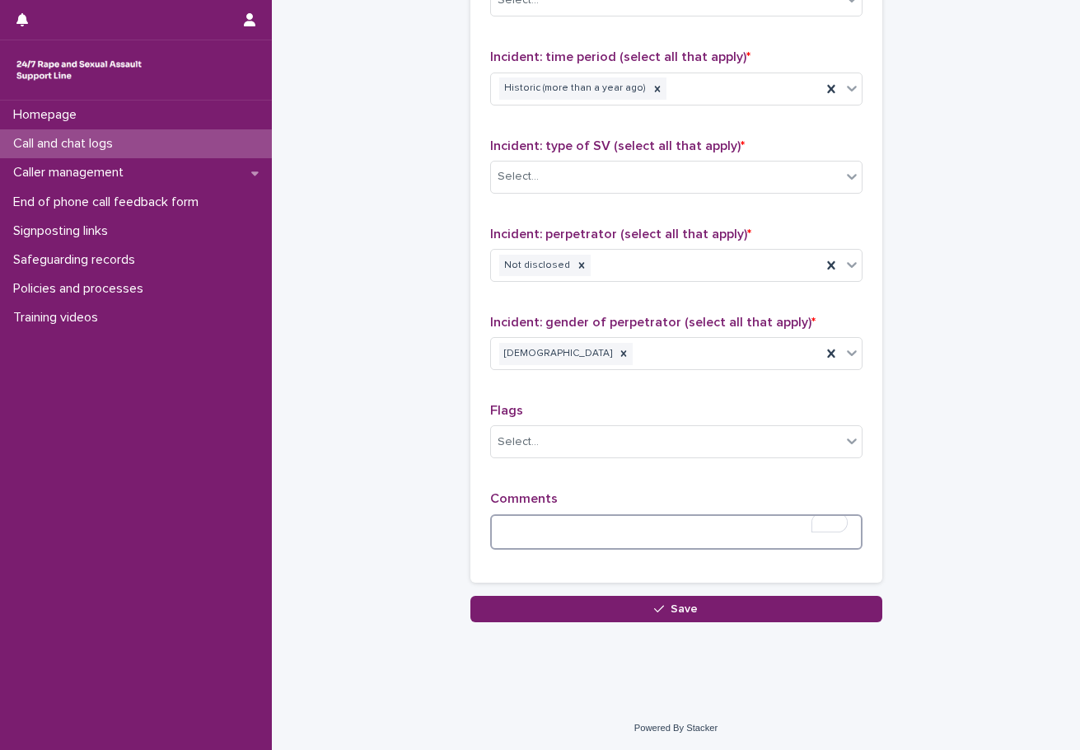
scroll to position [1164, 0]
type textarea "**********"
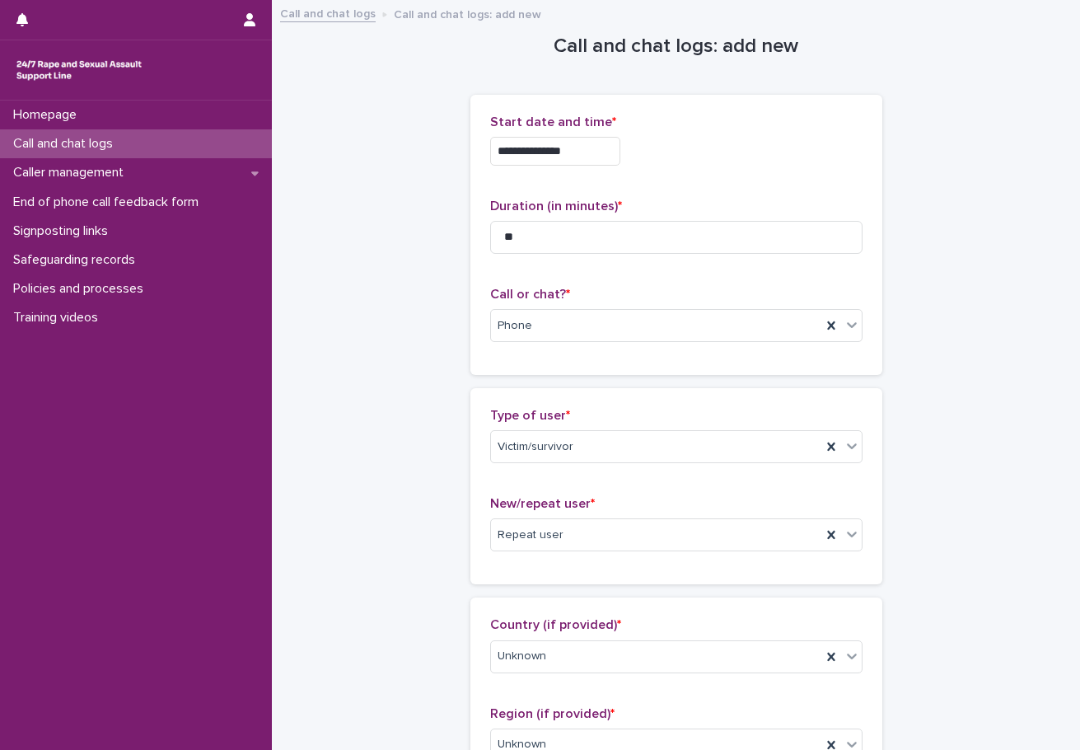
scroll to position [1164, 0]
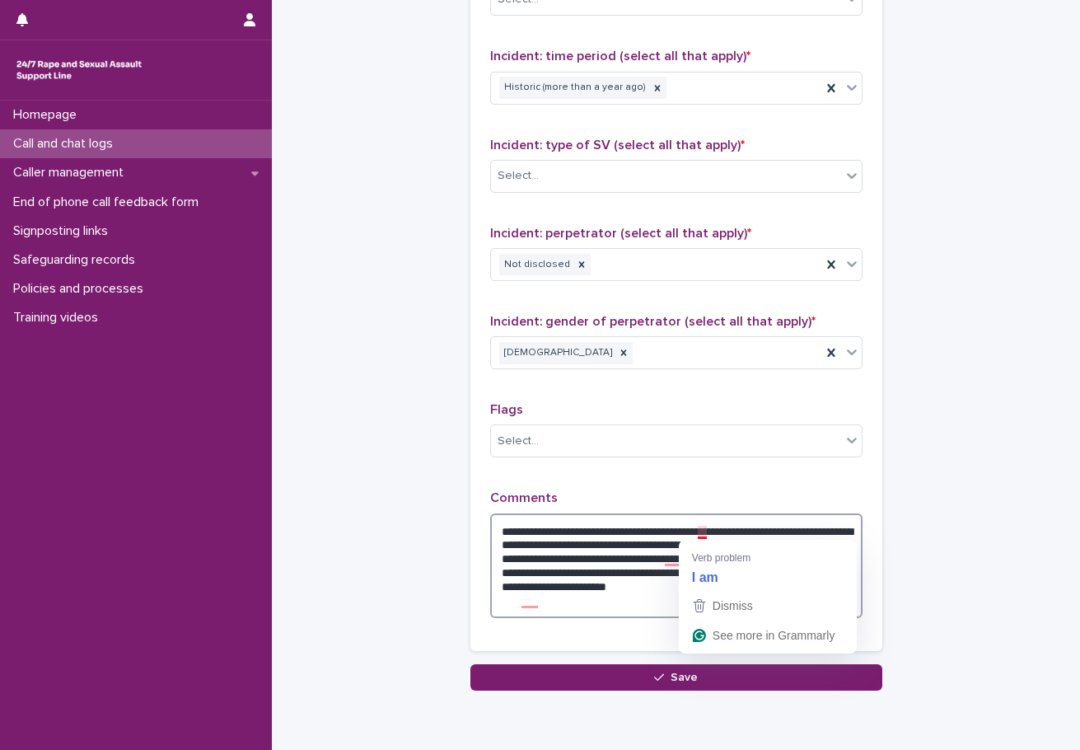
click at [695, 530] on textarea "**********" at bounding box center [676, 565] width 372 height 105
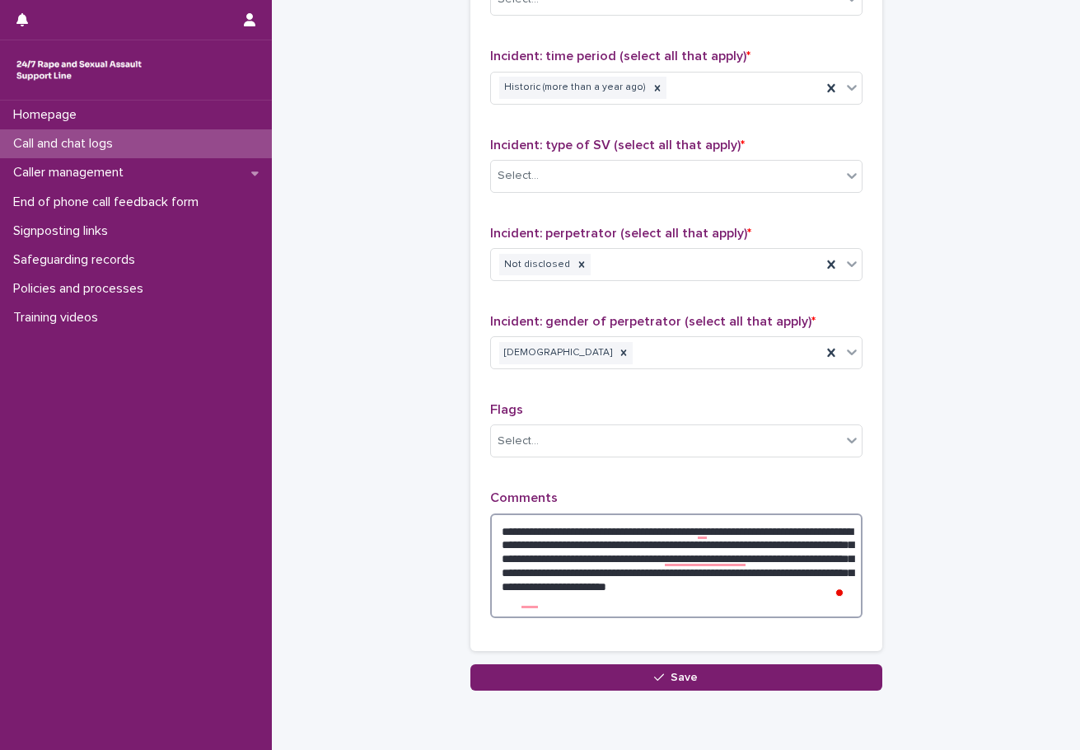
drag, startPoint x: 545, startPoint y: 532, endPoint x: 401, endPoint y: 517, distance: 145.0
click at [679, 531] on textarea "**********" at bounding box center [676, 565] width 372 height 105
click at [672, 529] on textarea "**********" at bounding box center [676, 565] width 372 height 105
click at [790, 559] on textarea "**********" at bounding box center [676, 565] width 372 height 105
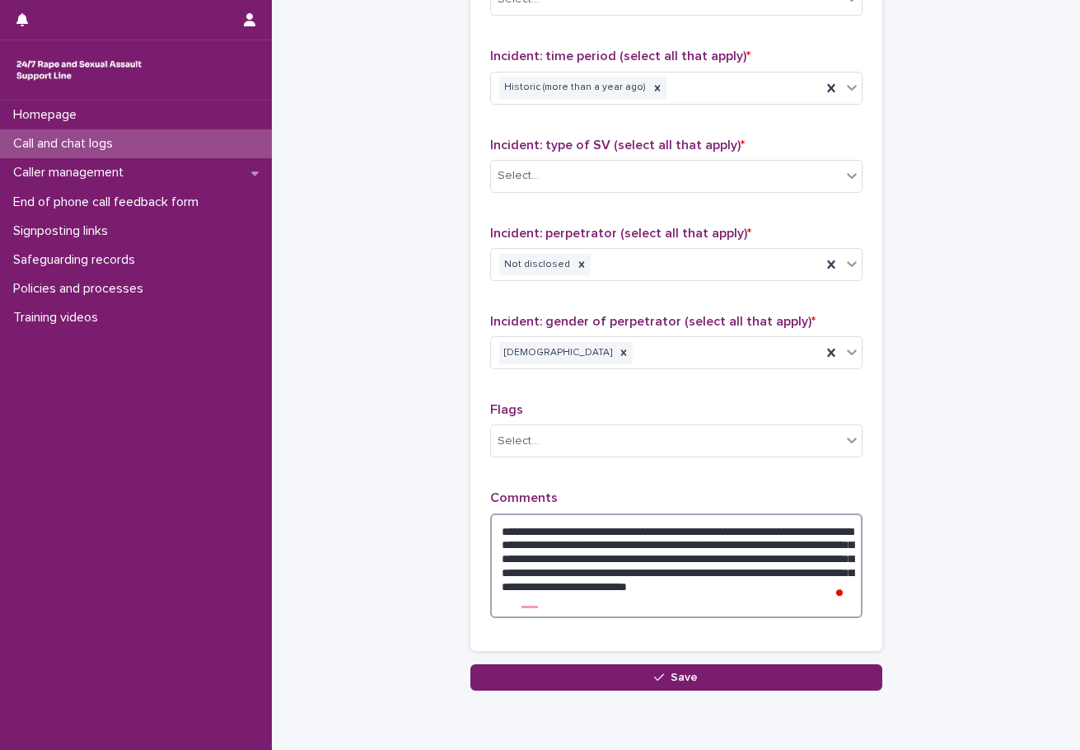
click at [728, 559] on textarea "**********" at bounding box center [676, 565] width 372 height 105
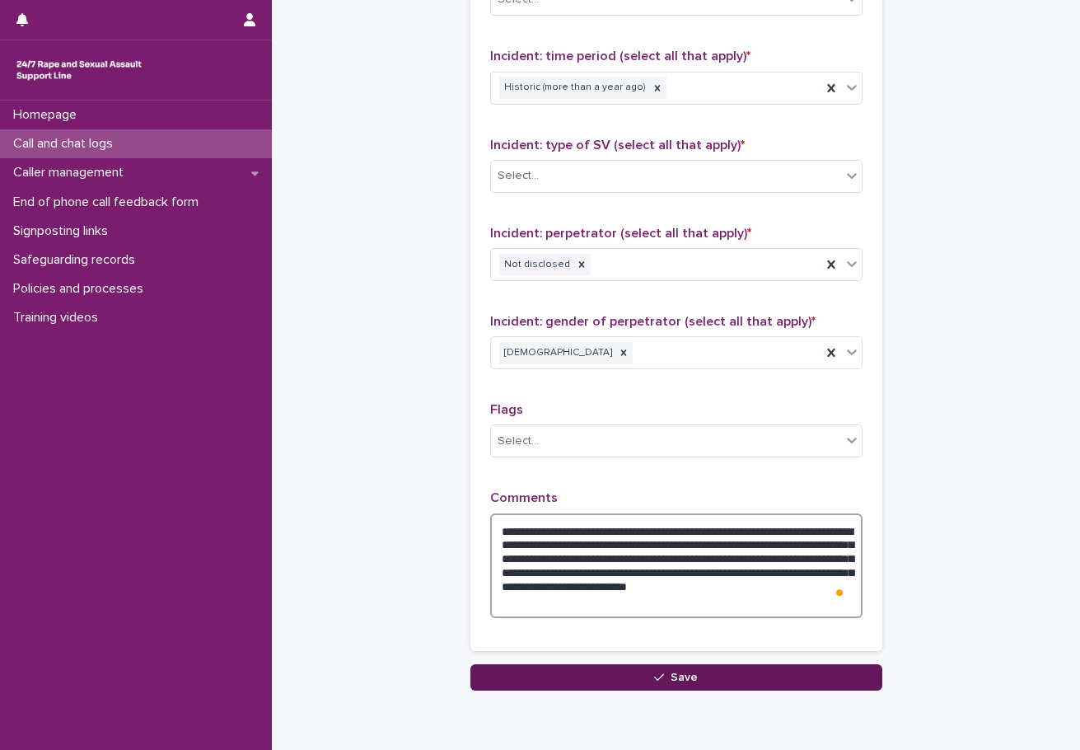
type textarea "**********"
click at [697, 674] on button "Save" at bounding box center [676, 677] width 412 height 26
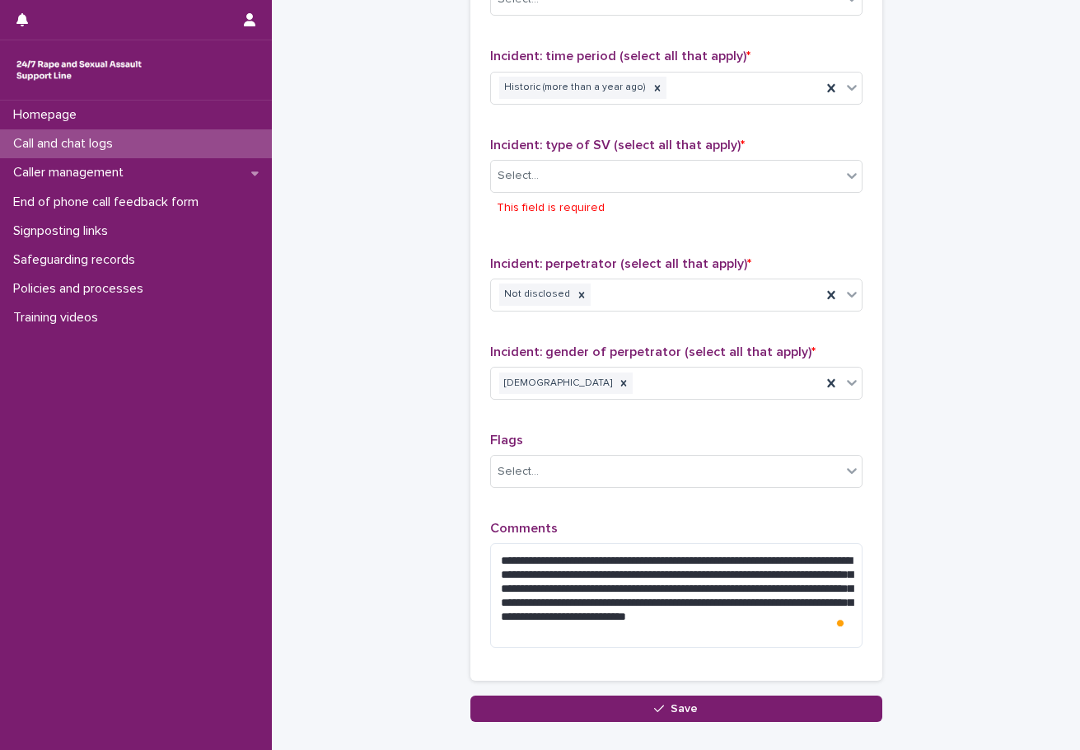
scroll to position [1264, 0]
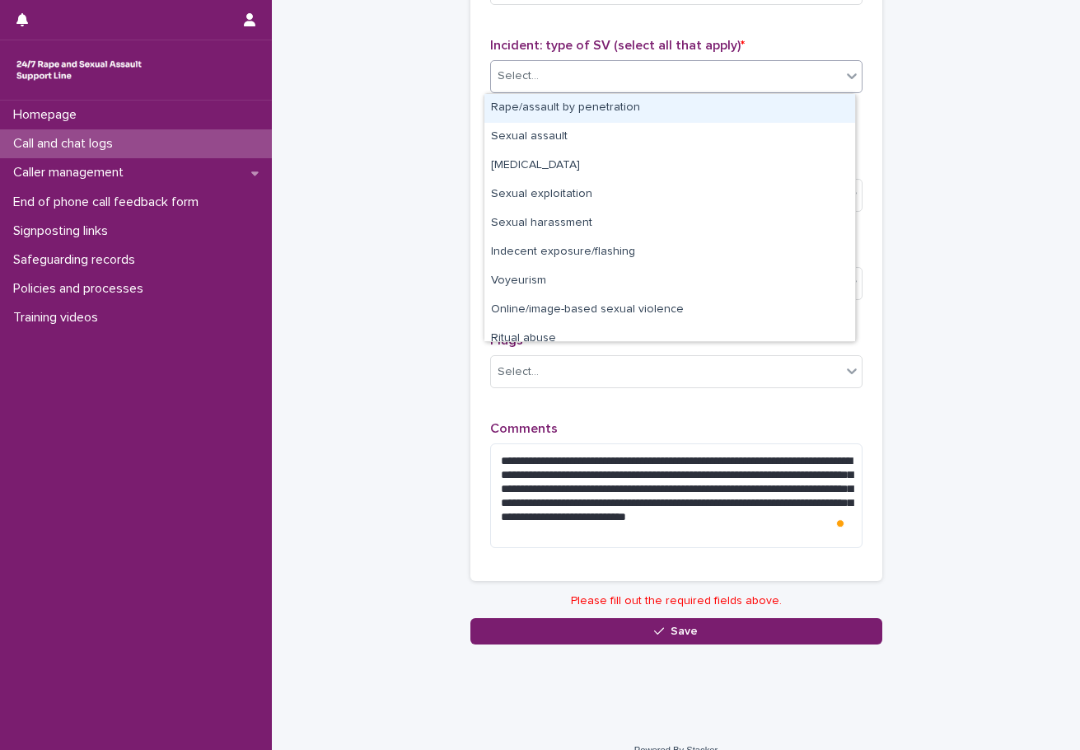
click at [535, 69] on div "Select..." at bounding box center [666, 76] width 350 height 27
click at [556, 105] on div "Rape/assault by penetration" at bounding box center [669, 108] width 371 height 29
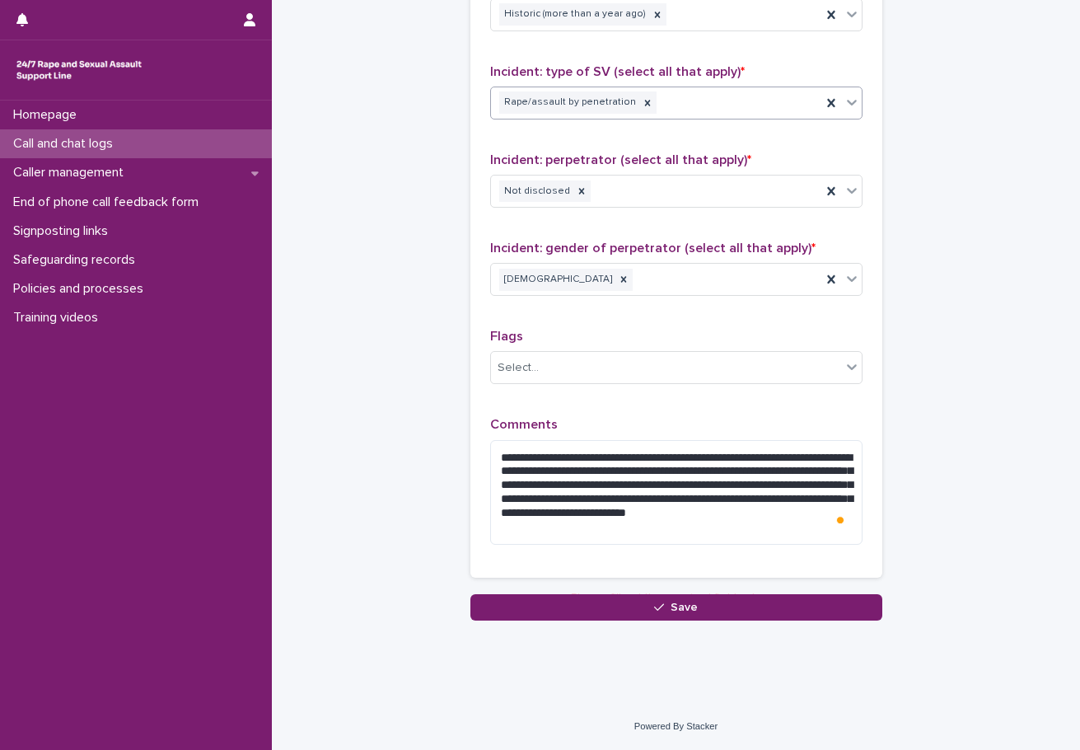
scroll to position [1233, 0]
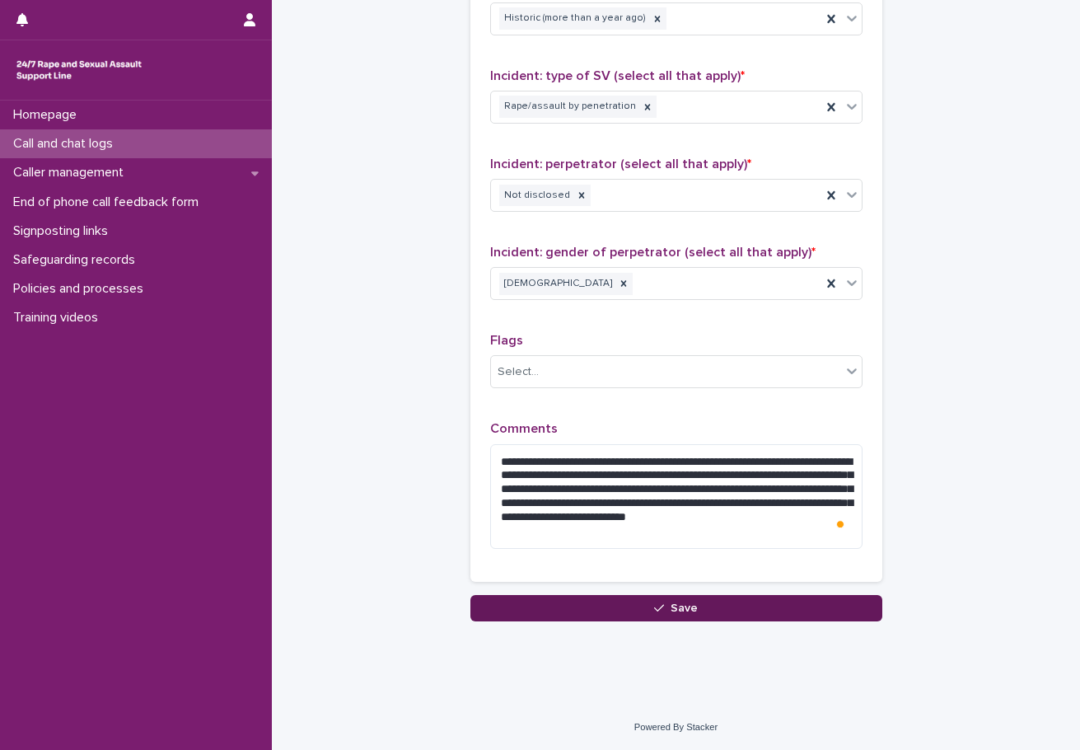
click at [672, 602] on span "Save" at bounding box center [684, 608] width 27 height 12
